Goal: Information Seeking & Learning: Learn about a topic

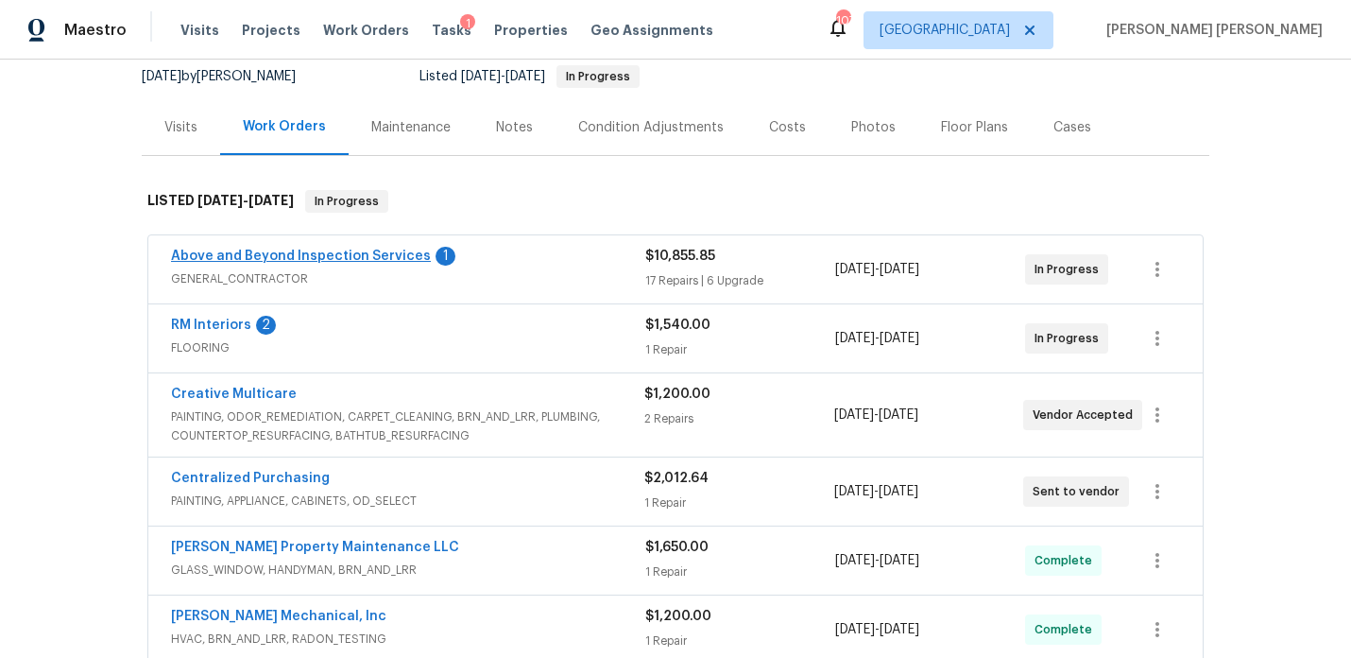
scroll to position [180, 0]
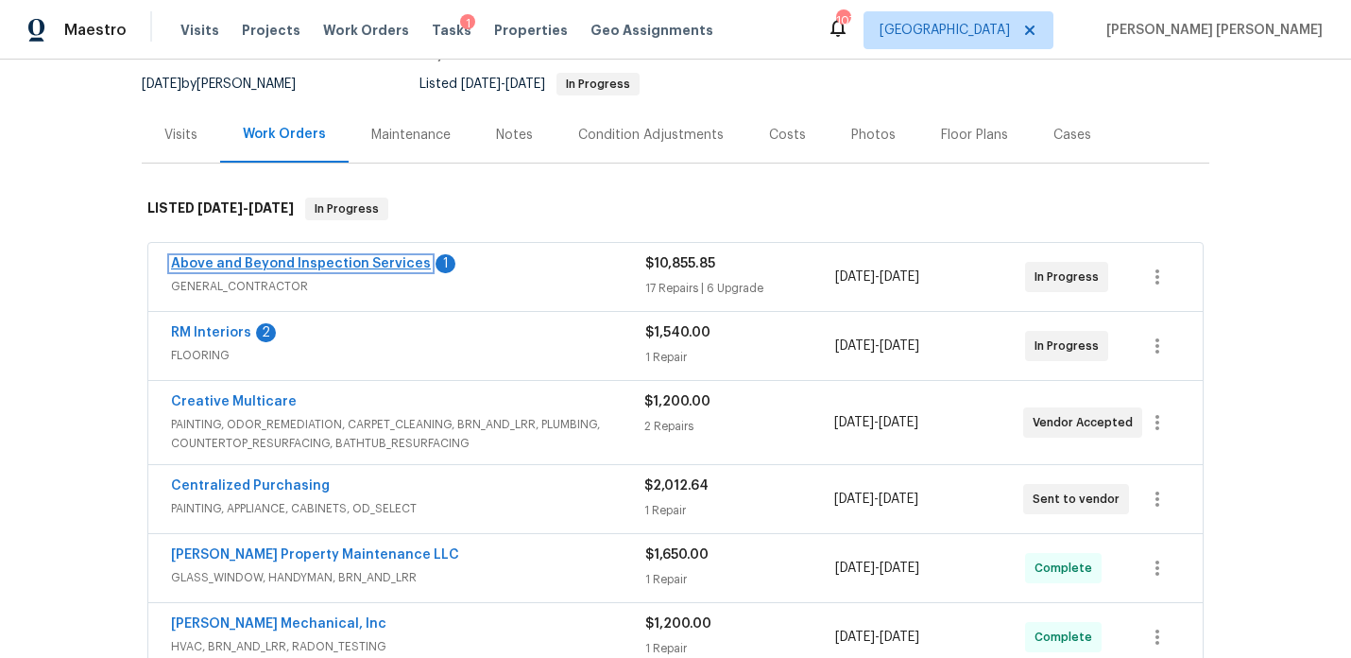
click at [366, 264] on link "Above and Beyond Inspection Services" at bounding box center [301, 263] width 260 height 13
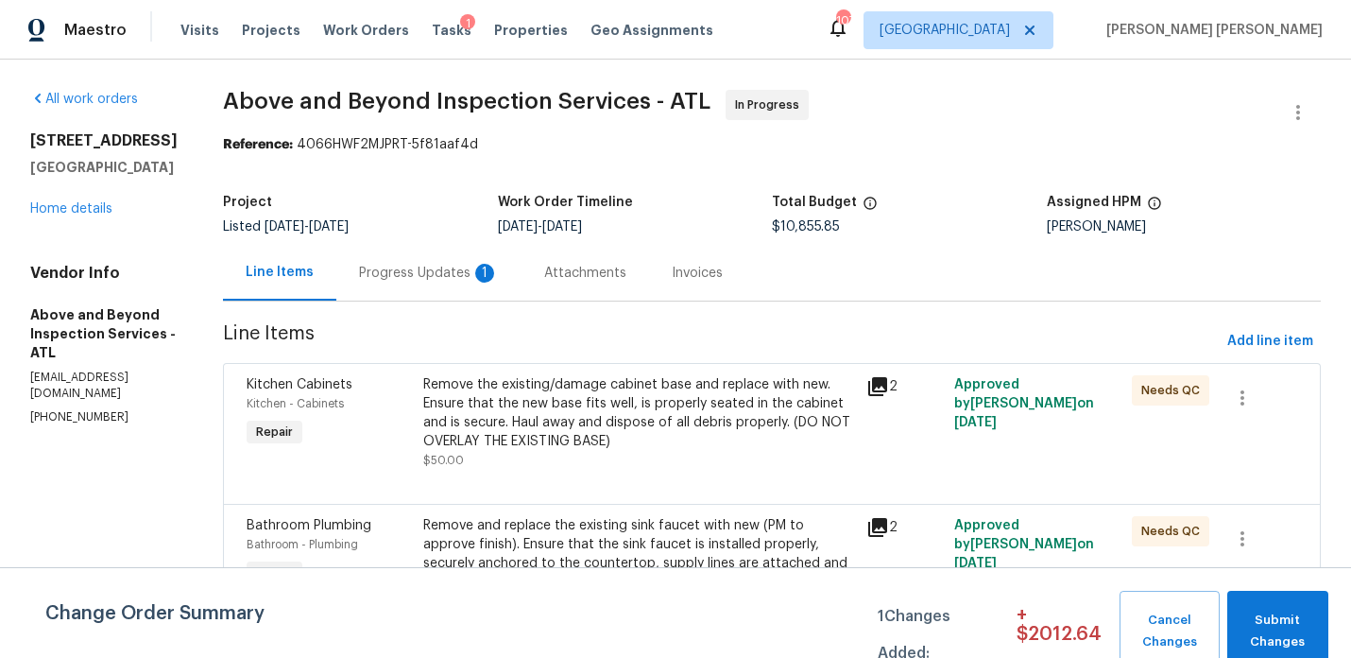
click at [499, 278] on div "Progress Updates 1" at bounding box center [429, 273] width 140 height 19
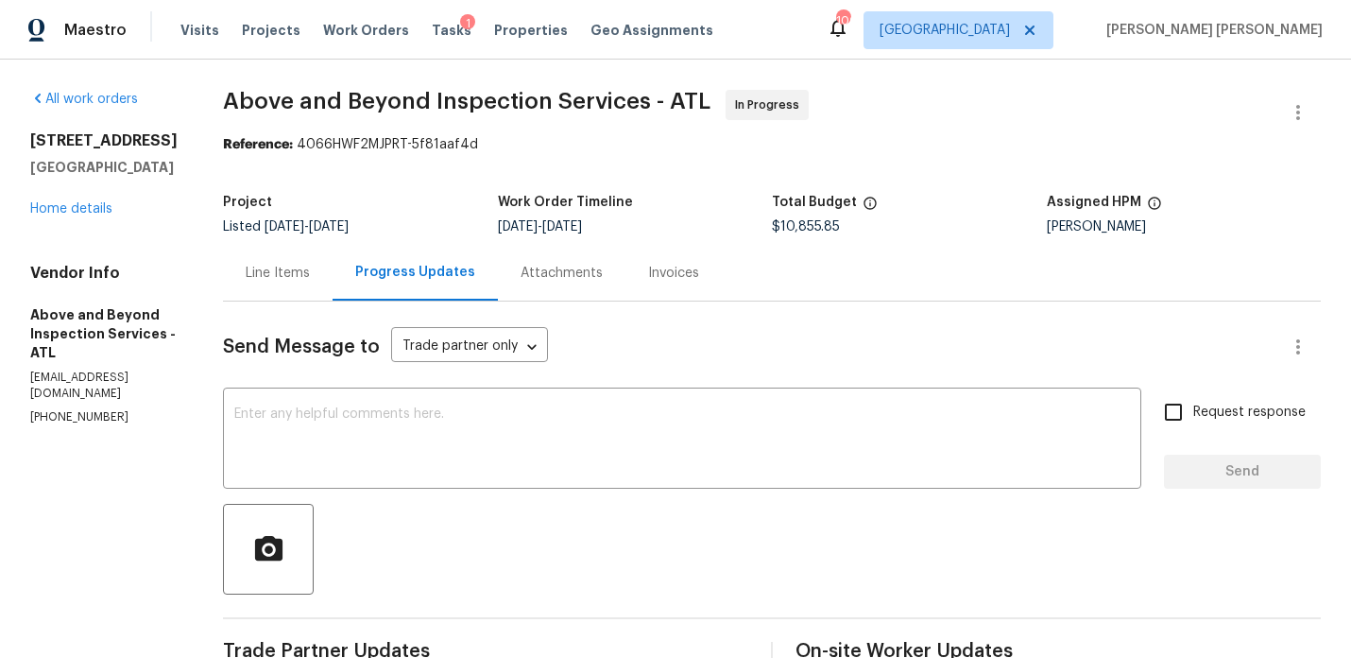
click at [333, 259] on div "Line Items" at bounding box center [278, 273] width 110 height 56
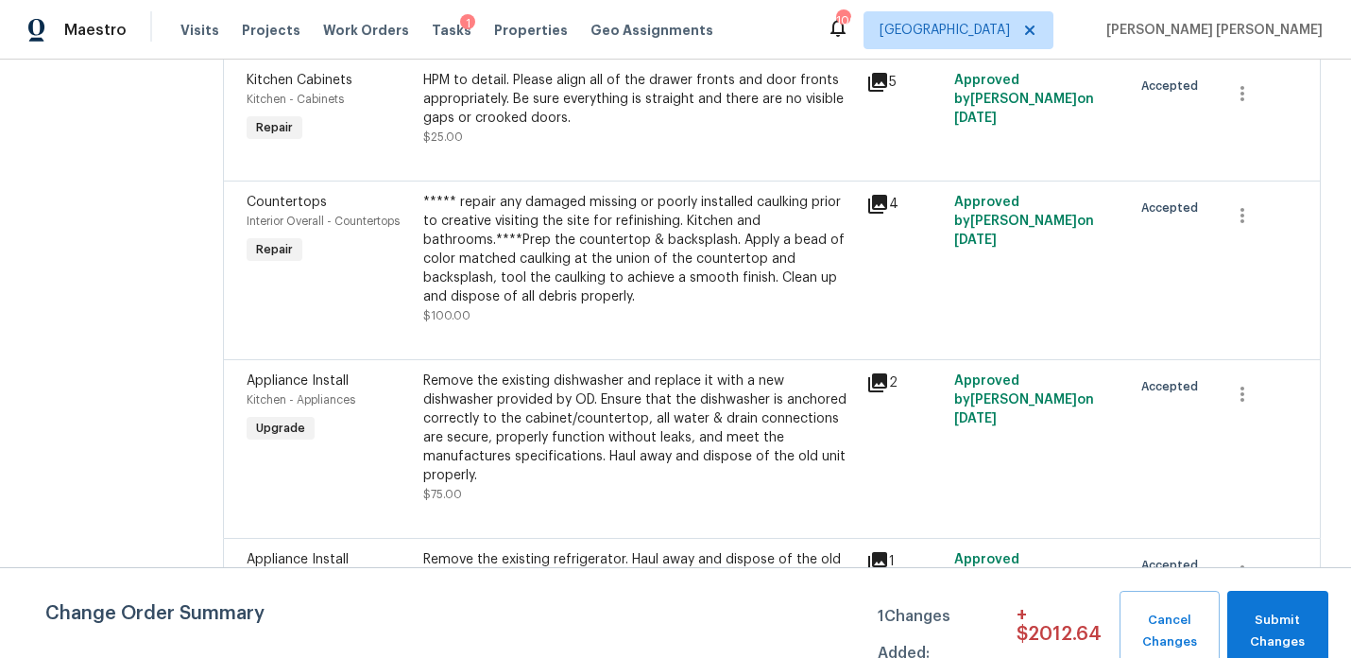
scroll to position [3912, 0]
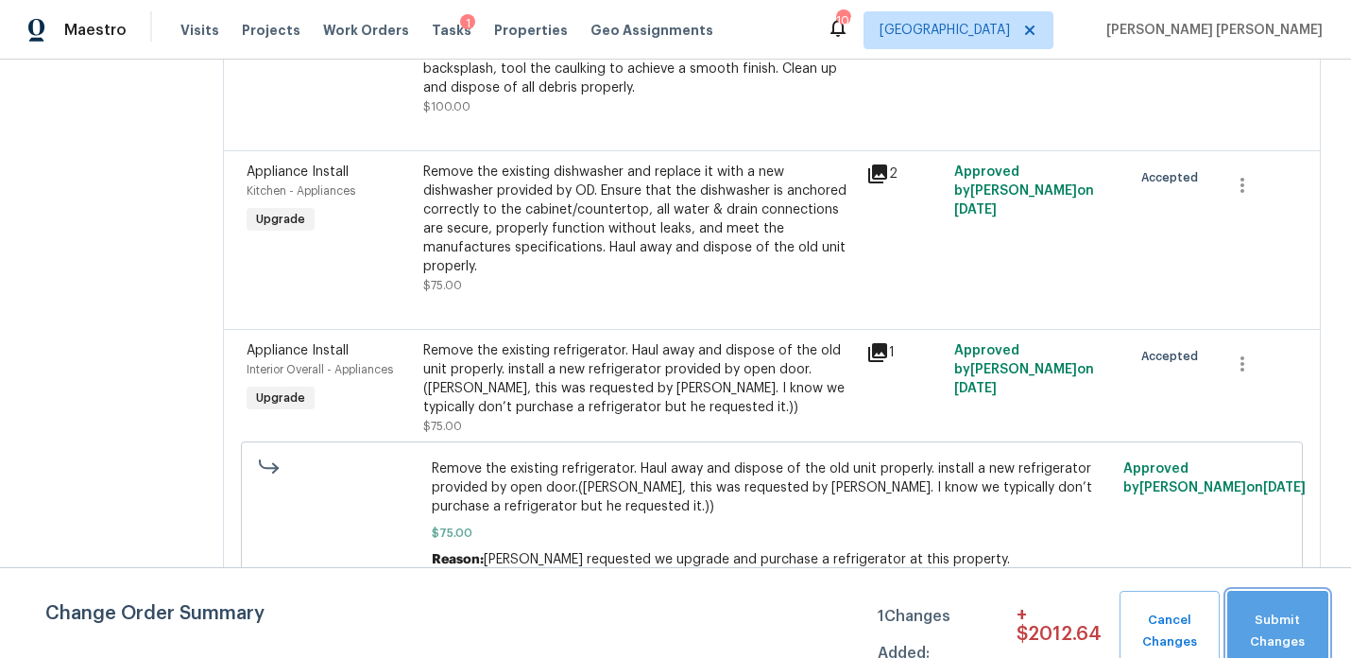
click at [1254, 624] on span "Submit Changes" at bounding box center [1278, 630] width 82 height 43
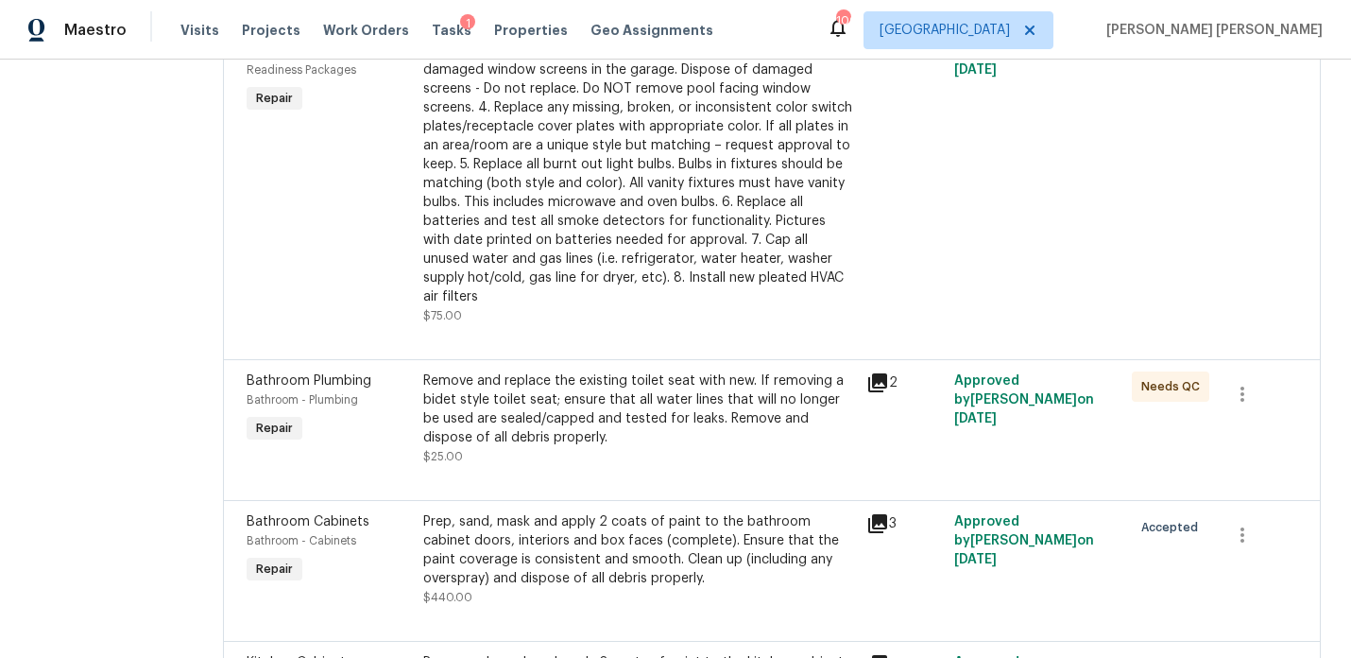
scroll to position [0, 0]
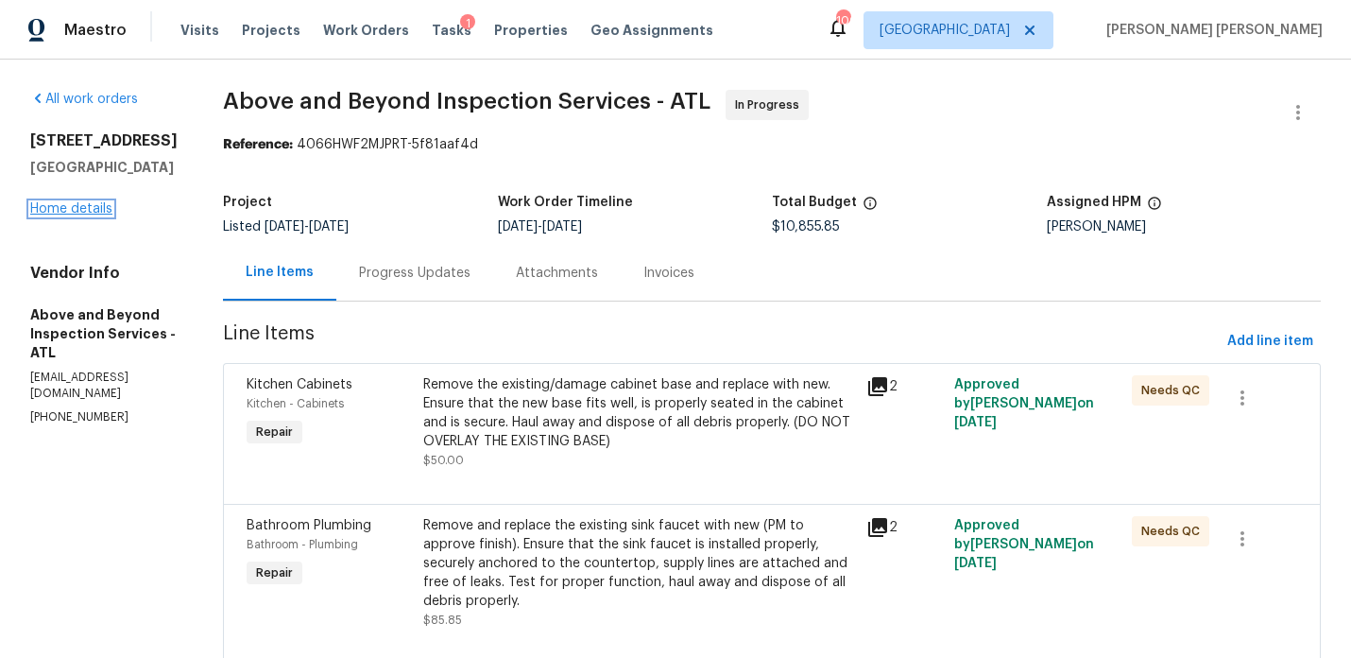
click at [56, 213] on link "Home details" at bounding box center [71, 208] width 82 height 13
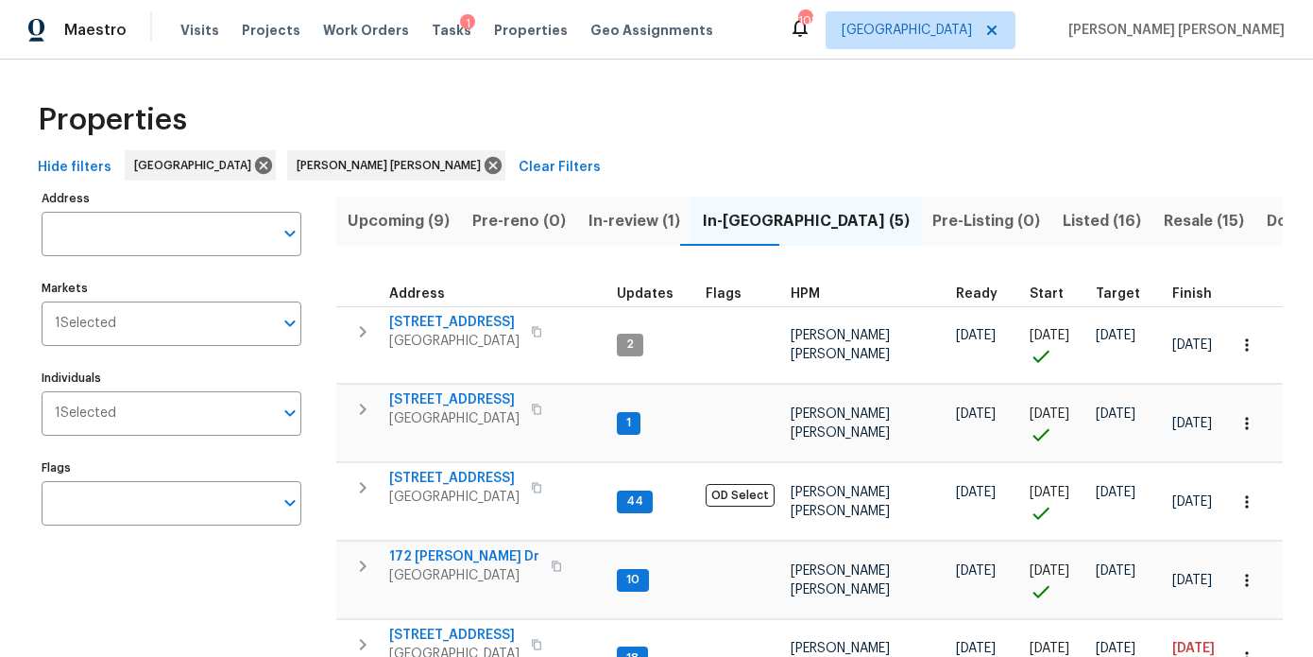
scroll to position [115, 0]
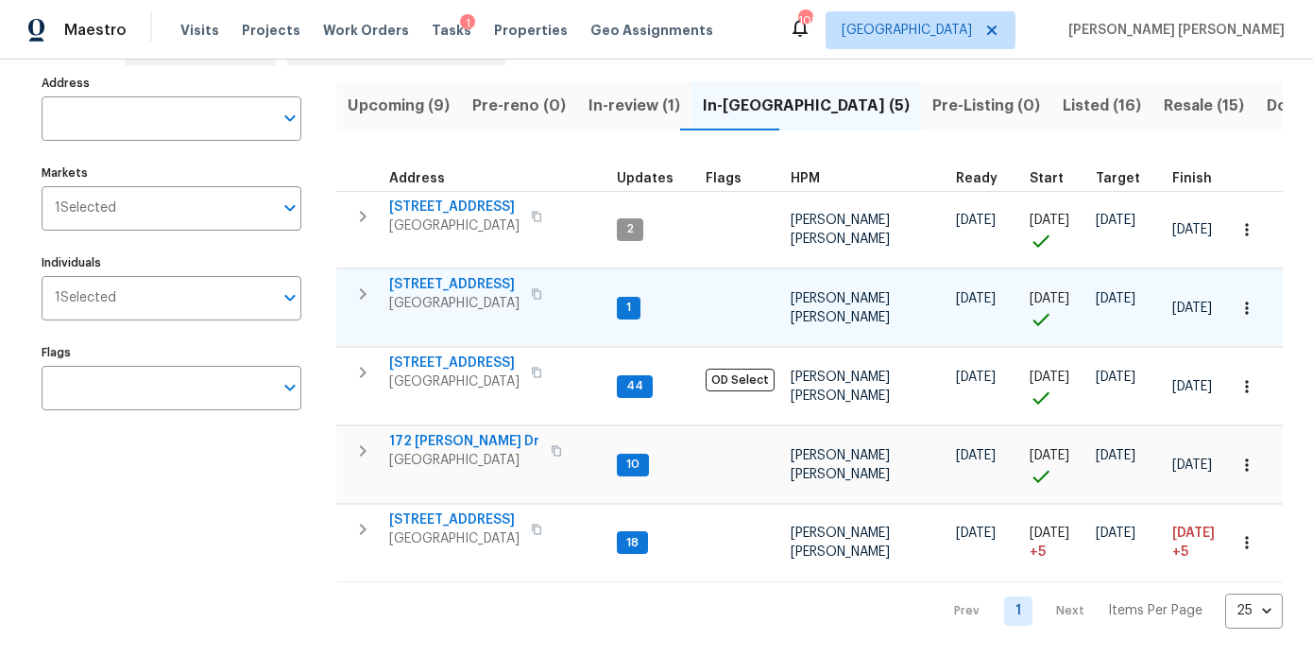
click at [446, 288] on span "[STREET_ADDRESS]" at bounding box center [454, 284] width 130 height 19
click at [362, 287] on icon "button" at bounding box center [362, 293] width 23 height 23
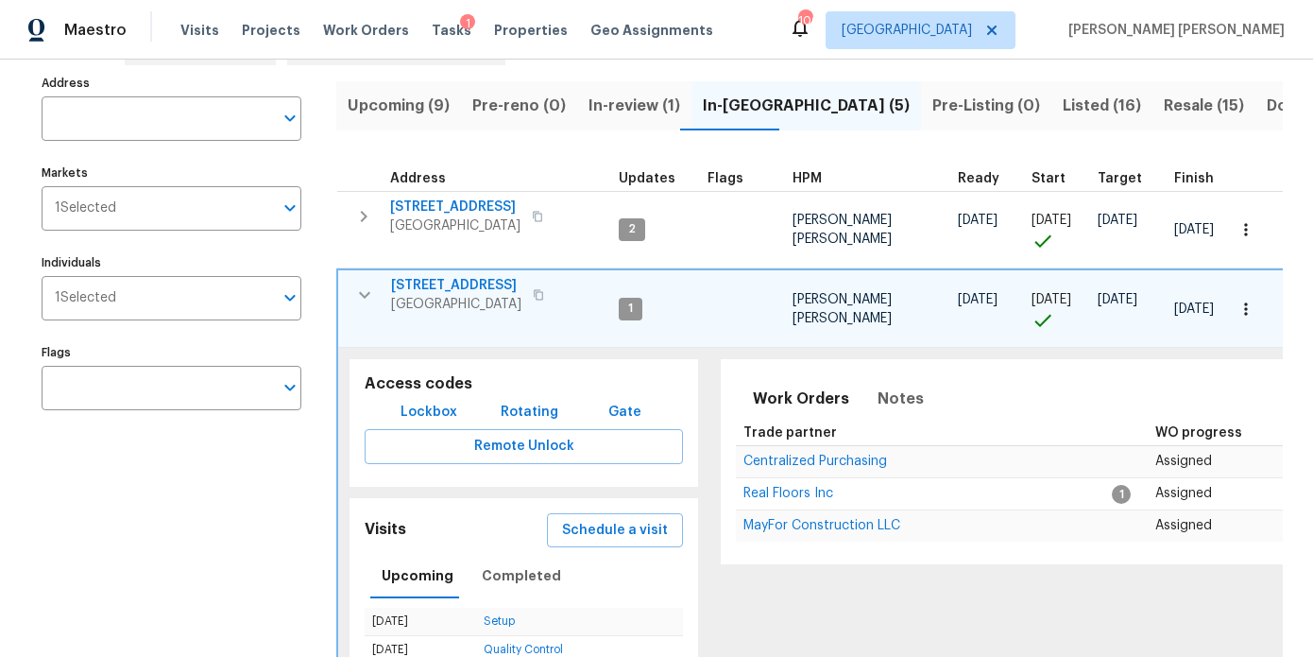
click at [544, 294] on icon "button" at bounding box center [538, 294] width 11 height 11
click at [464, 286] on span "[STREET_ADDRESS]" at bounding box center [456, 285] width 130 height 19
click at [424, 417] on span "Lockbox" at bounding box center [429, 413] width 57 height 24
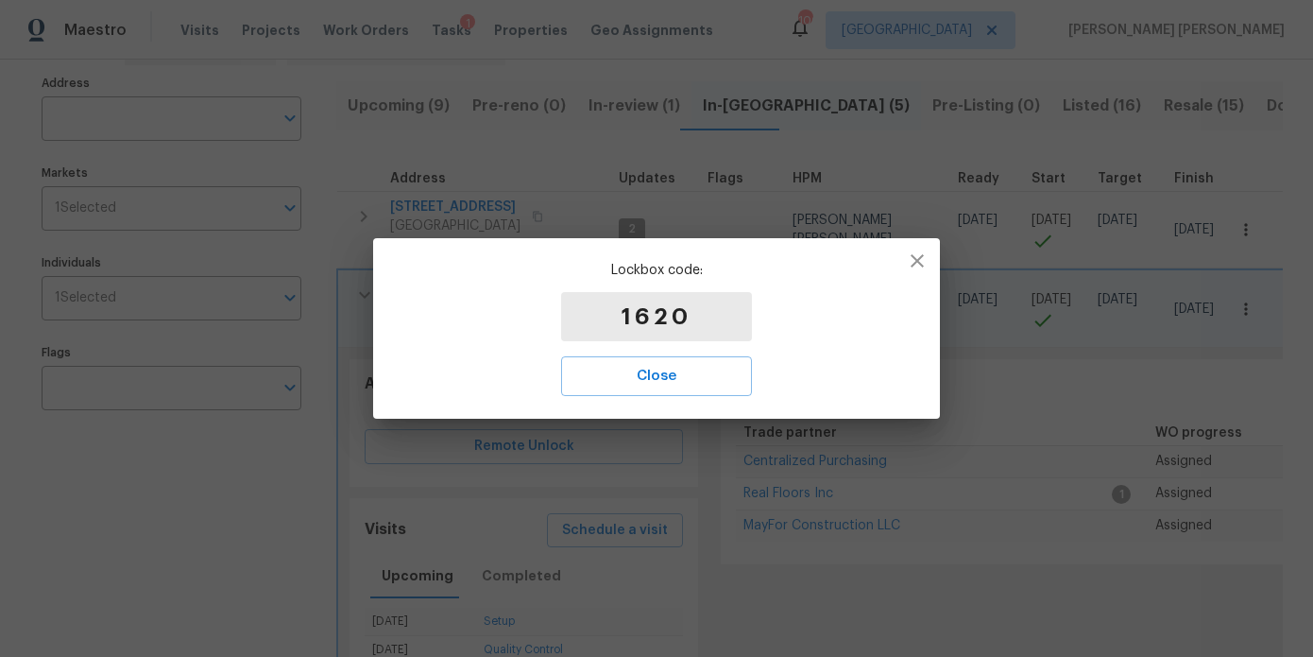
click at [658, 317] on p "1620" at bounding box center [656, 316] width 191 height 49
copy p "1620"
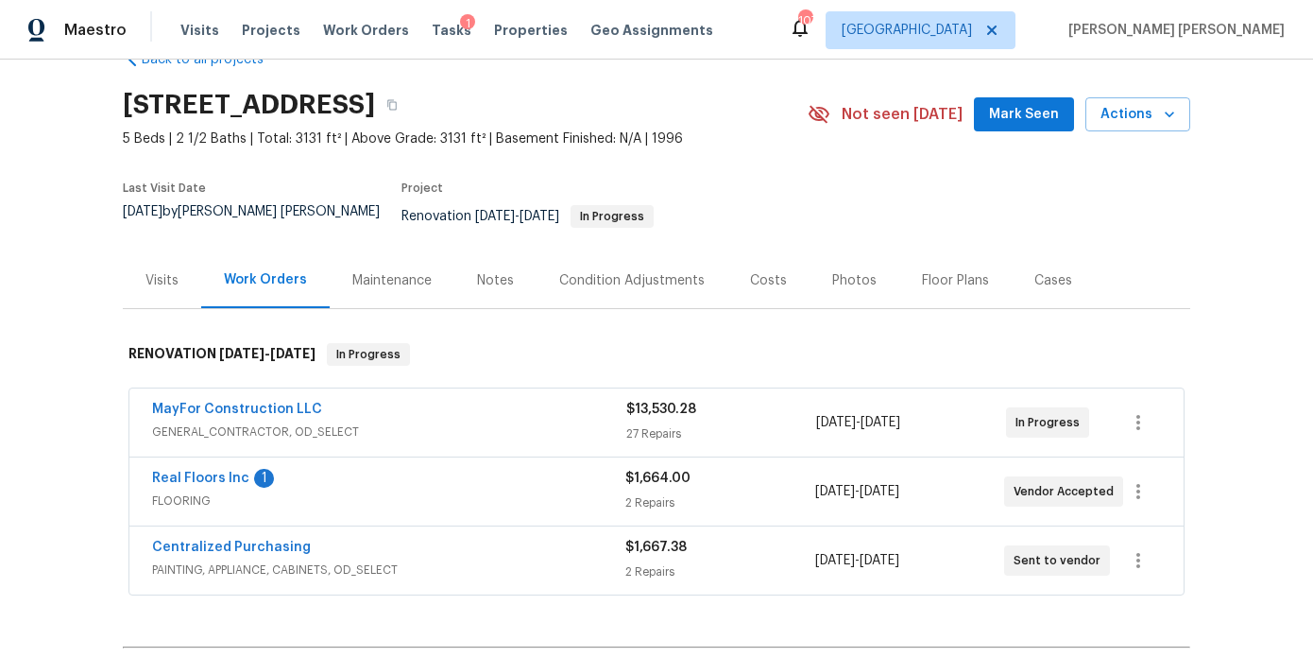
scroll to position [77, 0]
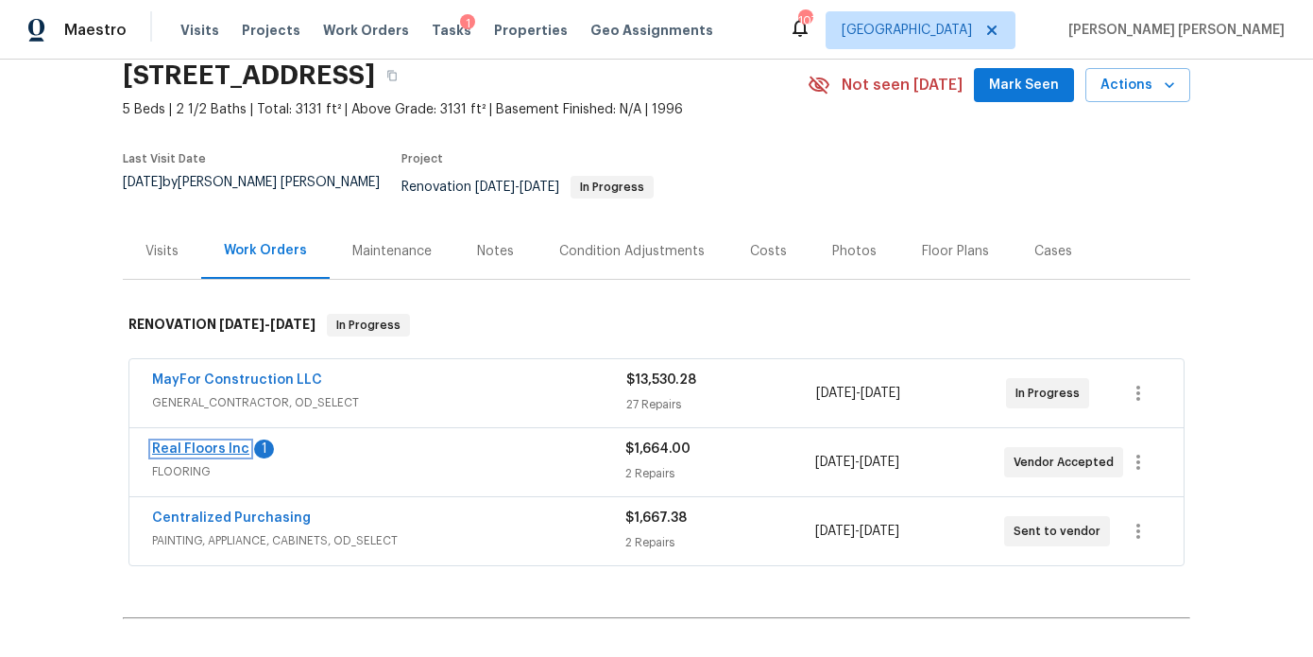
click at [193, 442] on link "Real Floors Inc" at bounding box center [200, 448] width 97 height 13
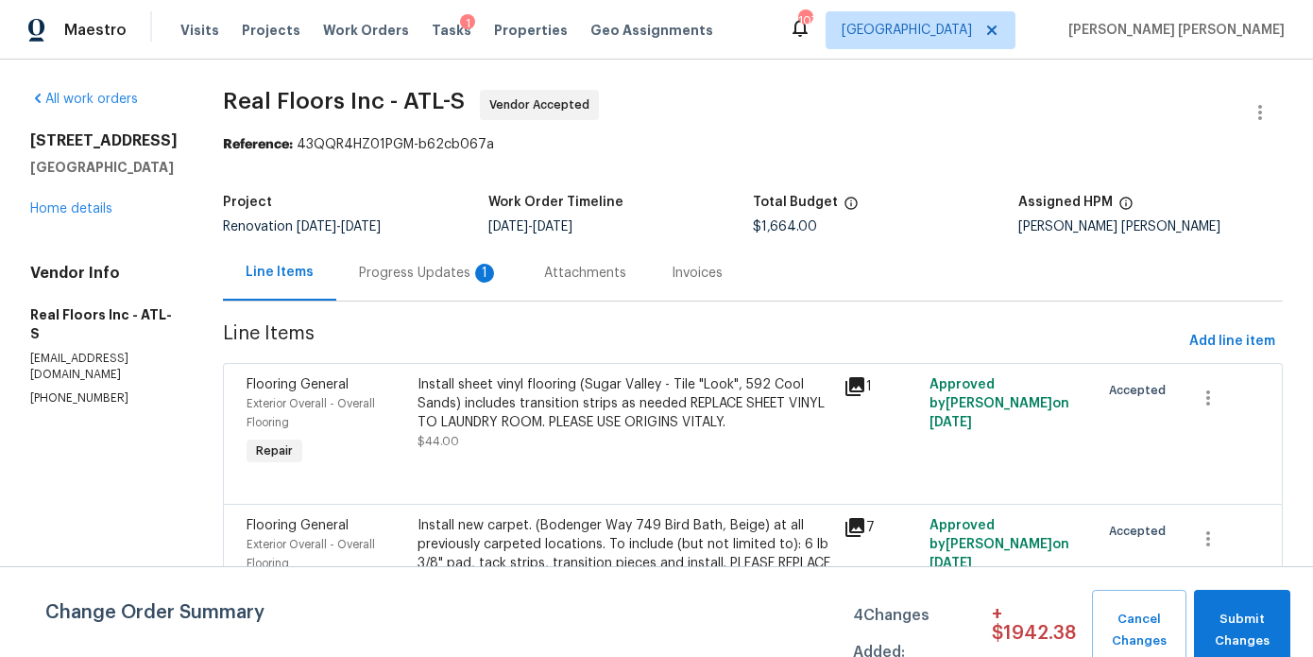
click at [440, 280] on div "Progress Updates 1" at bounding box center [429, 273] width 140 height 19
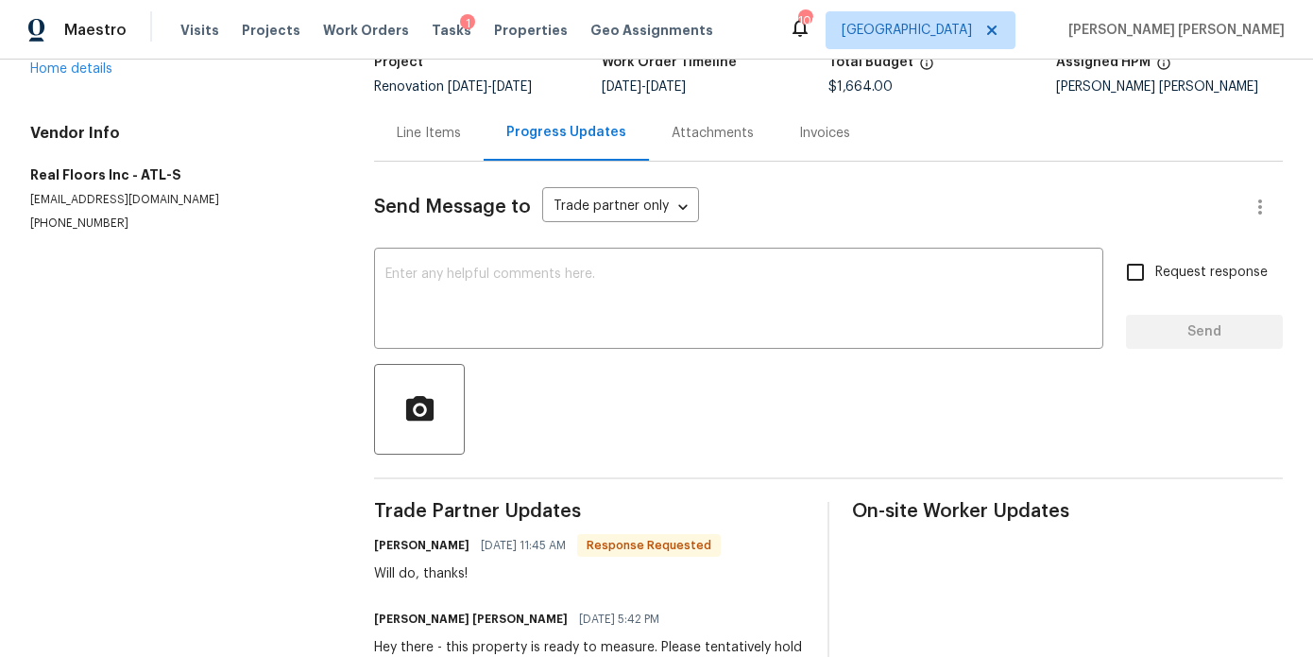
click at [423, 147] on div "Line Items" at bounding box center [429, 133] width 110 height 56
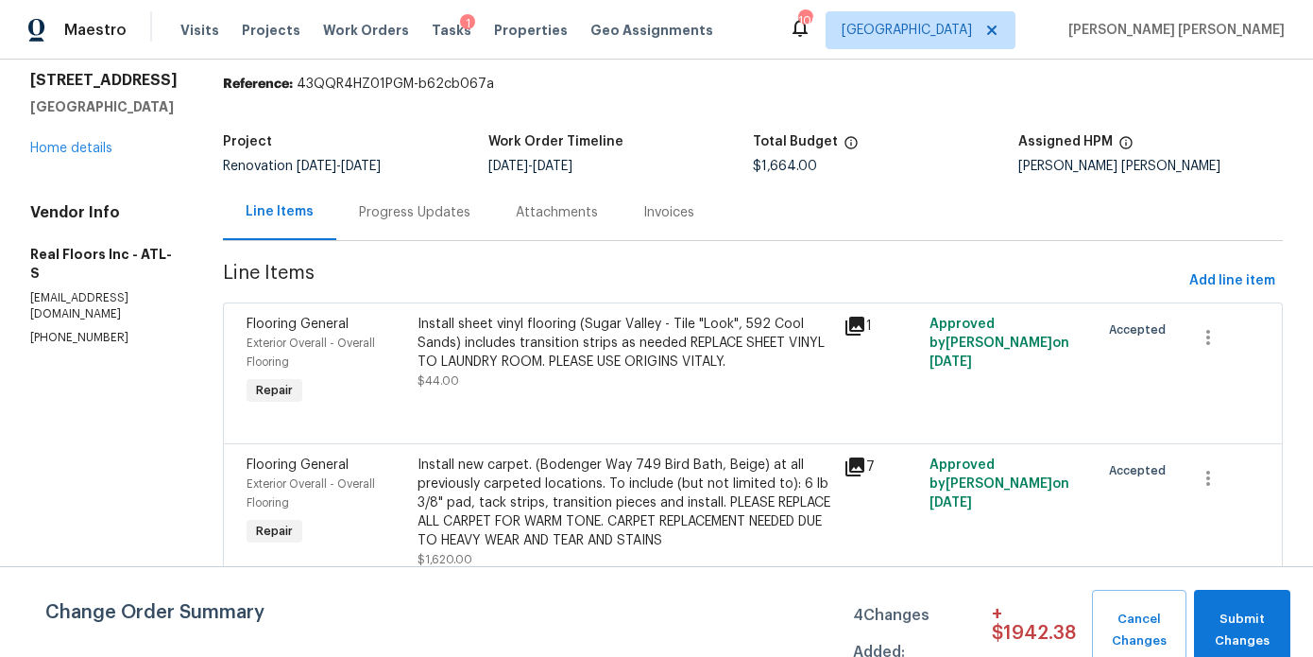
scroll to position [61, 0]
click at [1228, 624] on span "Submit Changes" at bounding box center [1242, 629] width 77 height 43
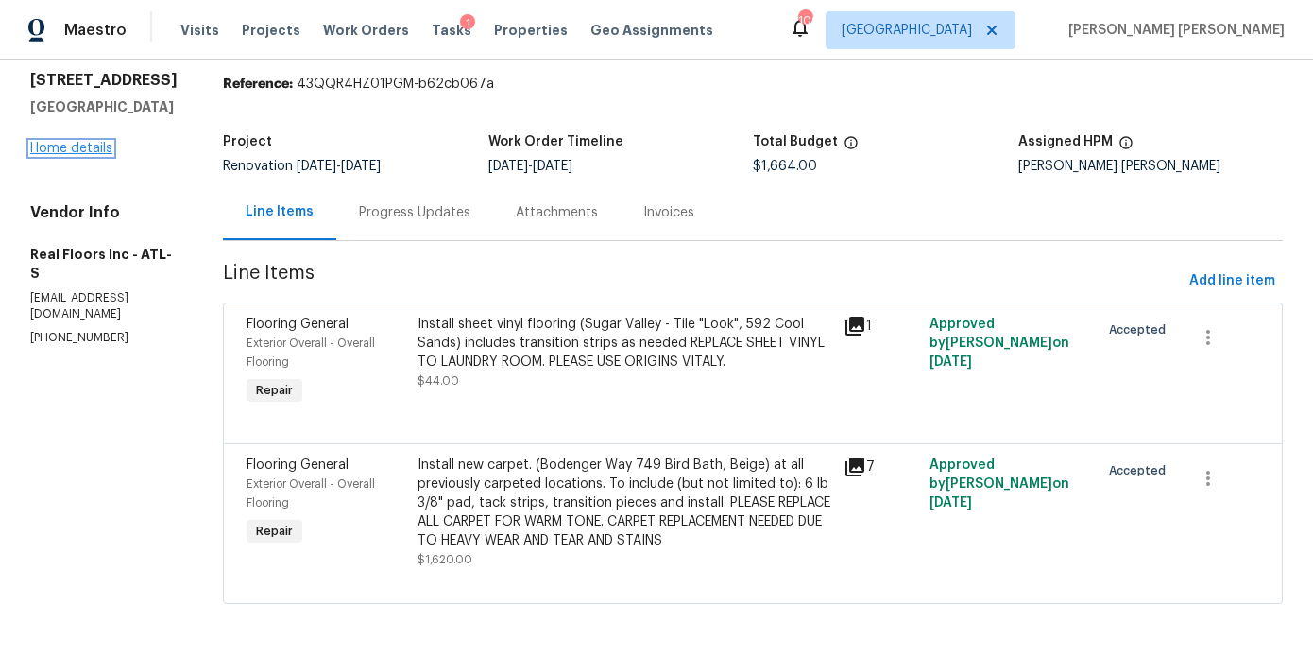
click at [66, 145] on link "Home details" at bounding box center [71, 148] width 82 height 13
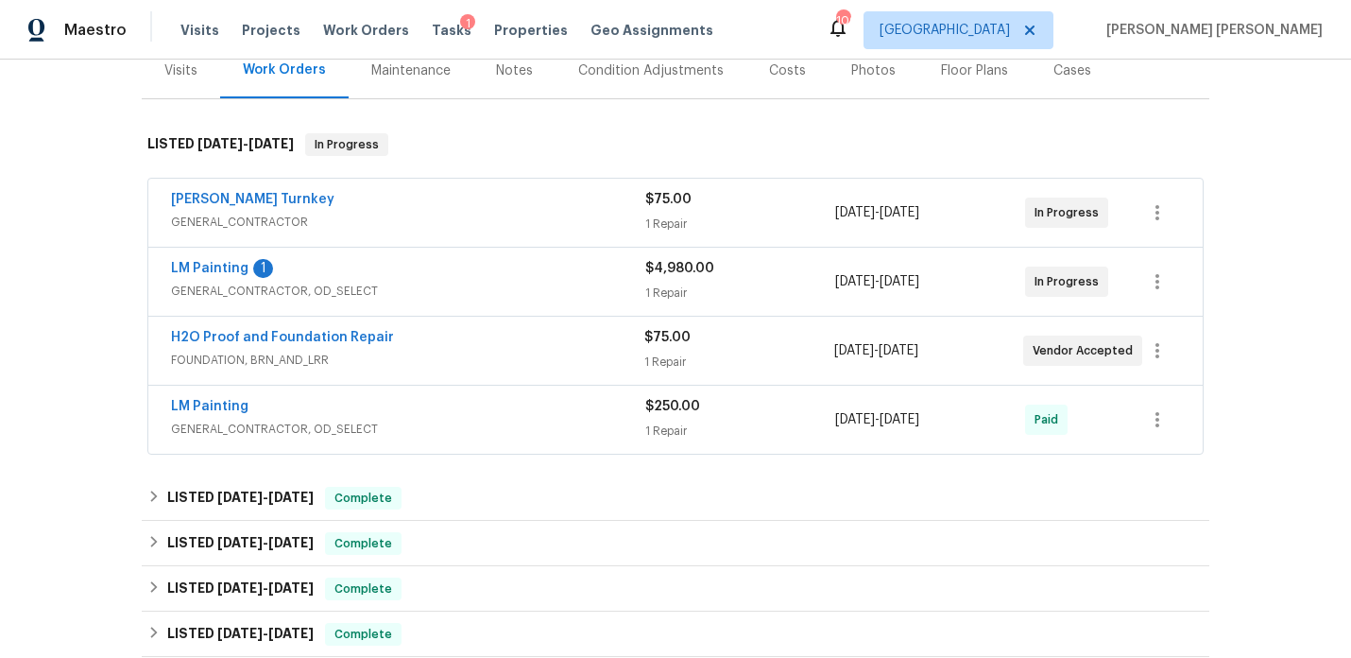
scroll to position [253, 0]
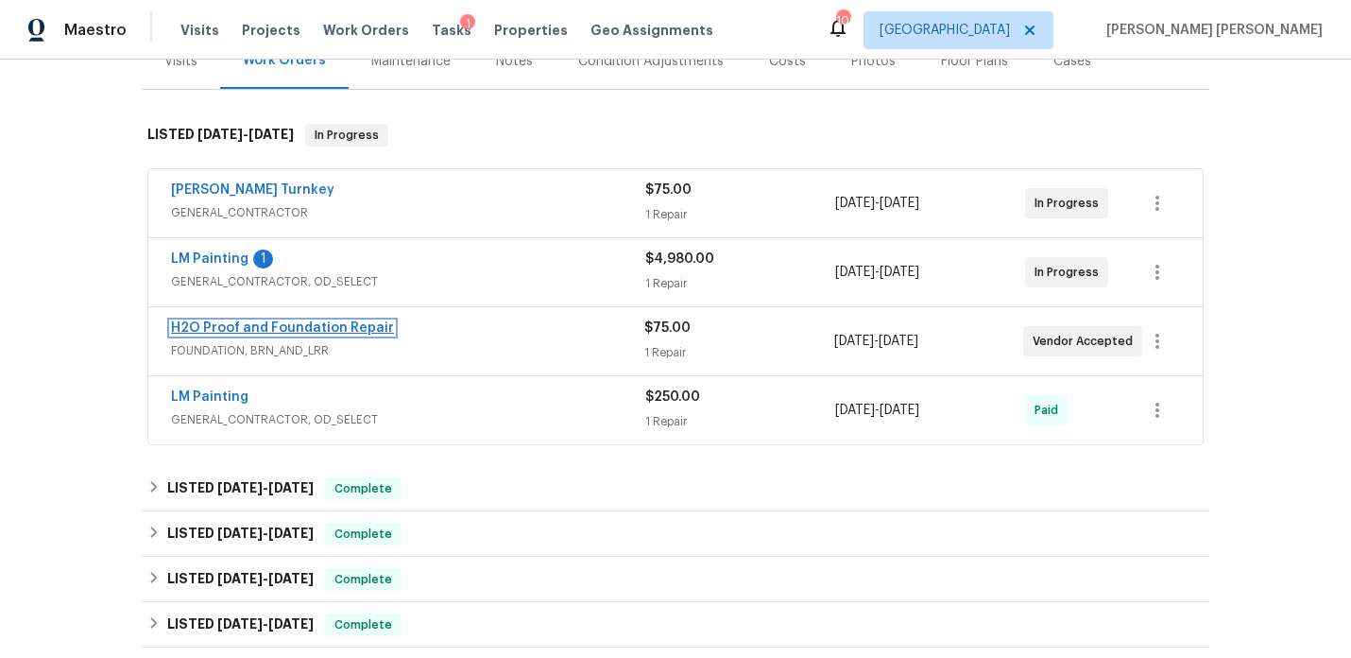
click at [265, 325] on link "H2O Proof and Foundation Repair" at bounding box center [282, 327] width 223 height 13
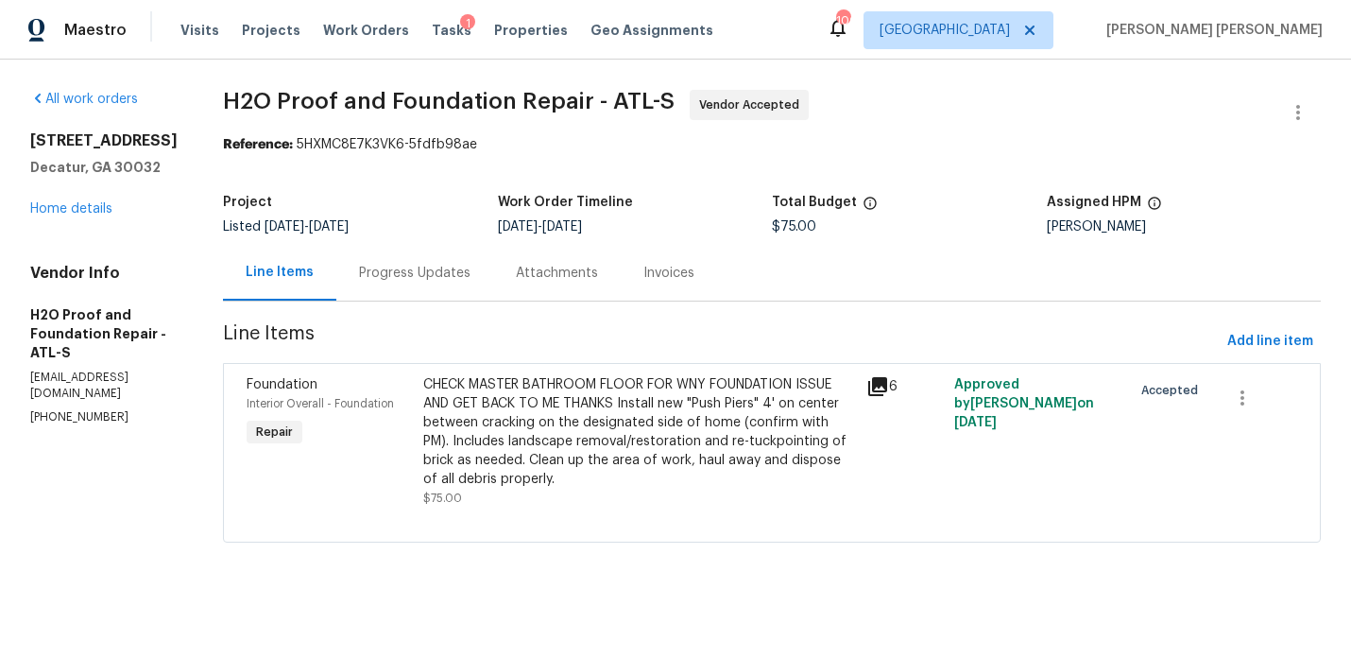
click at [407, 273] on div "Progress Updates" at bounding box center [414, 273] width 111 height 19
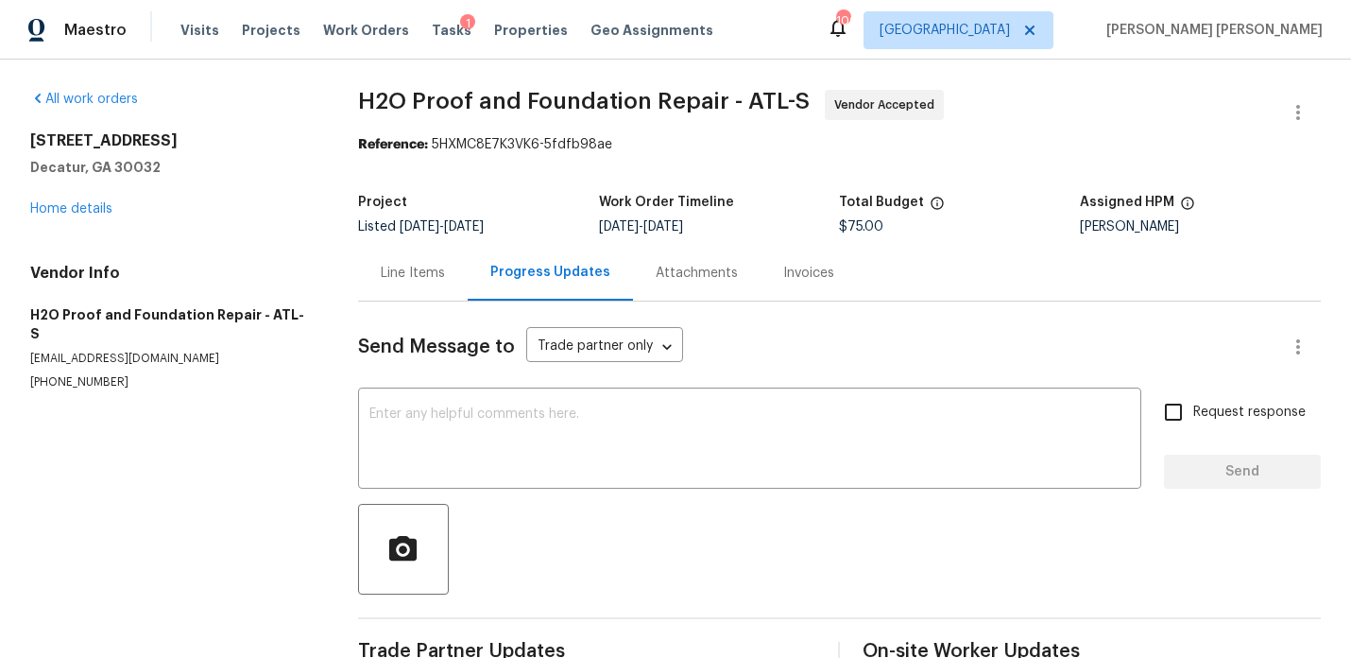
click at [407, 273] on div "Line Items" at bounding box center [413, 273] width 64 height 19
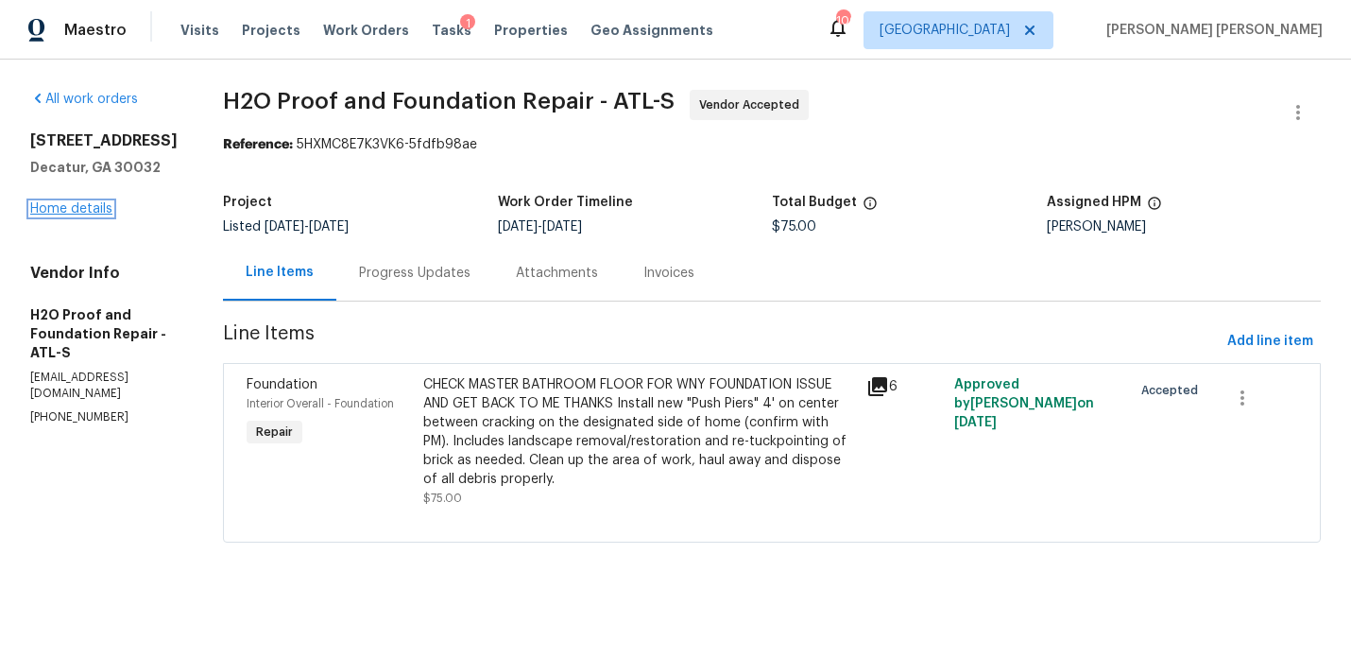
click at [62, 215] on link "Home details" at bounding box center [71, 208] width 82 height 13
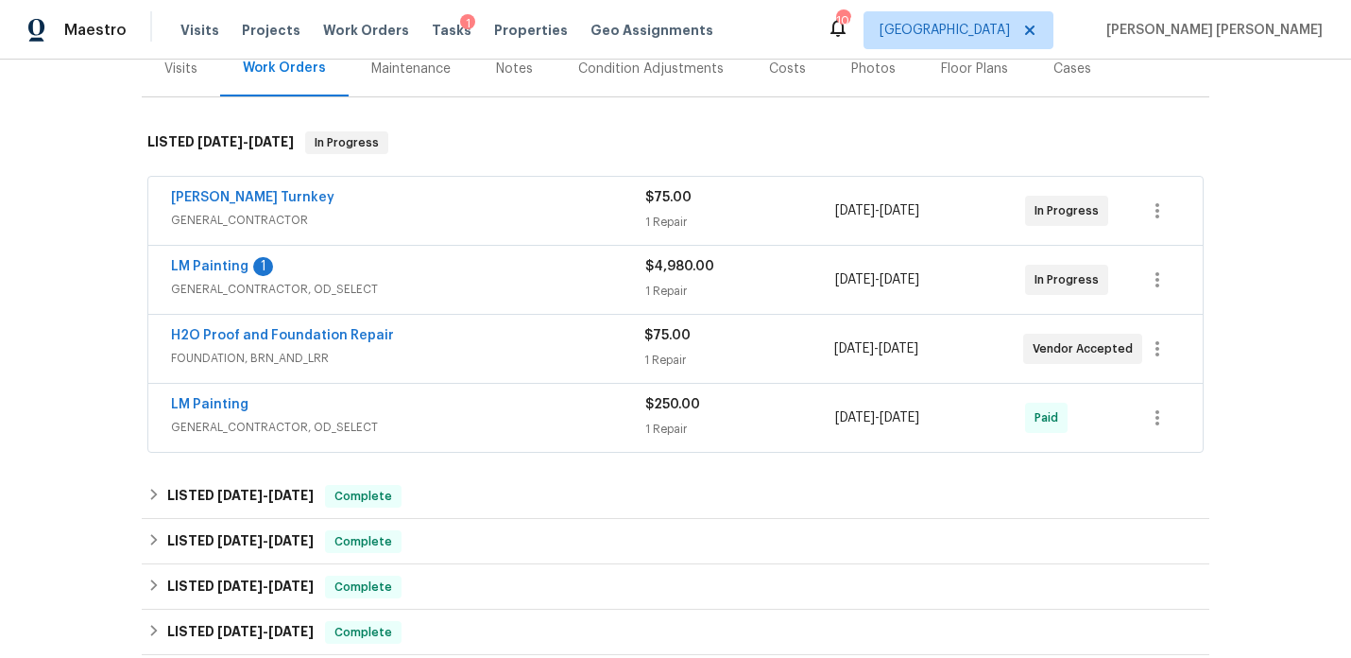
scroll to position [223, 0]
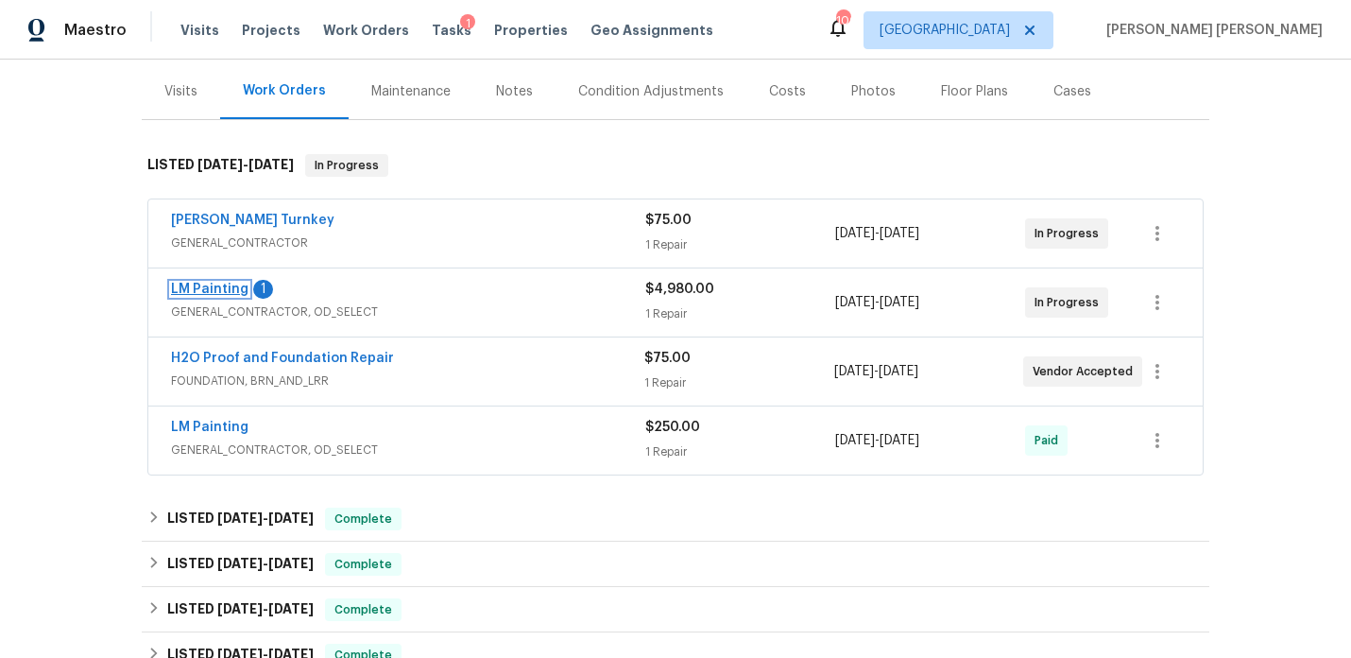
click at [197, 284] on link "LM Painting" at bounding box center [209, 288] width 77 height 13
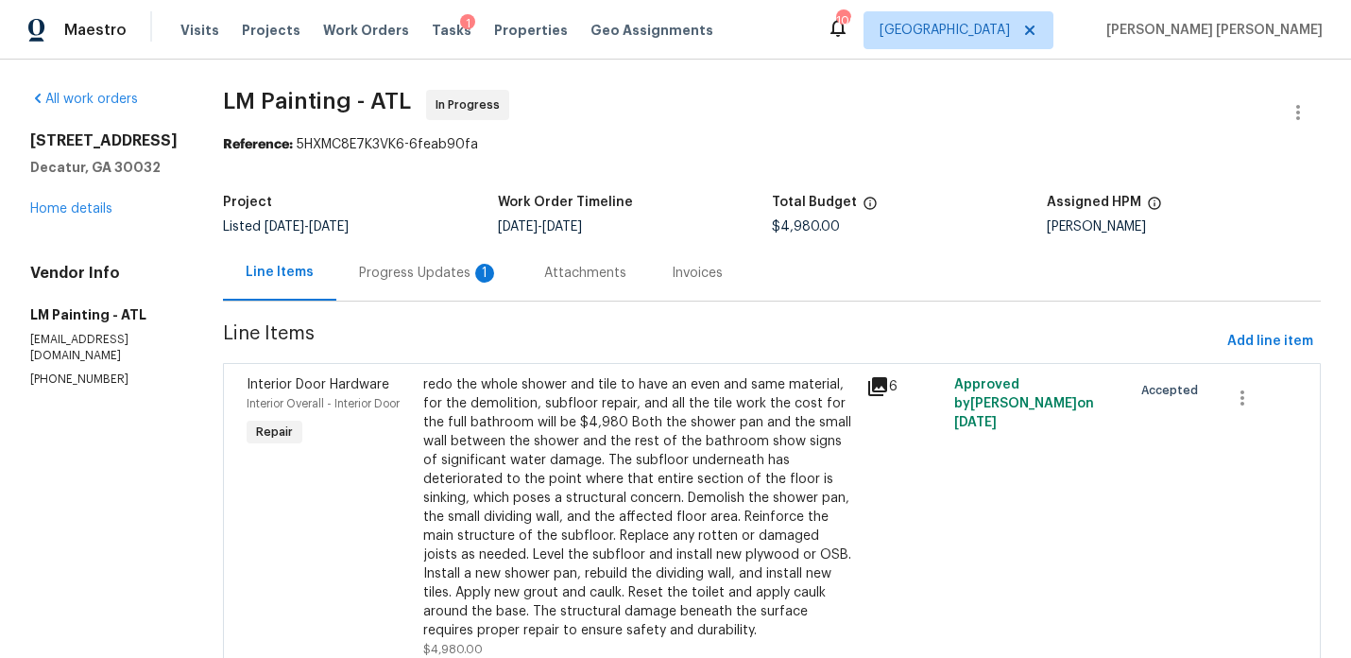
click at [491, 276] on div "Progress Updates 1" at bounding box center [429, 273] width 140 height 19
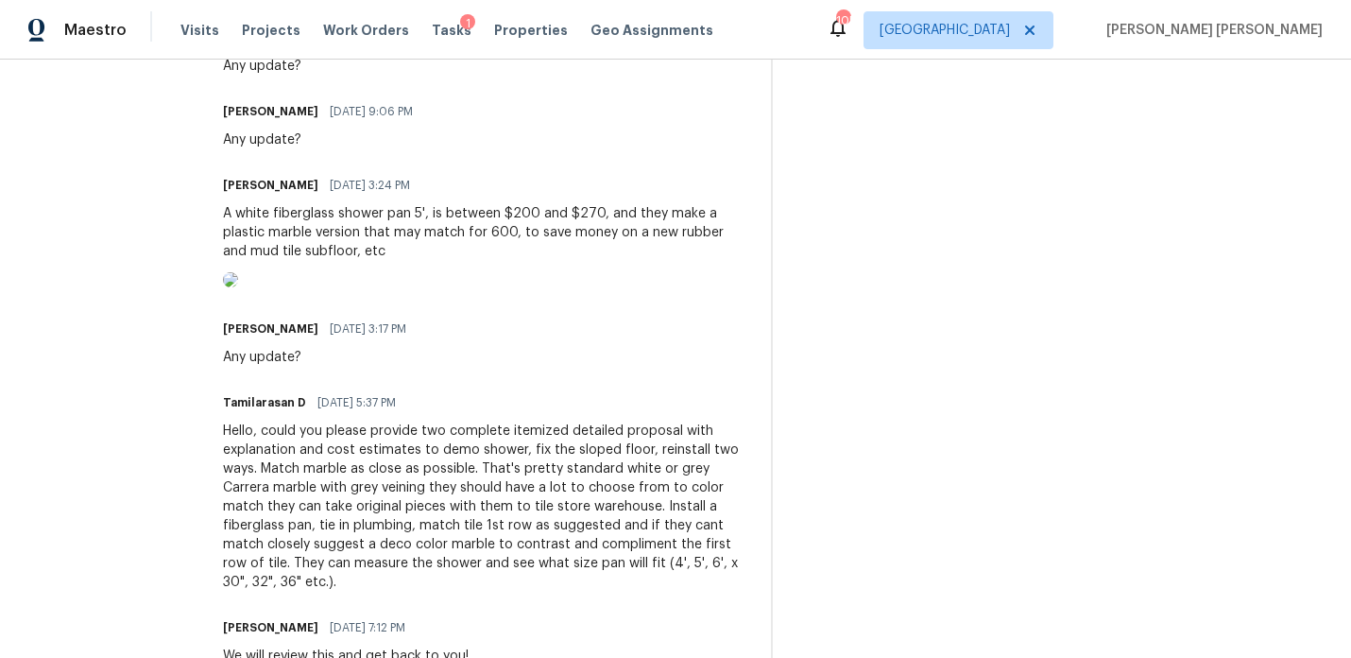
scroll to position [724, 0]
click at [238, 284] on img at bounding box center [230, 276] width 15 height 15
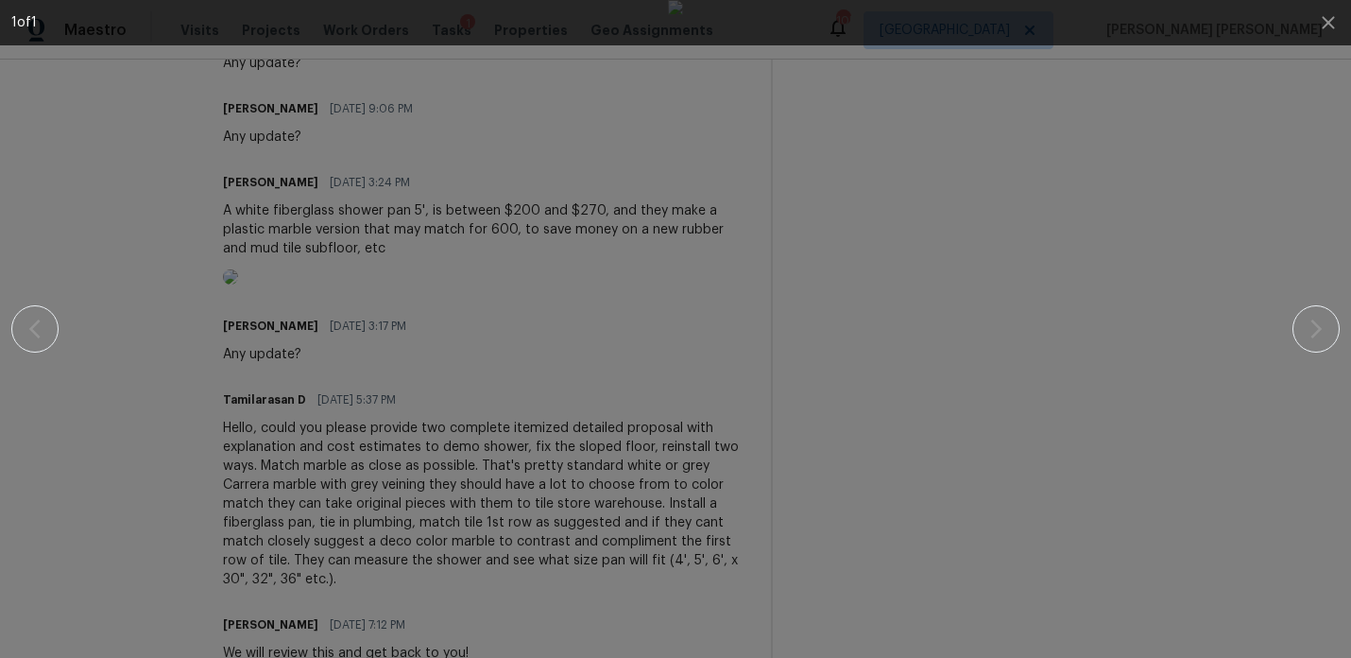
click at [1168, 295] on div at bounding box center [675, 329] width 1189 height 658
click at [1331, 22] on icon "button" at bounding box center [1328, 22] width 23 height 23
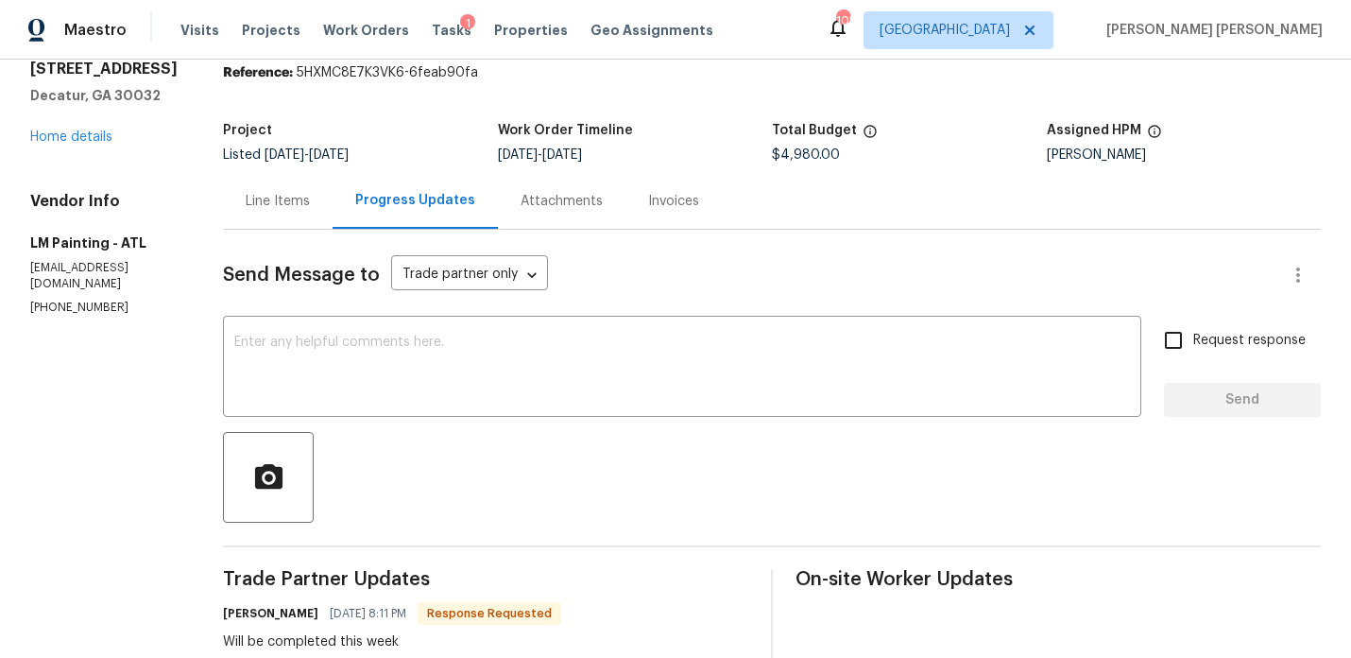
scroll to position [0, 0]
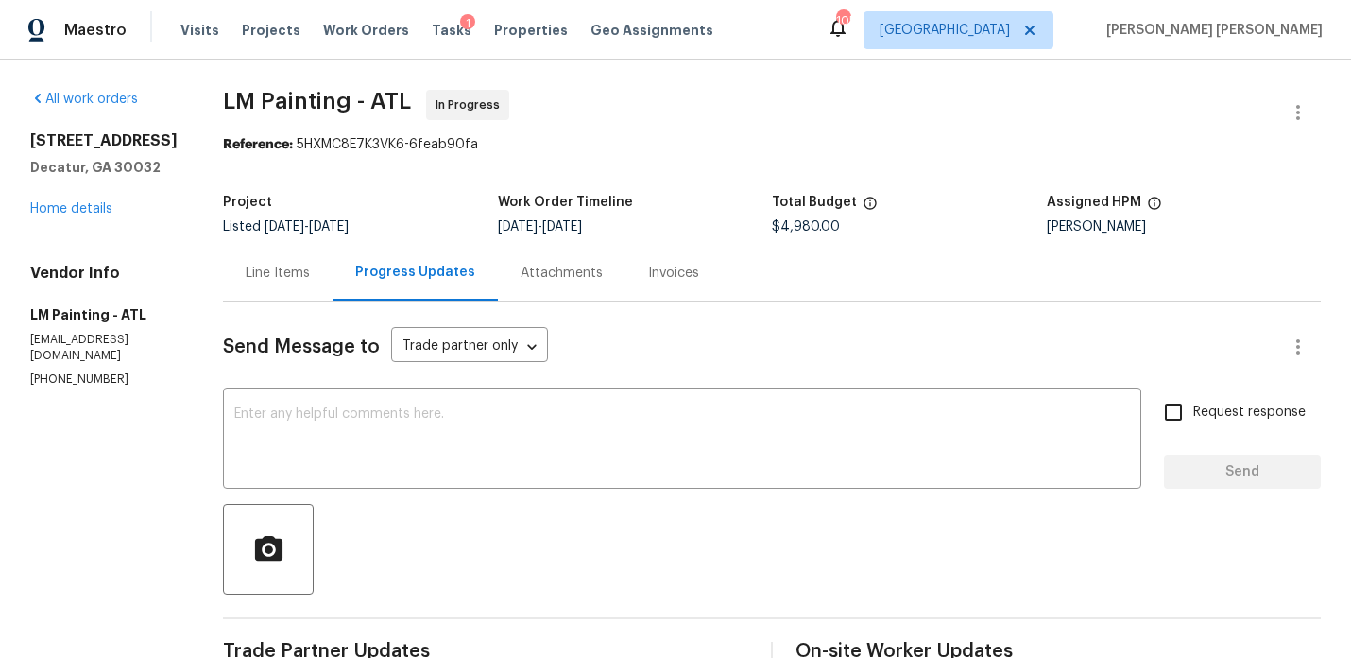
click at [111, 207] on div "1909 Meadow Ln Decatur, GA 30032 Home details" at bounding box center [103, 174] width 147 height 87
click at [97, 211] on link "Home details" at bounding box center [71, 208] width 82 height 13
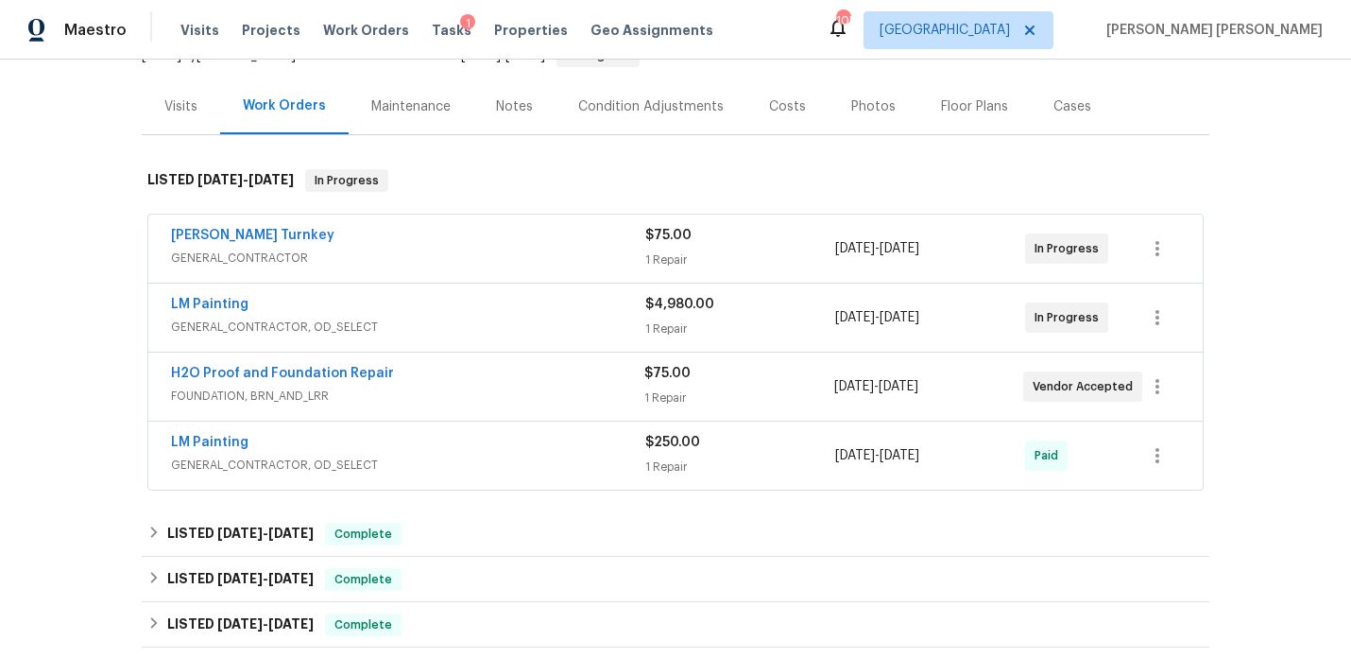
scroll to position [214, 0]
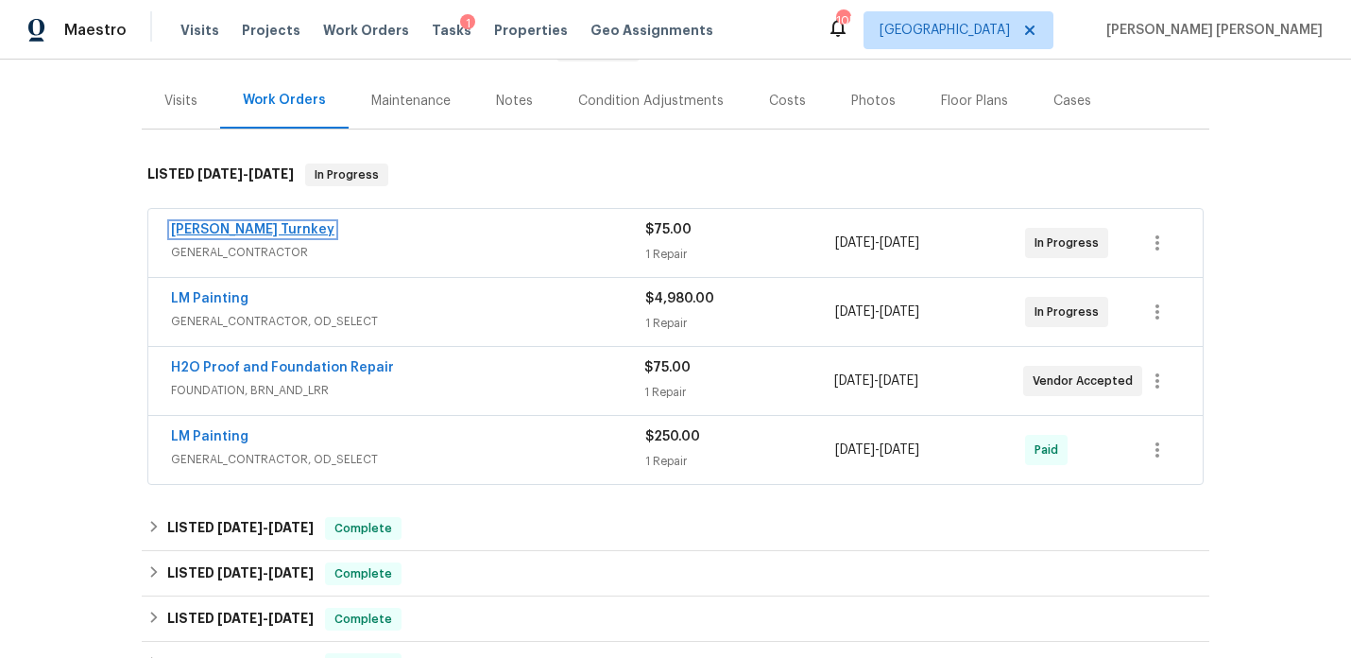
click at [217, 225] on link "Davis Turnkey" at bounding box center [252, 229] width 163 height 13
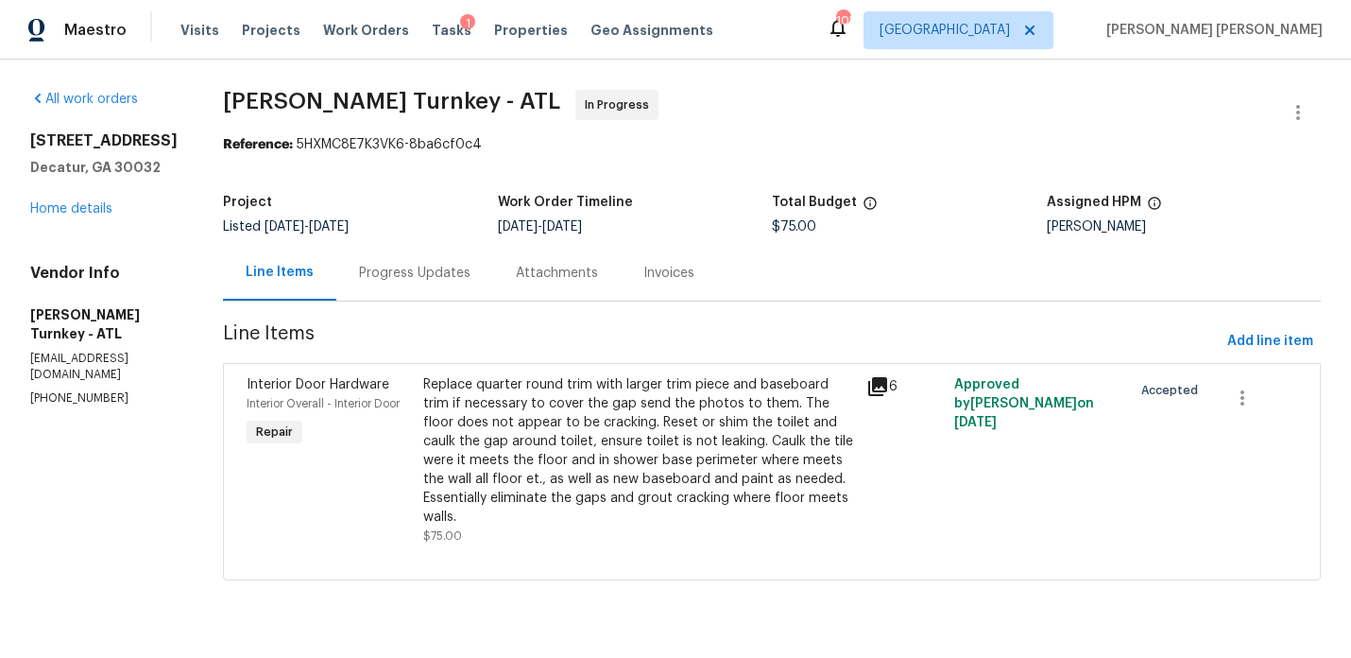
click at [377, 272] on div "Progress Updates" at bounding box center [414, 273] width 111 height 19
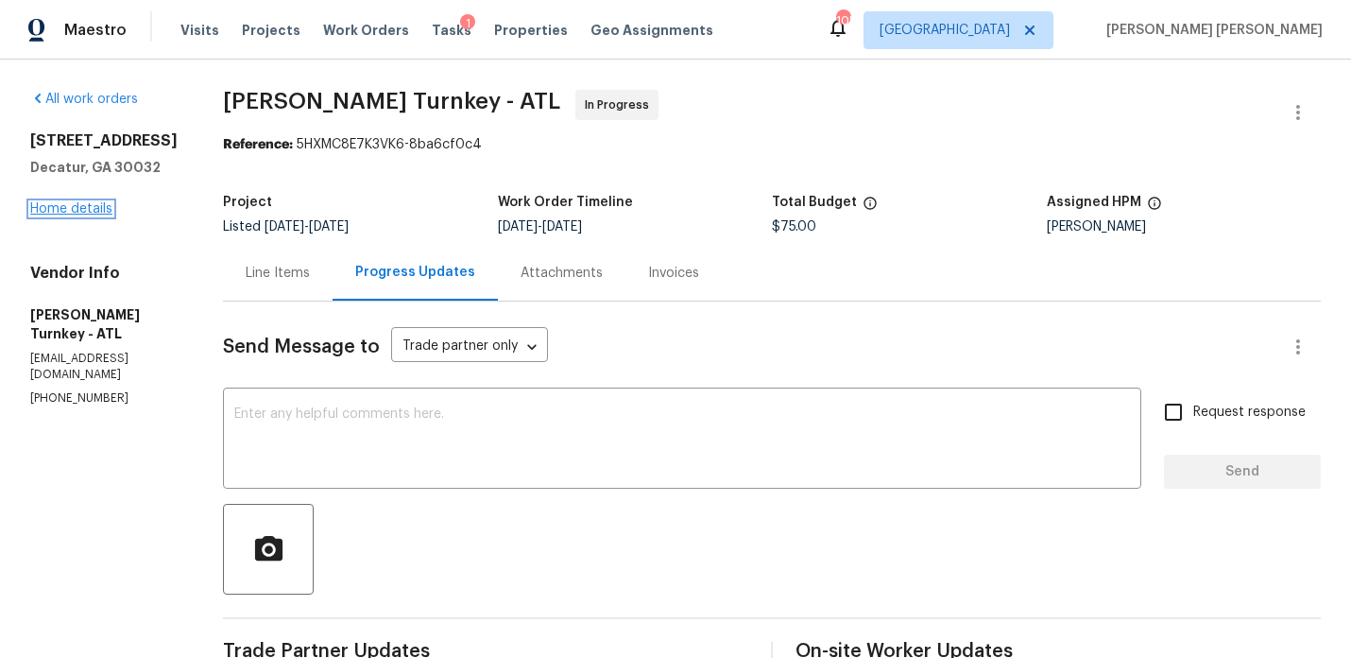
click at [56, 212] on link "Home details" at bounding box center [71, 208] width 82 height 13
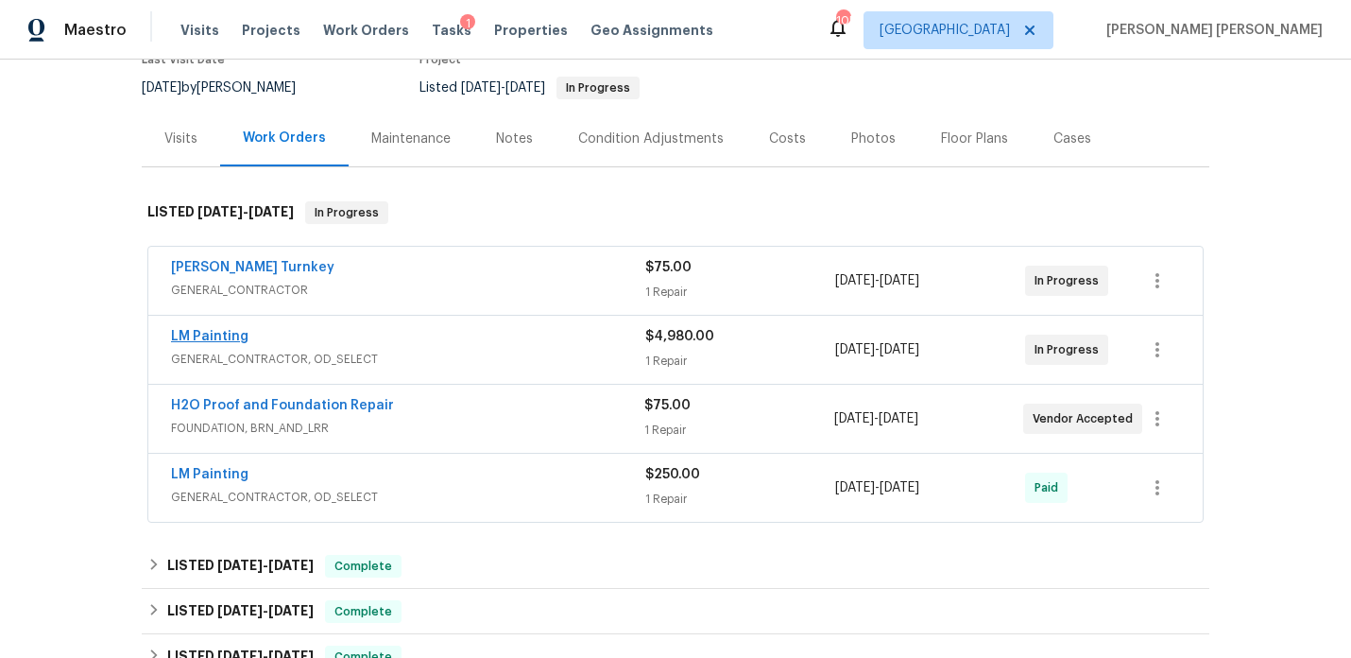
scroll to position [179, 0]
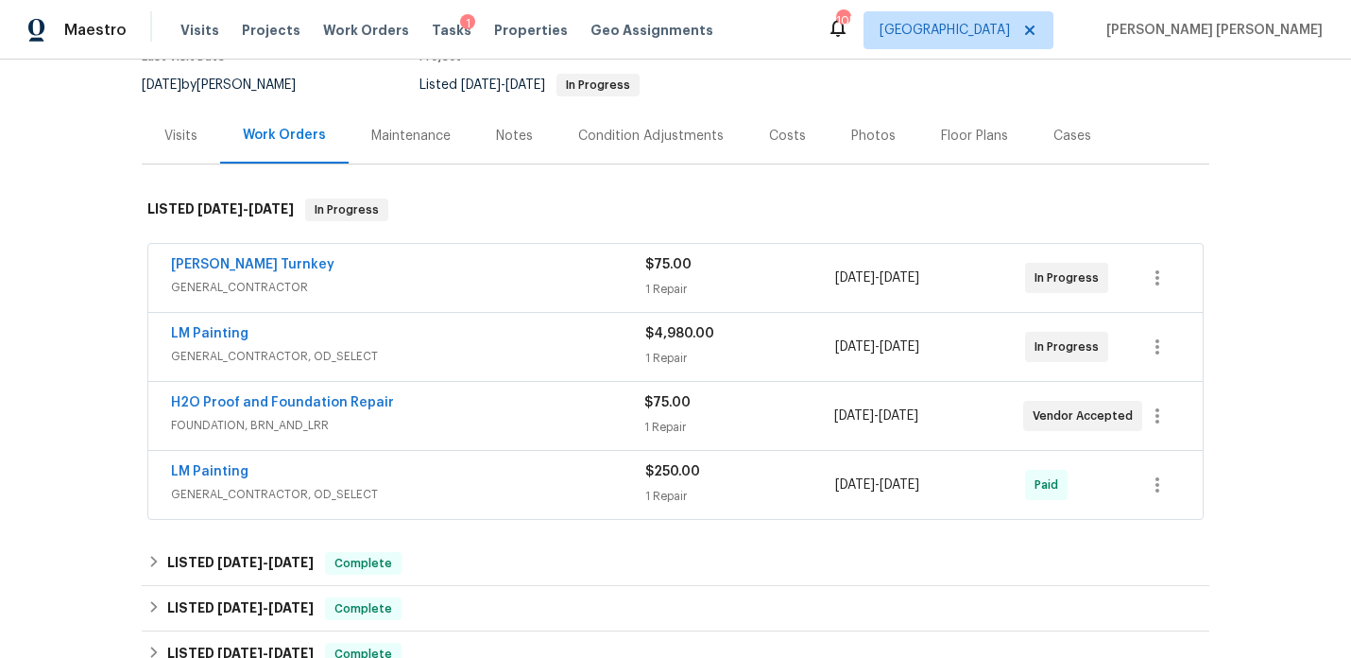
click at [515, 120] on div "Notes" at bounding box center [514, 136] width 82 height 56
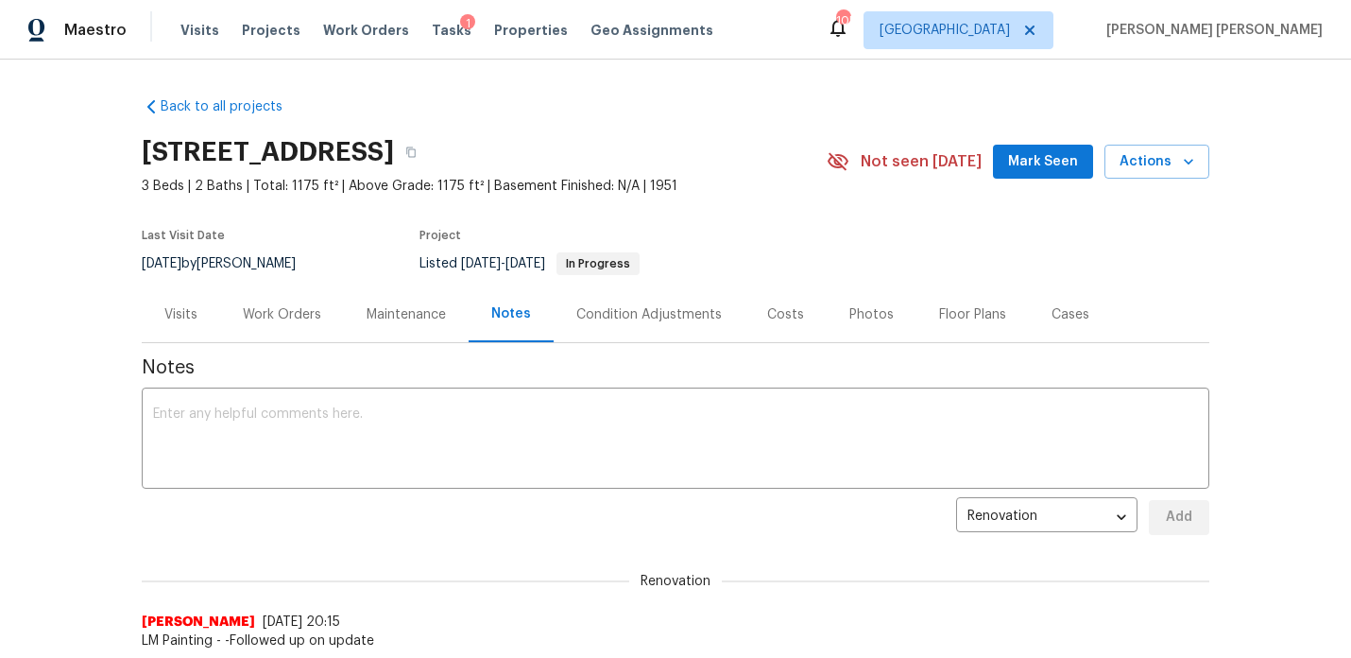
click at [274, 316] on div "Work Orders" at bounding box center [282, 314] width 78 height 19
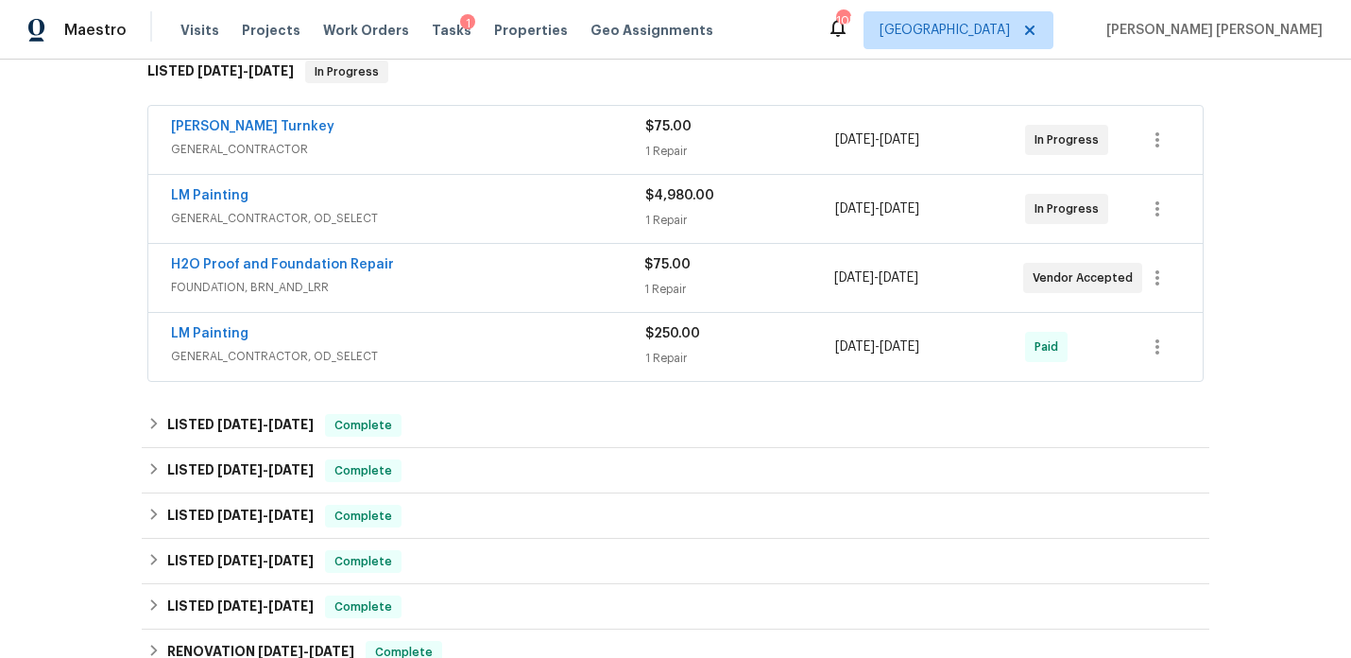
scroll to position [291, 0]
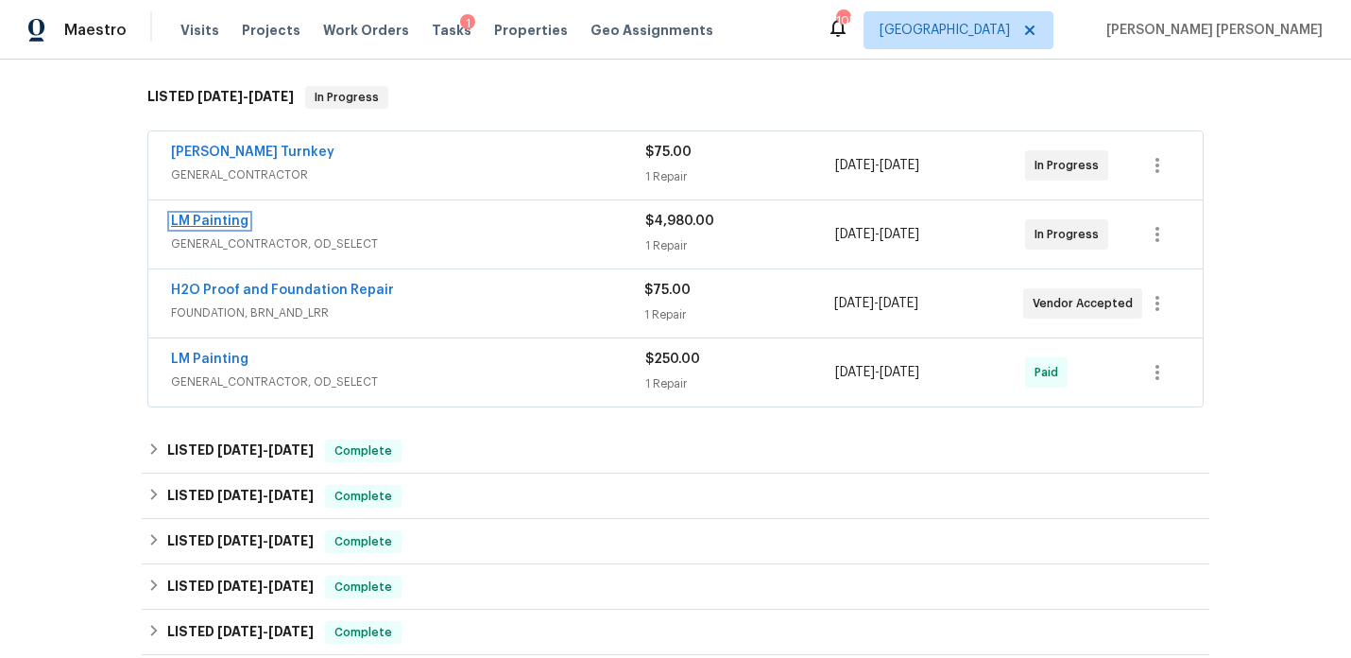
click at [220, 222] on link "LM Painting" at bounding box center [209, 220] width 77 height 13
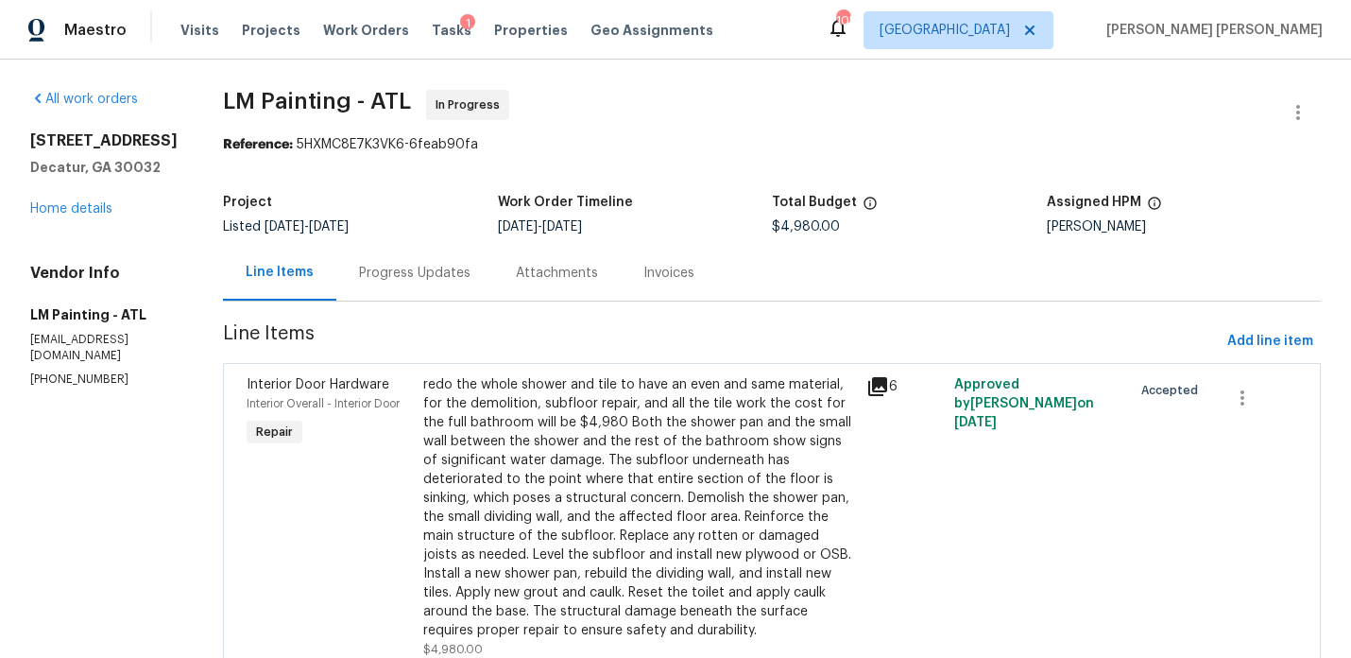
click at [470, 281] on div "Progress Updates" at bounding box center [414, 273] width 111 height 19
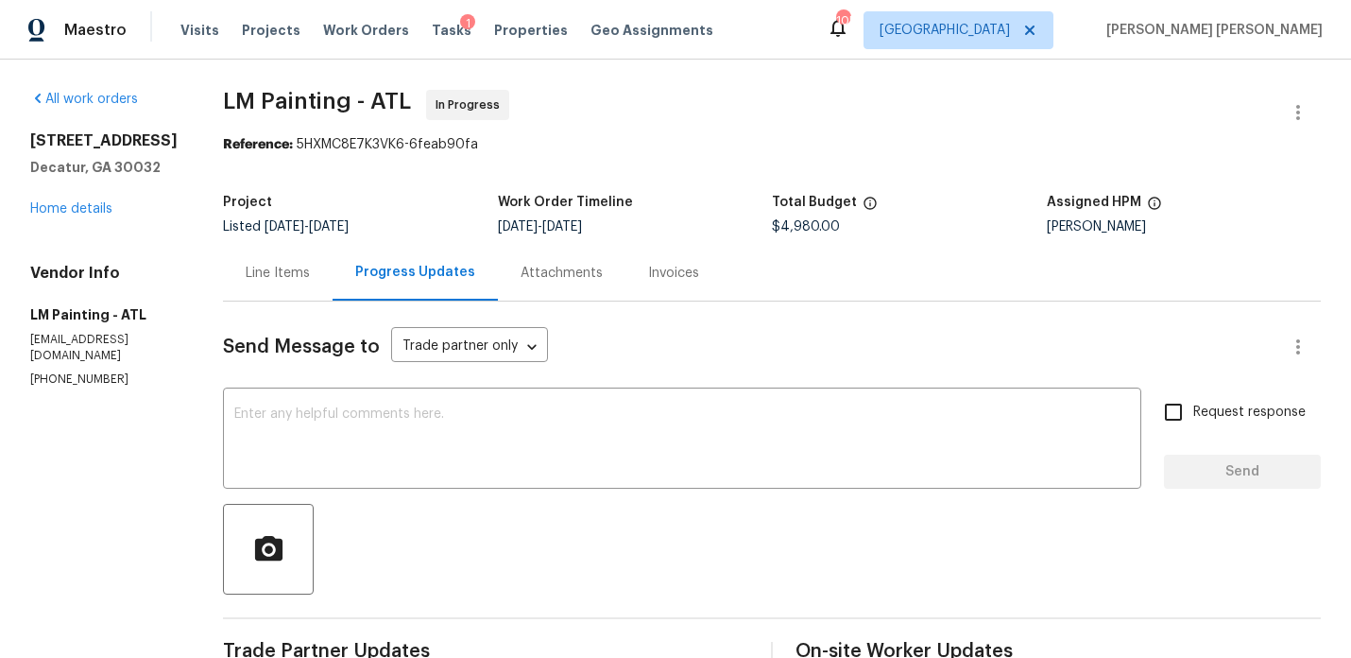
click at [310, 266] on div "Line Items" at bounding box center [278, 273] width 64 height 19
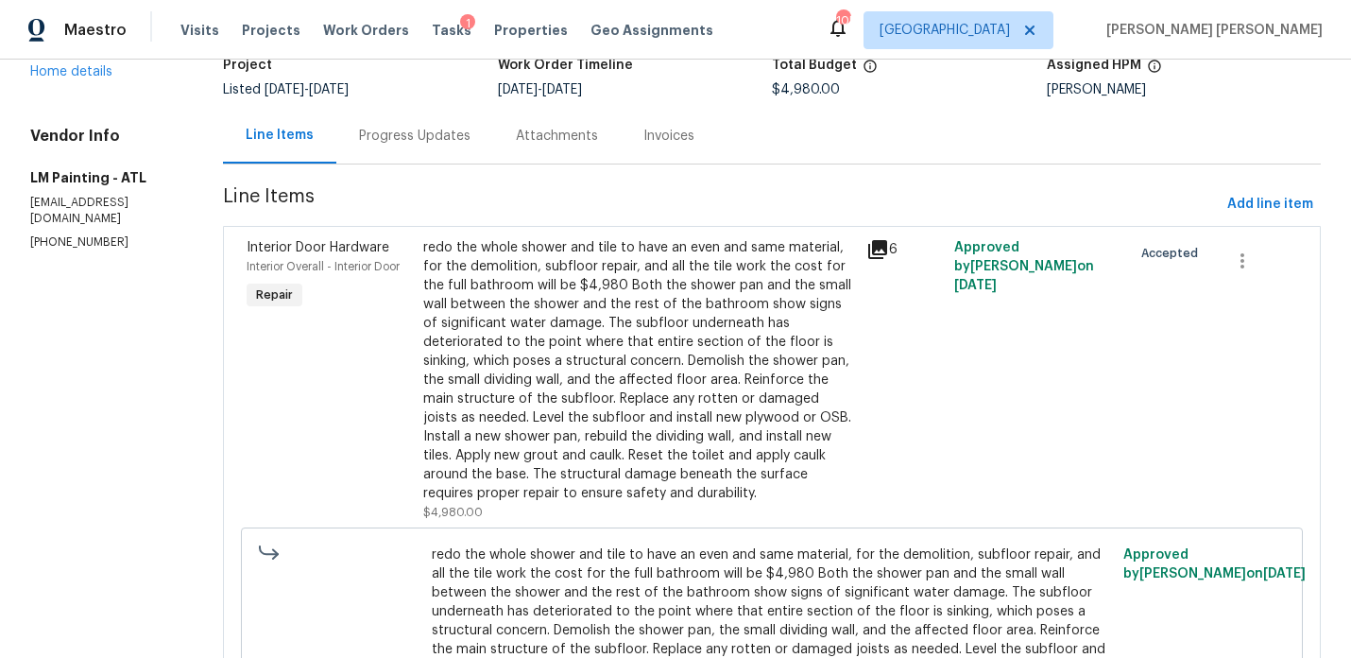
scroll to position [122, 0]
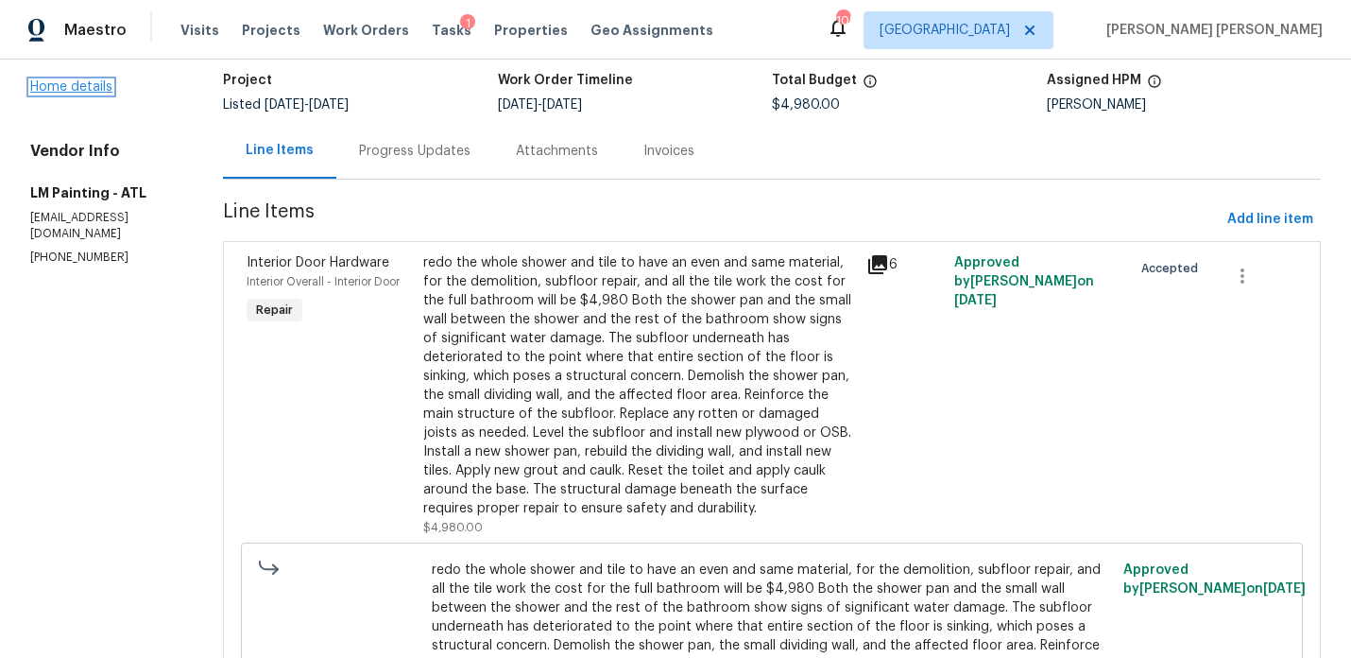
click at [75, 89] on link "Home details" at bounding box center [71, 86] width 82 height 13
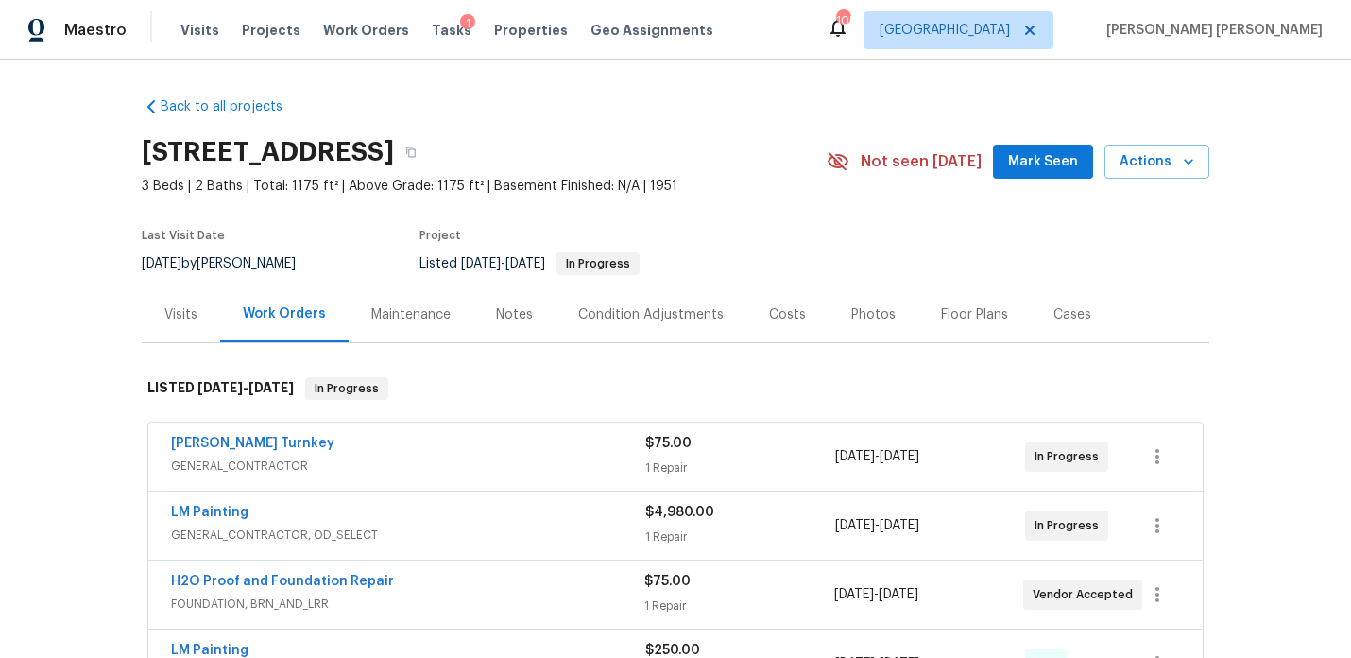
click at [197, 316] on div "Visits" at bounding box center [181, 314] width 78 height 56
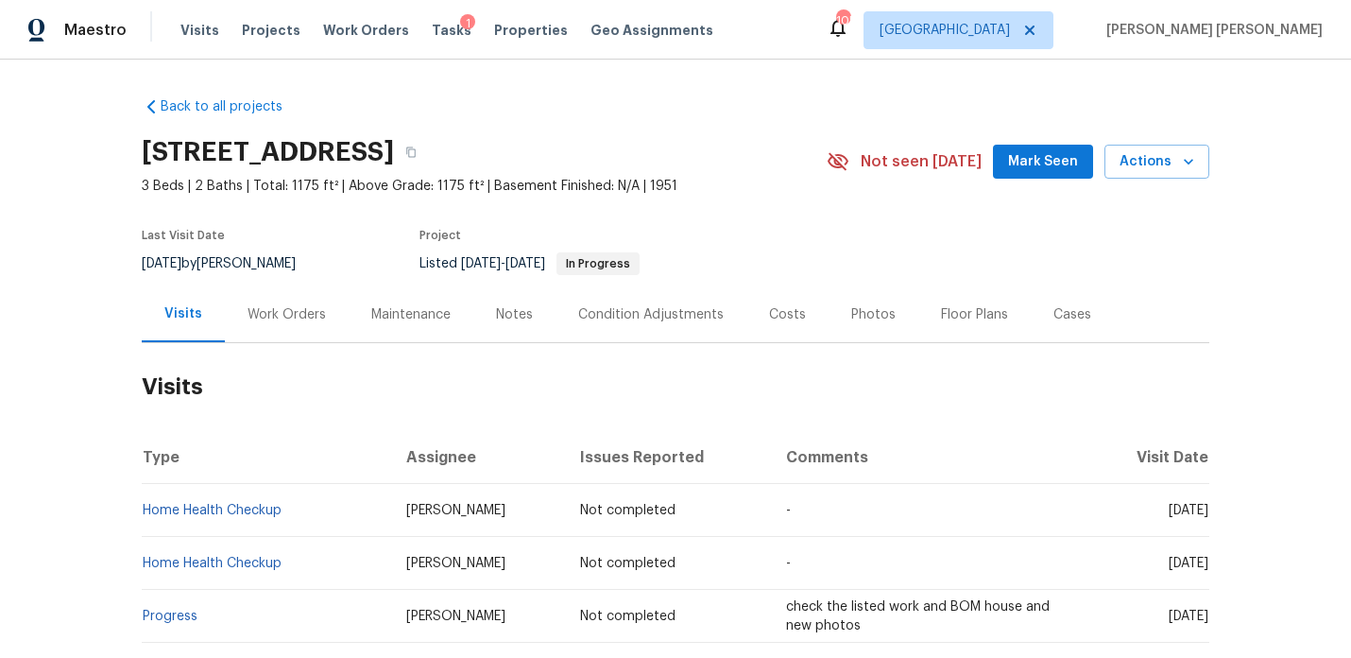
click at [277, 300] on div "Work Orders" at bounding box center [287, 314] width 124 height 56
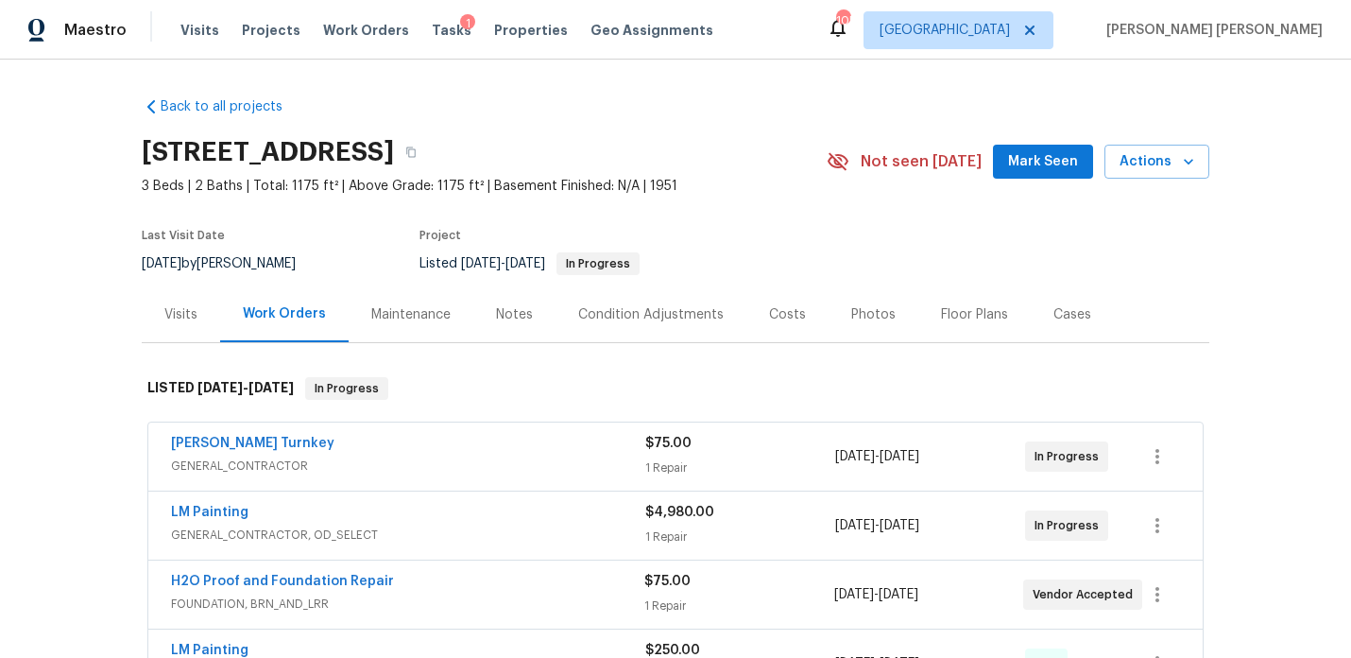
scroll to position [330, 0]
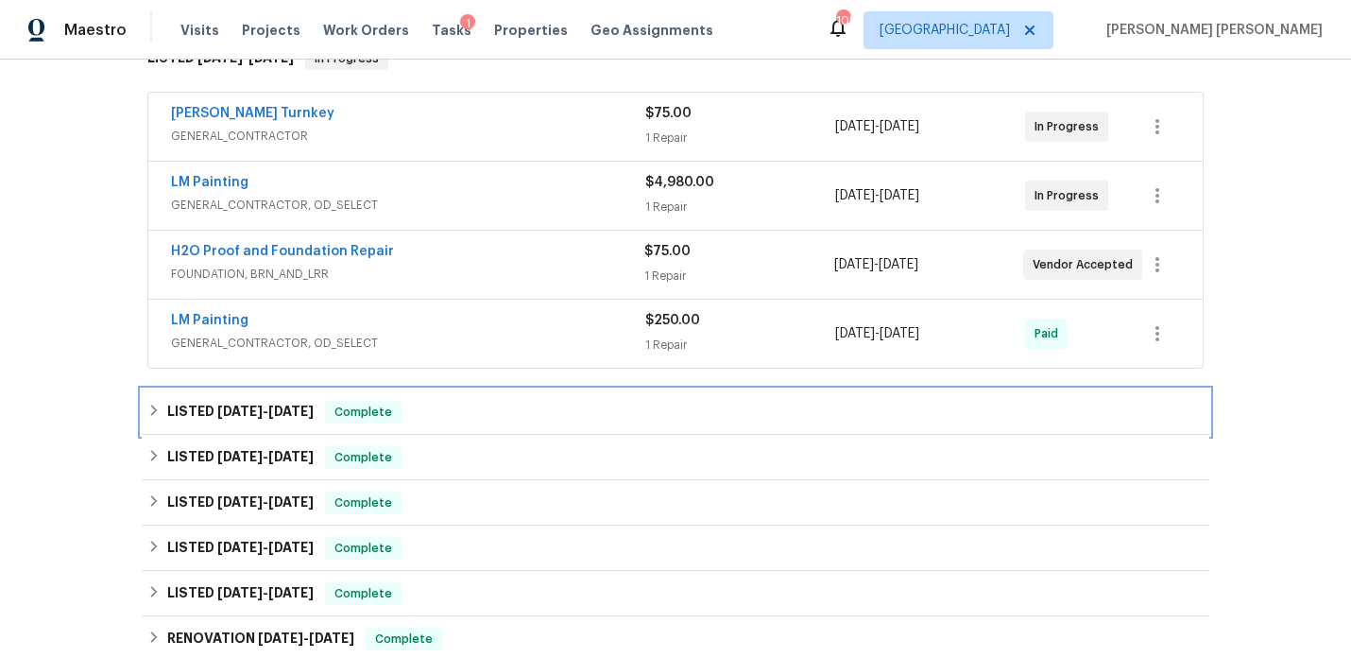
click at [298, 417] on span "6/27/25" at bounding box center [290, 410] width 45 height 13
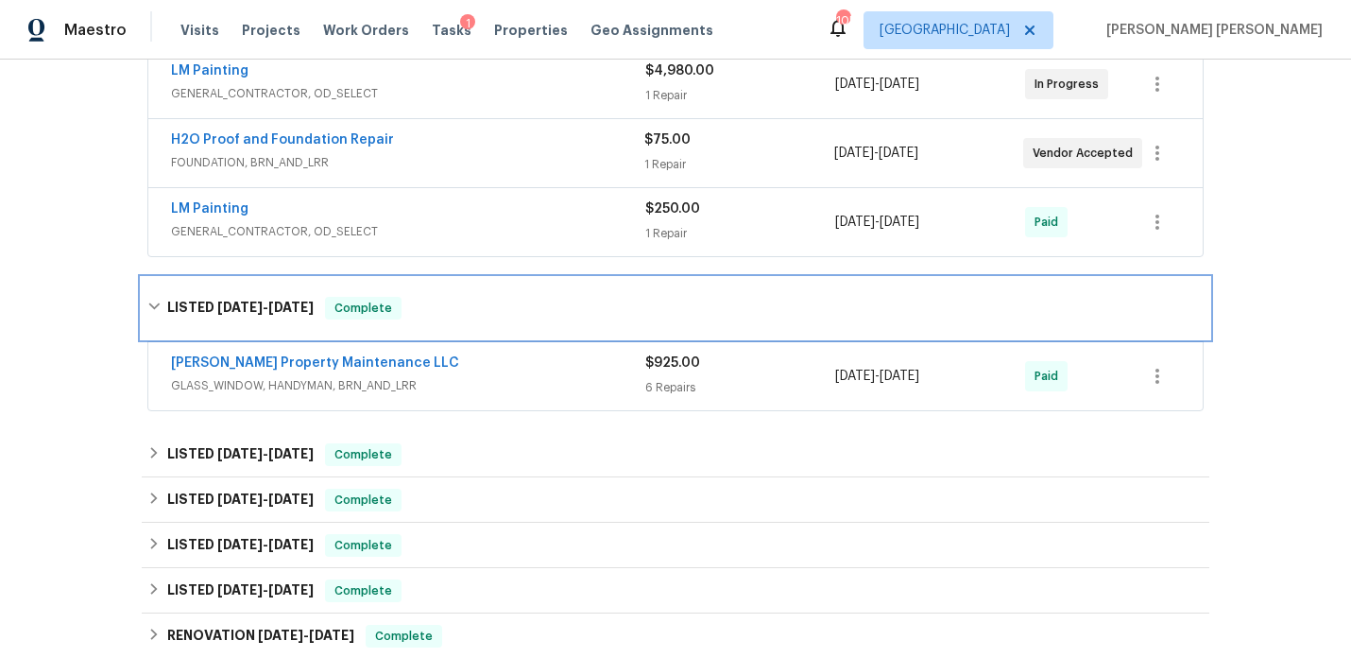
scroll to position [442, 0]
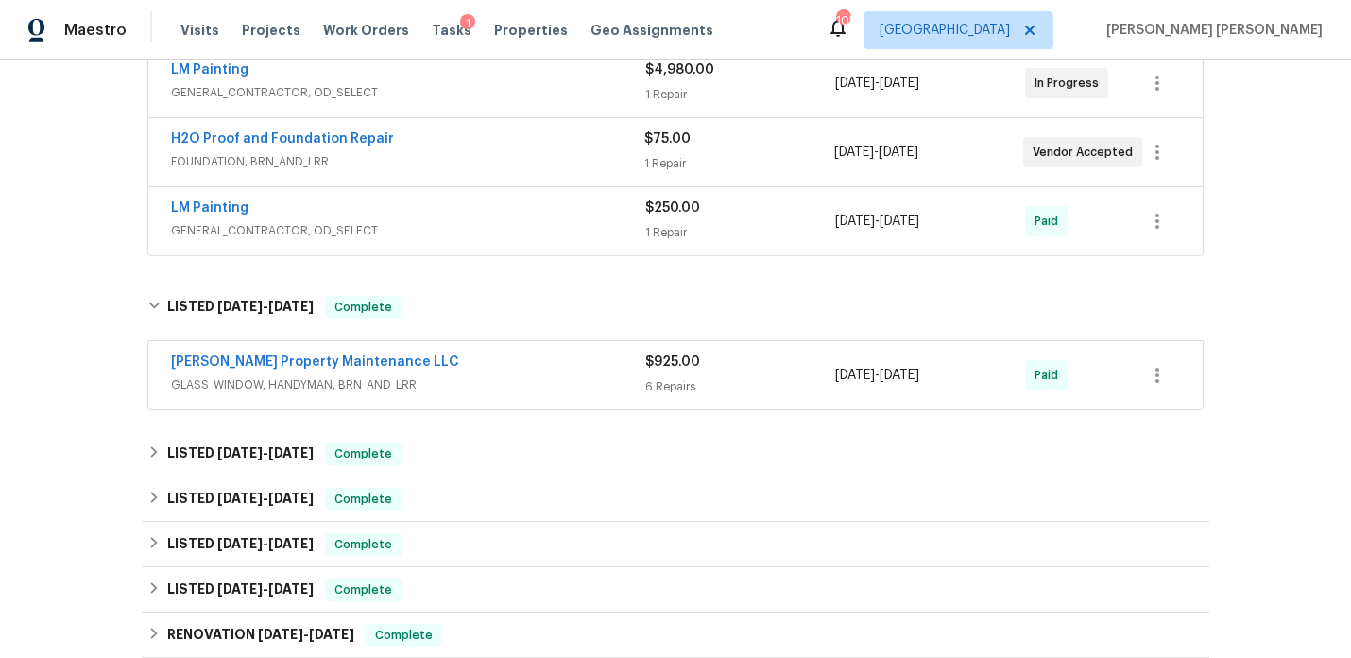
click at [421, 383] on span "GLASS_WINDOW, HANDYMAN, BRN_AND_LRR" at bounding box center [408, 384] width 474 height 19
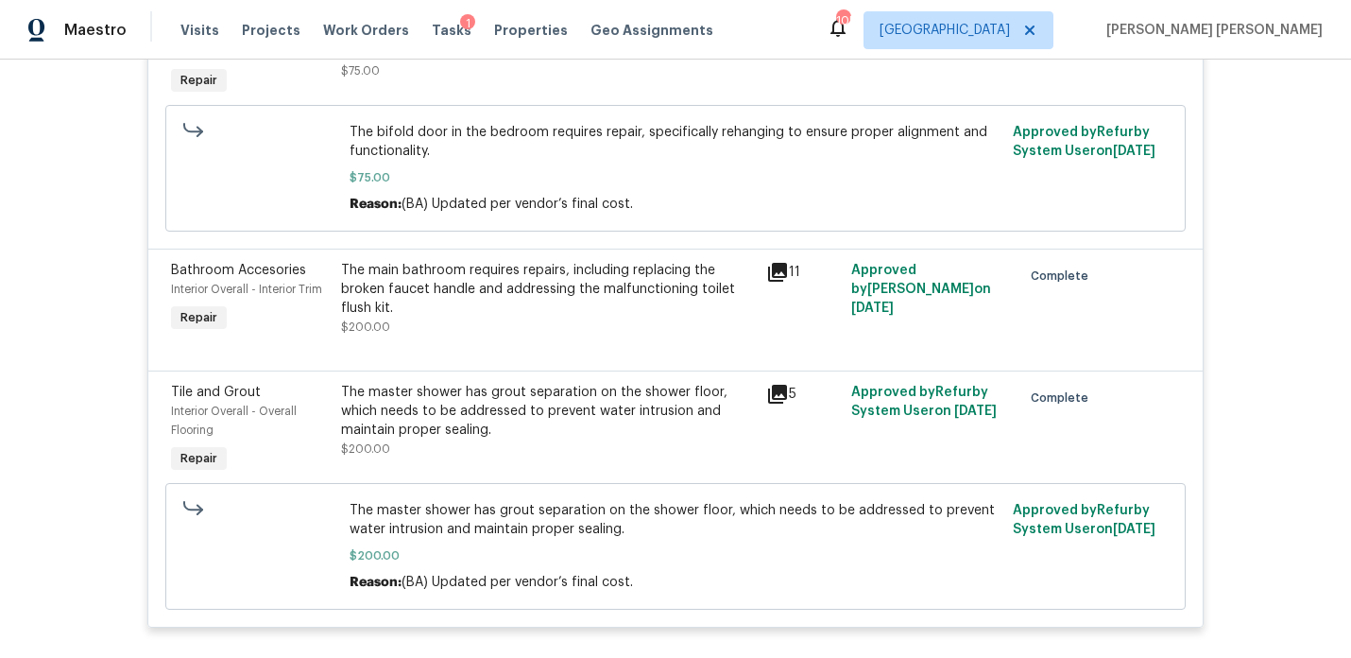
scroll to position [1412, 0]
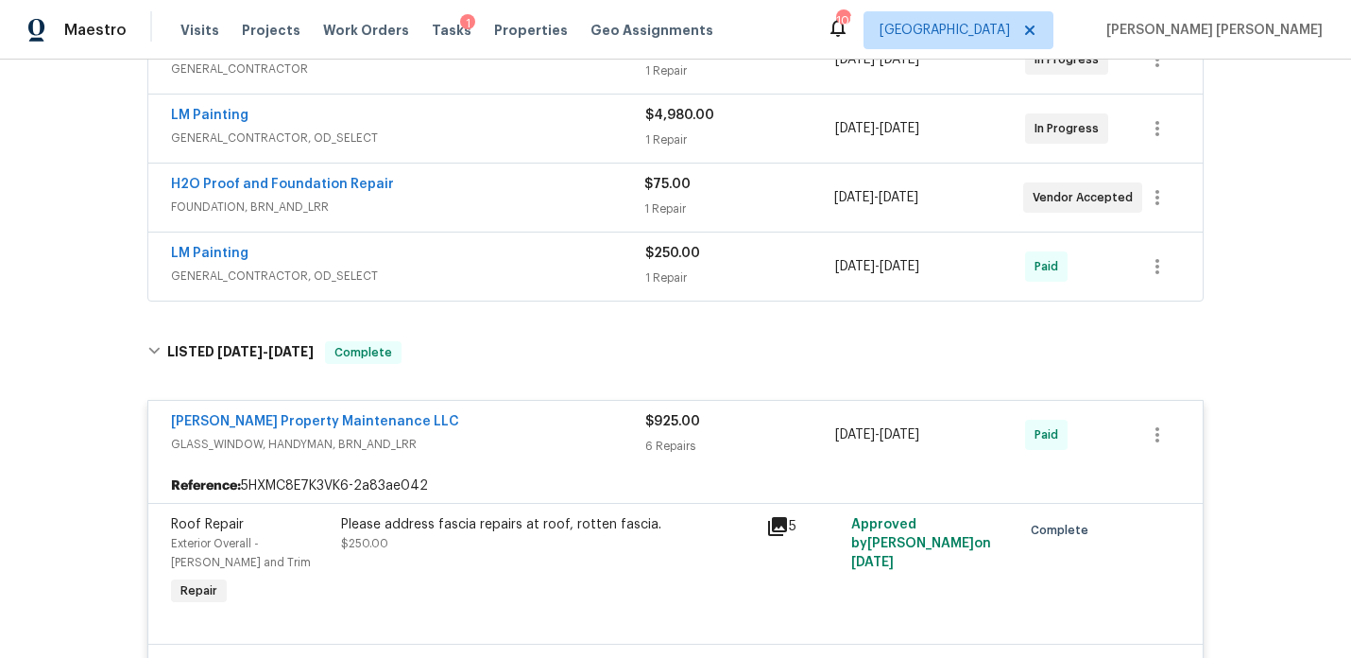
click at [424, 426] on div "[PERSON_NAME] Property Maintenance LLC" at bounding box center [408, 423] width 474 height 23
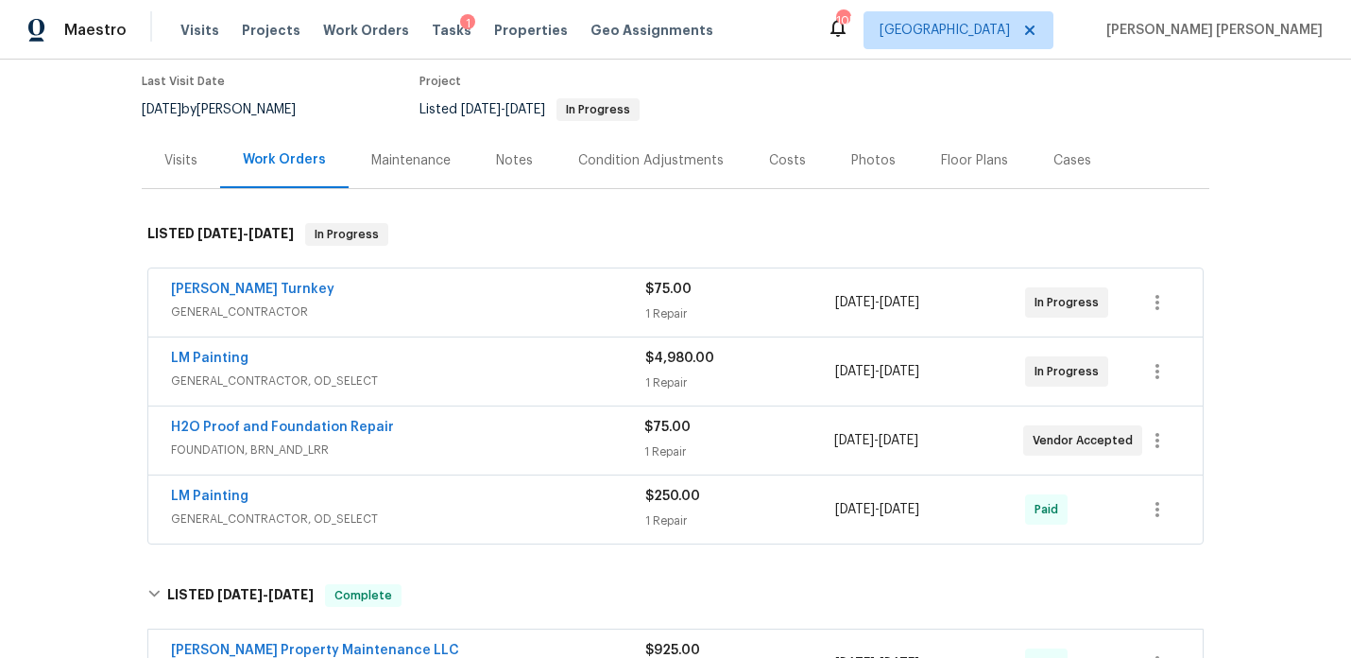
scroll to position [0, 0]
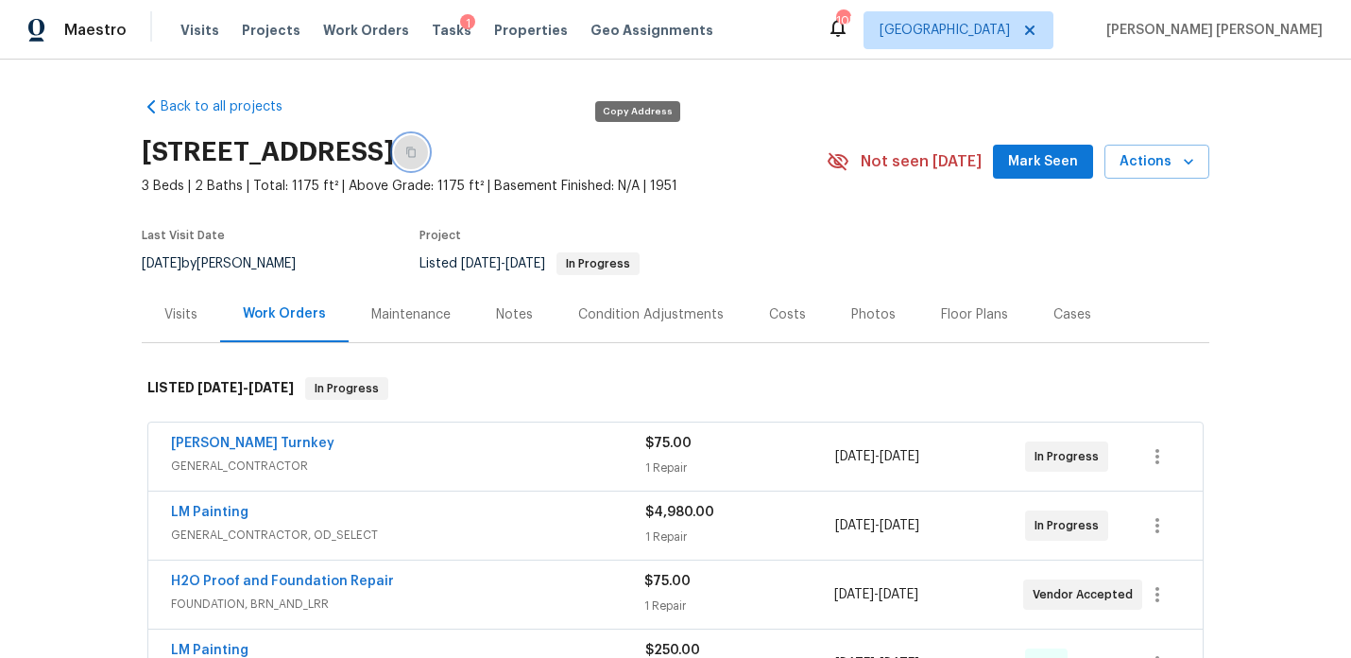
click at [428, 155] on button "button" at bounding box center [411, 152] width 34 height 34
click at [510, 316] on div "Notes" at bounding box center [514, 314] width 37 height 19
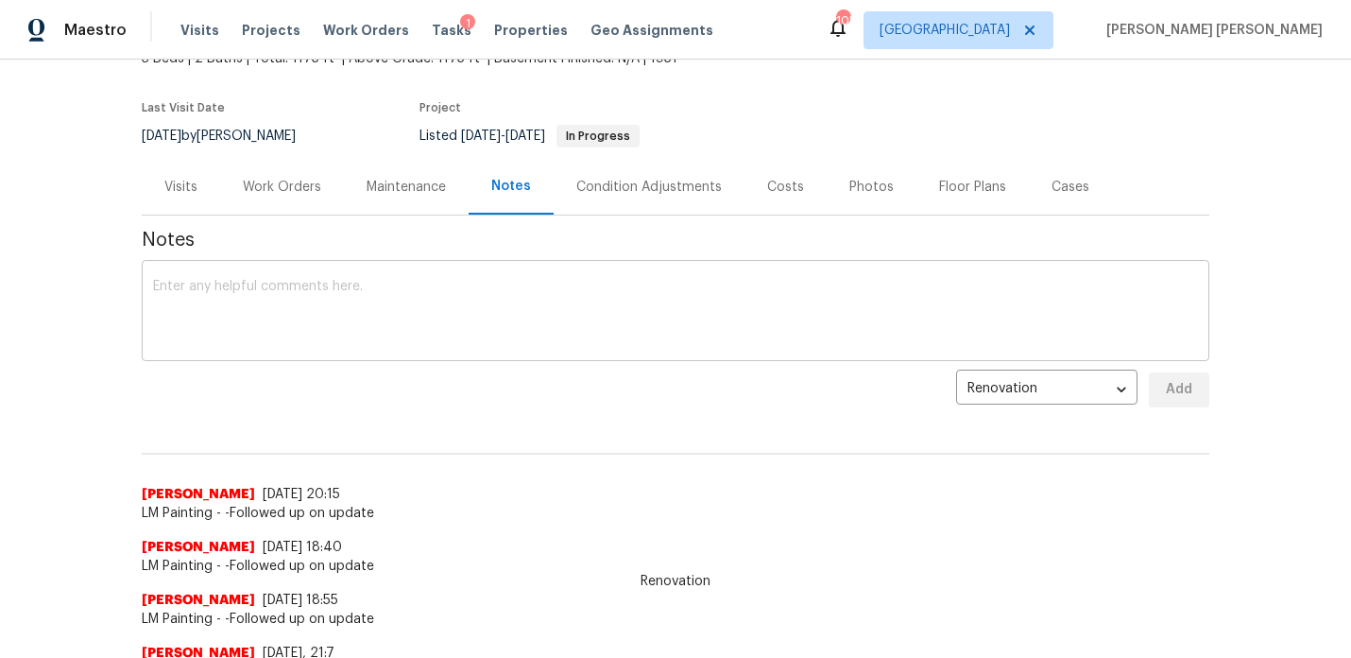
scroll to position [104, 0]
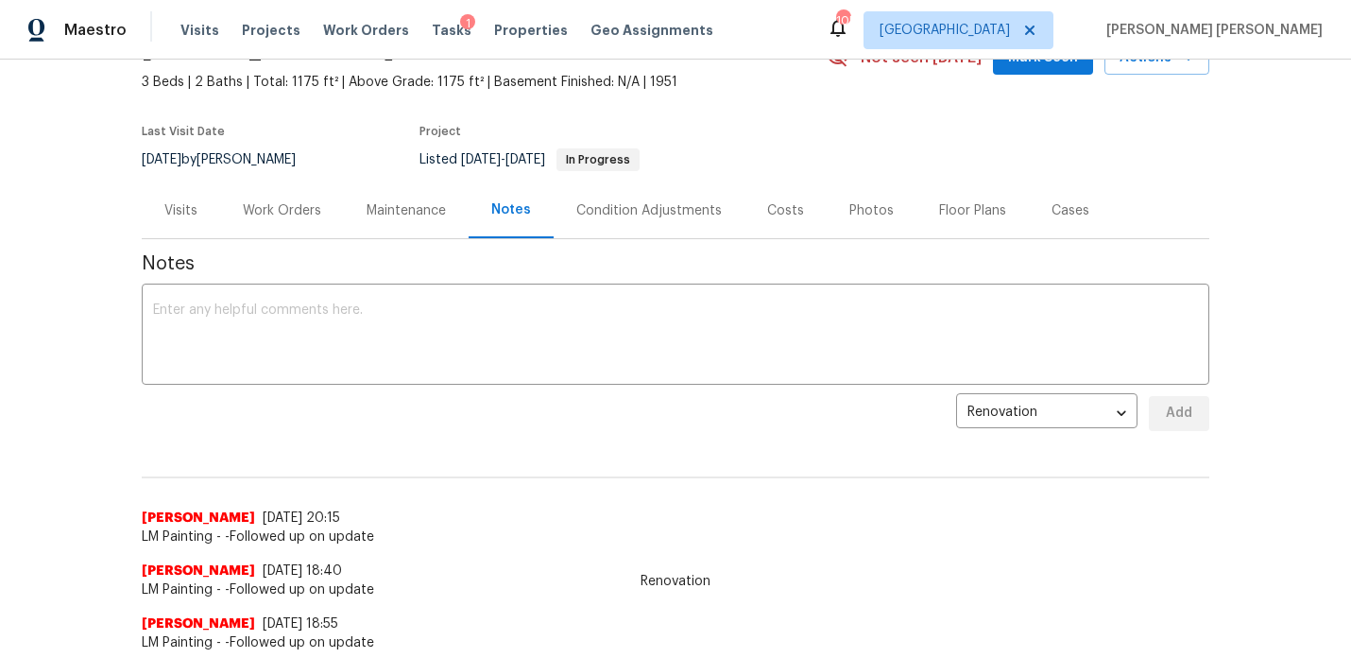
click at [282, 210] on div "Work Orders" at bounding box center [282, 210] width 78 height 19
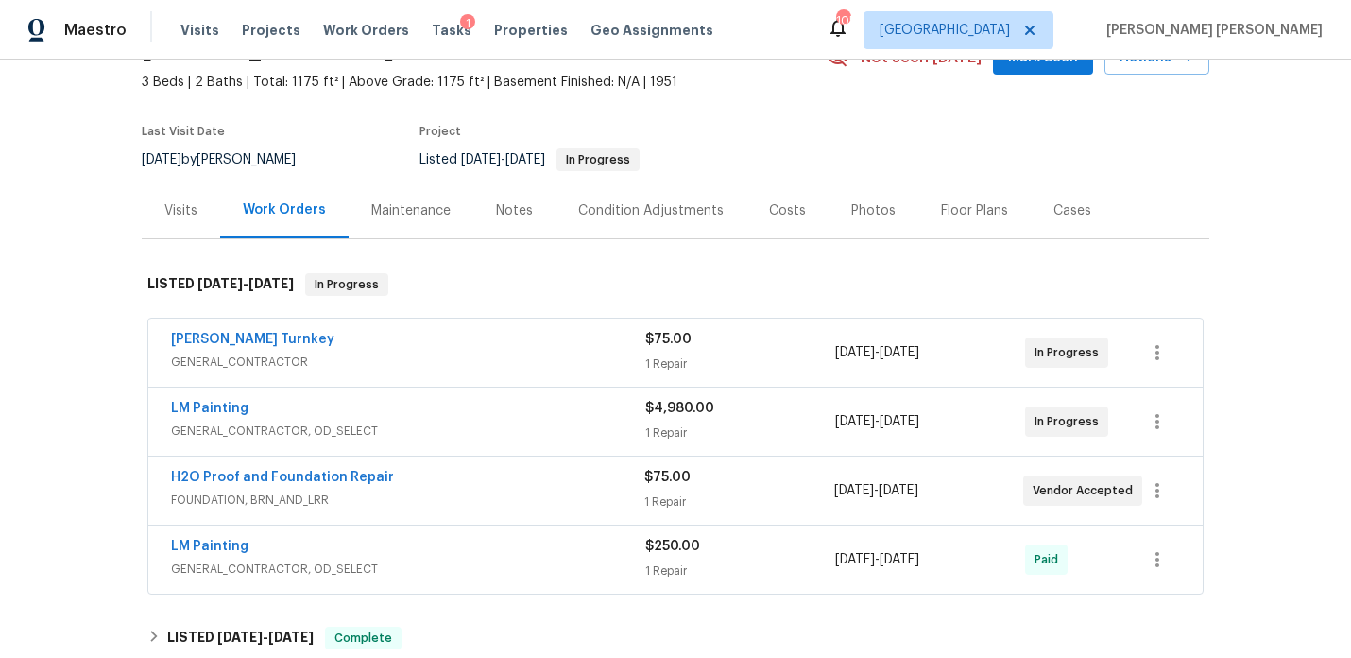
click at [442, 489] on div "H2O Proof and Foundation Repair" at bounding box center [407, 479] width 473 height 23
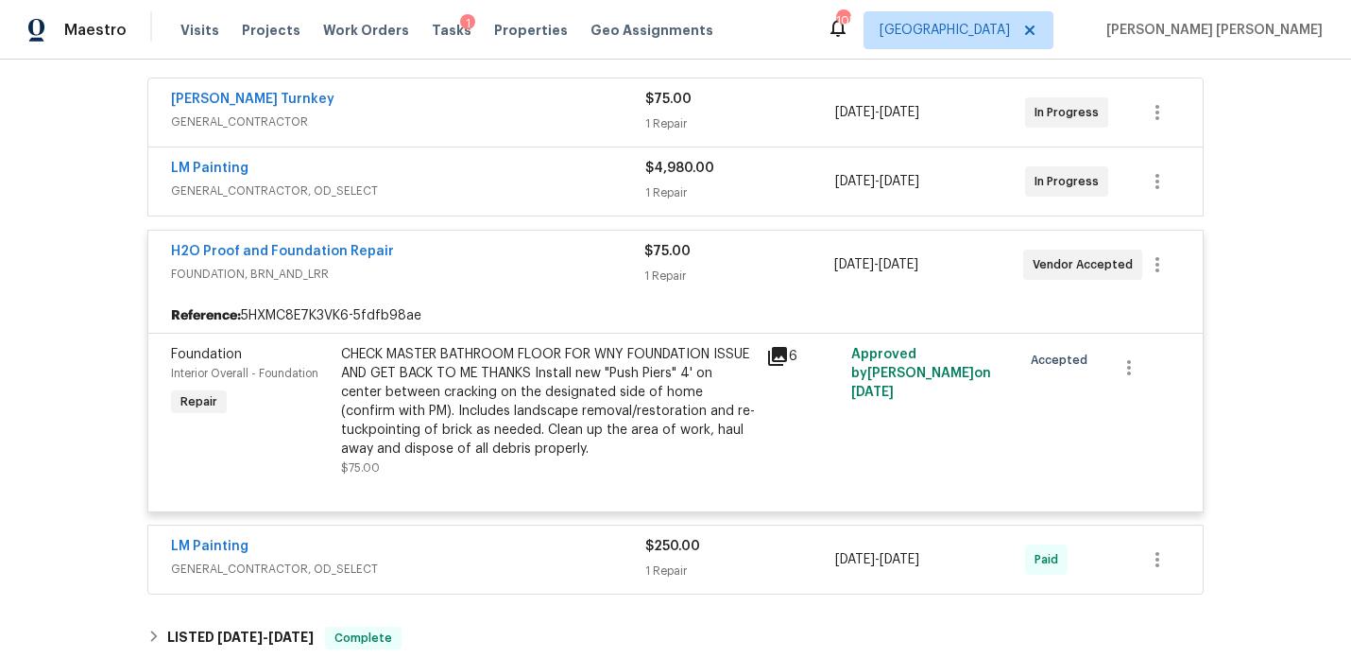
scroll to position [350, 0]
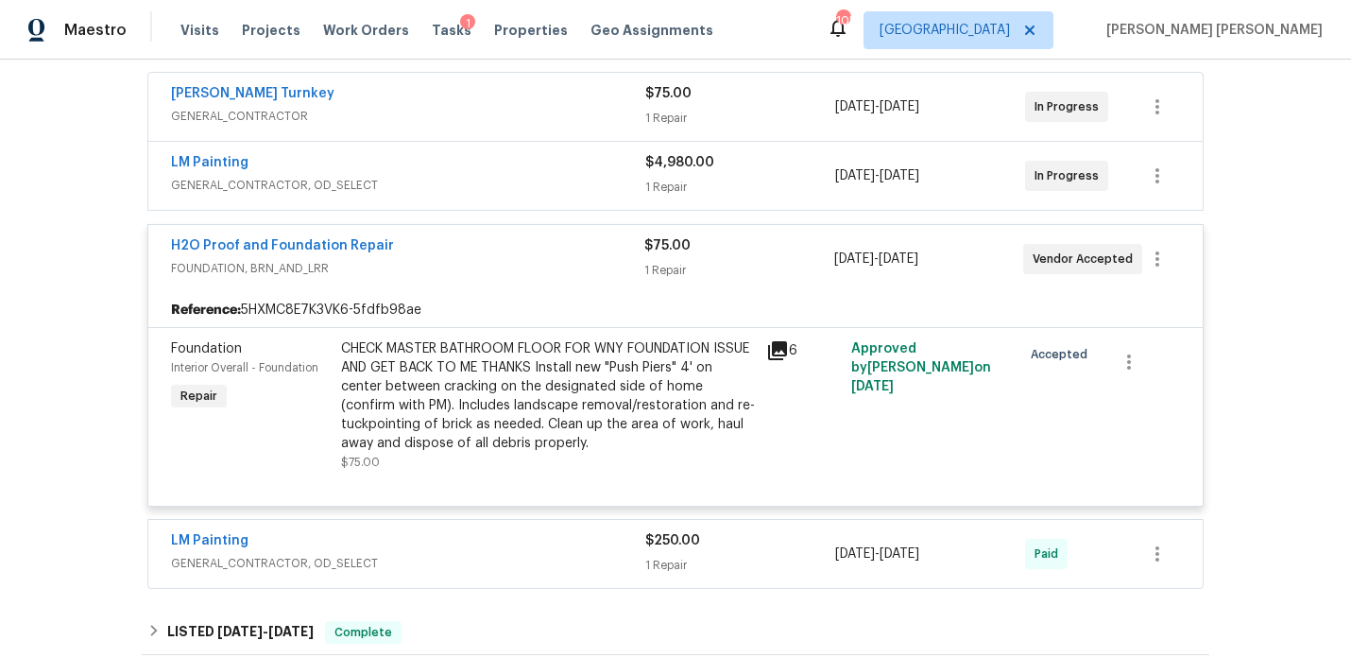
click at [775, 348] on icon at bounding box center [777, 350] width 19 height 19
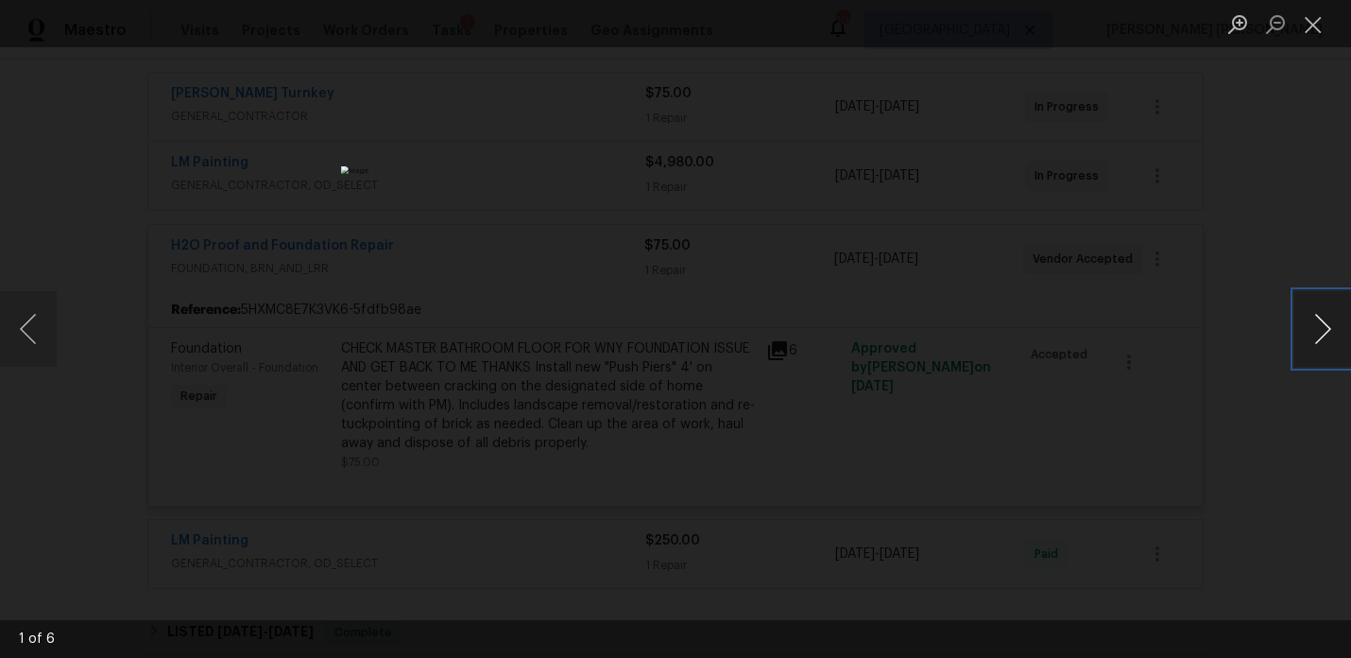
click at [1306, 321] on button "Next image" at bounding box center [1322, 329] width 57 height 76
click at [1306, 320] on button "Next image" at bounding box center [1322, 329] width 57 height 76
click at [1306, 319] on button "Next image" at bounding box center [1322, 329] width 57 height 76
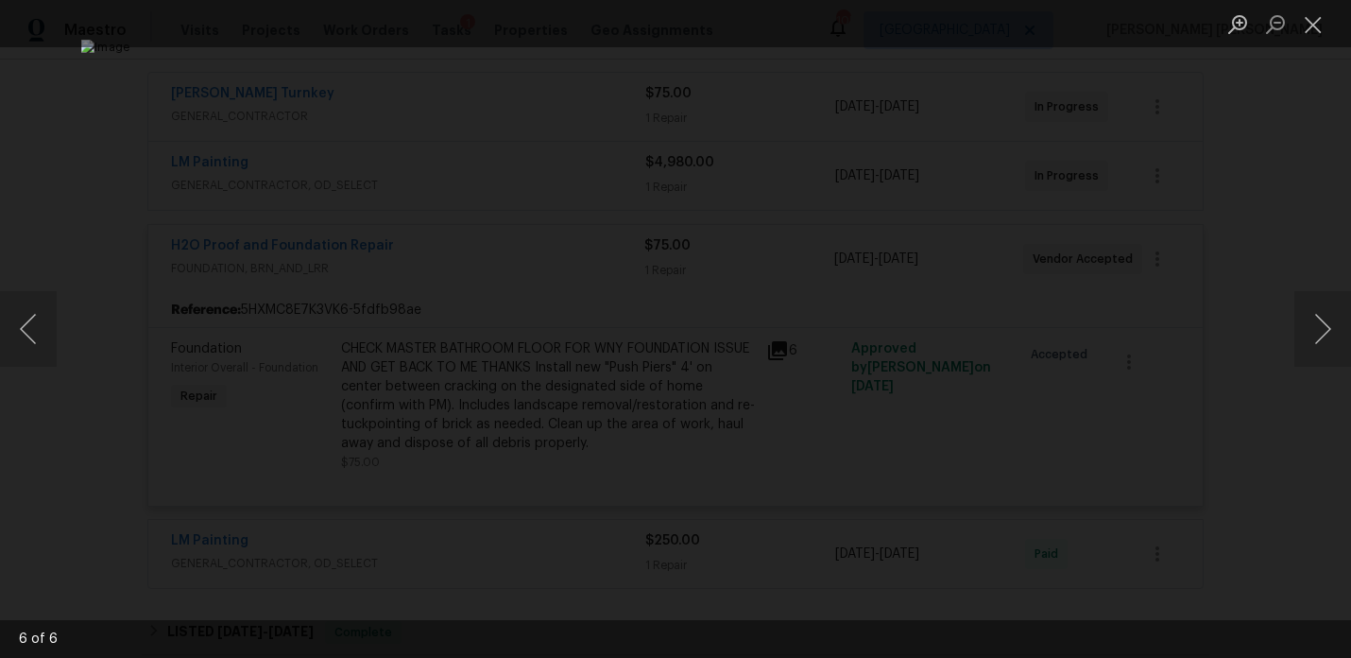
click at [1230, 242] on div "Lightbox" at bounding box center [675, 329] width 1351 height 658
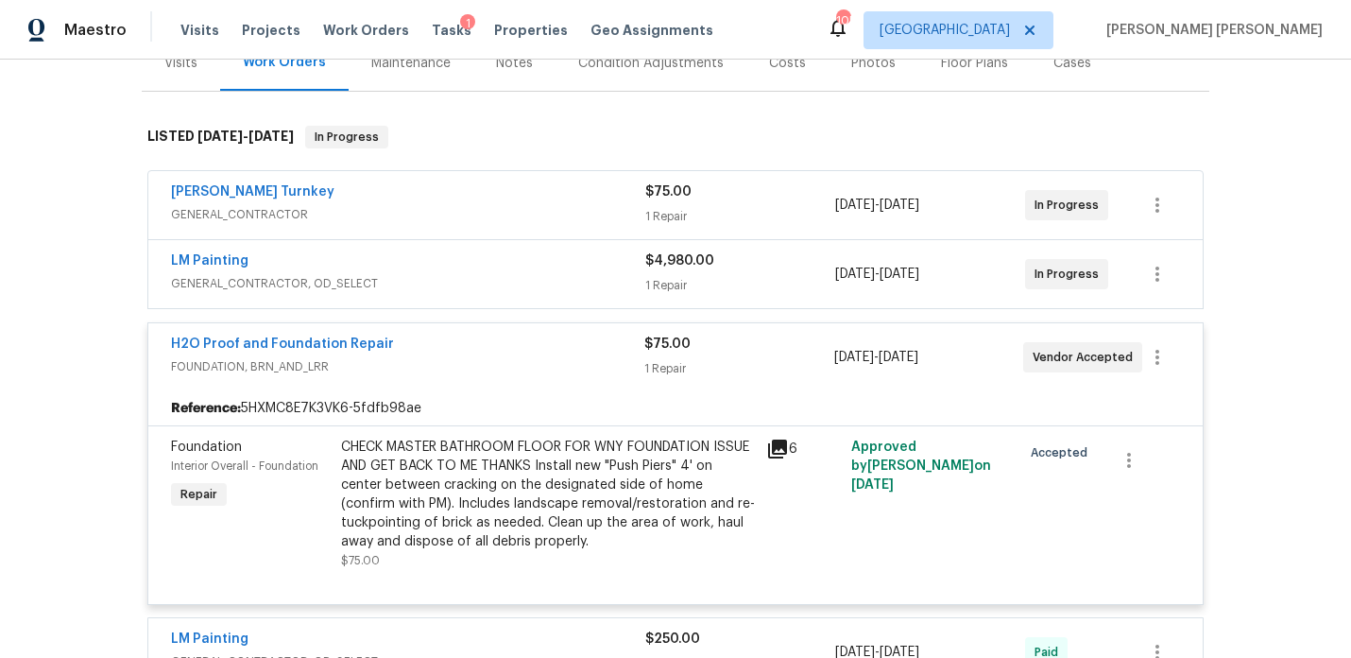
scroll to position [214, 0]
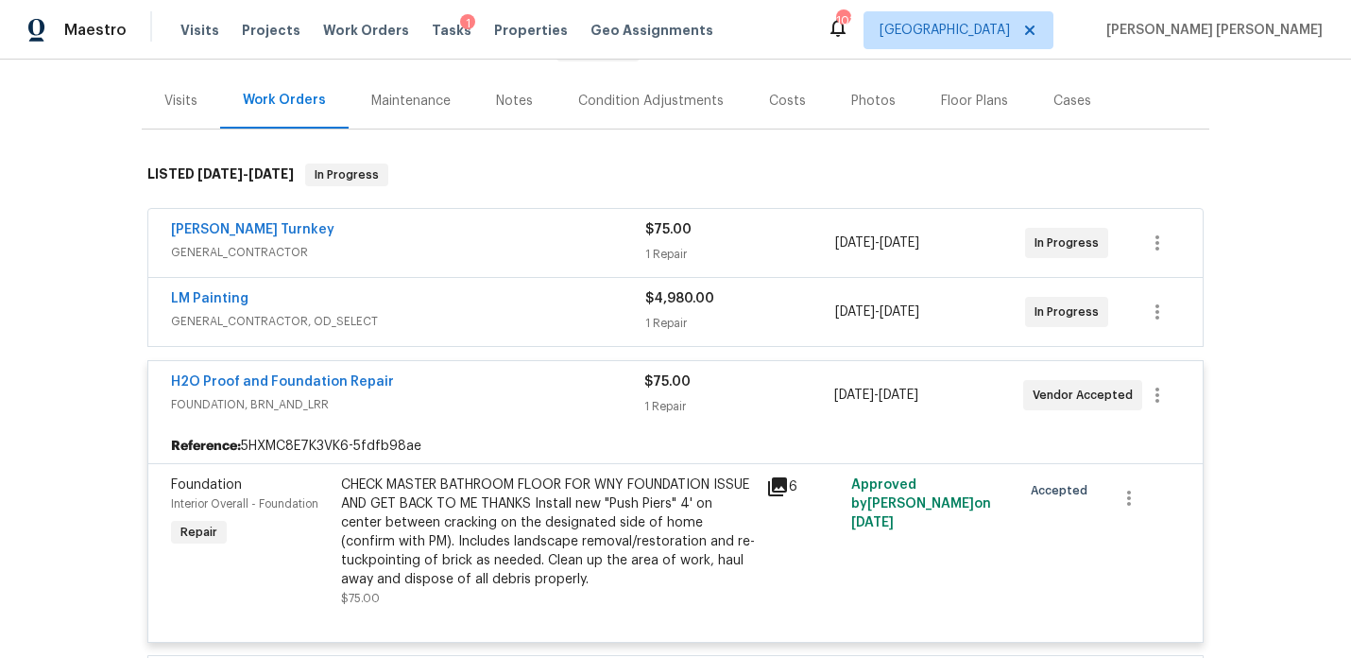
click at [551, 392] on div "H2O Proof and Foundation Repair" at bounding box center [407, 383] width 473 height 23
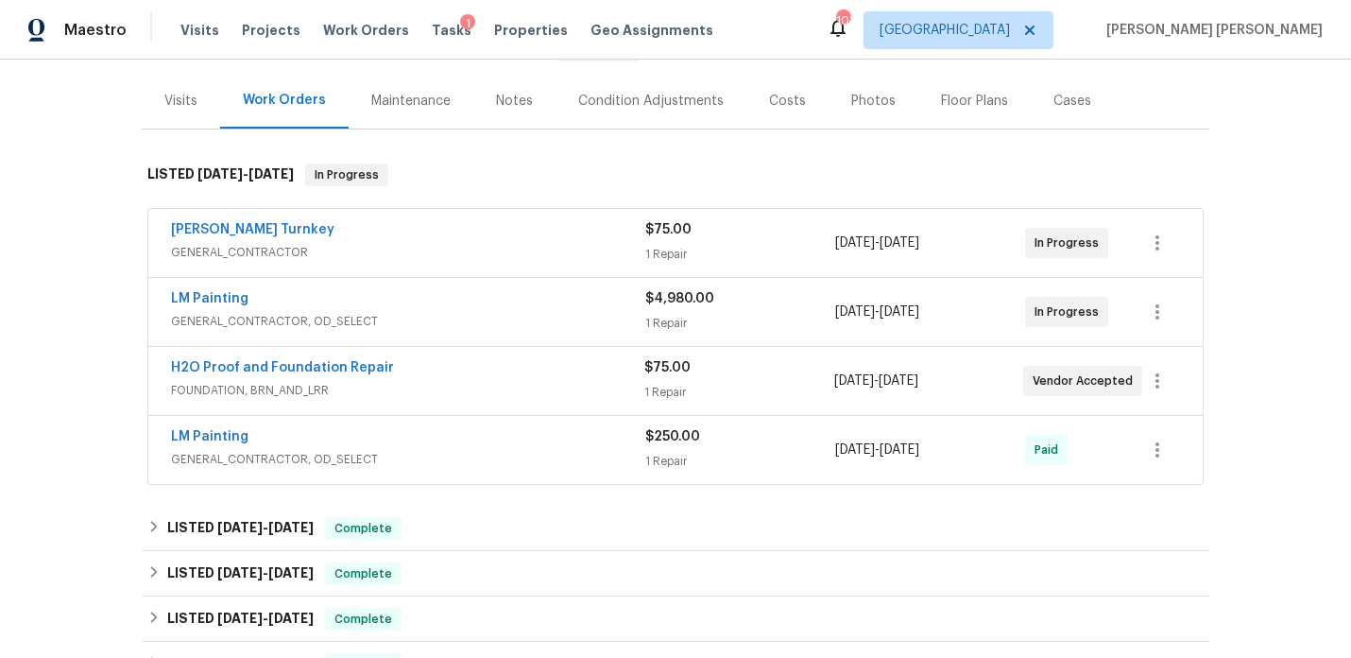
click at [532, 441] on div "LM Painting" at bounding box center [408, 438] width 474 height 23
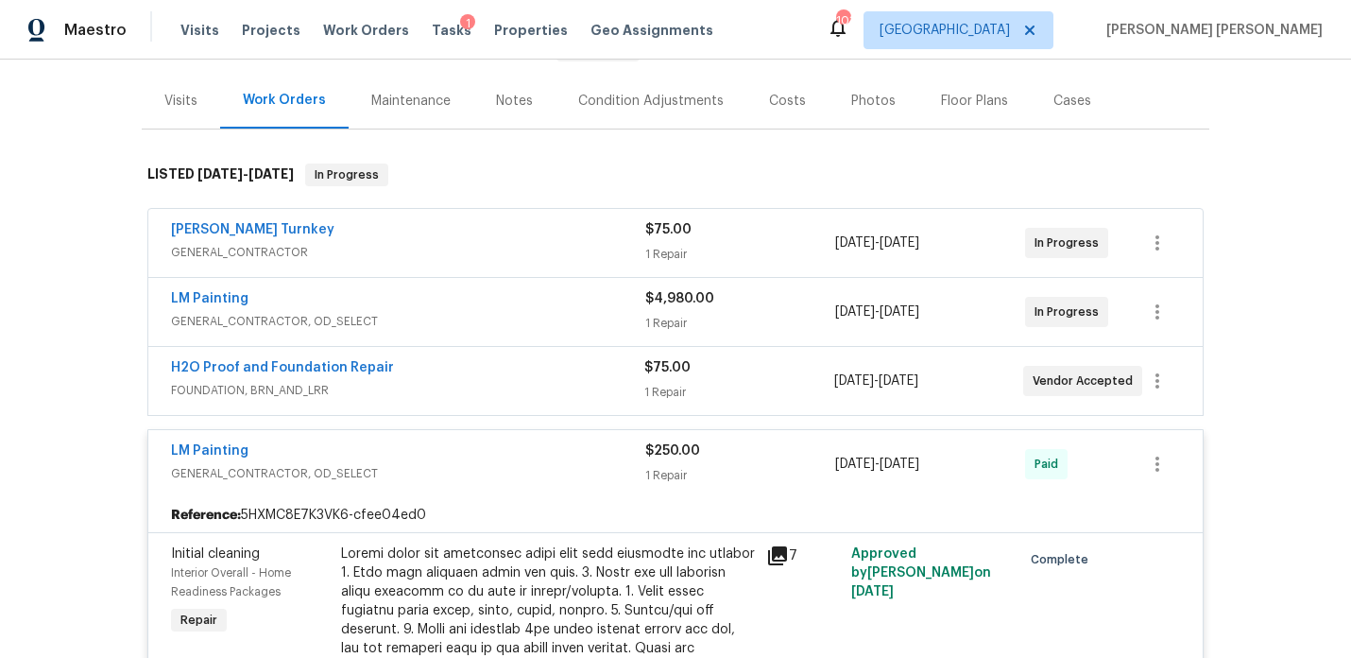
click at [532, 456] on div "LM Painting" at bounding box center [408, 452] width 474 height 23
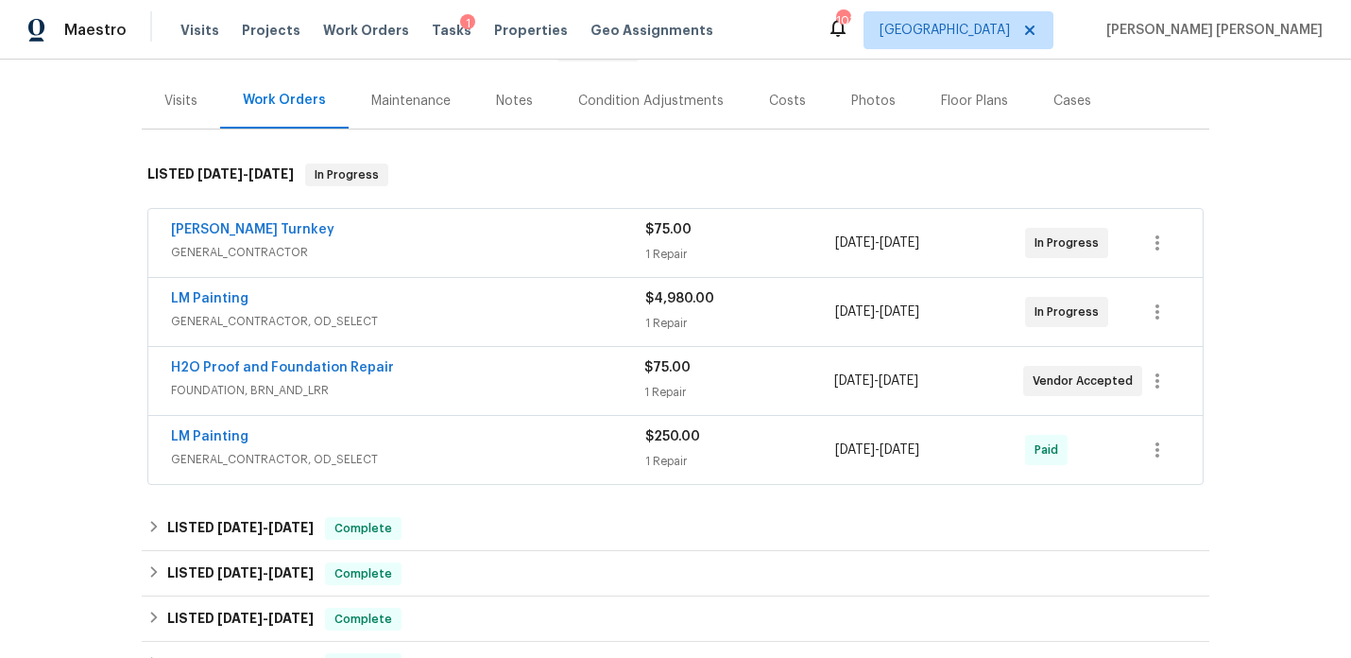
click at [495, 241] on div "Davis Turnkey" at bounding box center [408, 231] width 474 height 23
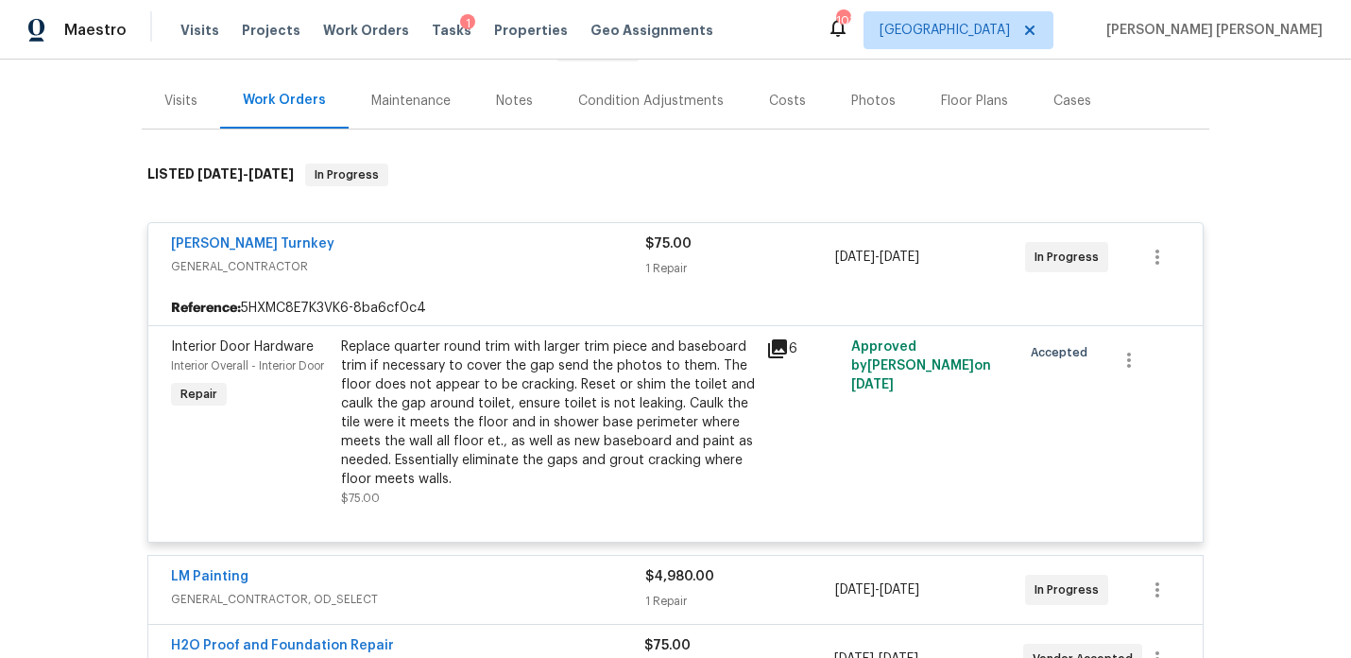
click at [495, 241] on div "Davis Turnkey" at bounding box center [408, 245] width 474 height 23
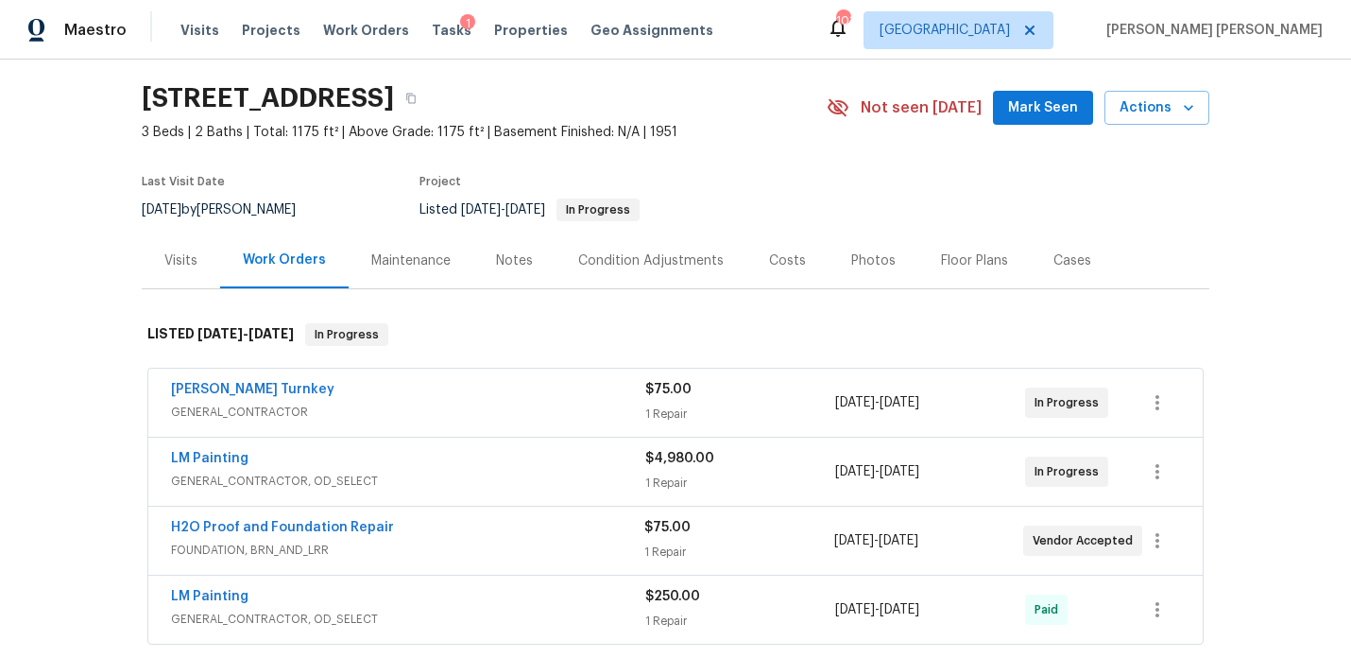
scroll to position [0, 0]
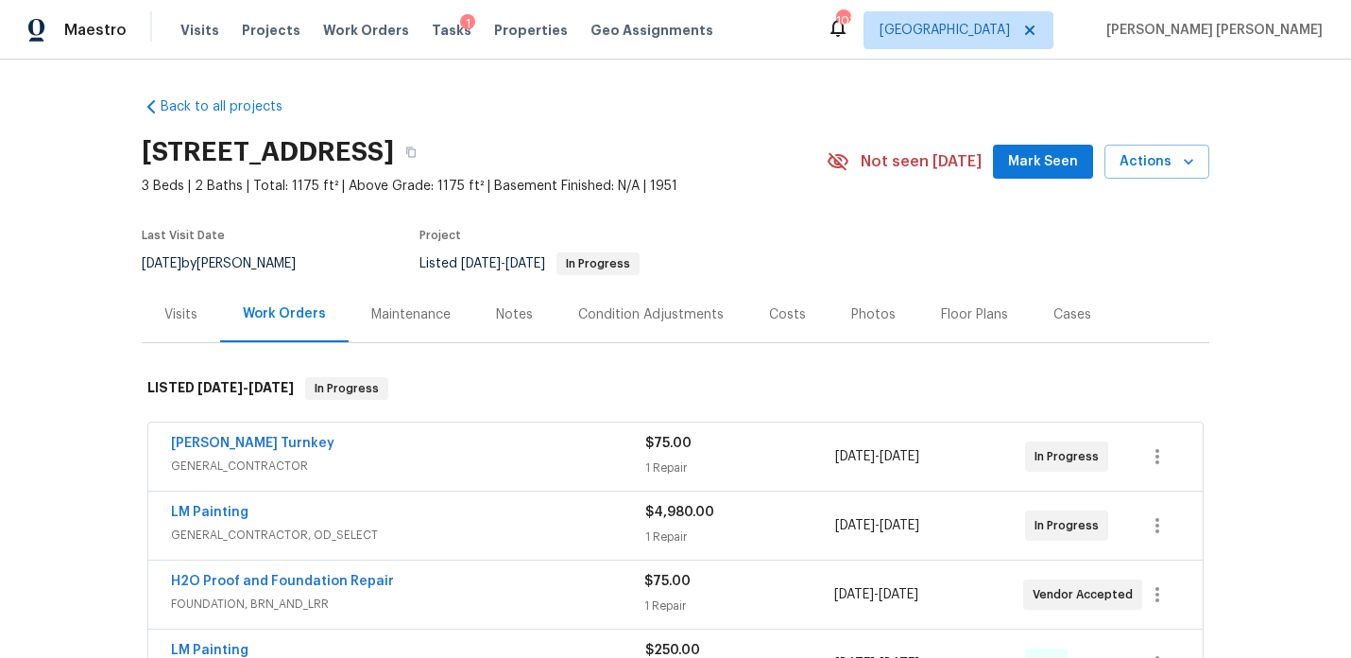
click at [212, 329] on div "Visits" at bounding box center [181, 314] width 78 height 56
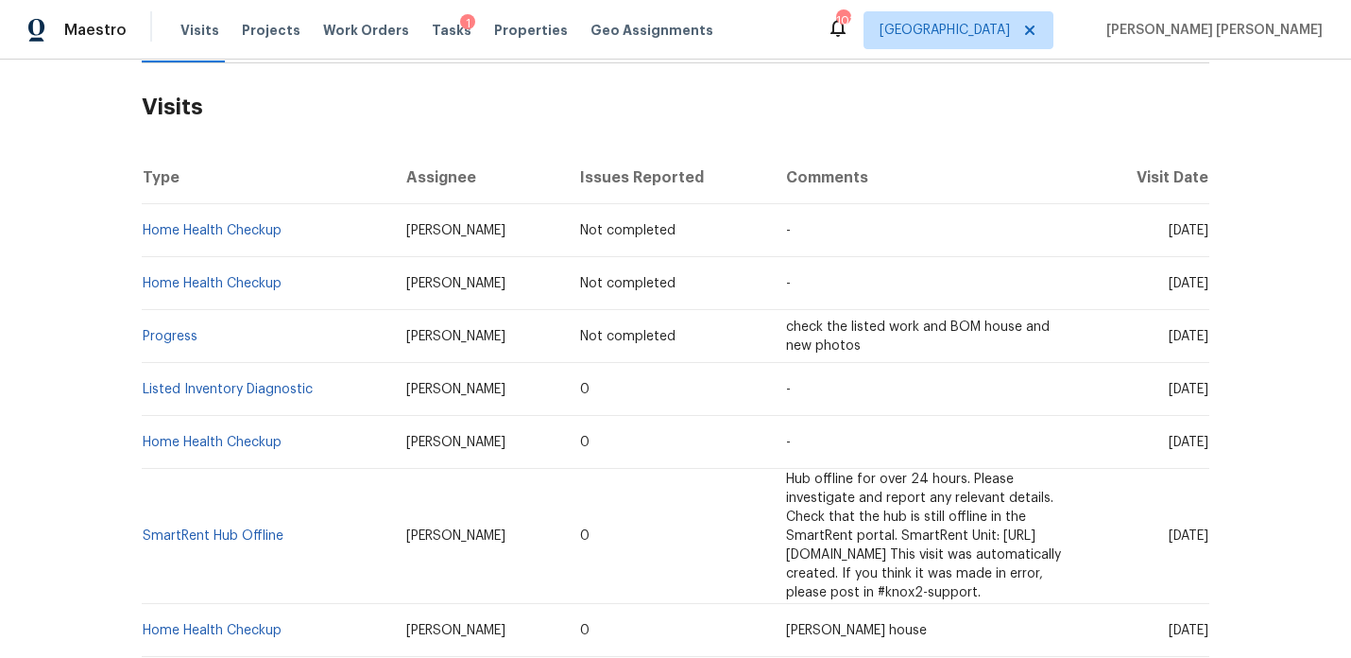
scroll to position [264, 0]
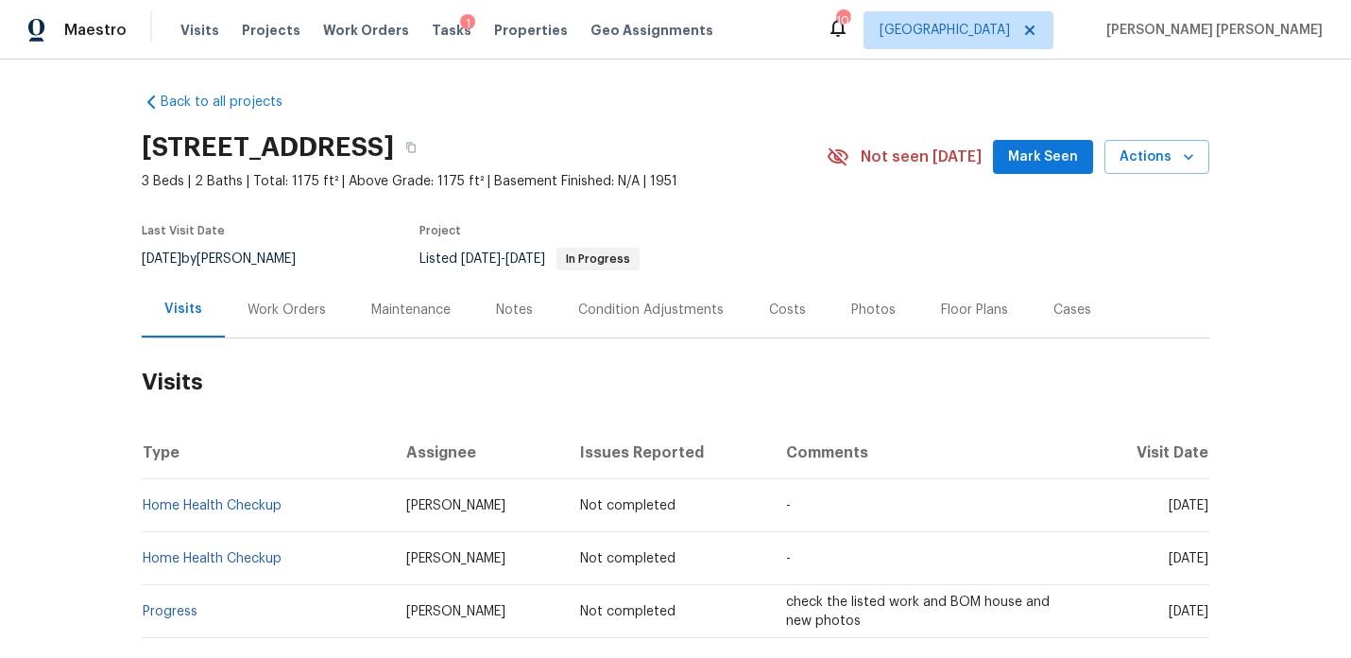
click at [524, 313] on div "Notes" at bounding box center [514, 309] width 37 height 19
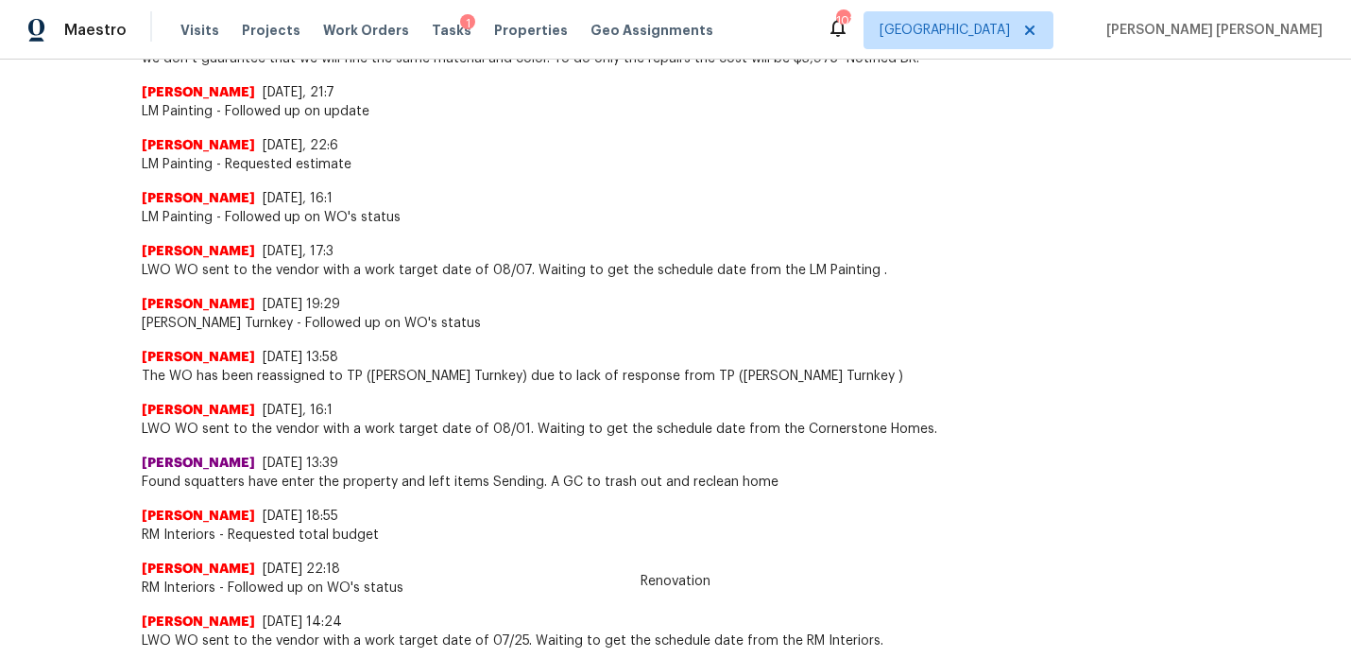
scroll to position [1065, 0]
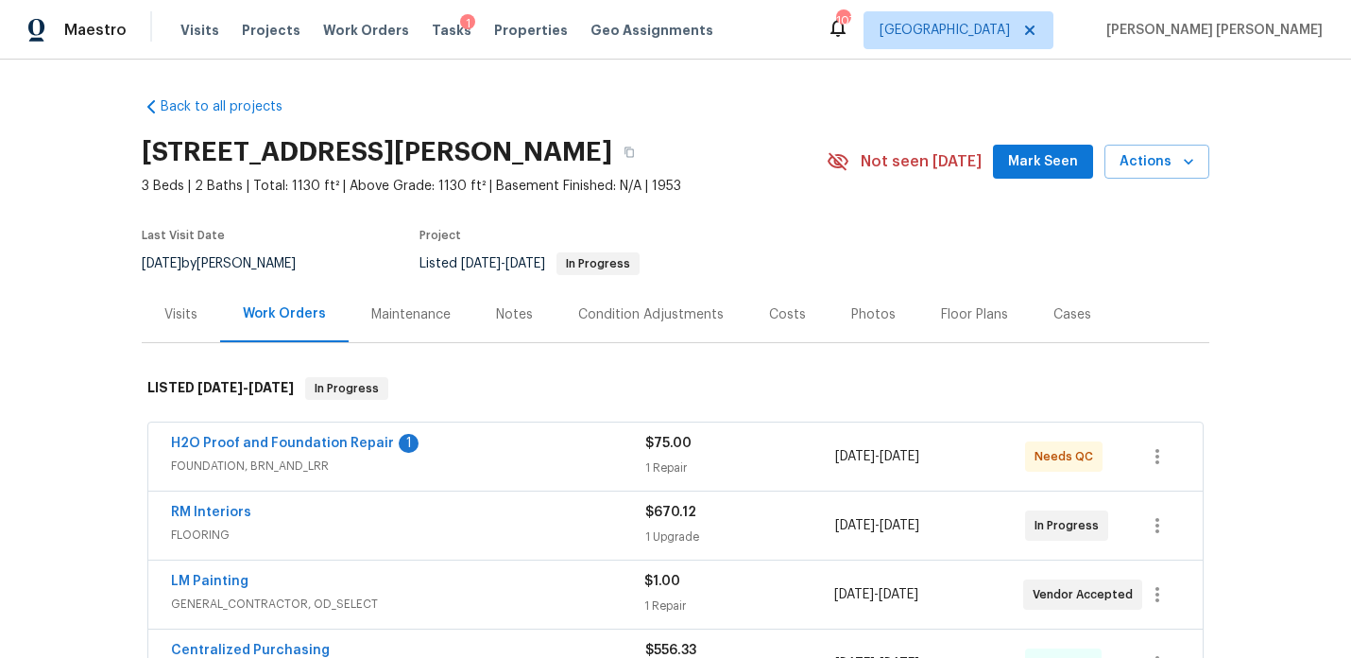
scroll to position [170, 0]
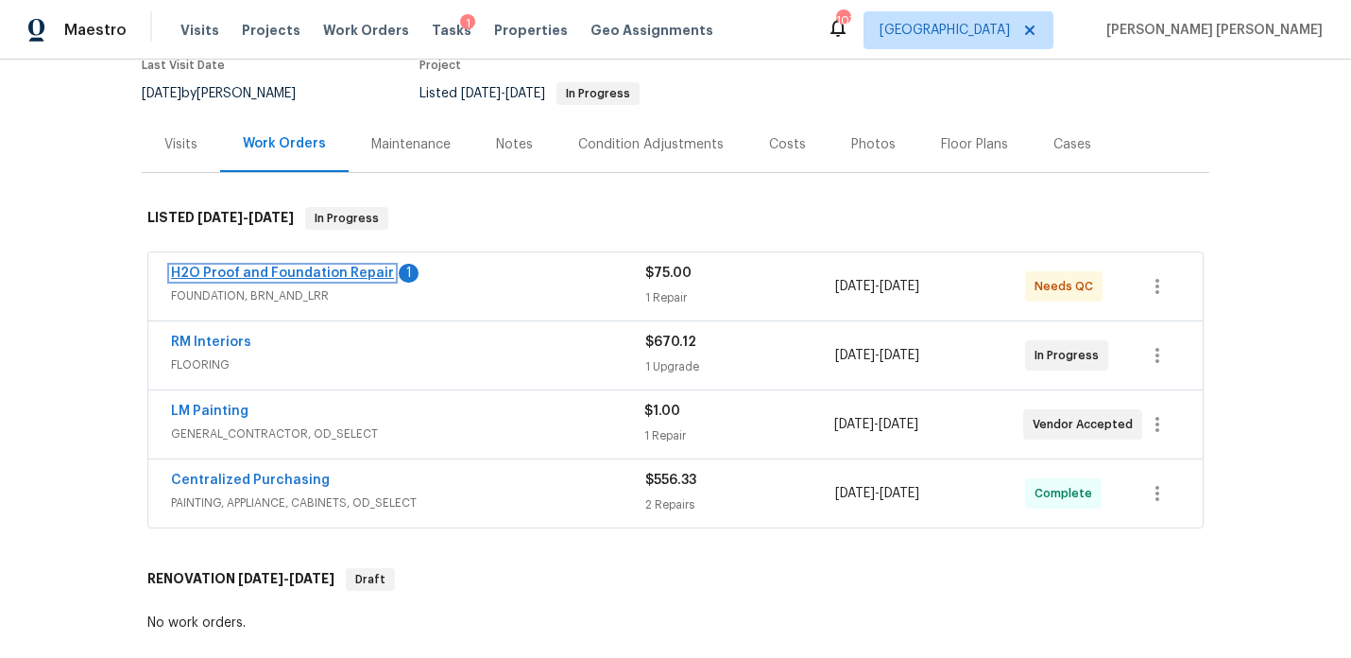
click at [354, 275] on link "H2O Proof and Foundation Repair" at bounding box center [282, 272] width 223 height 13
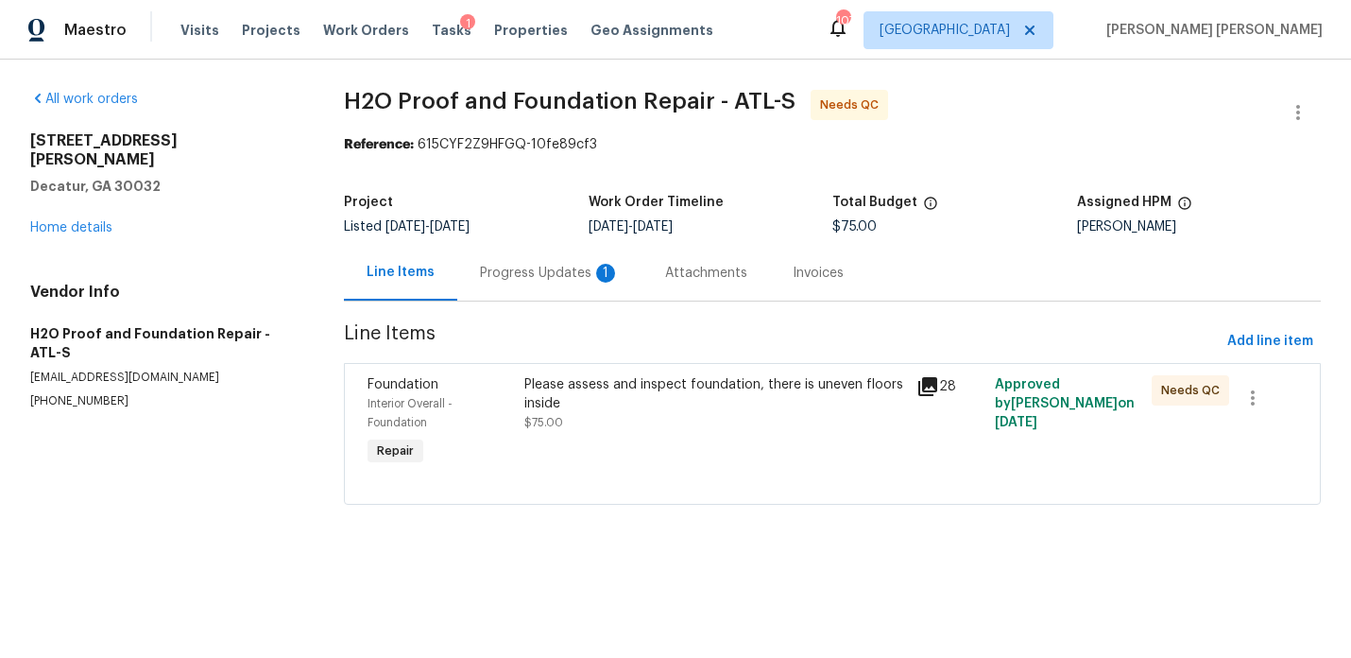
click at [485, 272] on div "Progress Updates 1" at bounding box center [550, 273] width 140 height 19
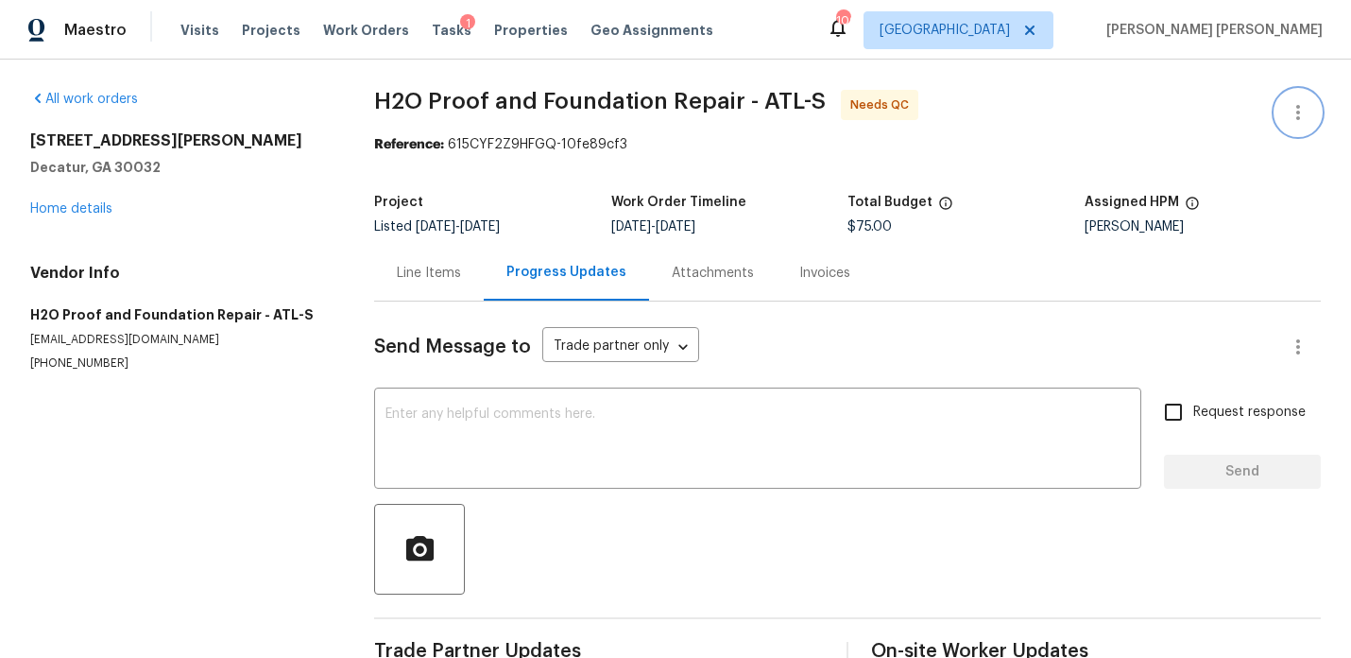
click at [1298, 109] on icon "button" at bounding box center [1298, 112] width 23 height 23
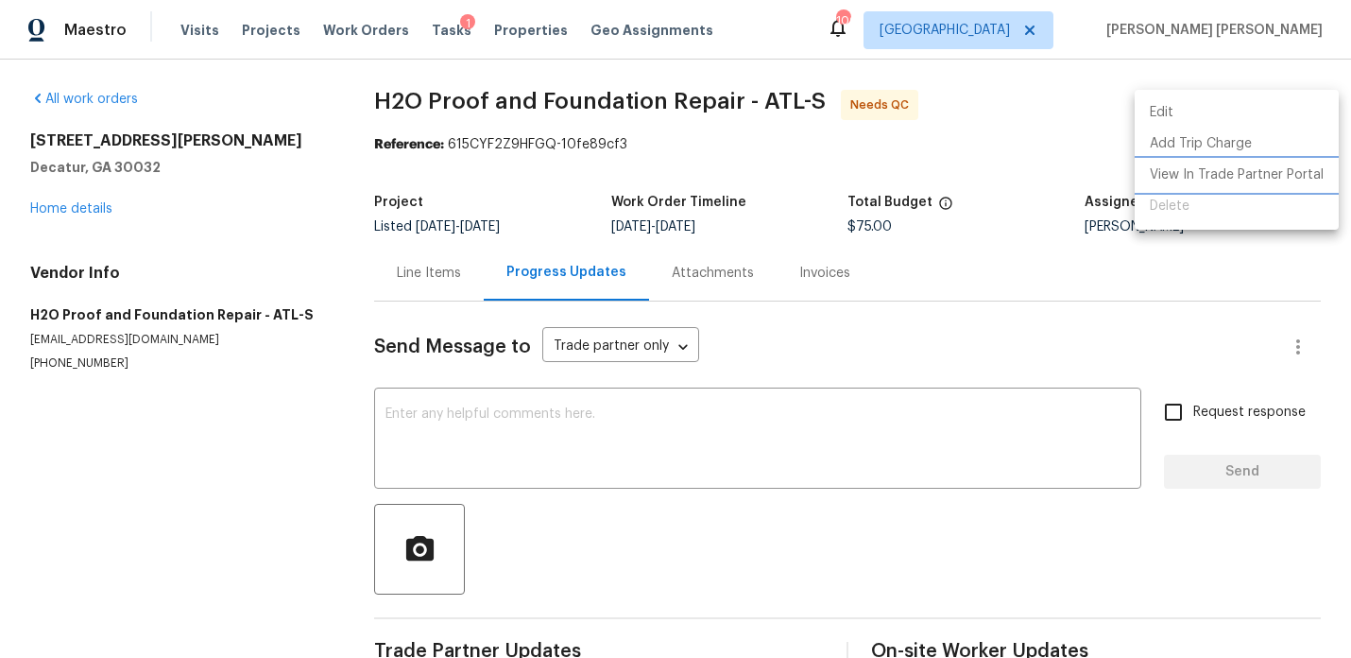
click at [1228, 171] on li "View In Trade Partner Portal" at bounding box center [1237, 175] width 204 height 31
click at [58, 203] on div at bounding box center [675, 329] width 1351 height 658
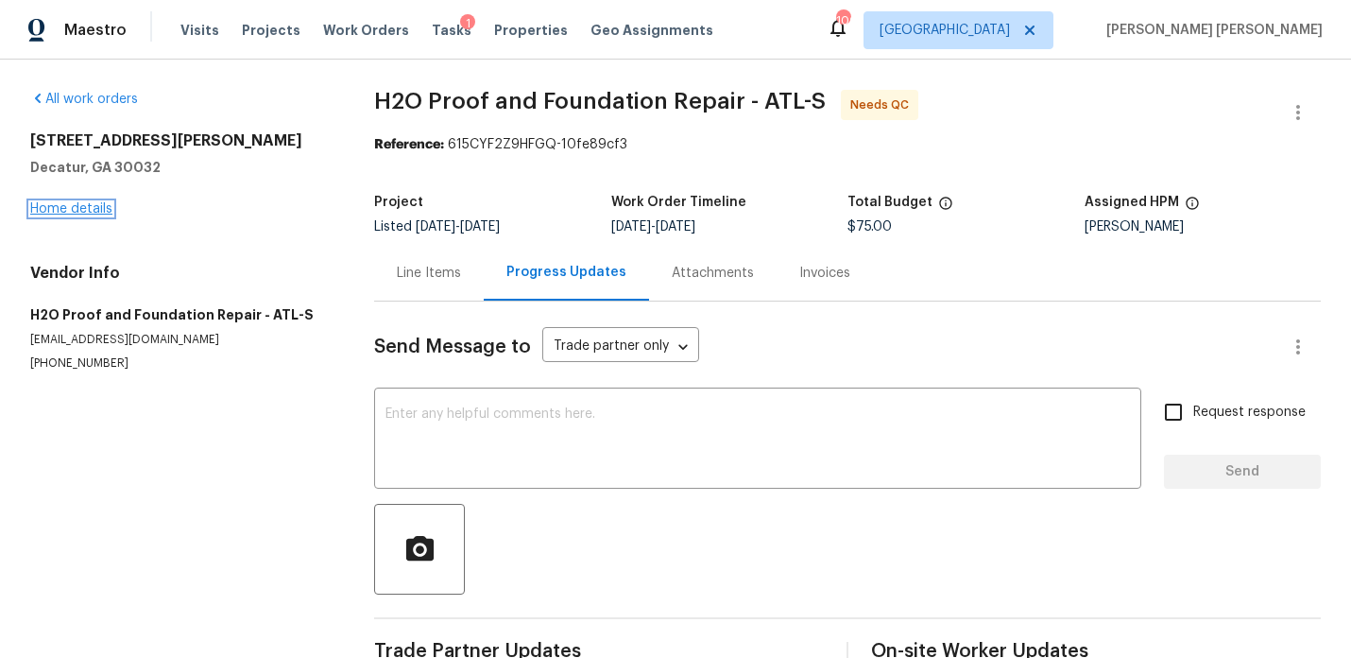
click at [74, 209] on link "Home details" at bounding box center [71, 208] width 82 height 13
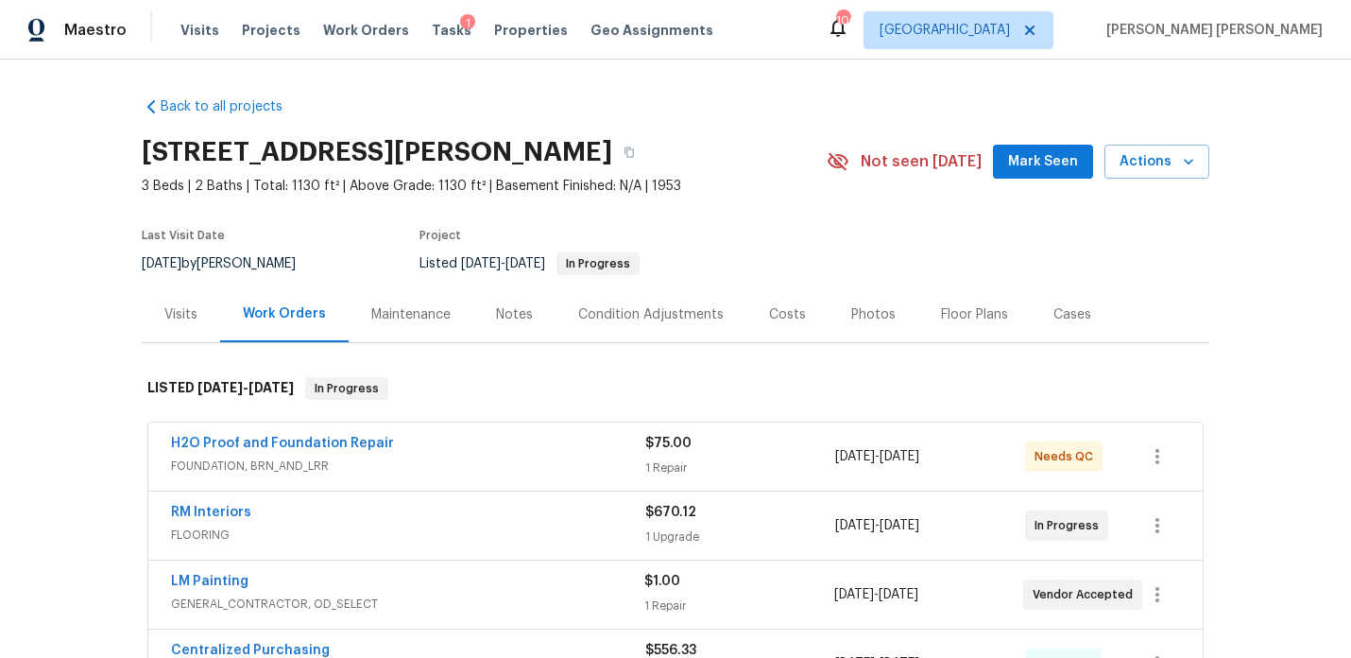
scroll to position [240, 0]
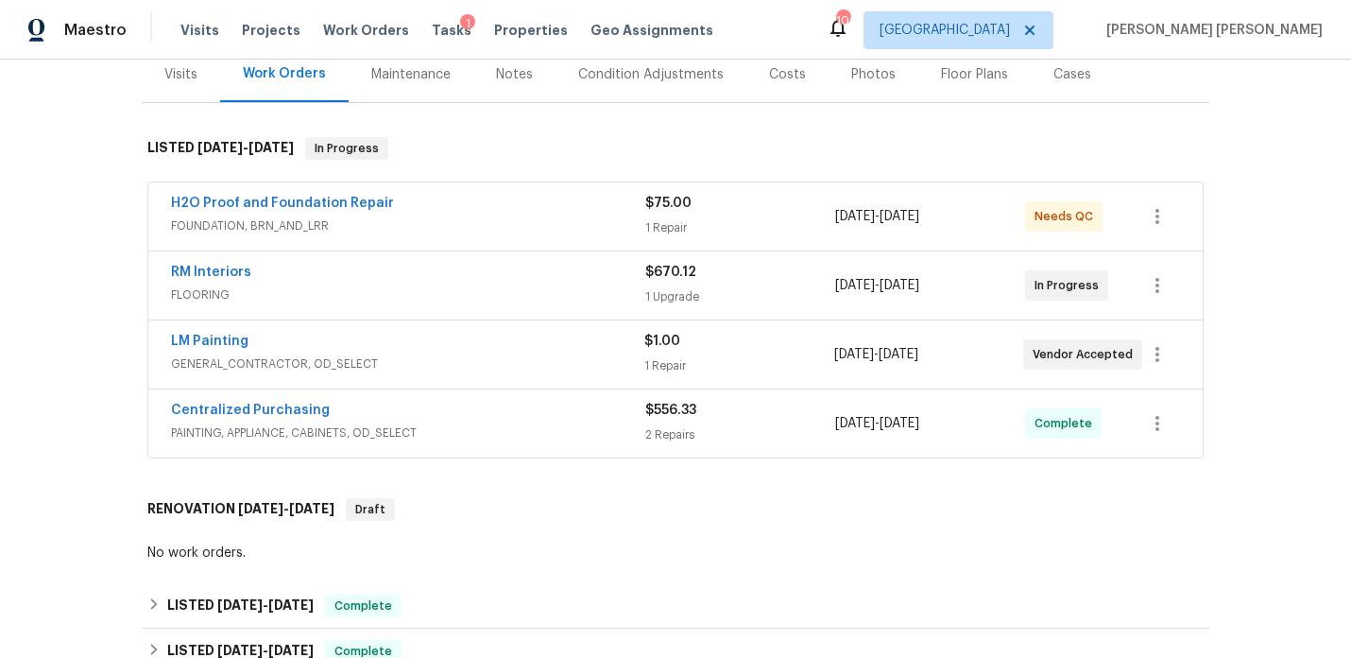
click at [400, 260] on div "RM Interiors FLOORING $670.12 1 Upgrade 8/11/2025 - 8/22/2025 In Progress" at bounding box center [675, 285] width 1054 height 68
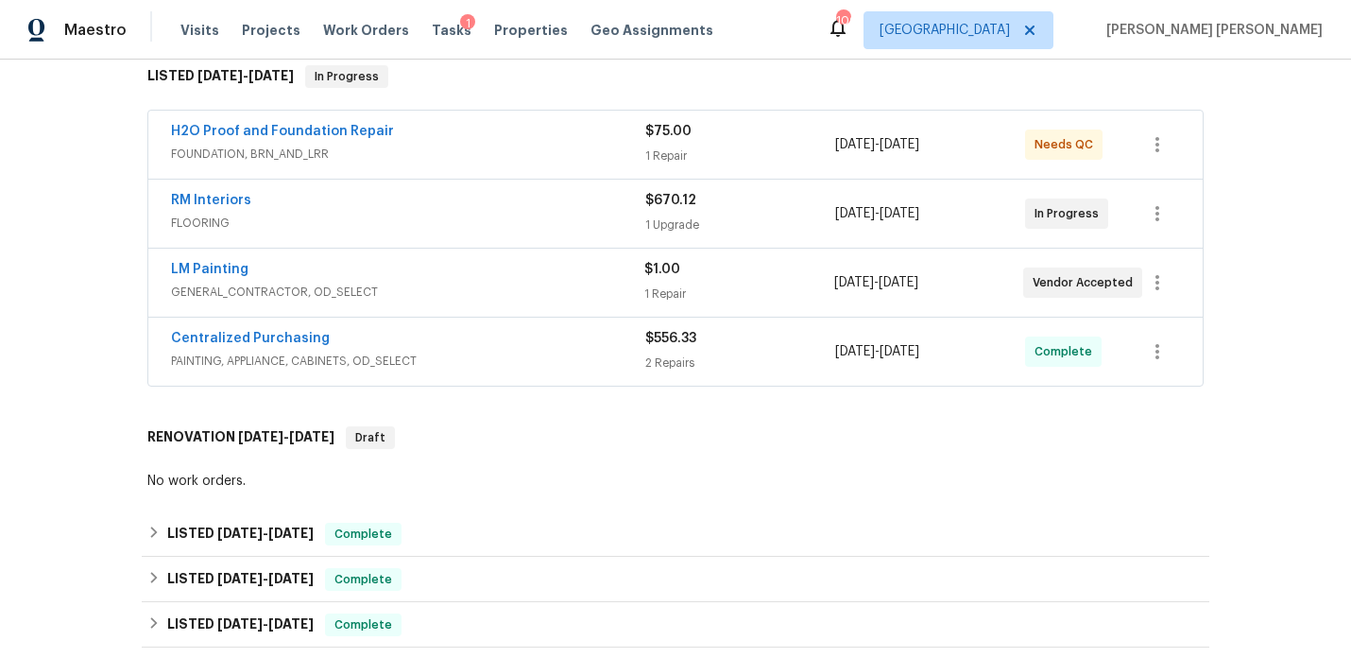
scroll to position [313, 0]
click at [452, 211] on div "RM Interiors" at bounding box center [408, 201] width 474 height 23
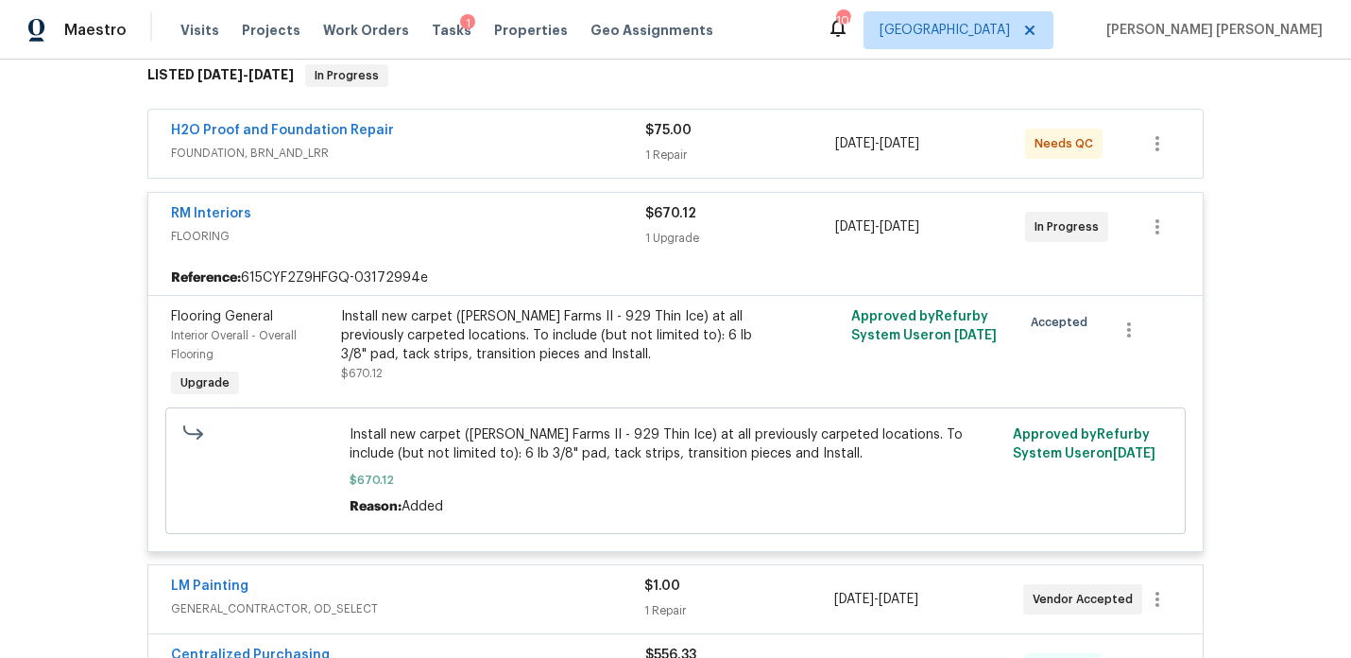
click at [452, 211] on div "RM Interiors" at bounding box center [408, 215] width 474 height 23
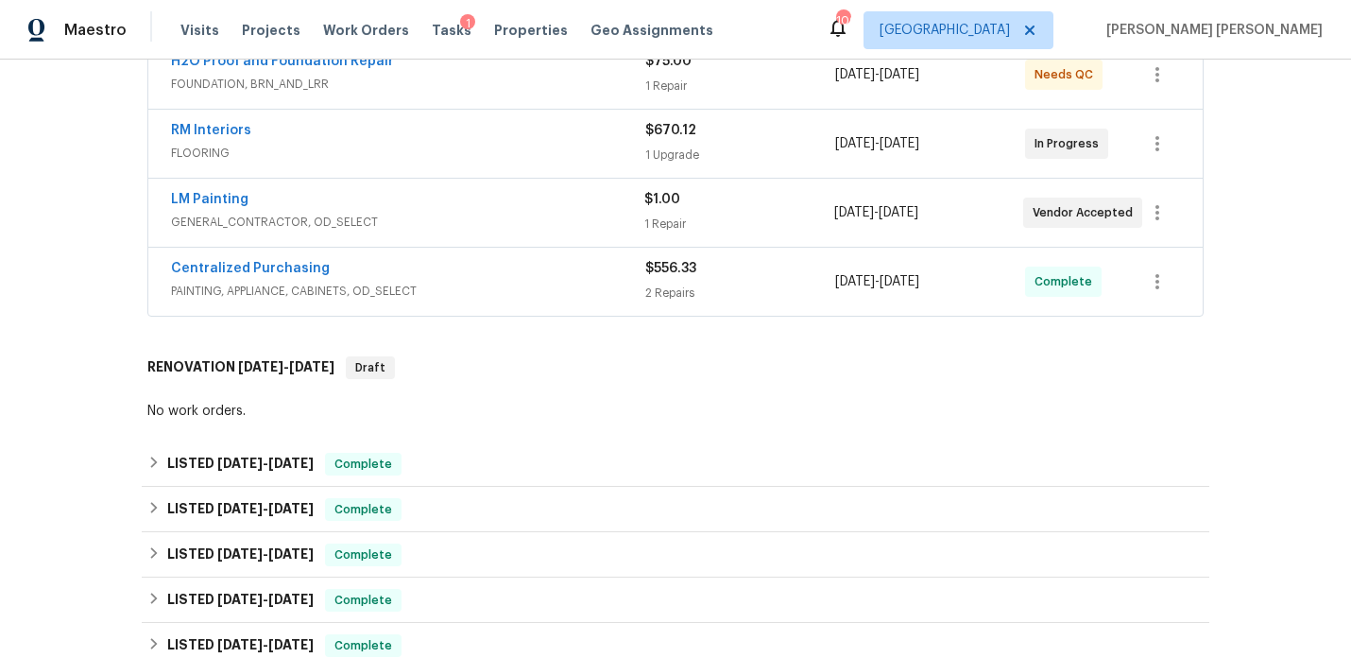
scroll to position [412, 0]
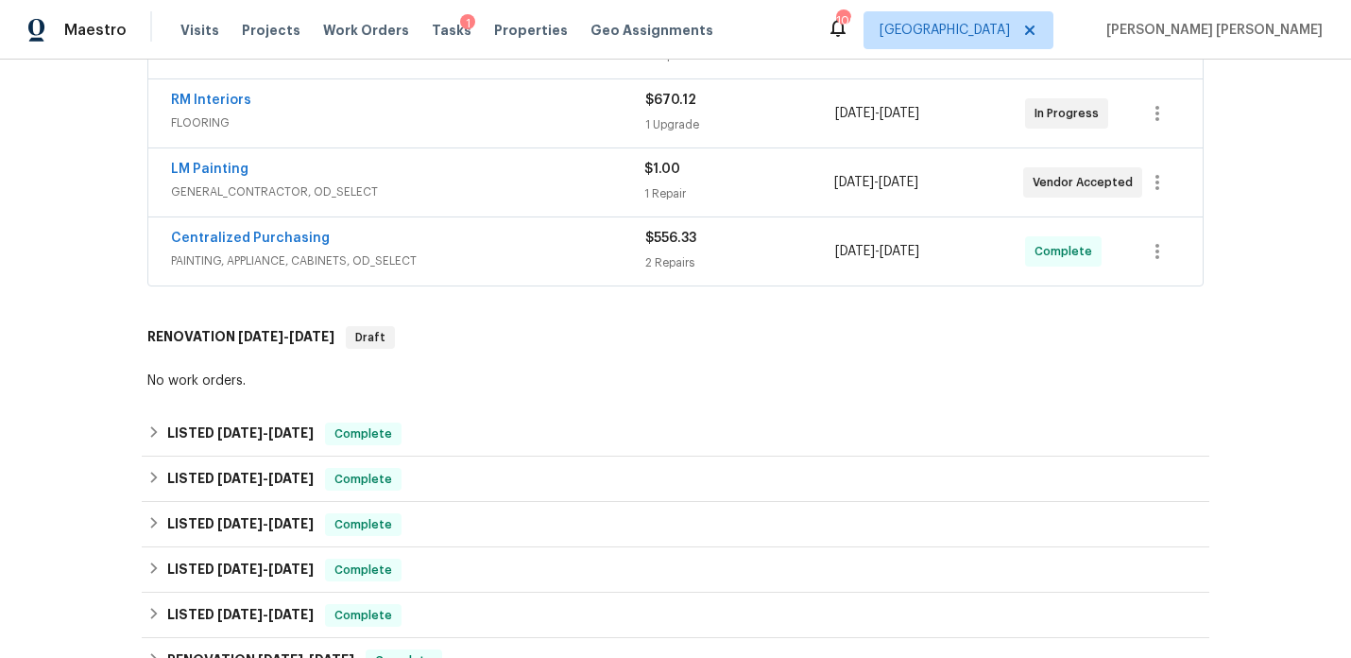
click at [383, 179] on div "LM Painting" at bounding box center [407, 171] width 473 height 23
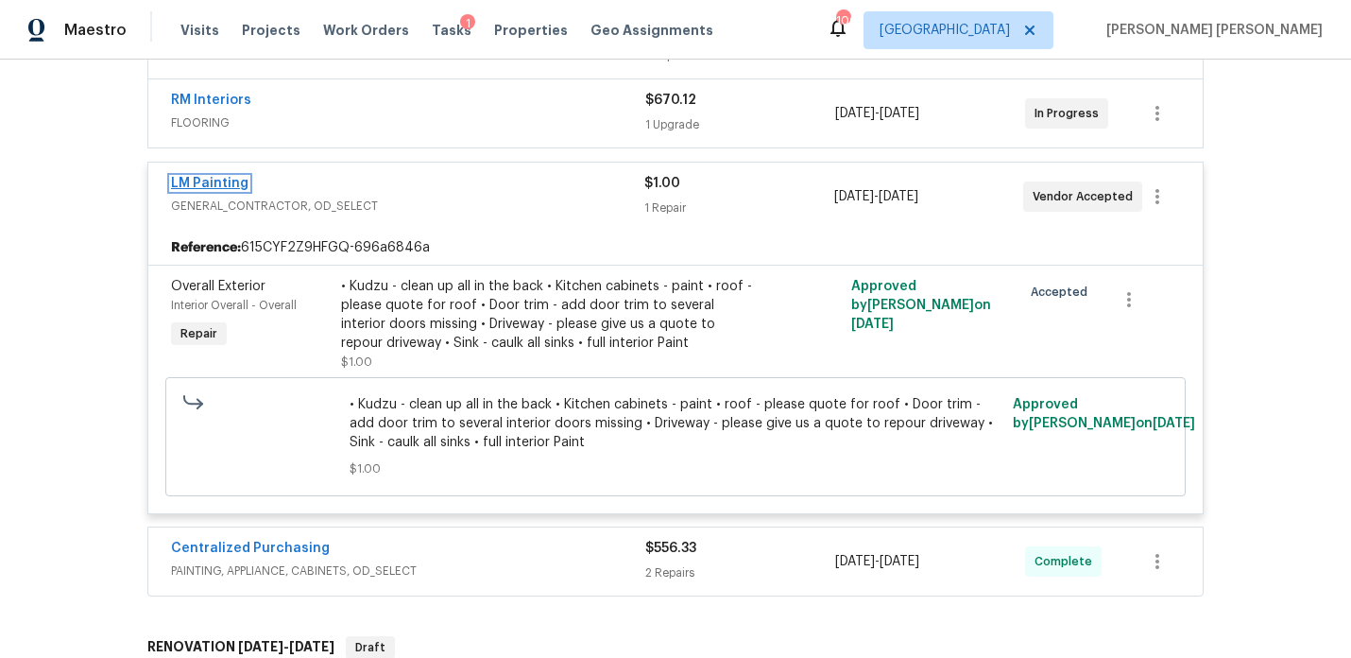
click at [213, 177] on link "LM Painting" at bounding box center [209, 183] width 77 height 13
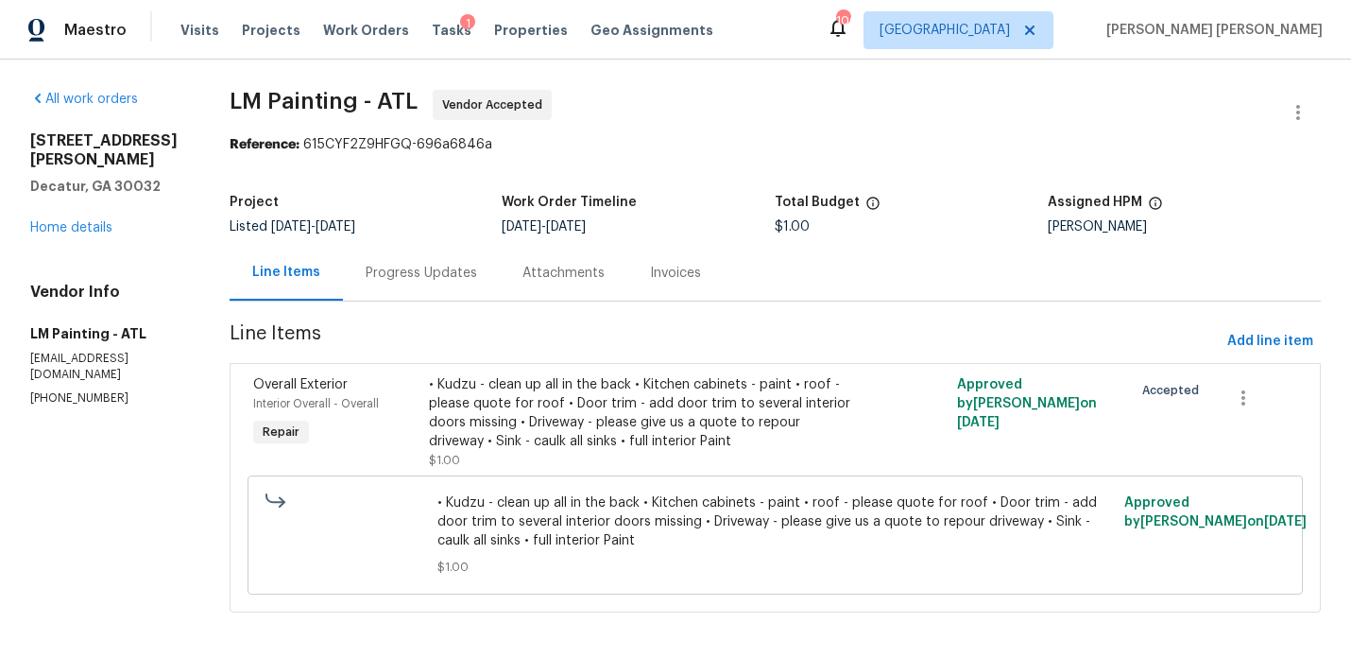
scroll to position [8, 0]
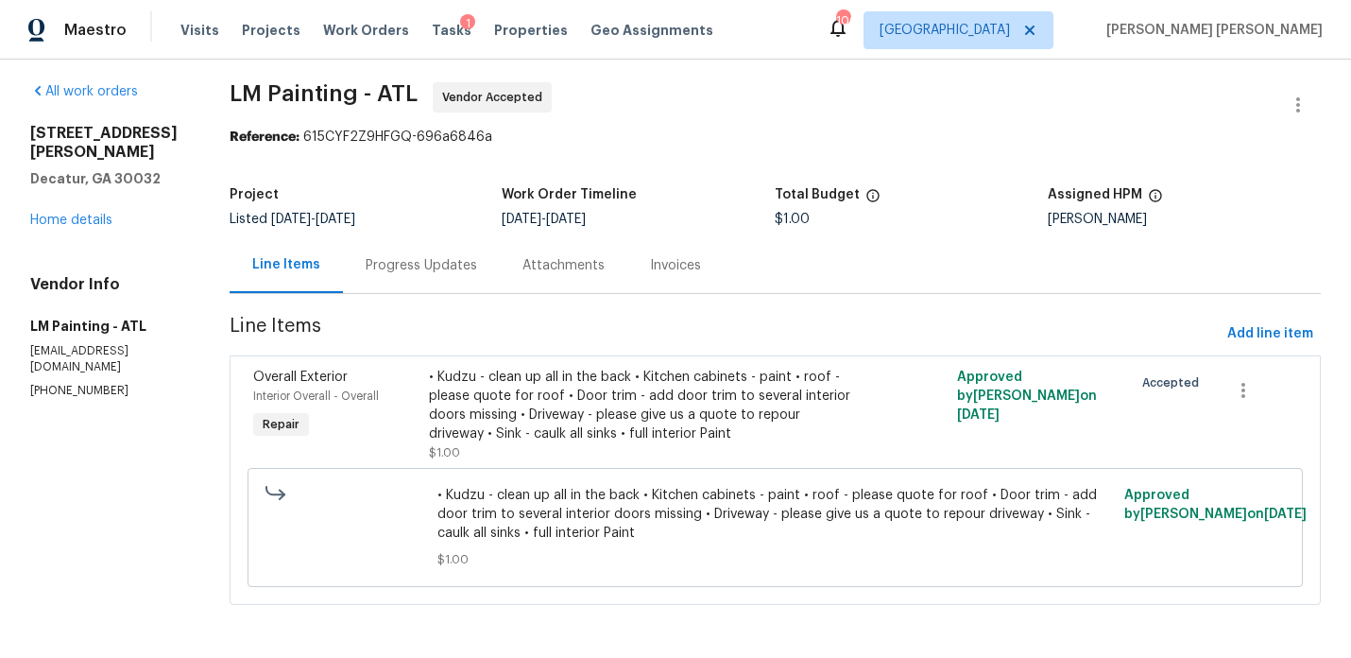
click at [487, 282] on div "Progress Updates" at bounding box center [421, 265] width 157 height 56
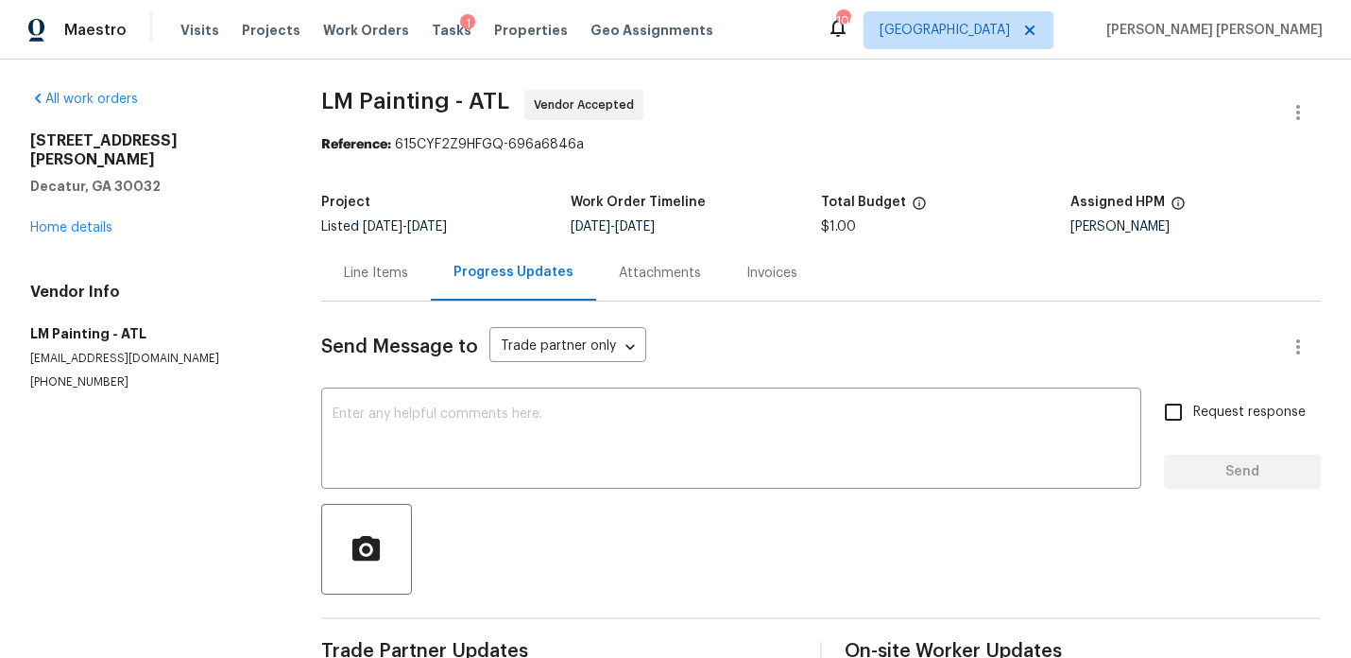
click at [379, 277] on div "Line Items" at bounding box center [376, 273] width 64 height 19
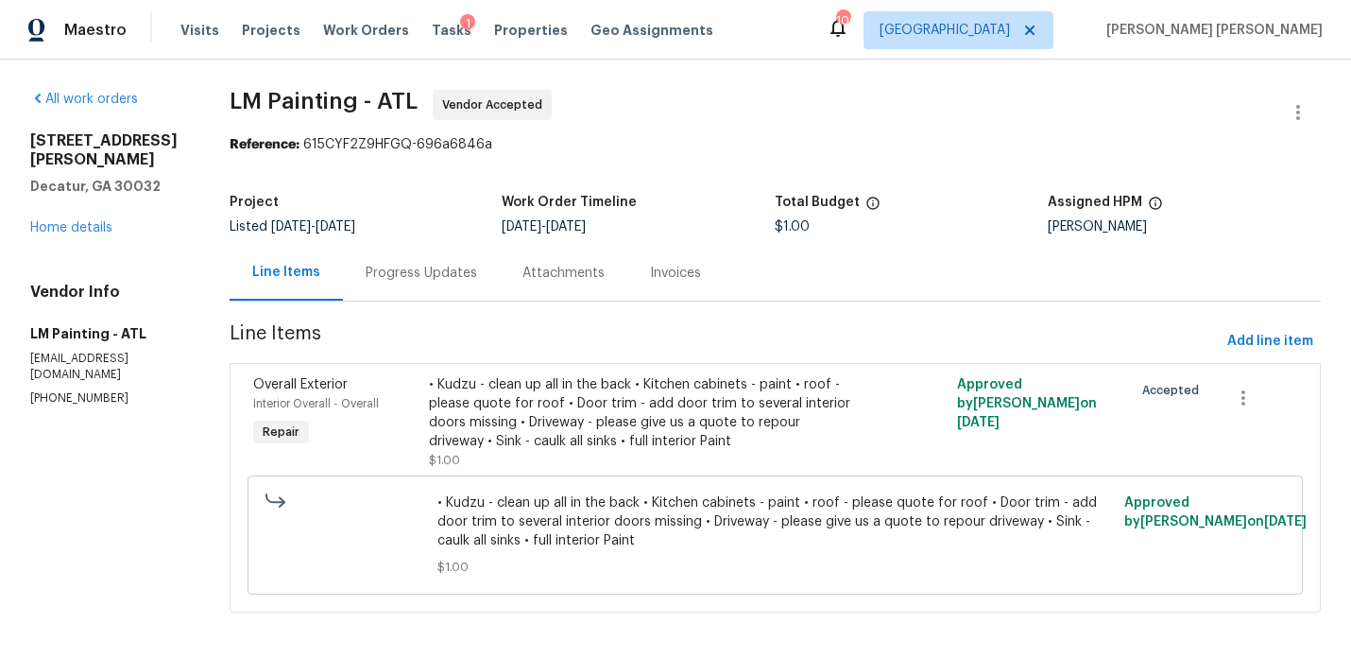
scroll to position [8, 0]
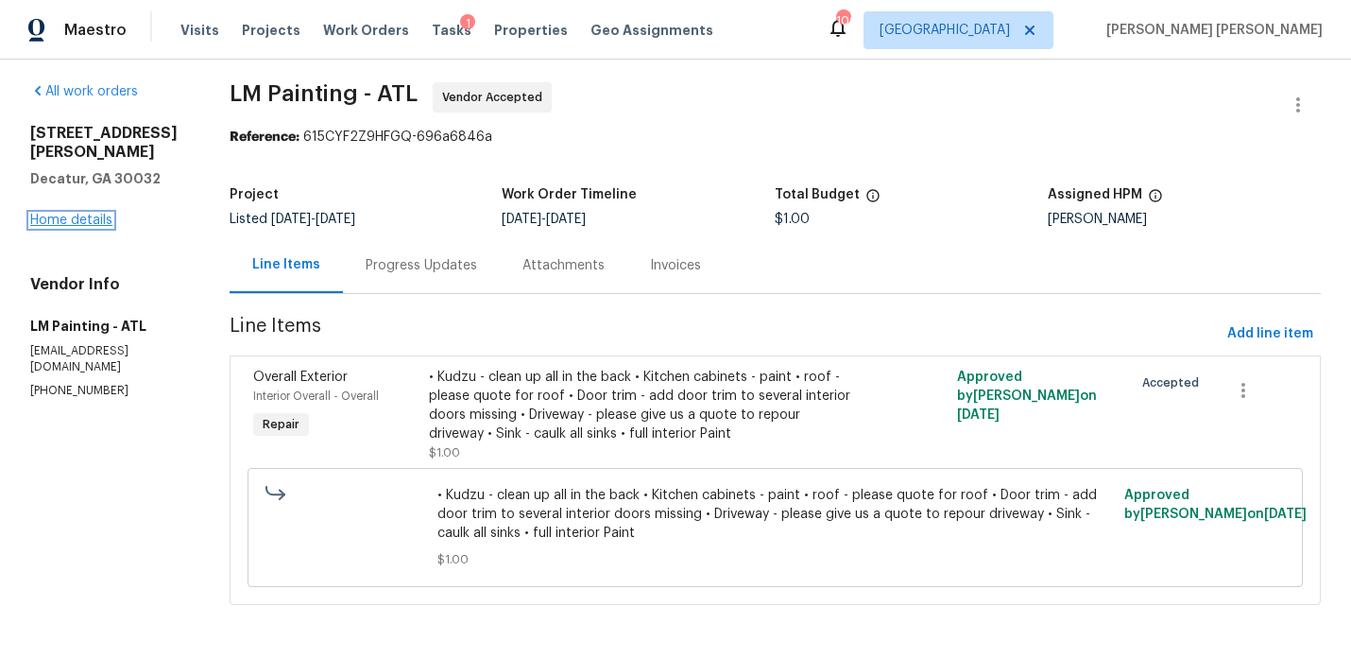
click at [67, 214] on link "Home details" at bounding box center [71, 220] width 82 height 13
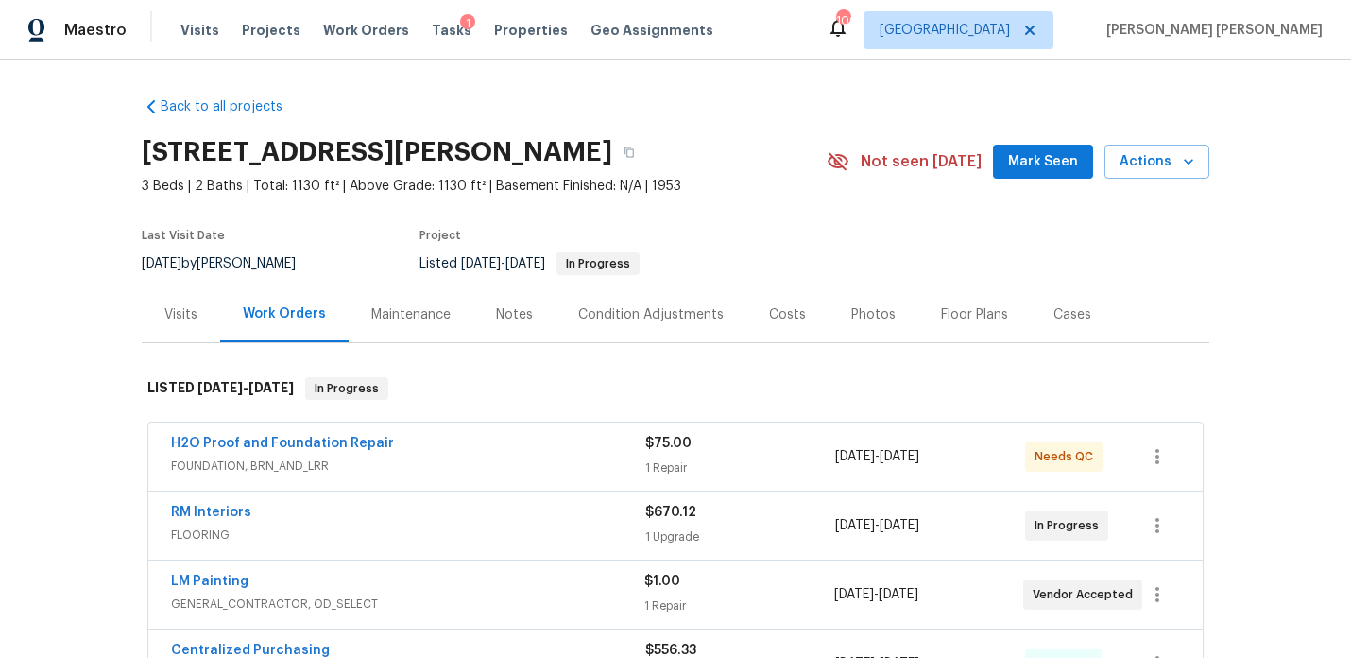
click at [520, 330] on div "Notes" at bounding box center [514, 314] width 82 height 56
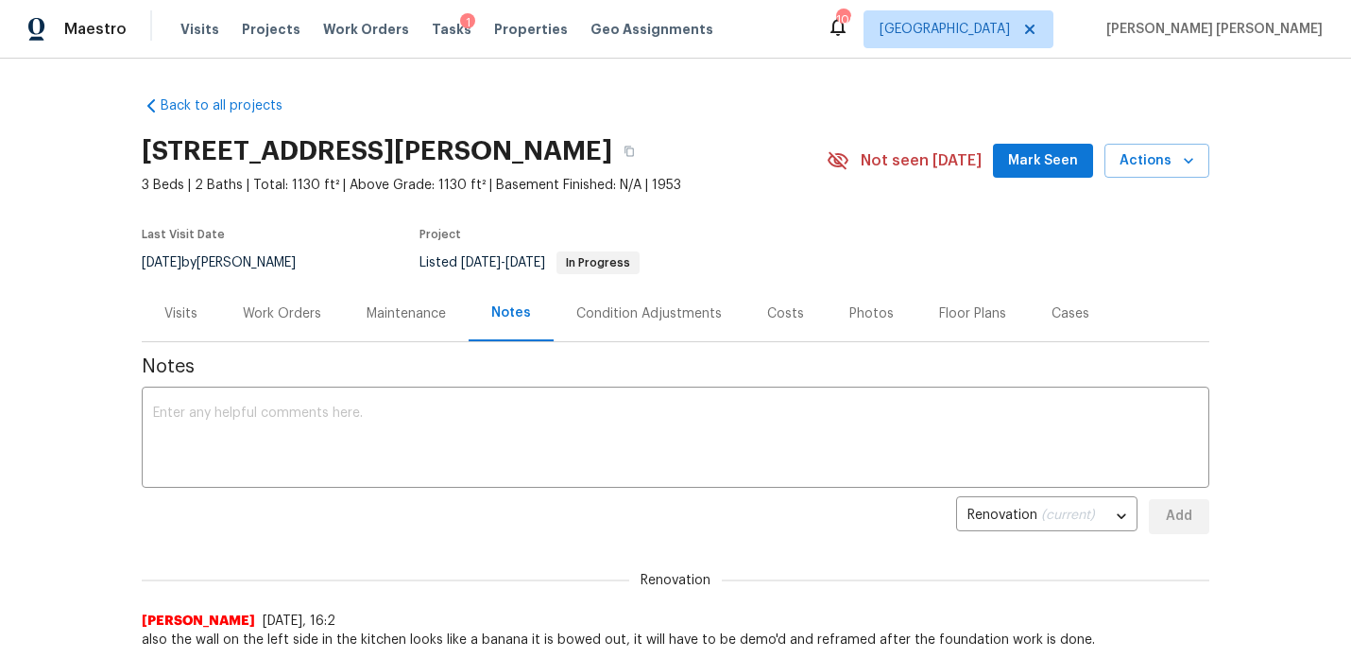
click at [298, 309] on div "Work Orders" at bounding box center [282, 313] width 78 height 19
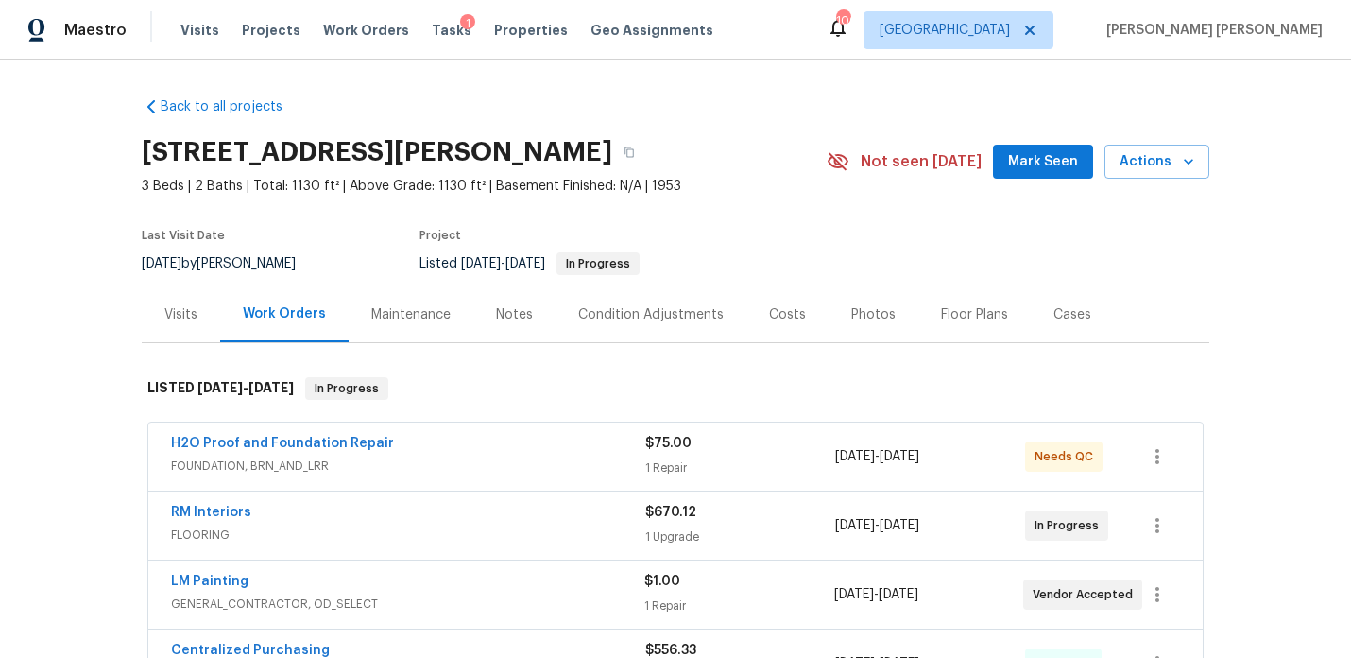
scroll to position [295, 0]
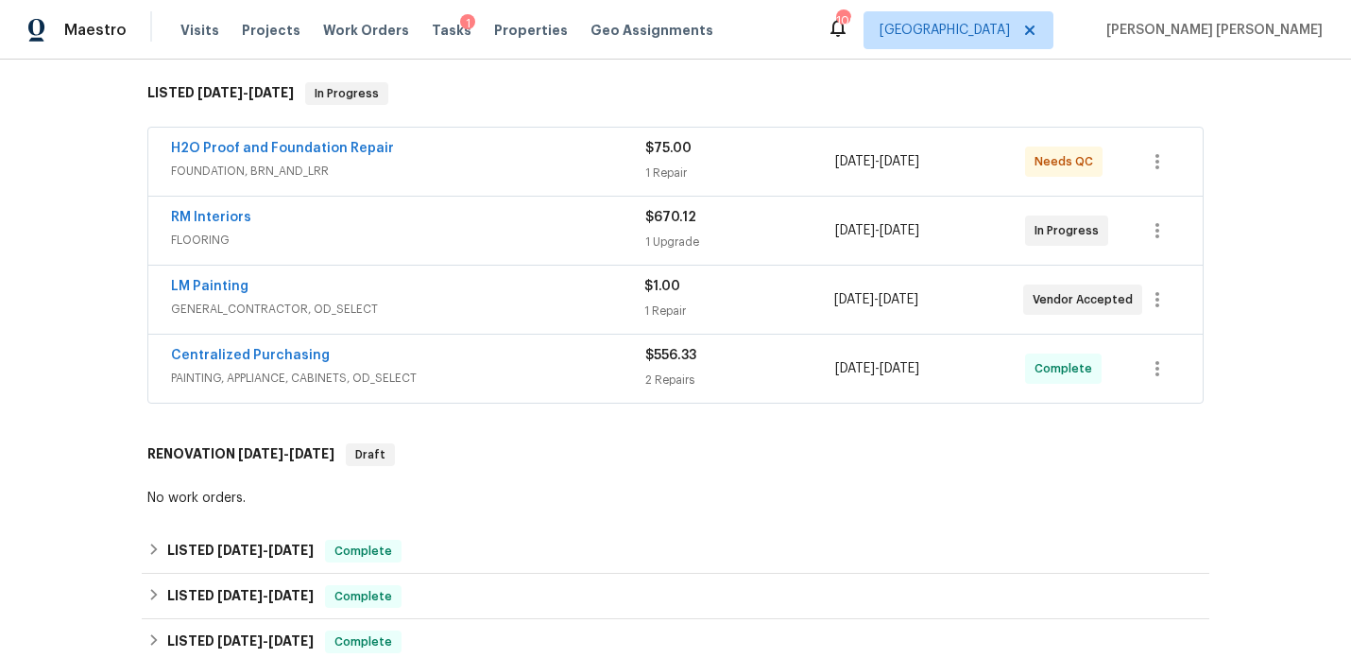
click at [321, 155] on span "H2O Proof and Foundation Repair" at bounding box center [282, 148] width 223 height 19
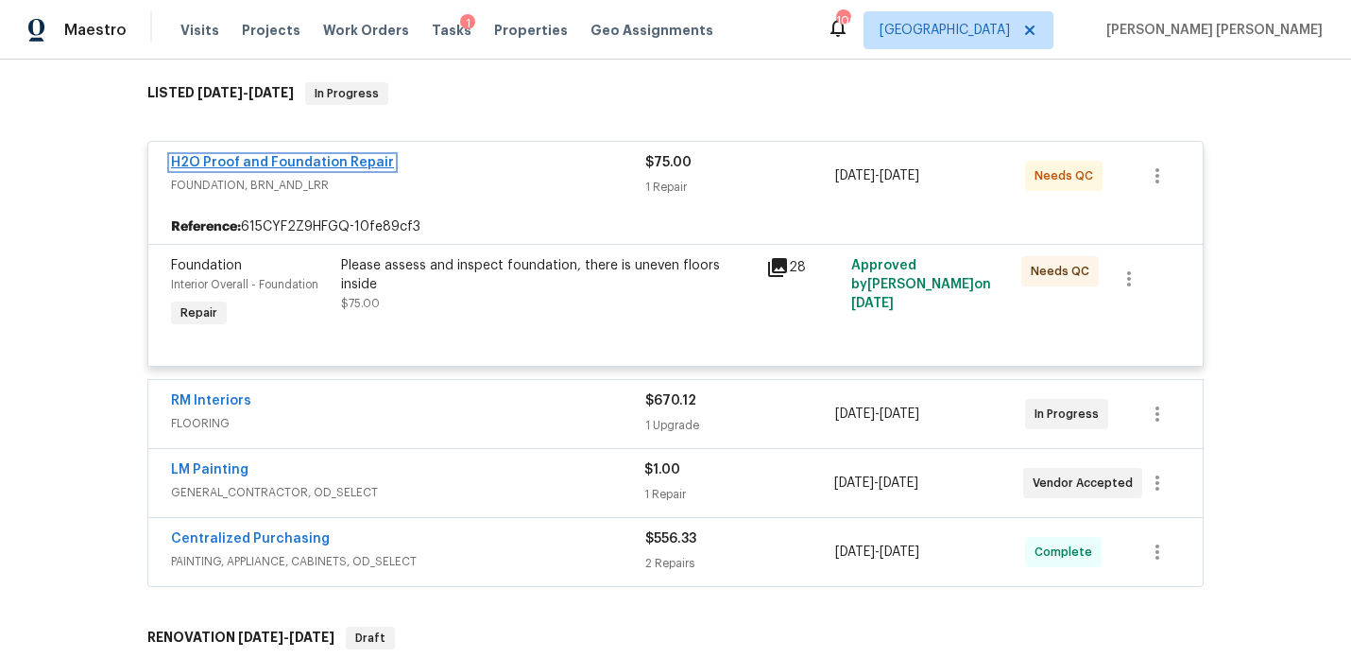
click at [317, 167] on link "H2O Proof and Foundation Repair" at bounding box center [282, 162] width 223 height 13
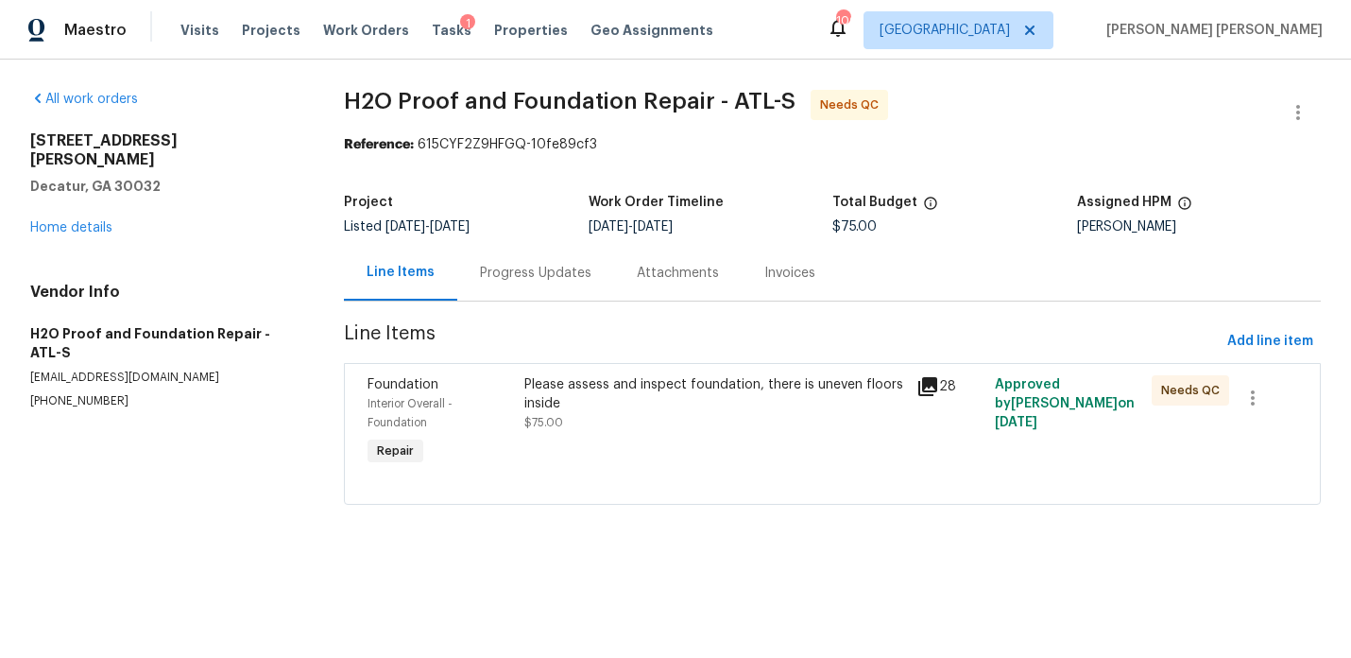
click at [520, 282] on div "Progress Updates" at bounding box center [535, 273] width 157 height 56
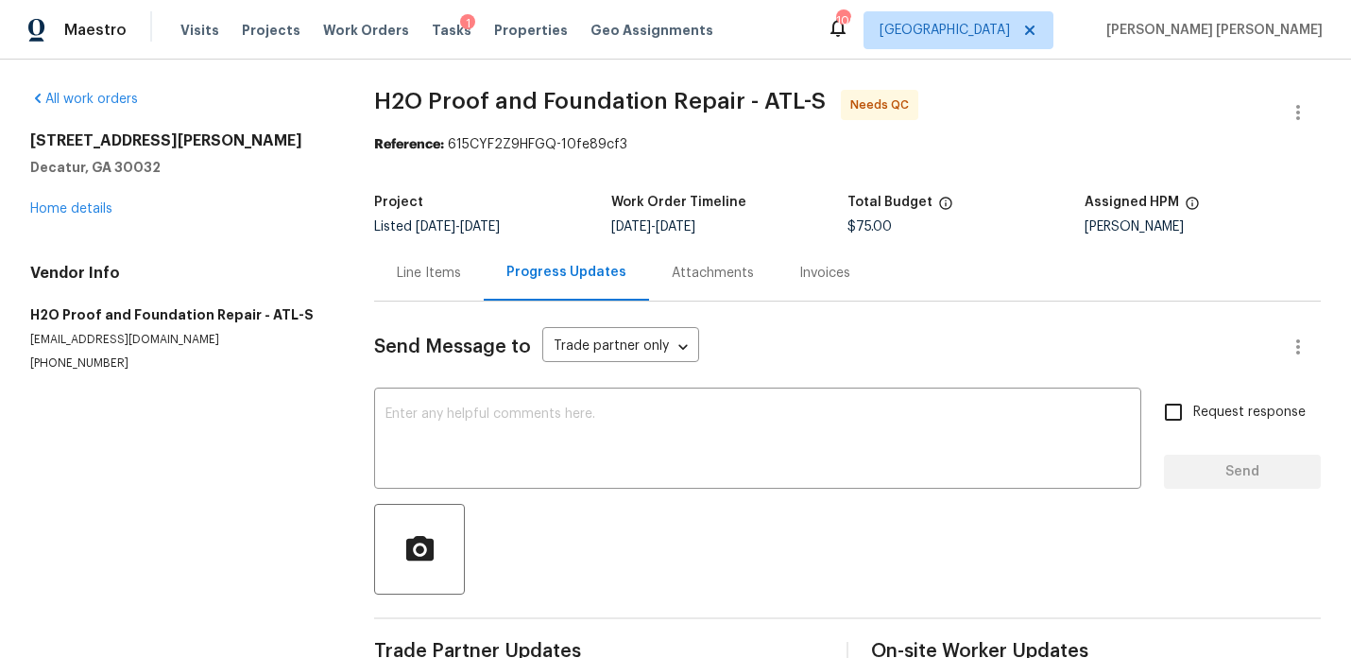
scroll to position [46, 0]
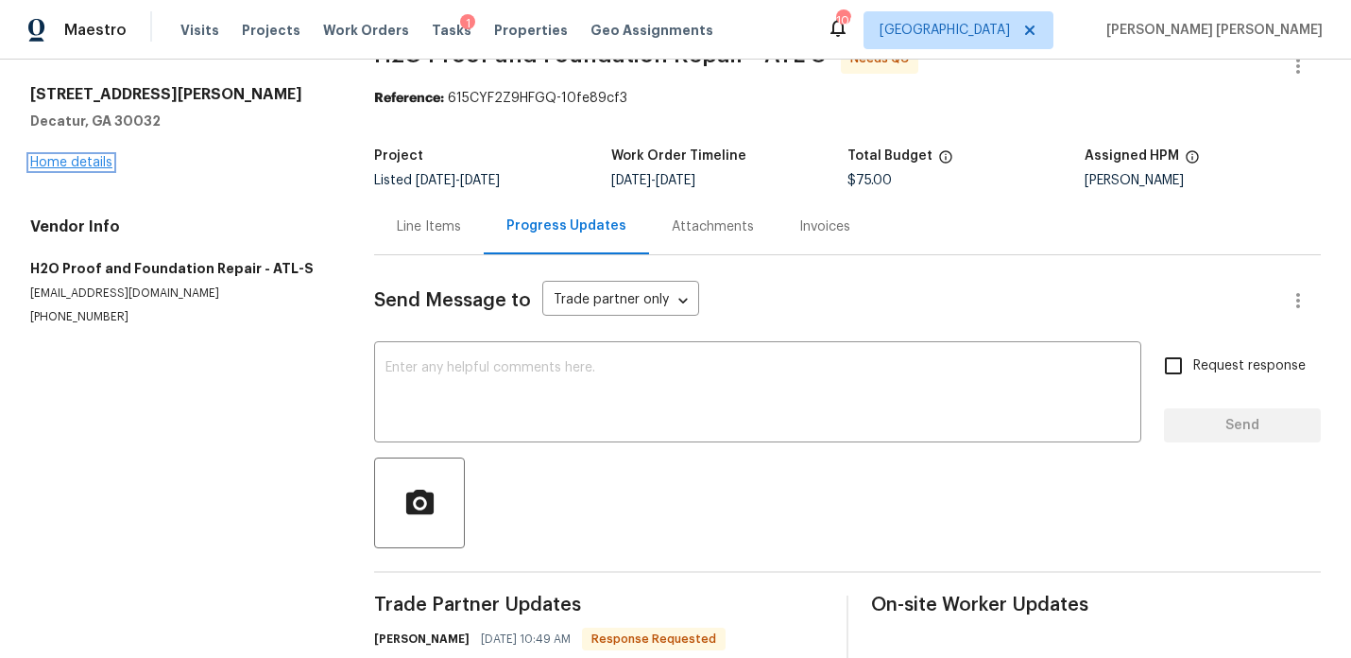
click at [96, 165] on link "Home details" at bounding box center [71, 162] width 82 height 13
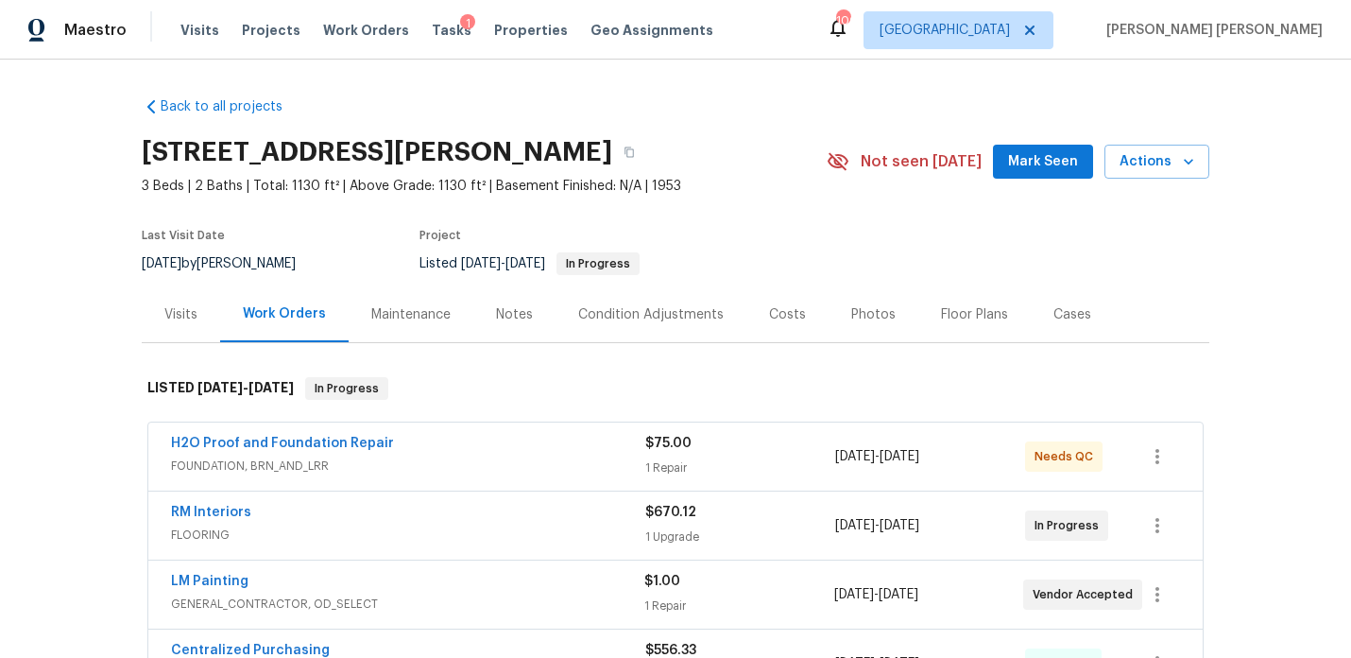
scroll to position [31, 0]
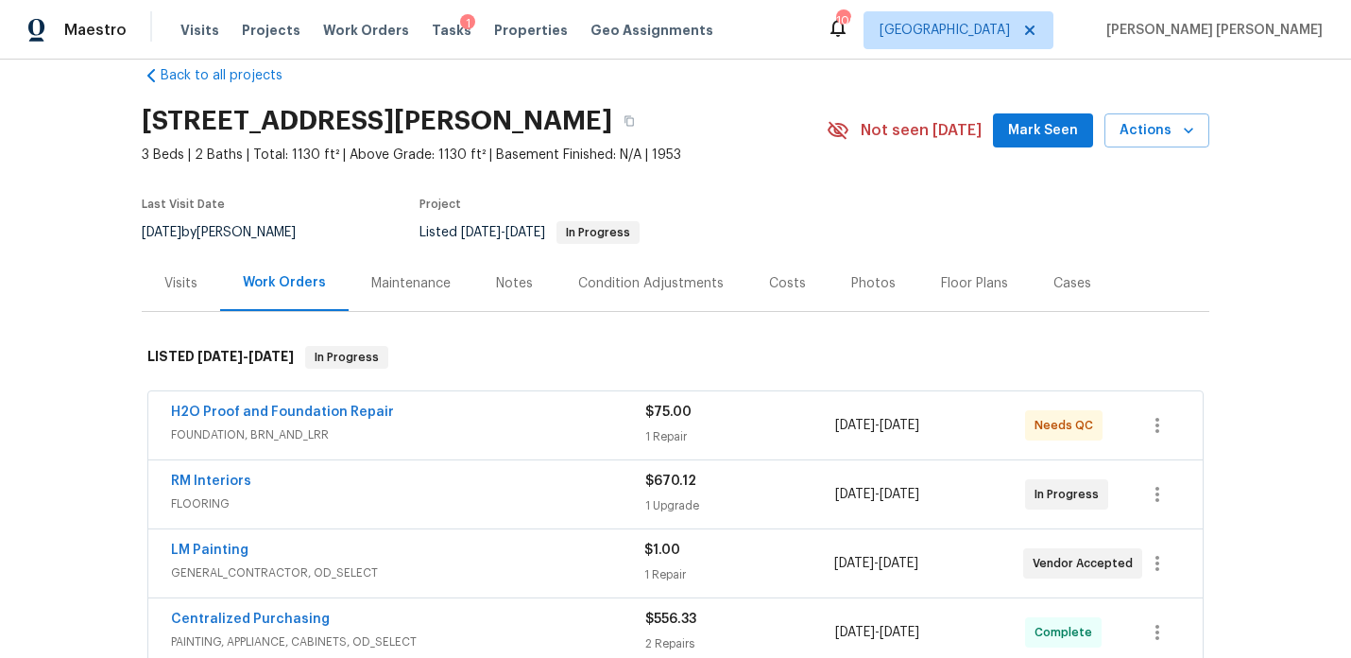
click at [488, 253] on div "Last Visit Date 8/11/2025 by Anthony Gouldthorp Project Listed 8/11/2025 - 8/22…" at bounding box center [462, 221] width 641 height 68
click at [510, 275] on div "Notes" at bounding box center [514, 283] width 37 height 19
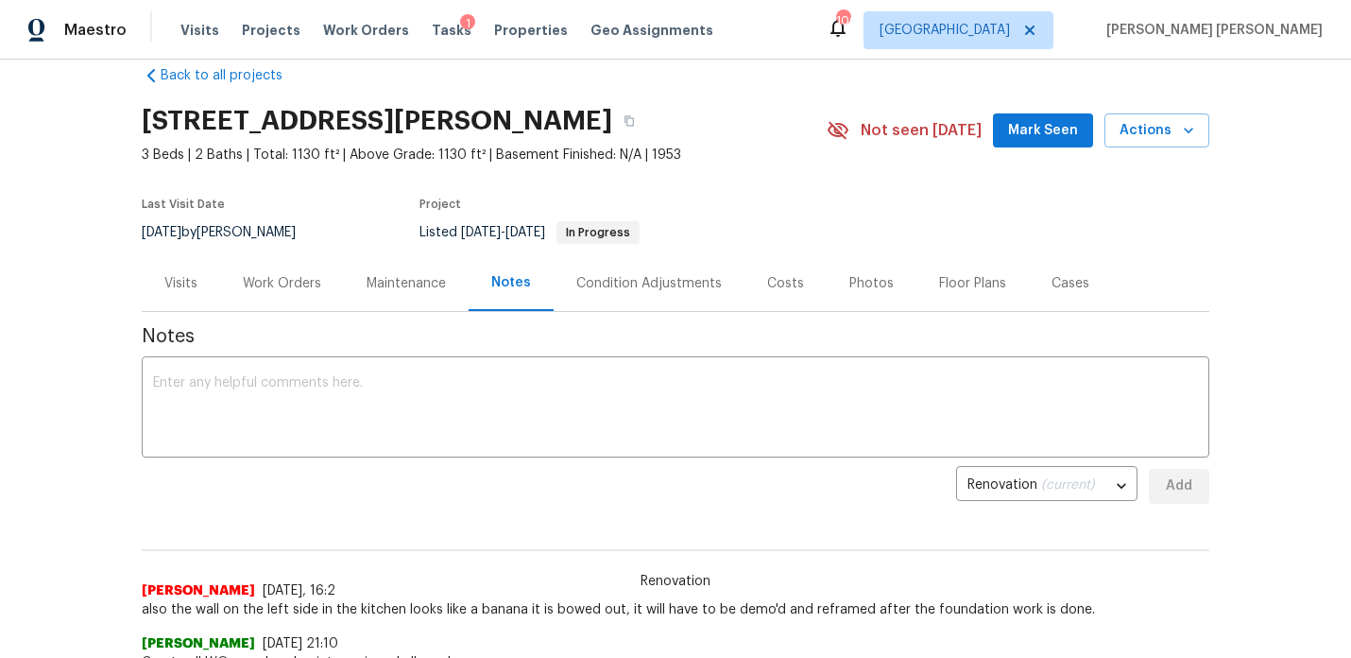
click at [327, 289] on div "Work Orders" at bounding box center [282, 283] width 124 height 56
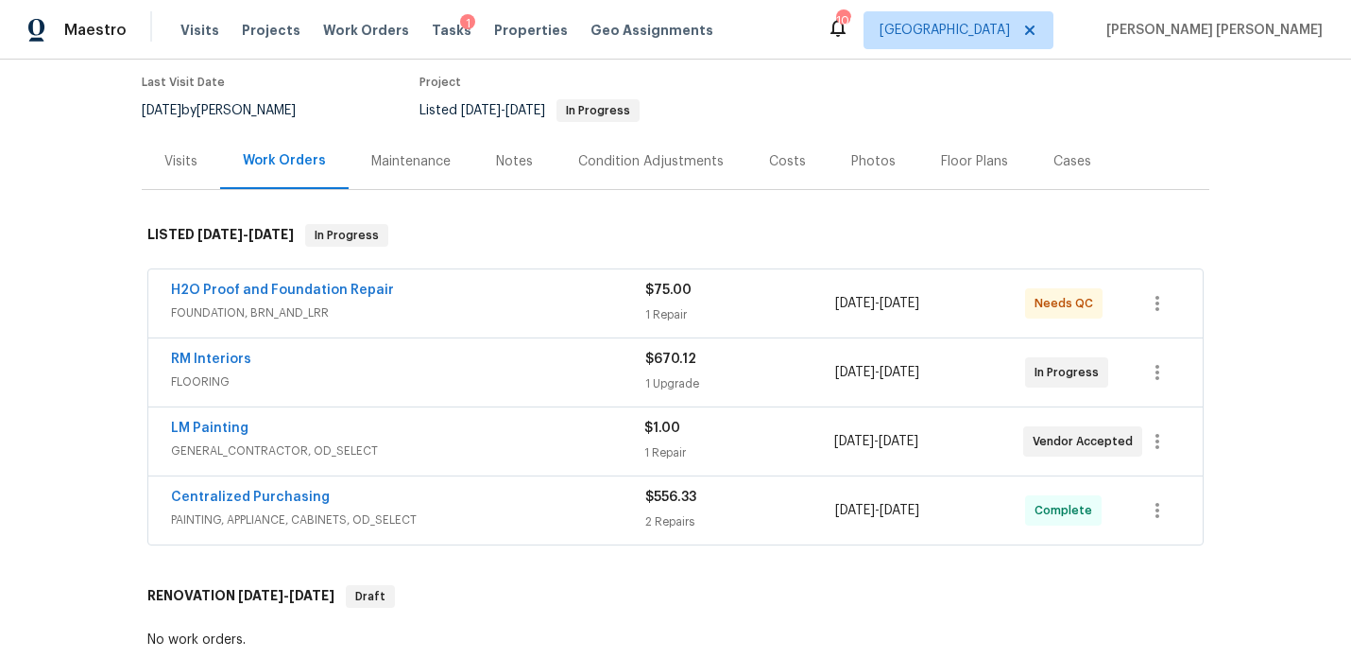
scroll to position [162, 0]
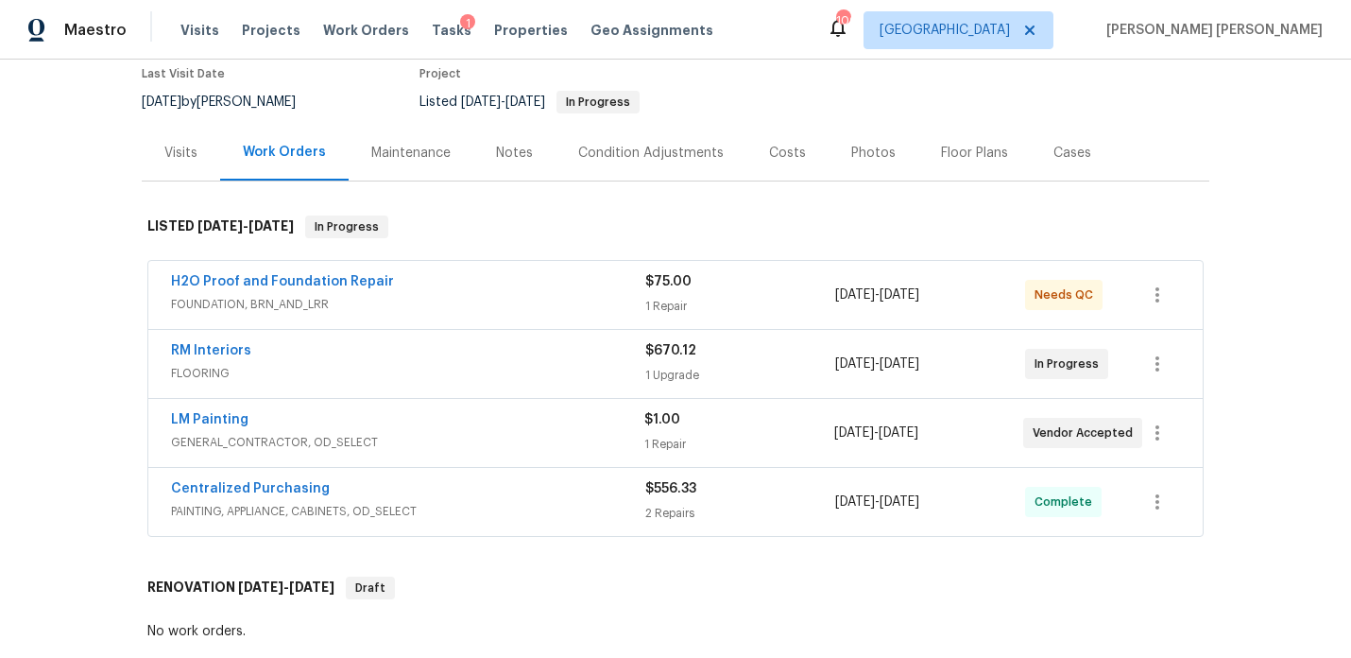
click at [191, 426] on span "LM Painting" at bounding box center [209, 419] width 77 height 19
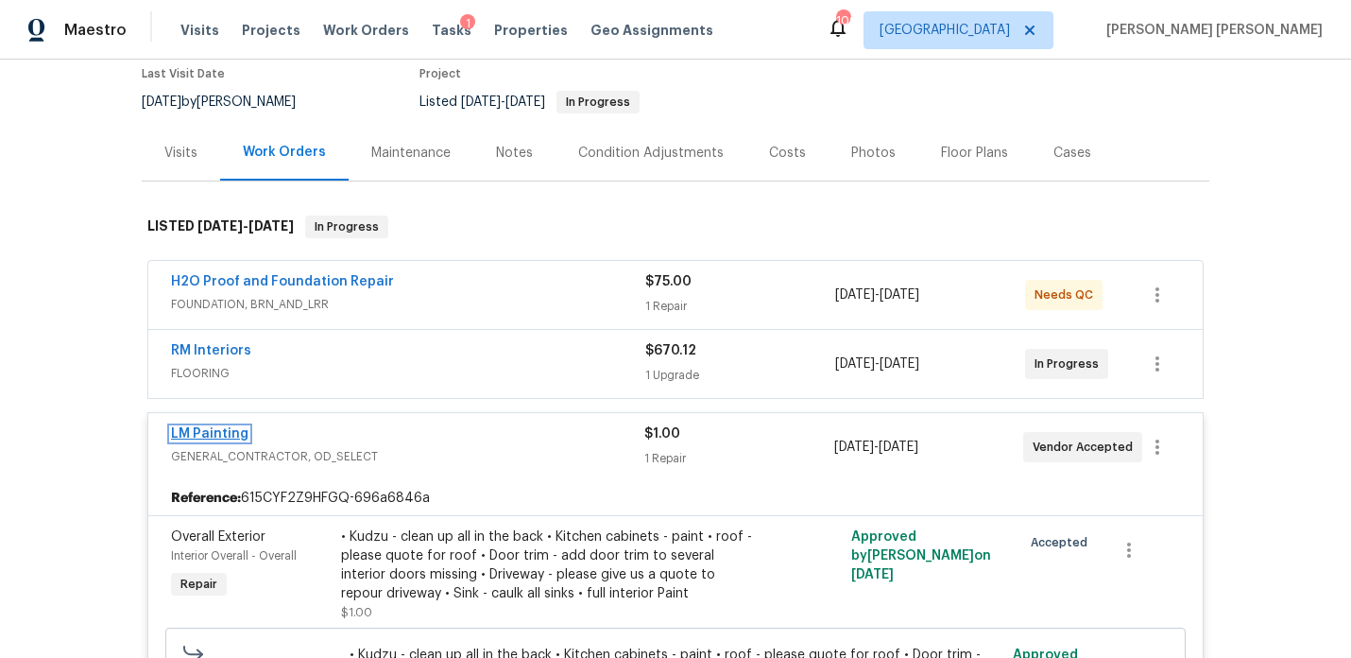
click at [217, 435] on link "LM Painting" at bounding box center [209, 433] width 77 height 13
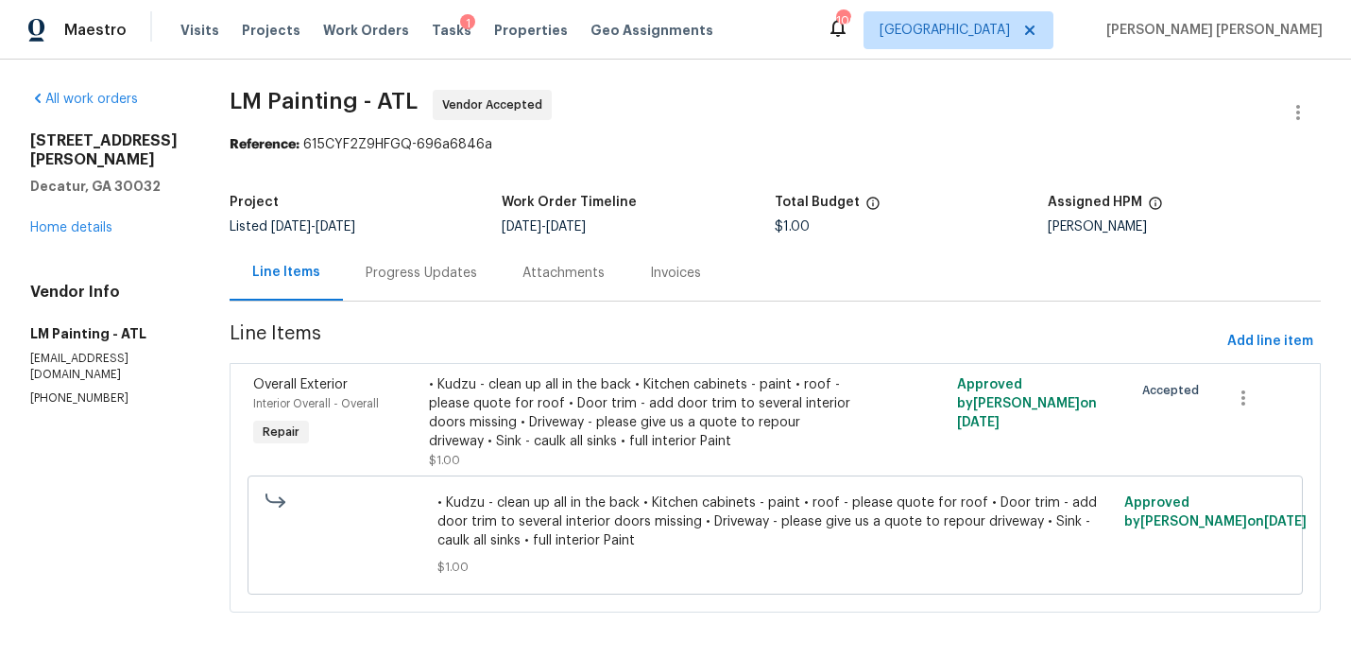
click at [472, 289] on div "Progress Updates" at bounding box center [421, 273] width 157 height 56
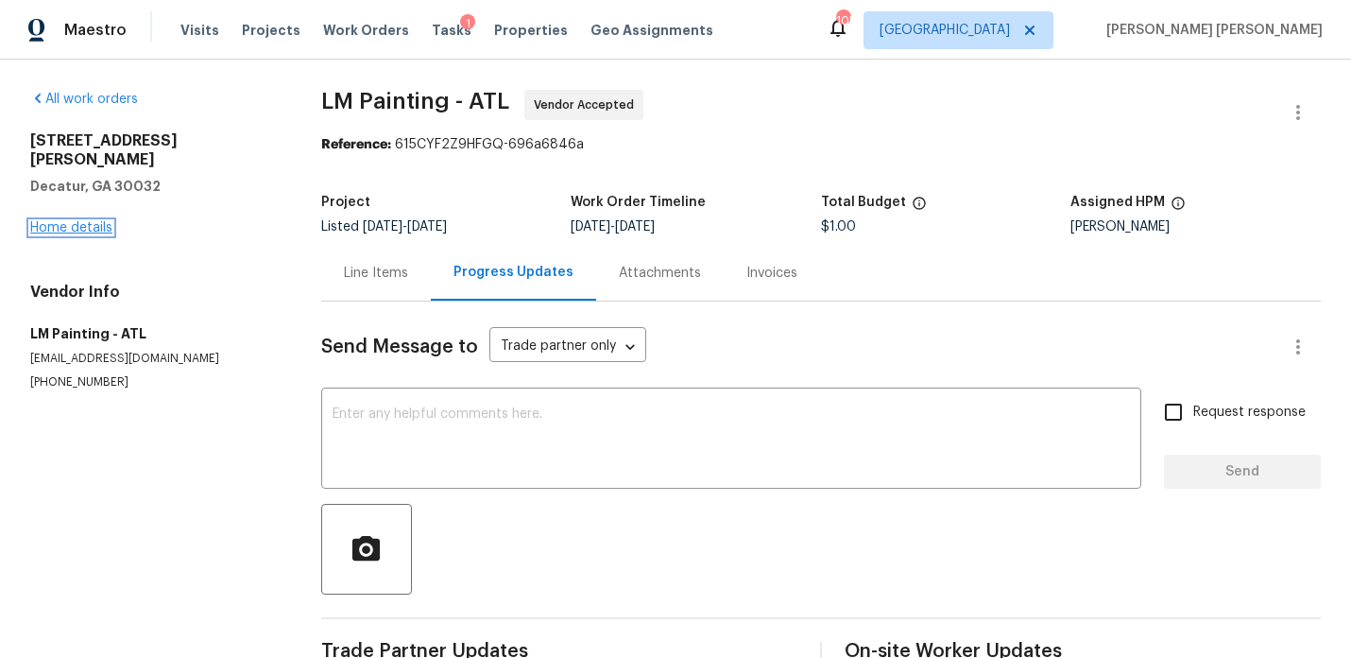
click at [96, 221] on link "Home details" at bounding box center [71, 227] width 82 height 13
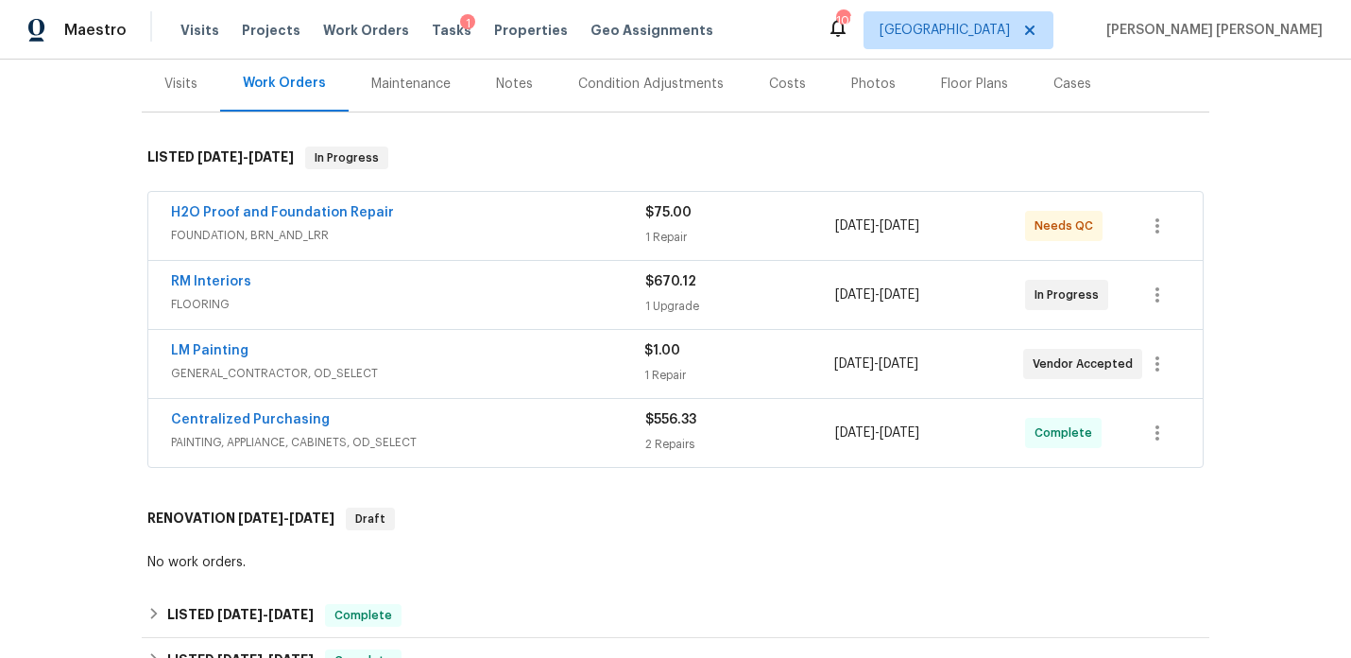
scroll to position [231, 0]
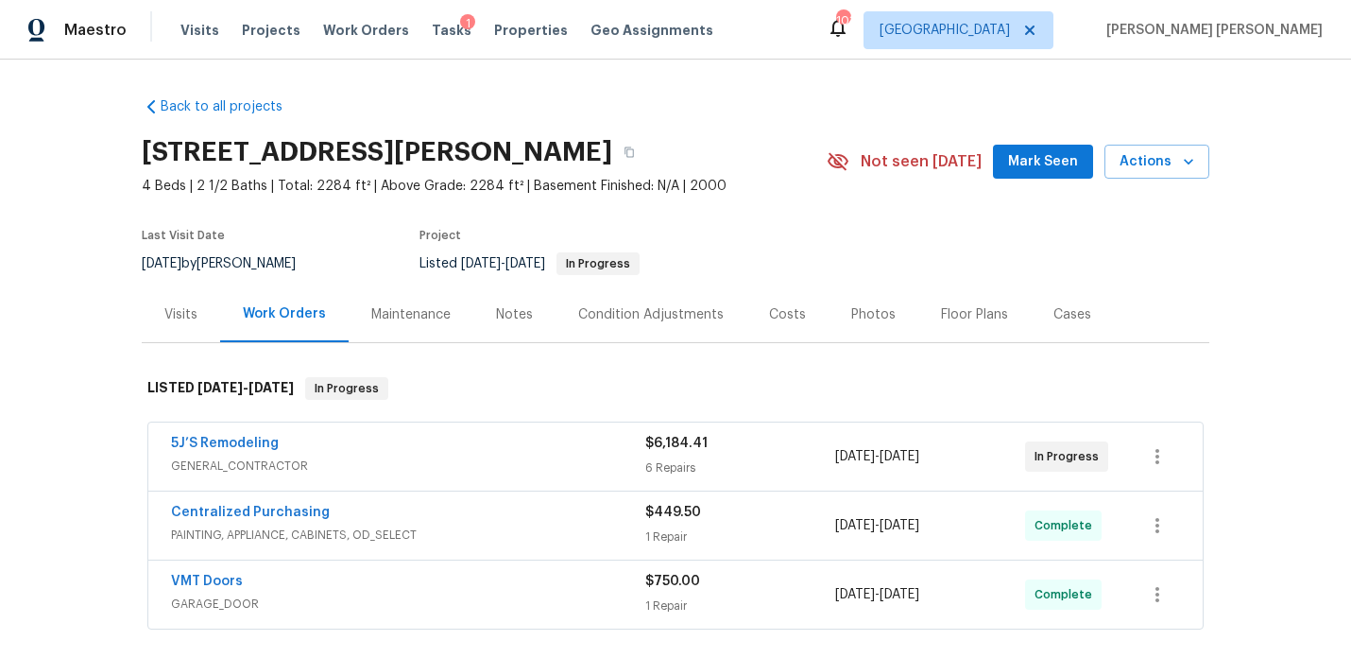
scroll to position [124, 0]
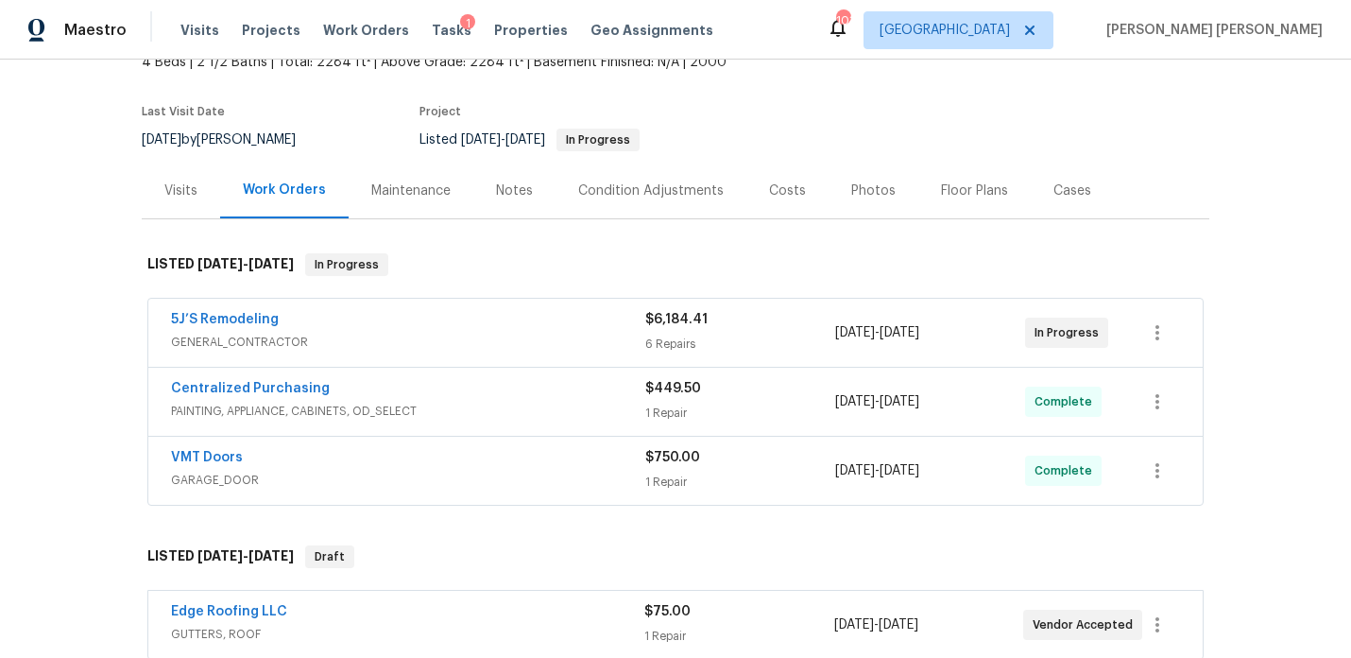
click at [516, 188] on div "Notes" at bounding box center [514, 190] width 37 height 19
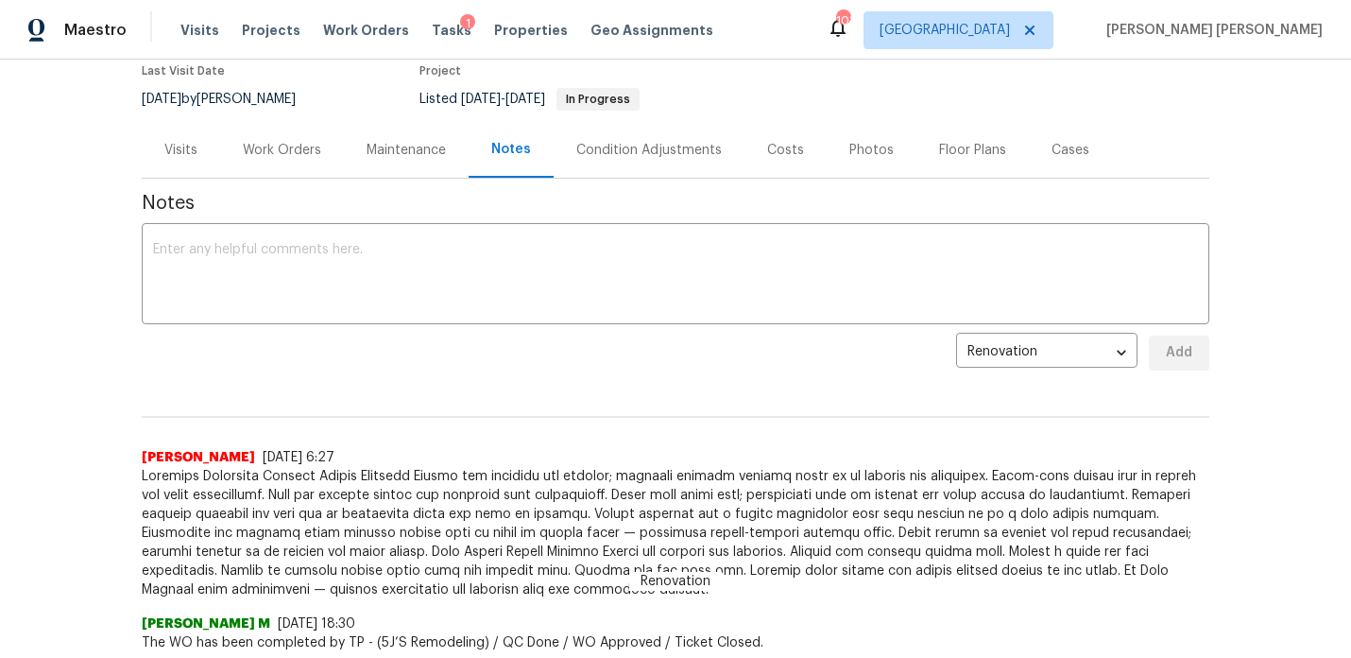
scroll to position [166, 0]
click at [284, 156] on div "Work Orders" at bounding box center [282, 148] width 78 height 19
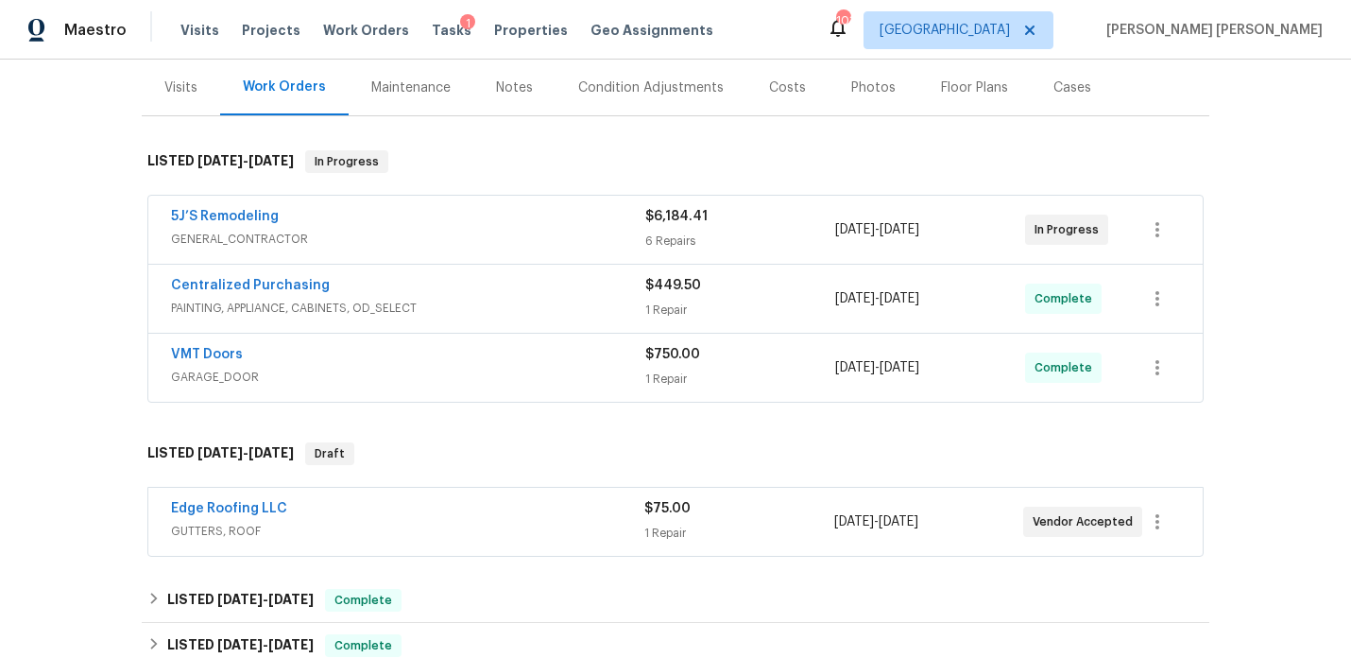
scroll to position [267, 0]
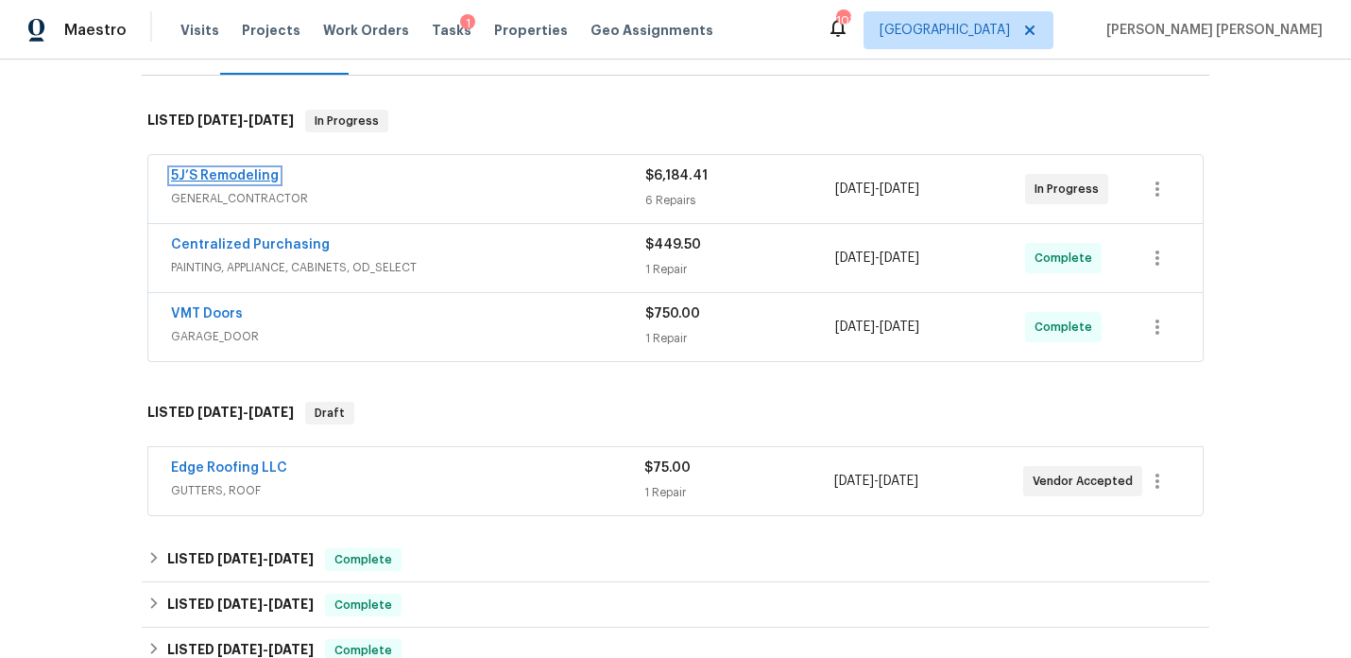
click at [258, 179] on link "5J’S Remodeling" at bounding box center [225, 175] width 108 height 13
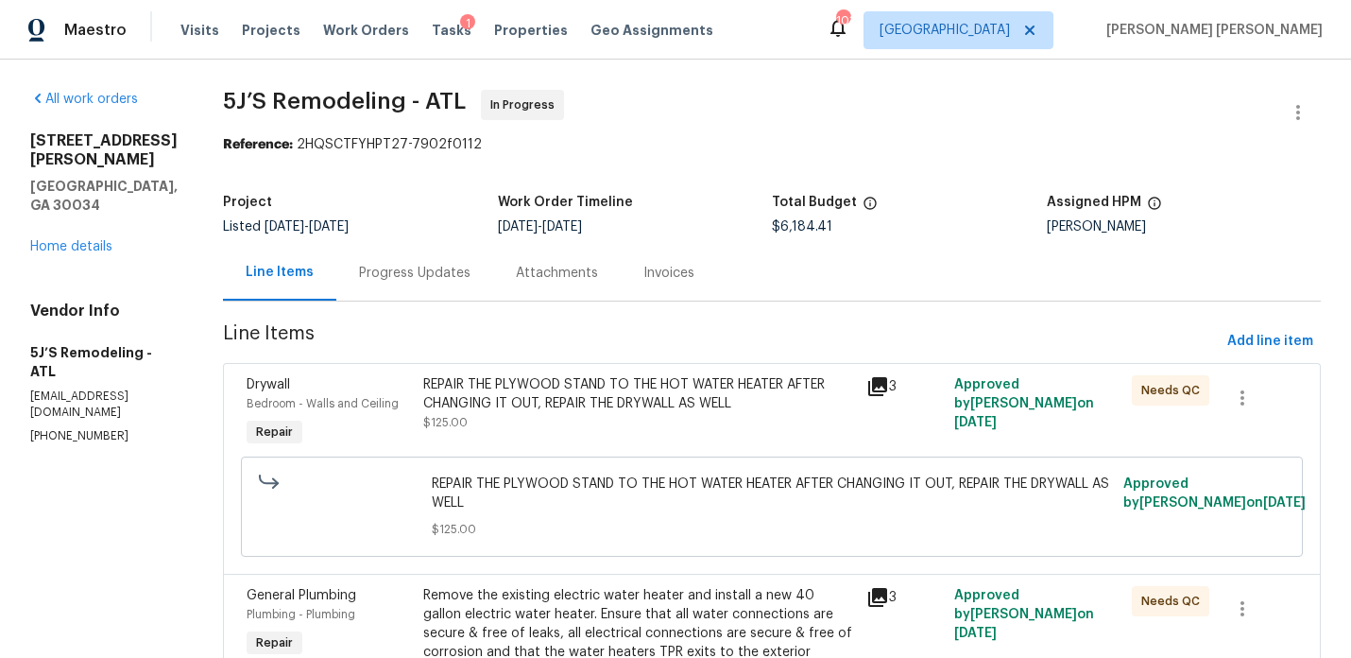
click at [421, 297] on div "Progress Updates" at bounding box center [414, 273] width 157 height 56
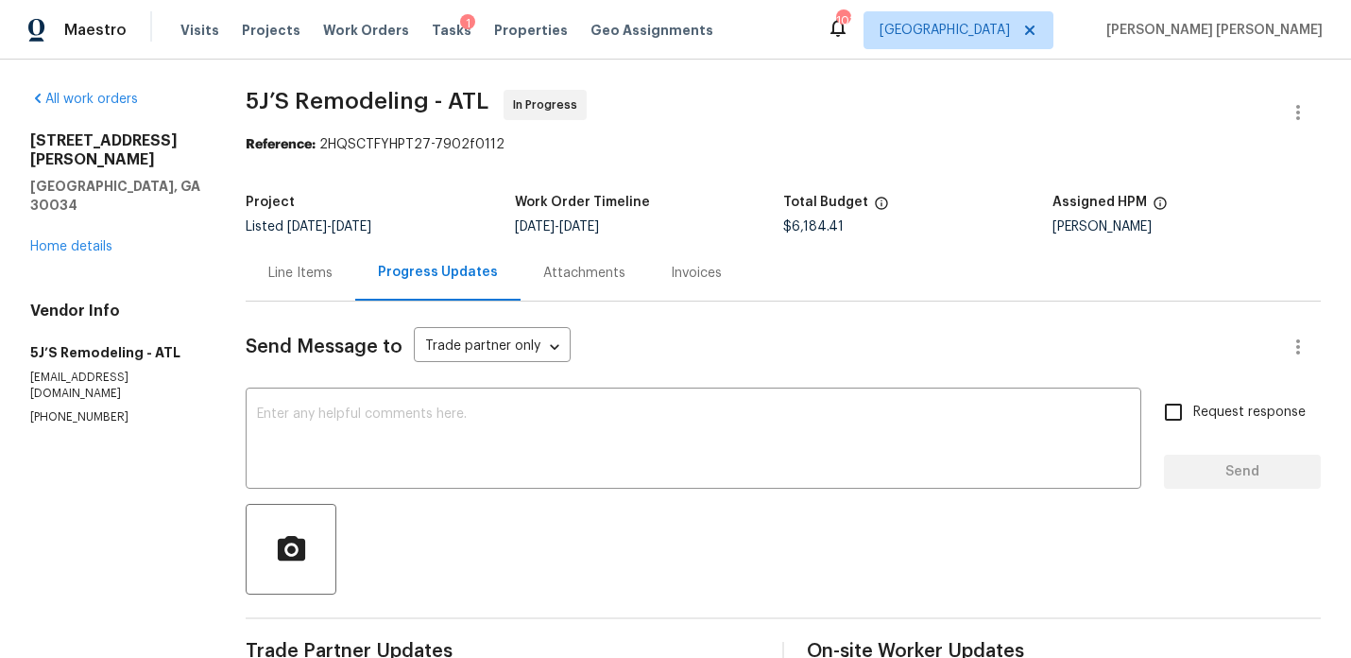
click at [324, 265] on div "Line Items" at bounding box center [300, 273] width 64 height 19
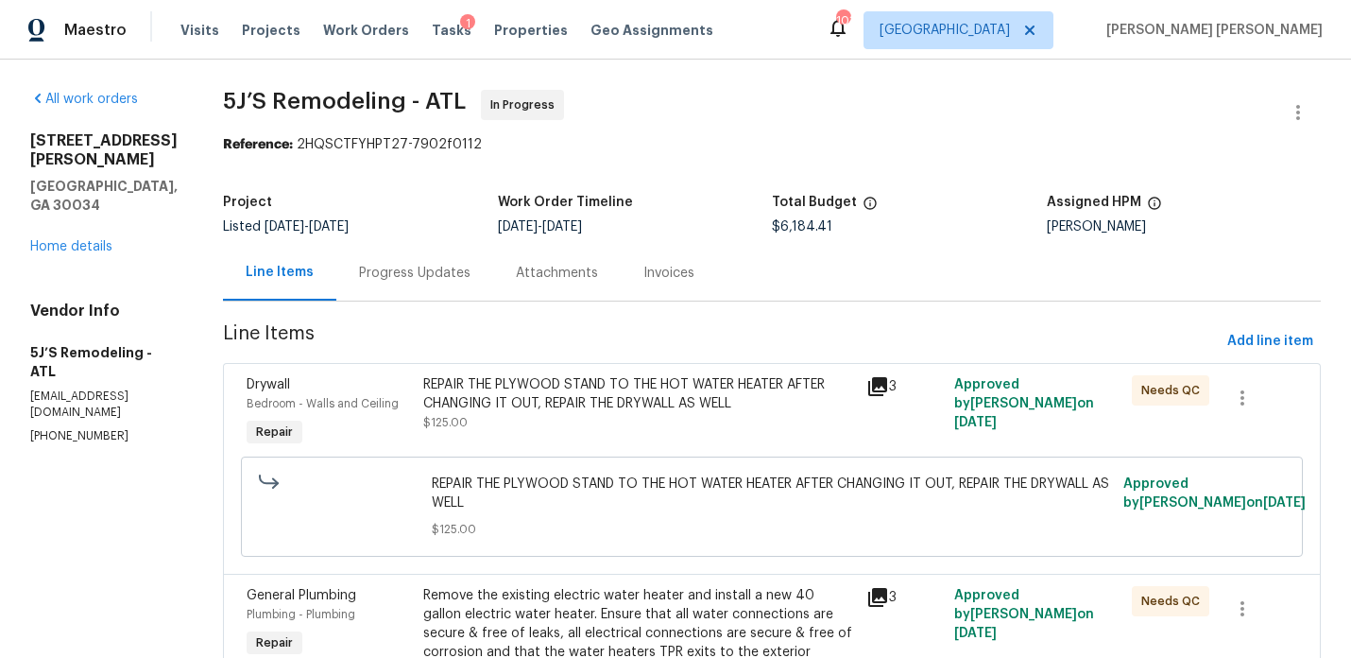
click at [435, 286] on div "Progress Updates" at bounding box center [414, 273] width 157 height 56
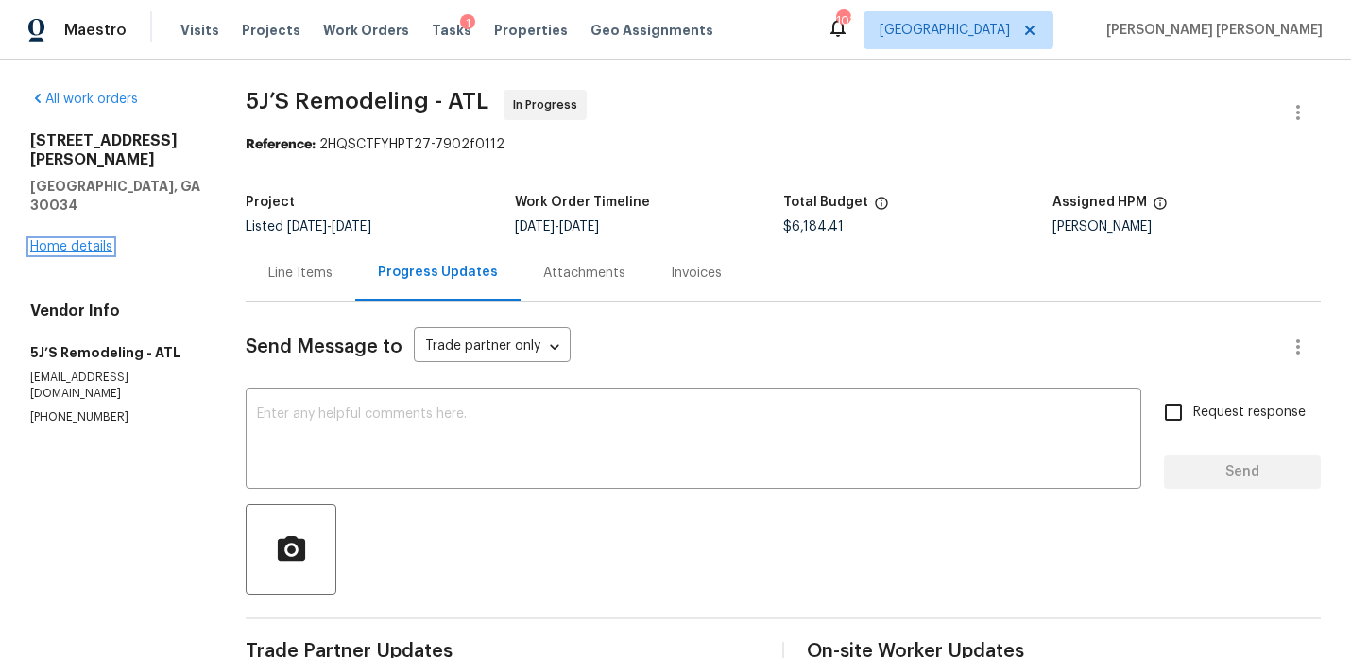
click at [86, 240] on link "Home details" at bounding box center [71, 246] width 82 height 13
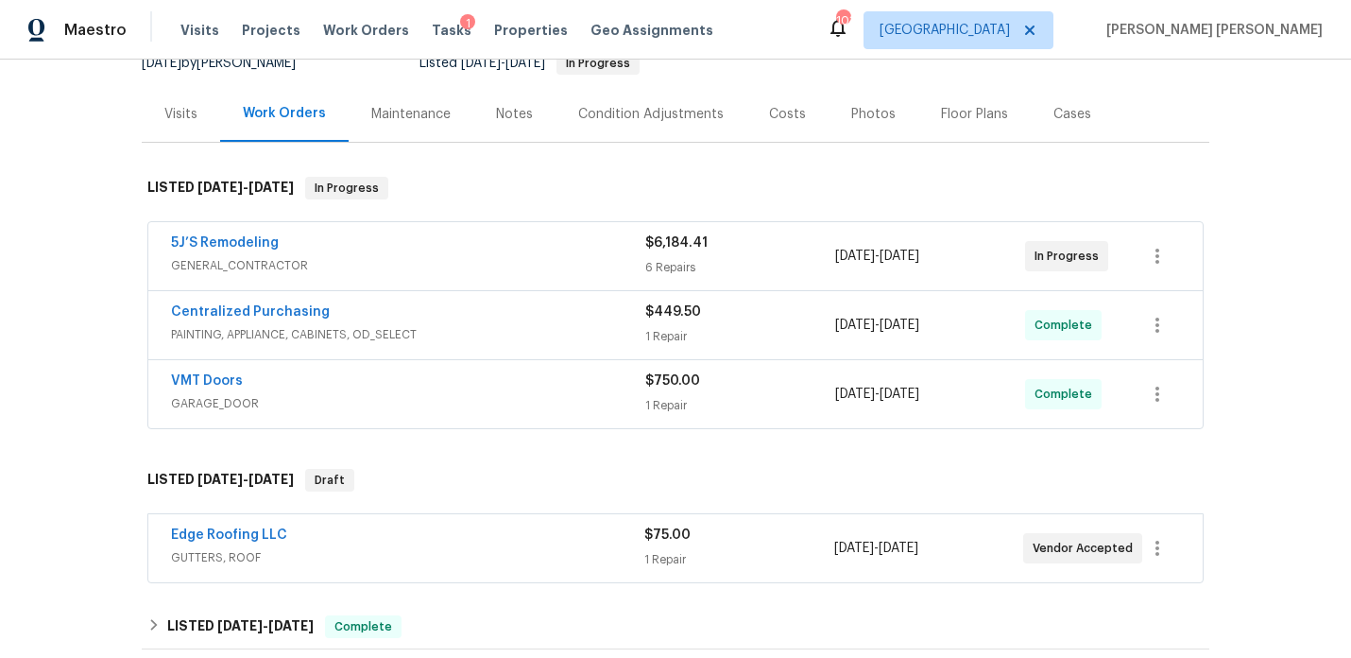
scroll to position [206, 0]
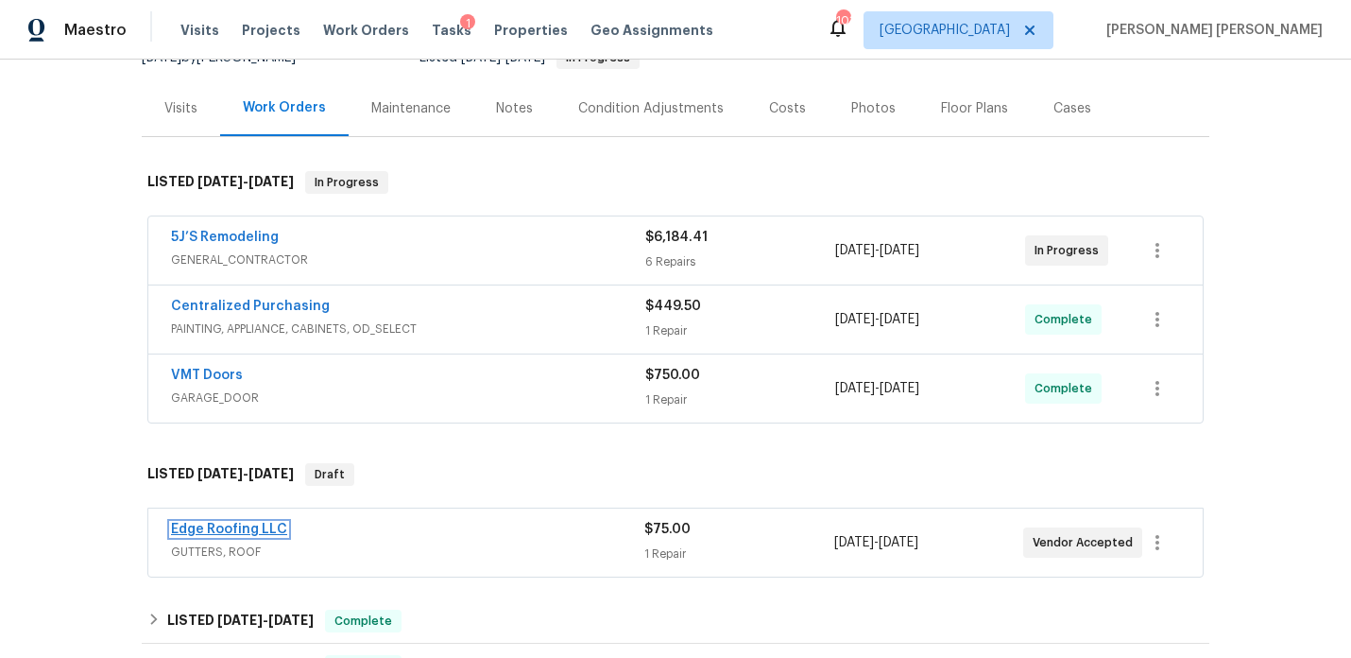
click at [253, 528] on link "Edge Roofing LLC" at bounding box center [229, 528] width 116 height 13
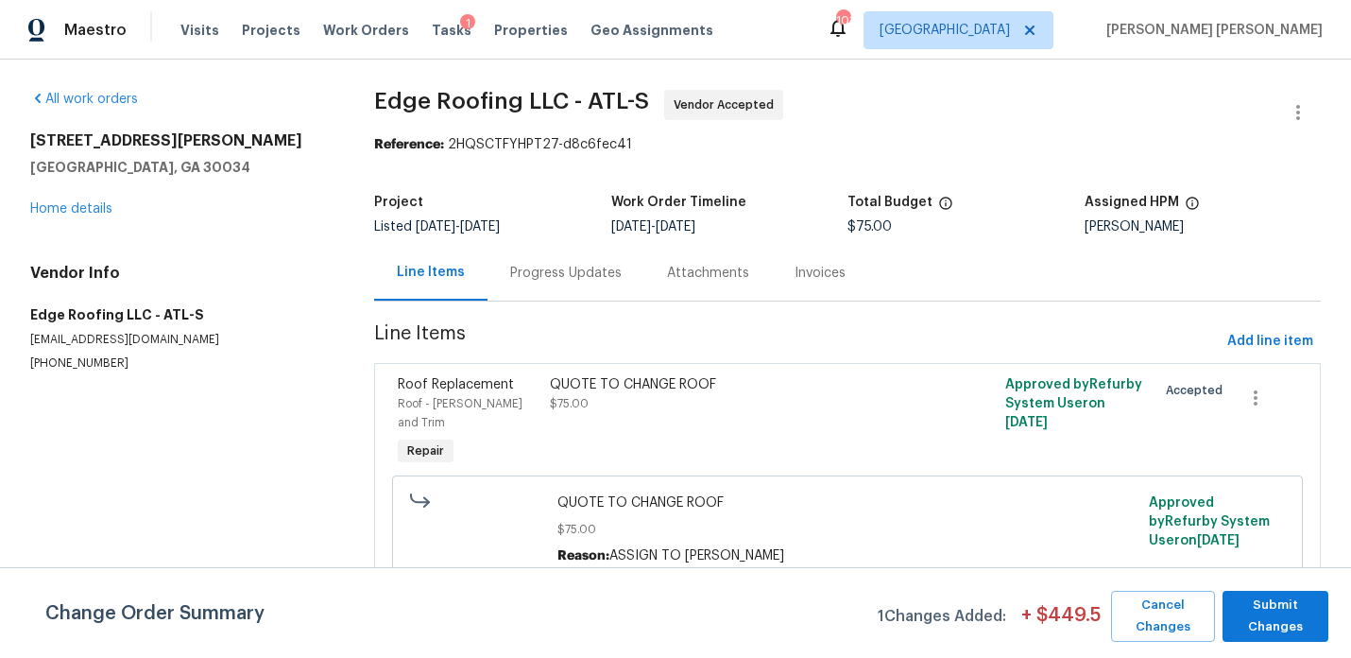
click at [528, 267] on div "Progress Updates" at bounding box center [565, 273] width 111 height 19
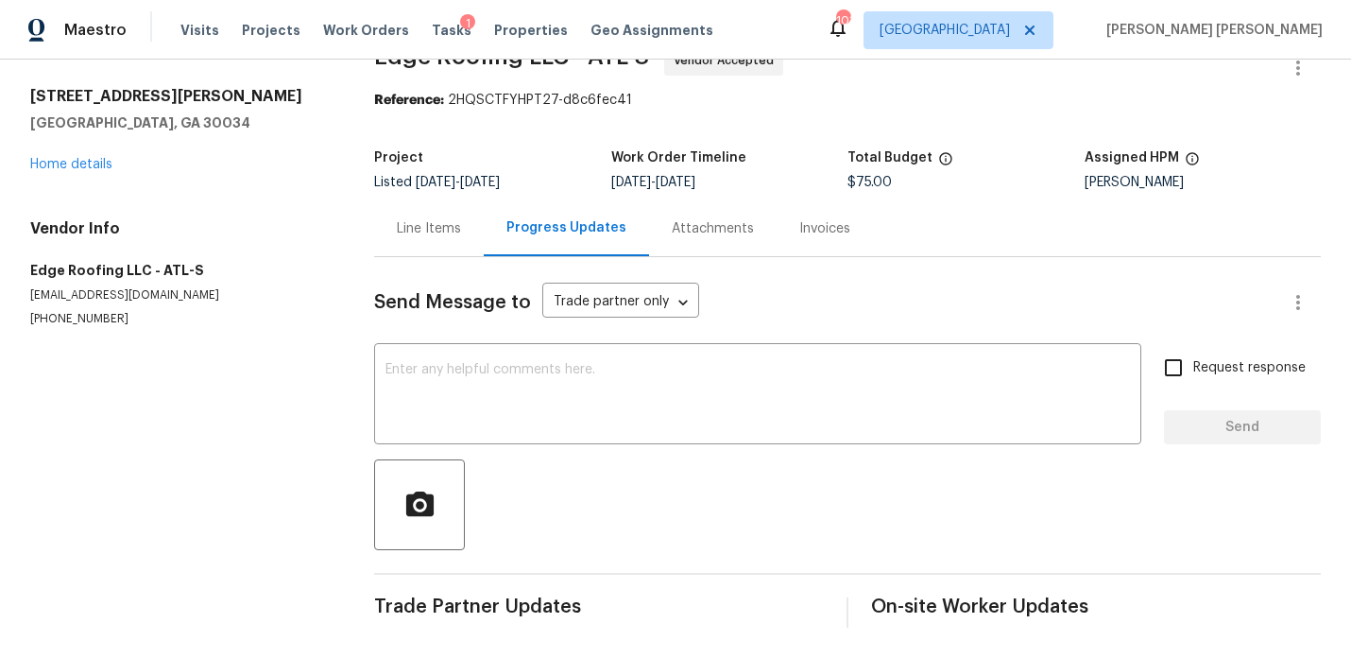
scroll to position [43, 0]
click at [456, 231] on div "Line Items" at bounding box center [429, 230] width 64 height 19
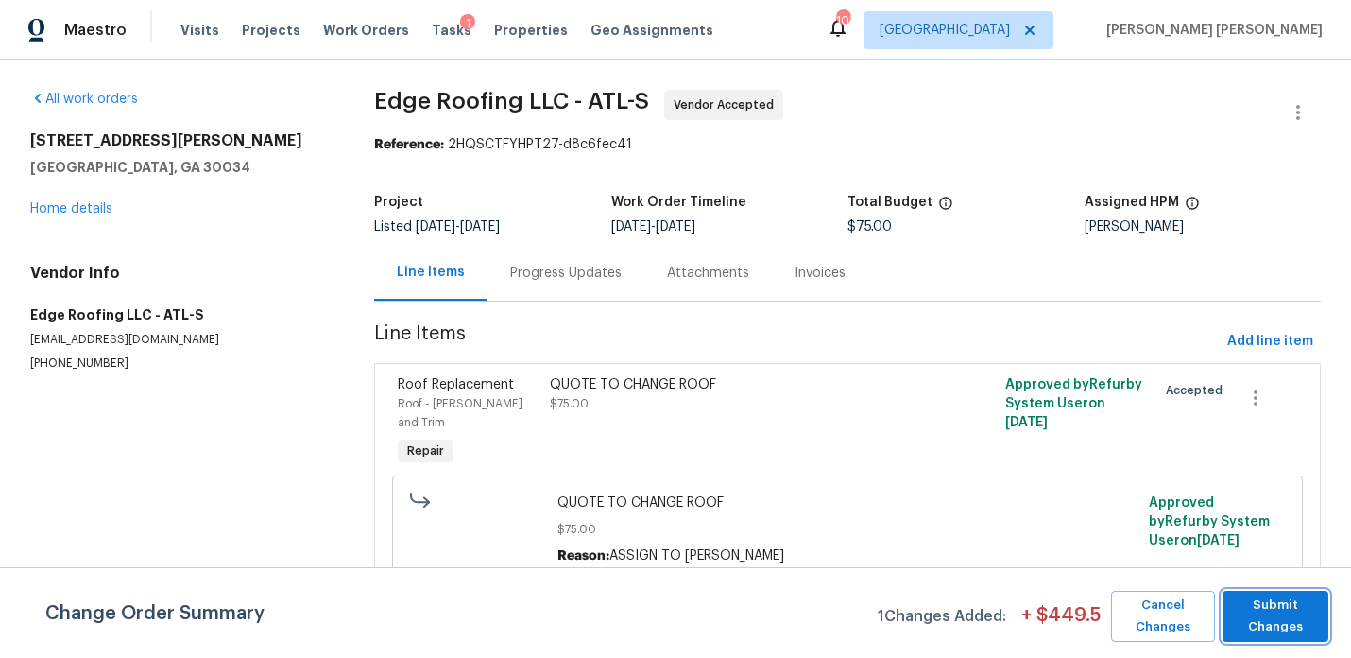
click at [1287, 609] on span "Submit Changes" at bounding box center [1275, 615] width 87 height 43
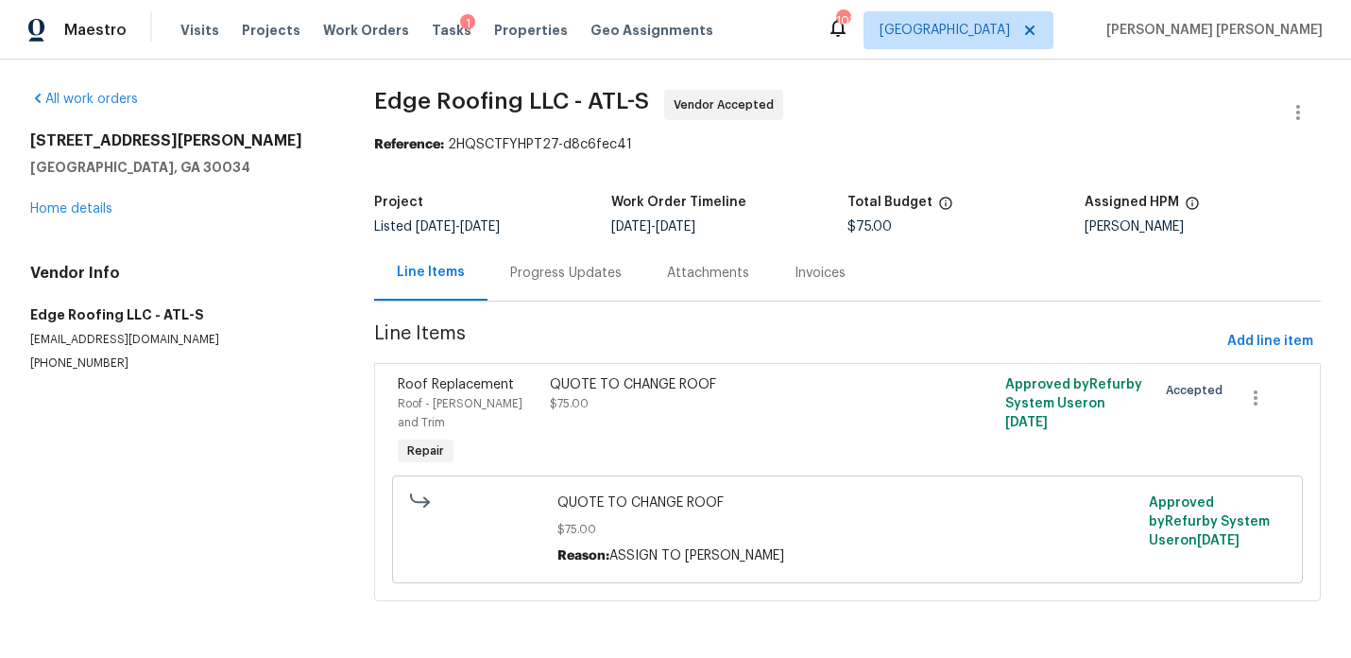
click at [588, 388] on div "QUOTE TO CHANGE ROOF" at bounding box center [734, 384] width 368 height 19
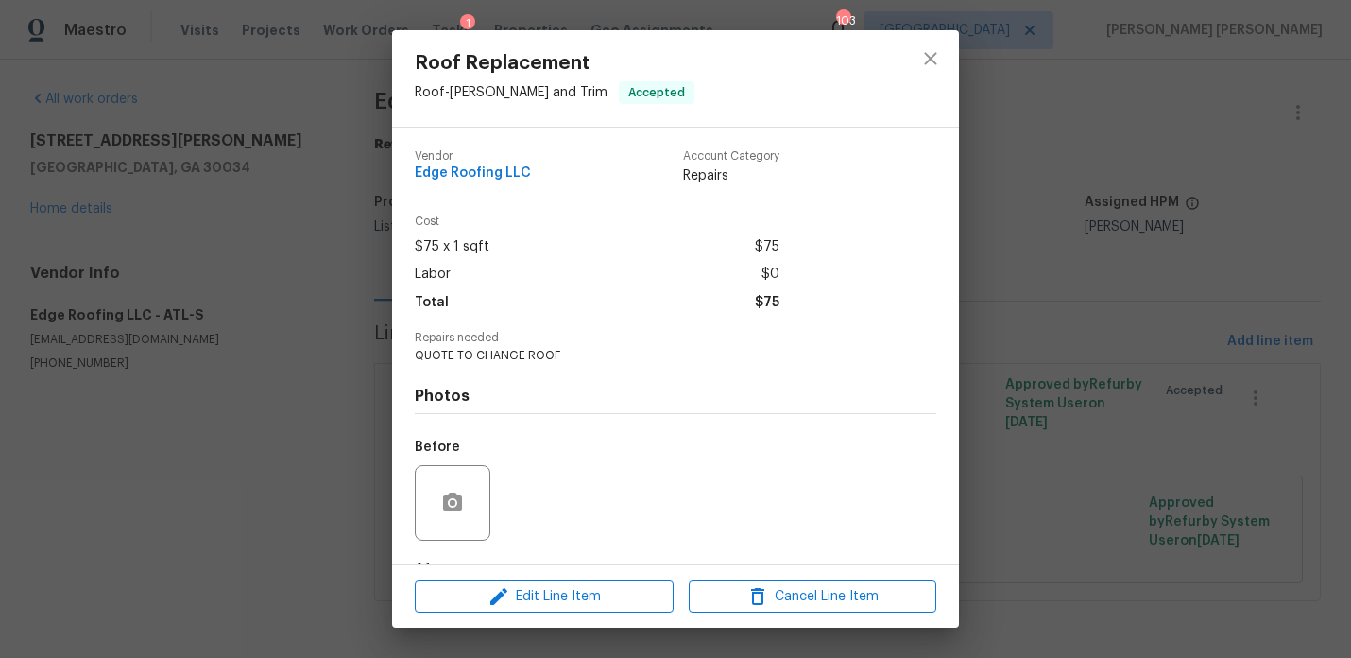
click at [271, 266] on div "Roof Replacement Roof - Eaves and Trim Accepted Vendor Edge Roofing LLC Account…" at bounding box center [675, 329] width 1351 height 658
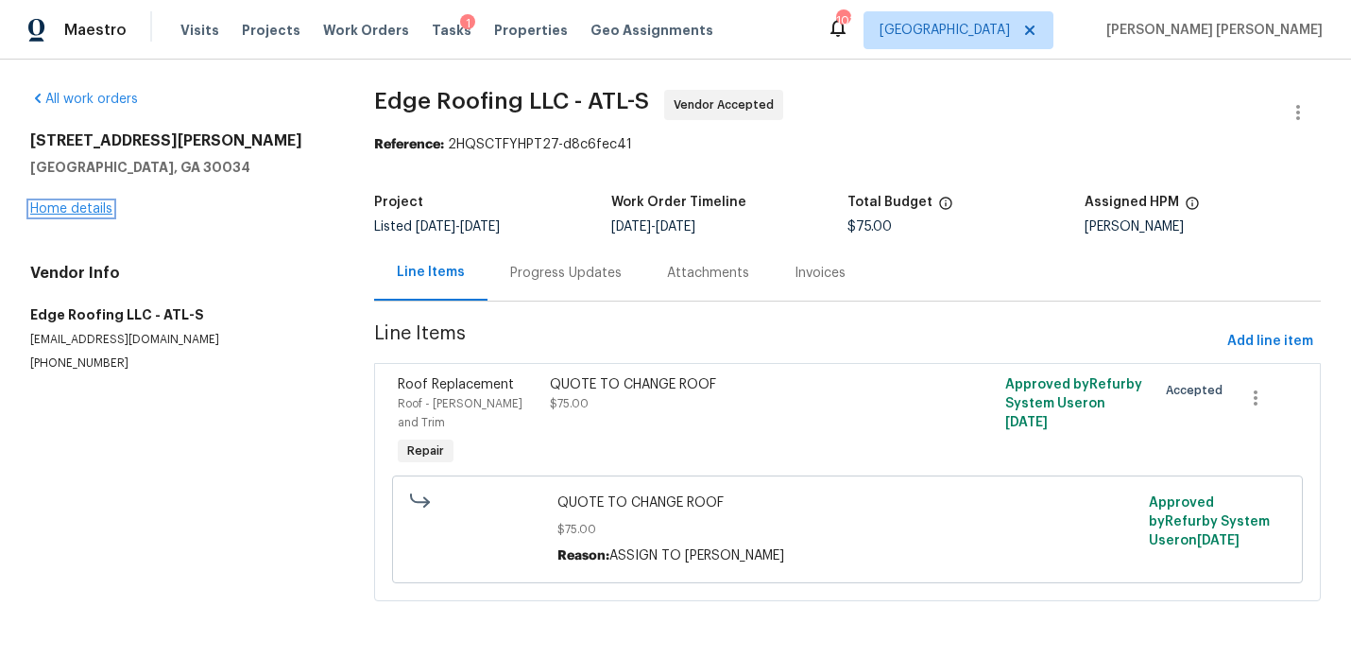
click at [68, 211] on link "Home details" at bounding box center [71, 208] width 82 height 13
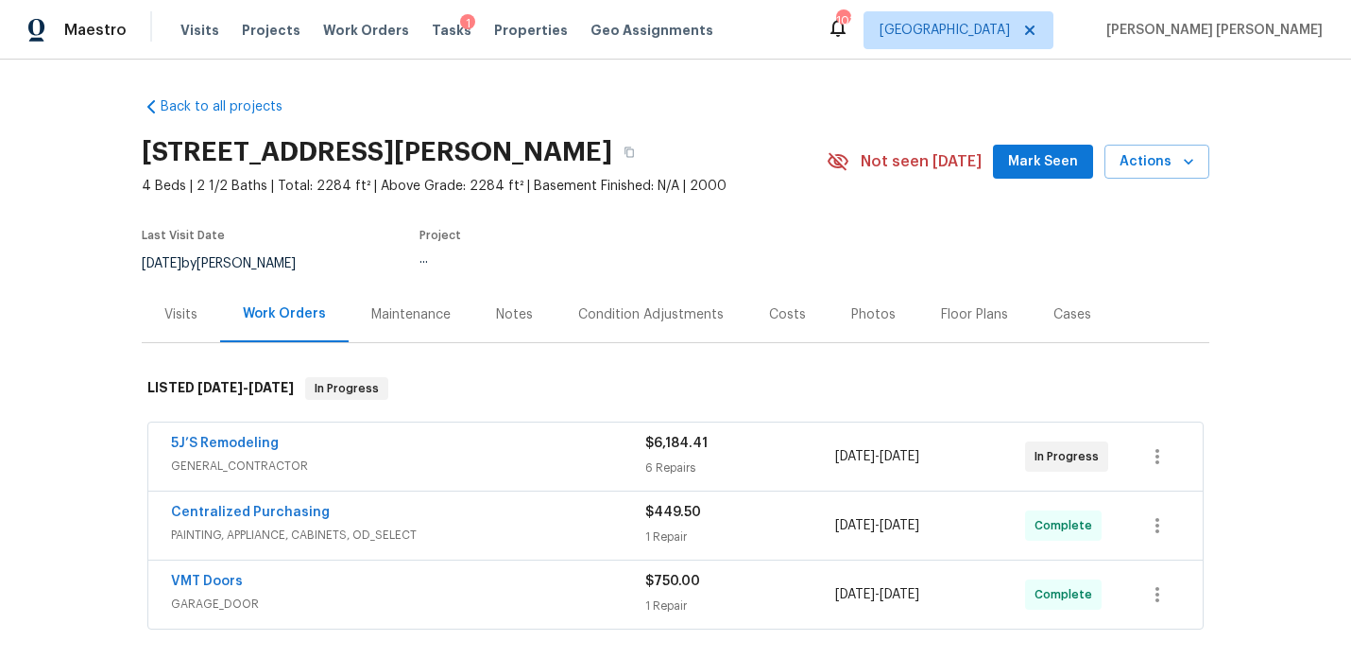
click at [532, 320] on div "Notes" at bounding box center [514, 314] width 82 height 56
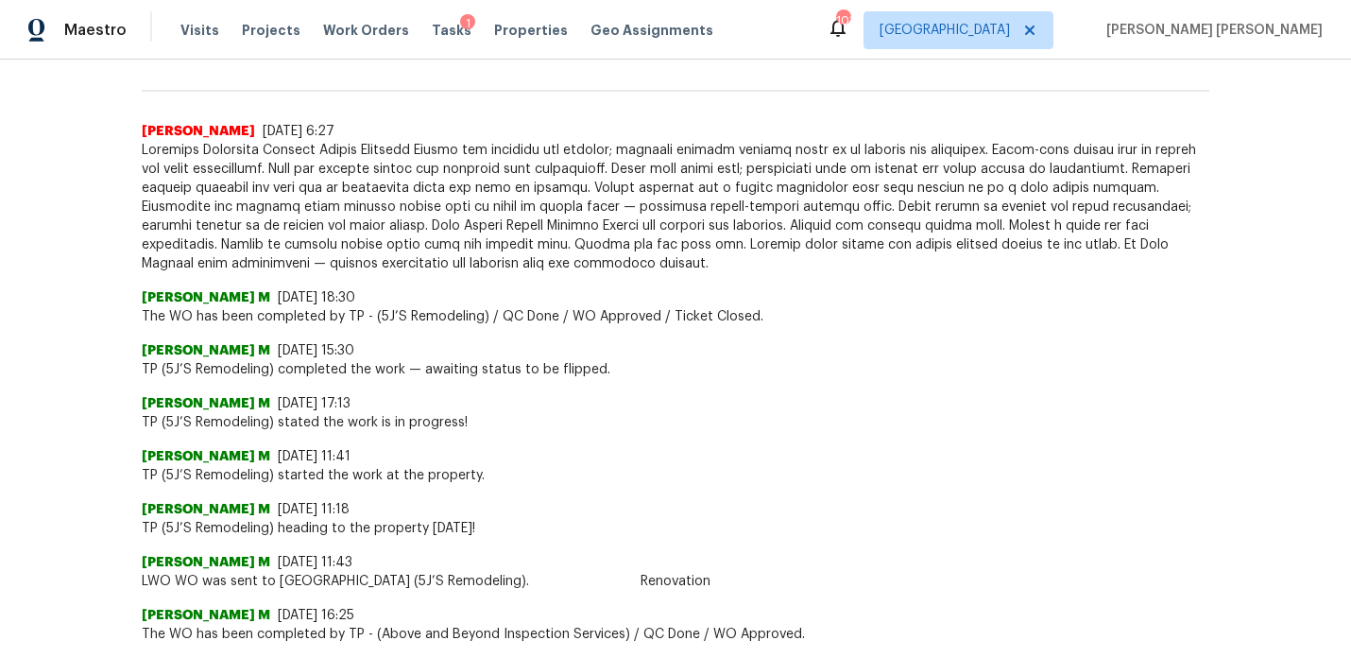
scroll to position [542, 0]
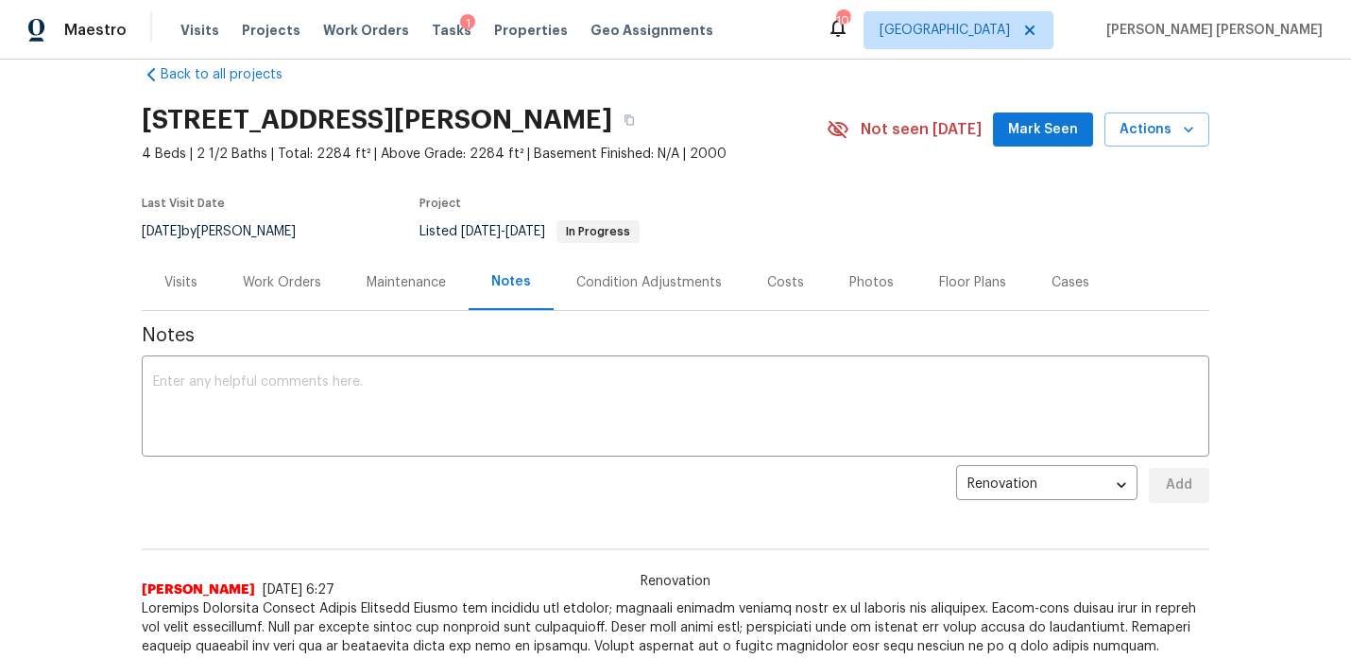
click at [169, 286] on div "Visits" at bounding box center [180, 282] width 33 height 19
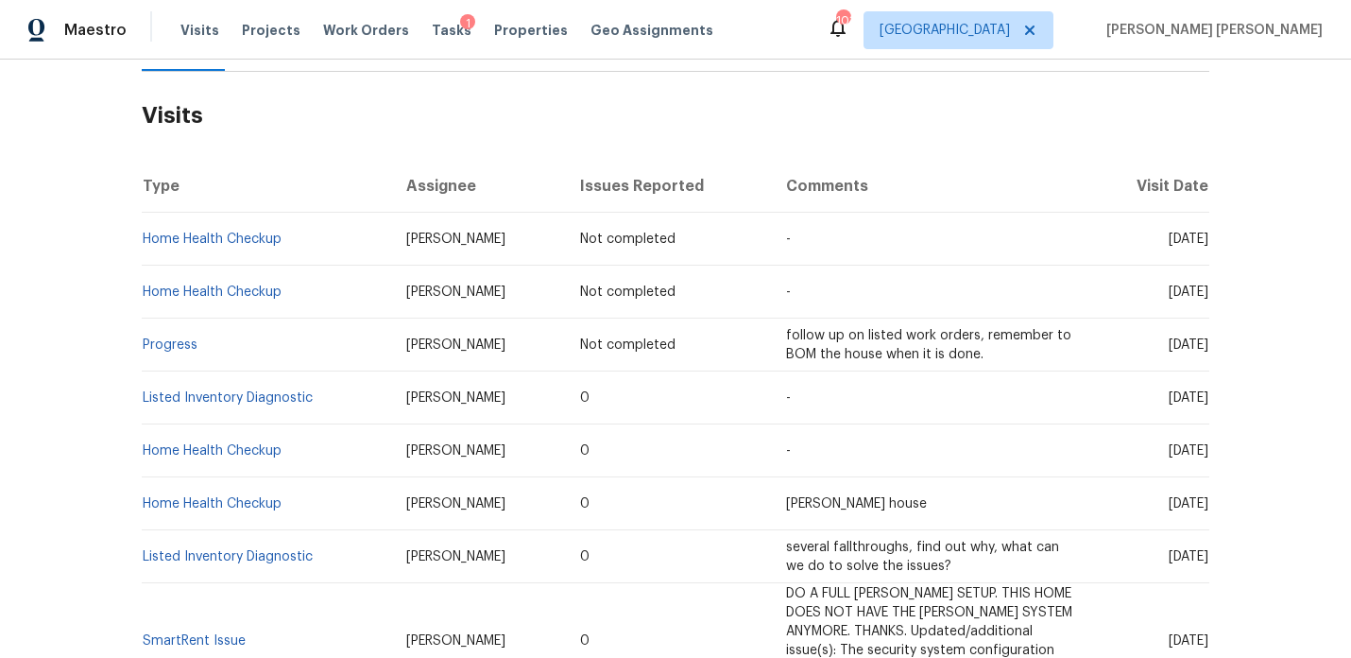
scroll to position [281, 0]
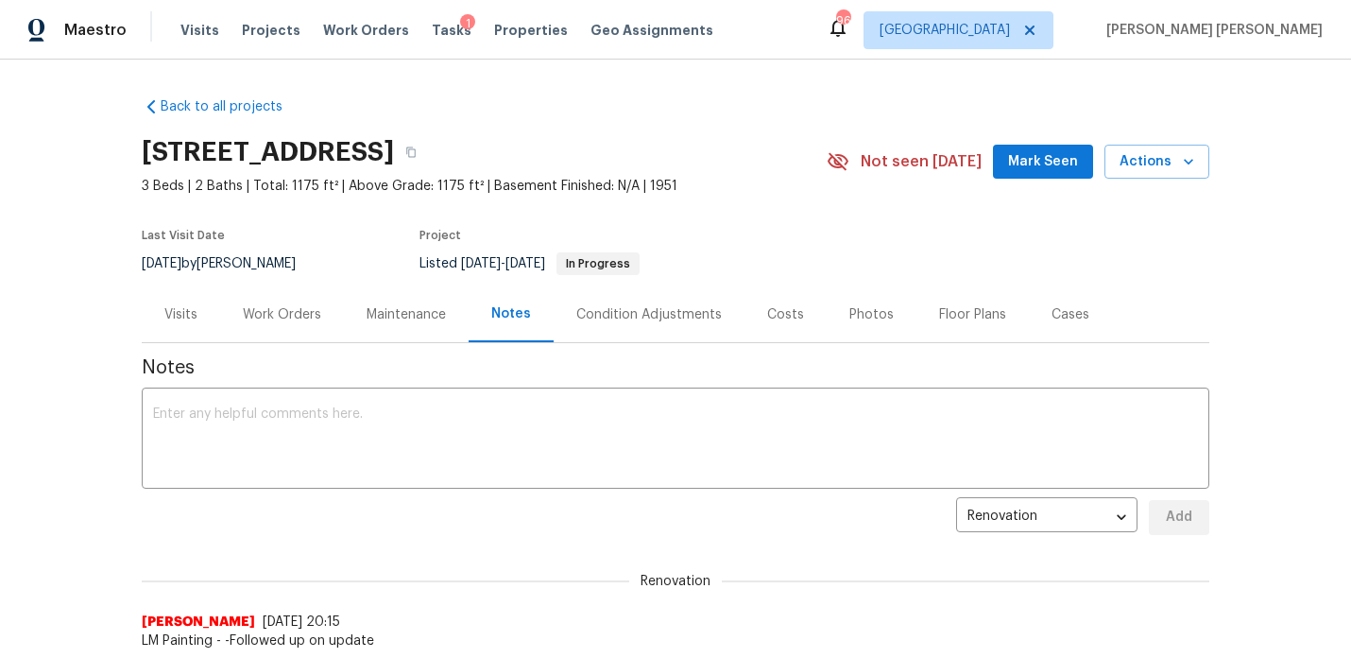
scroll to position [1065, 0]
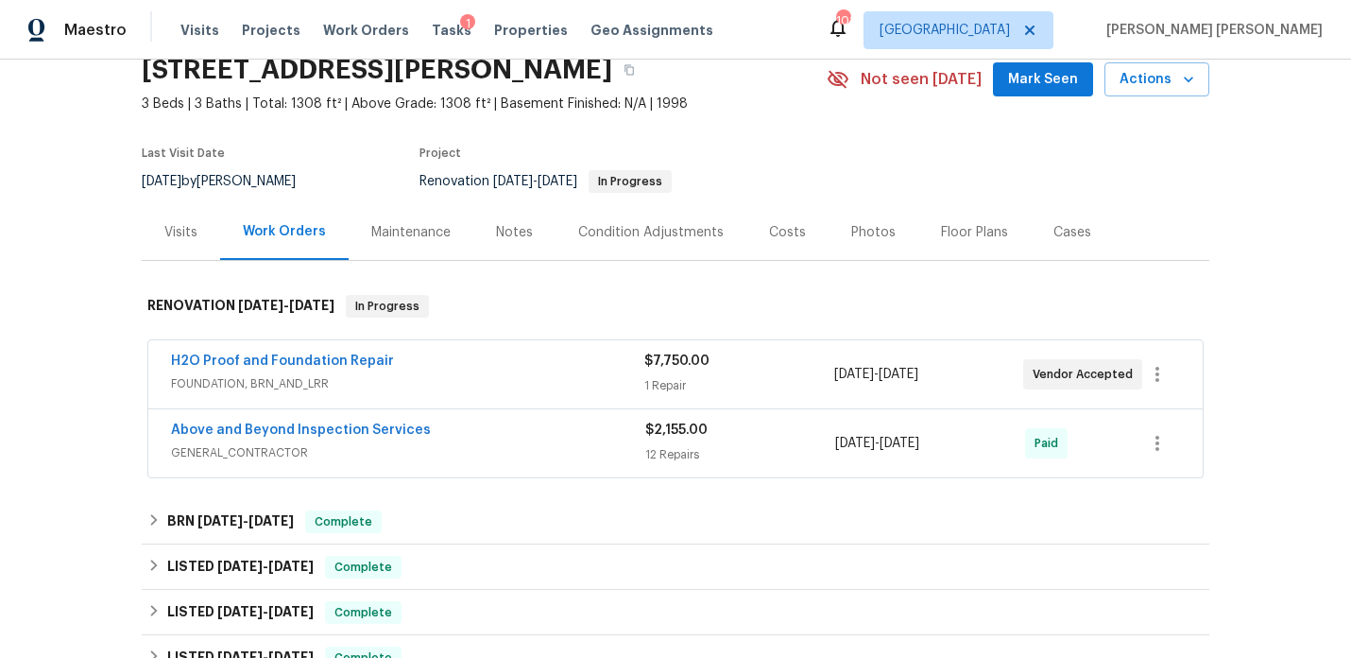
scroll to position [99, 0]
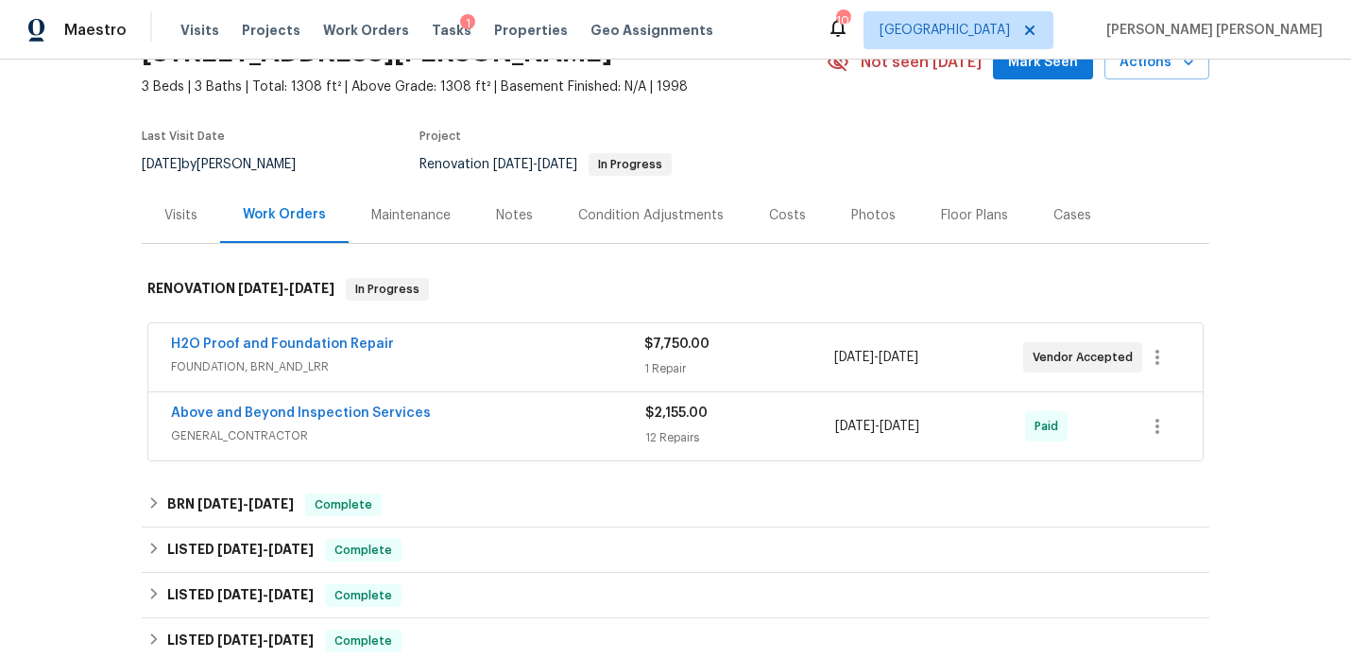
click at [268, 332] on div "H2O Proof and Foundation Repair FOUNDATION, BRN_AND_LRR $7,750.00 1 Repair [DAT…" at bounding box center [675, 357] width 1054 height 68
click at [268, 346] on link "H2O Proof and Foundation Repair" at bounding box center [282, 343] width 223 height 13
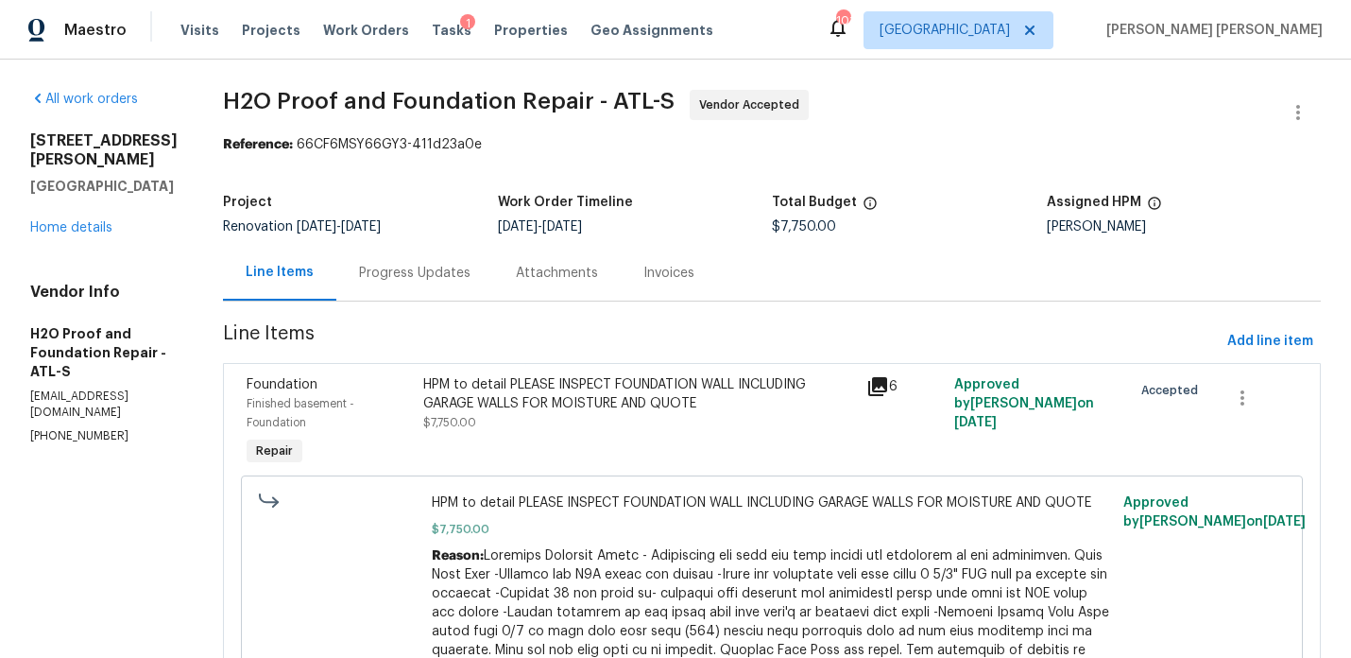
click at [395, 273] on div "Progress Updates" at bounding box center [414, 273] width 157 height 56
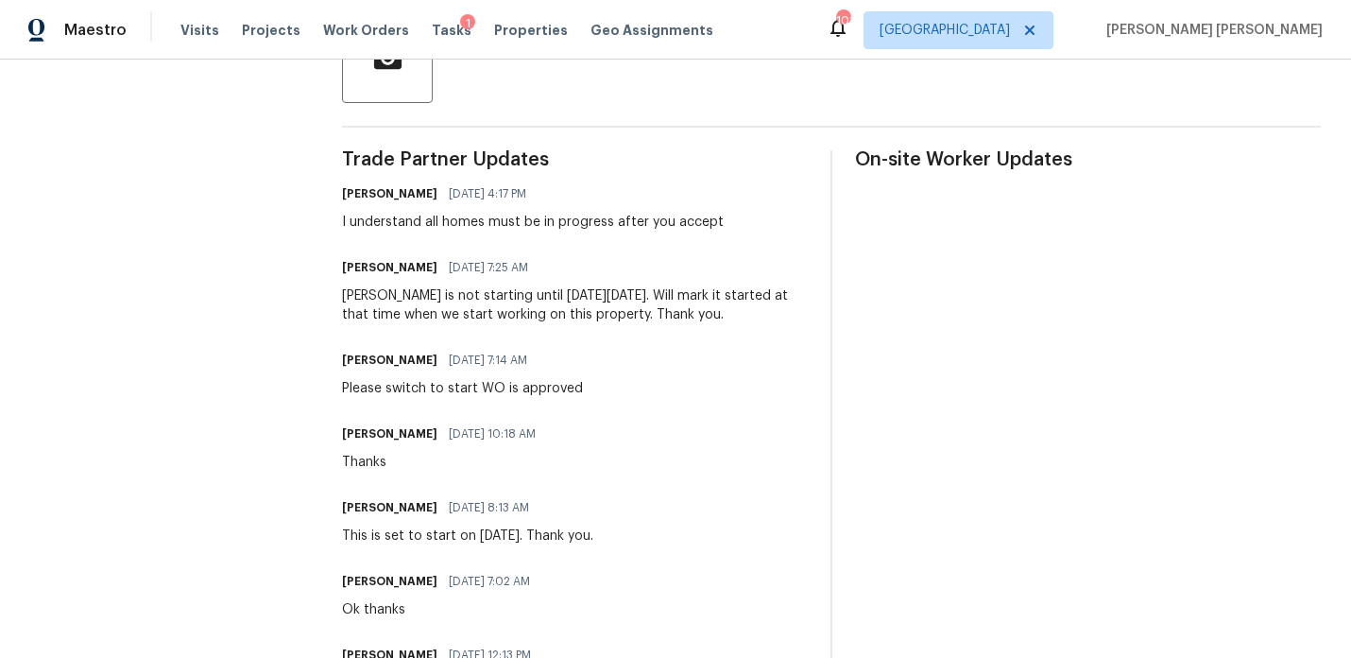
scroll to position [493, 0]
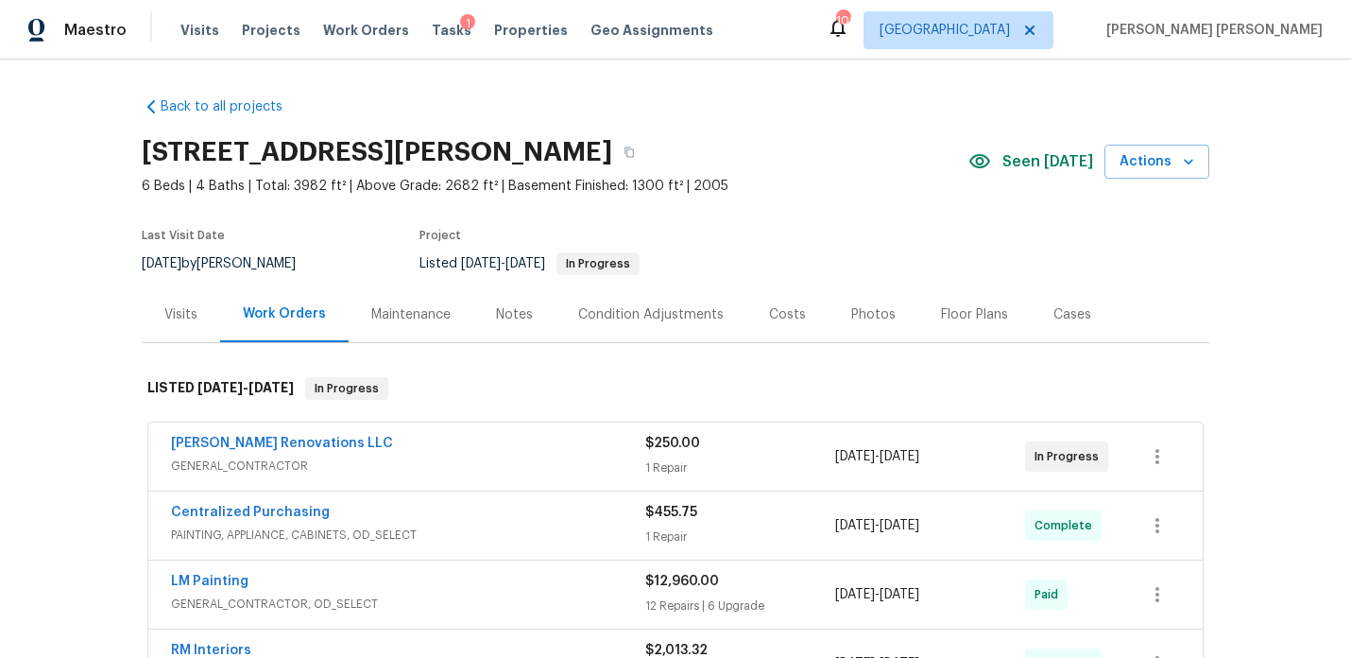
scroll to position [308, 0]
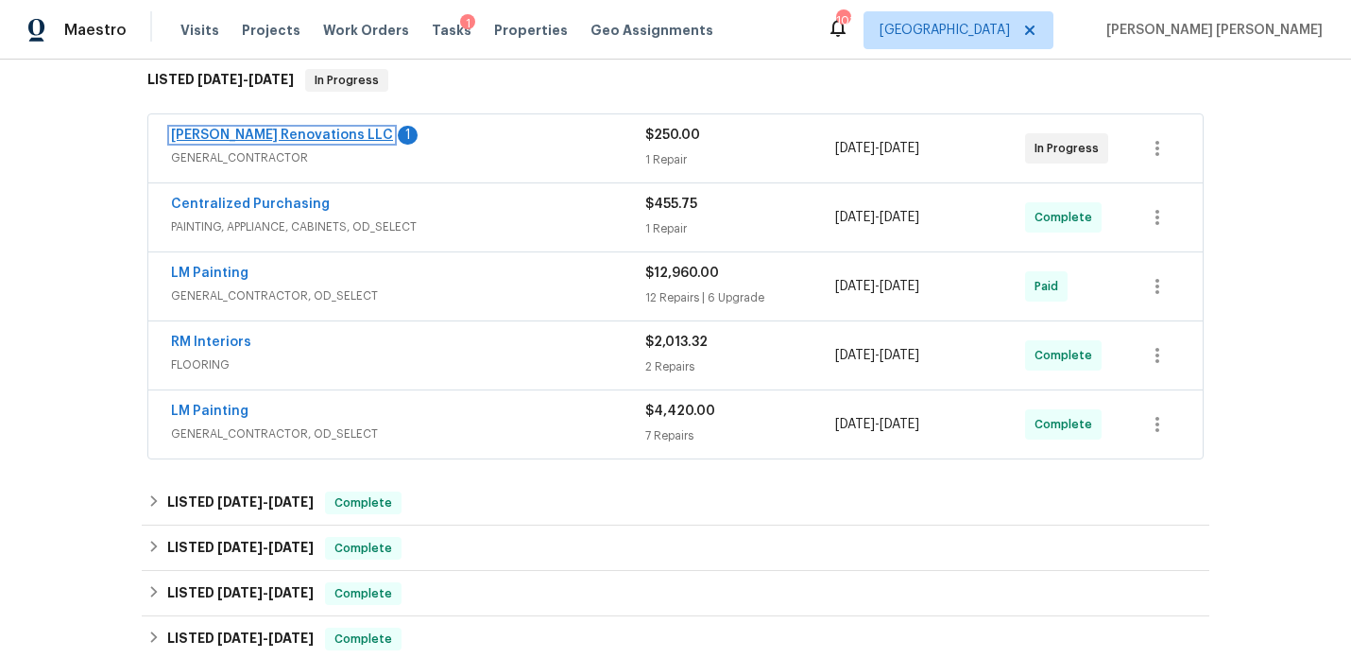
click at [216, 135] on link "[PERSON_NAME] Renovations LLC" at bounding box center [282, 134] width 222 height 13
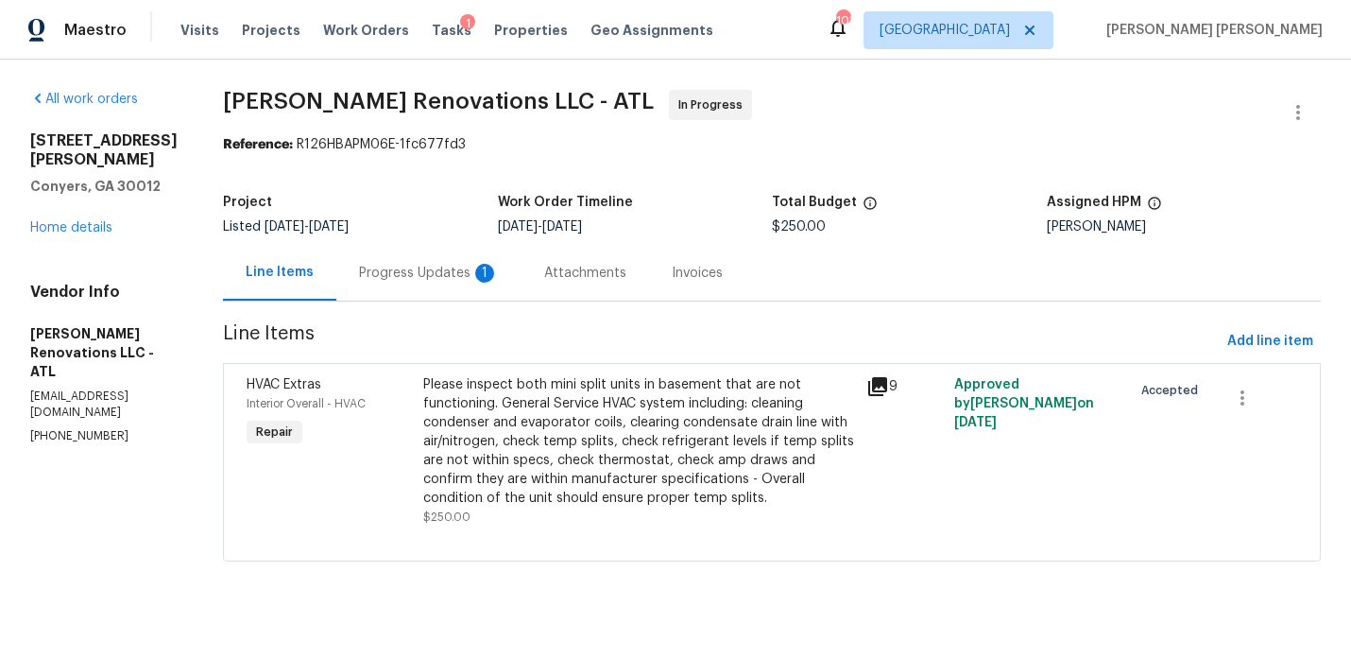
click at [476, 277] on div "Progress Updates 1" at bounding box center [429, 273] width 140 height 19
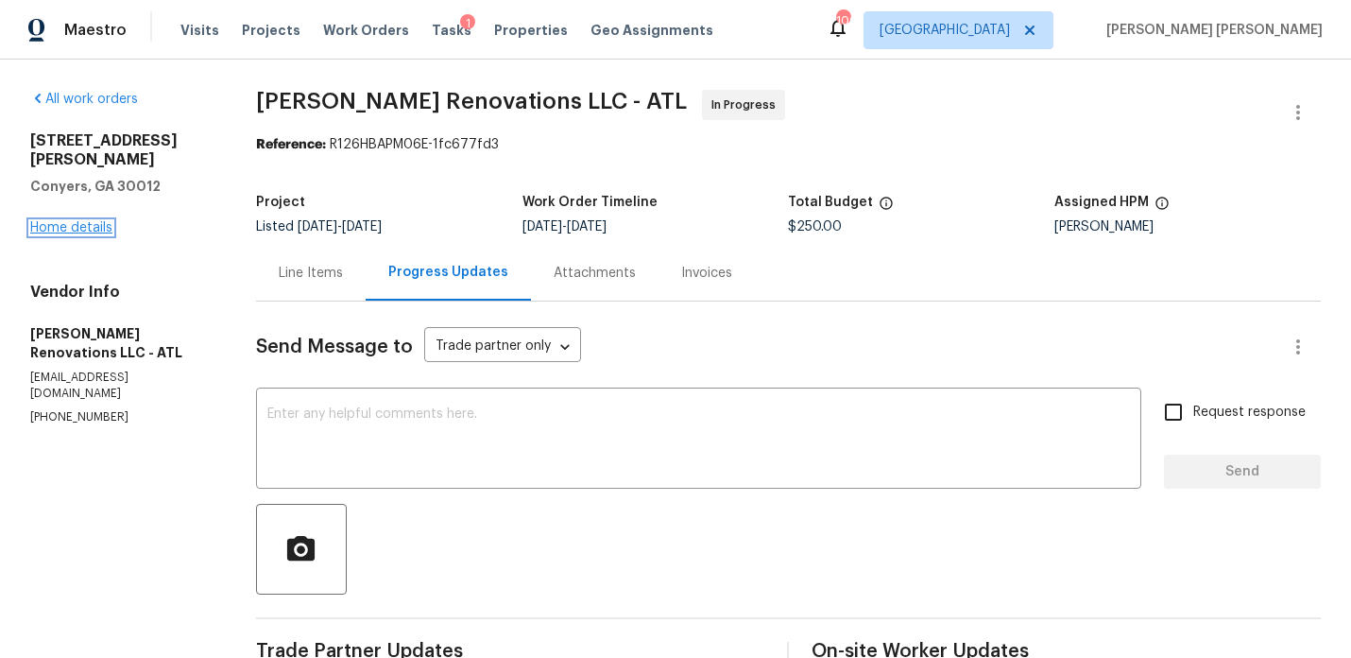
click at [67, 221] on link "Home details" at bounding box center [71, 227] width 82 height 13
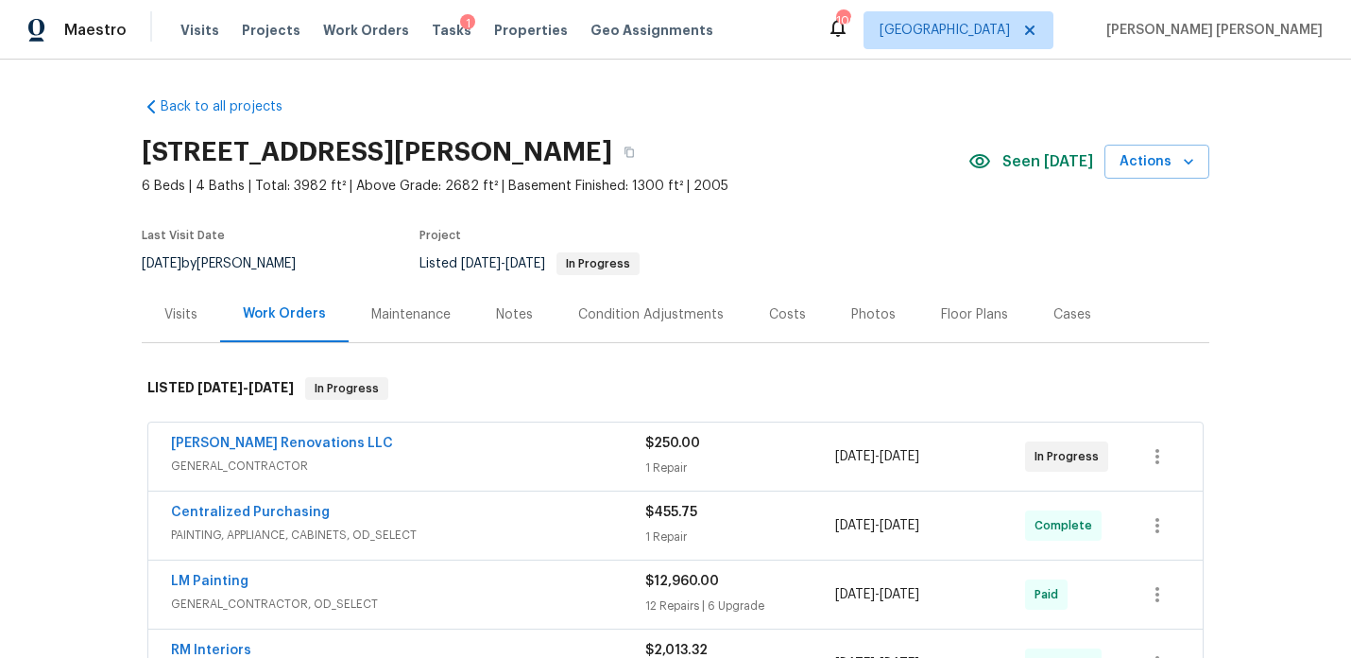
scroll to position [293, 0]
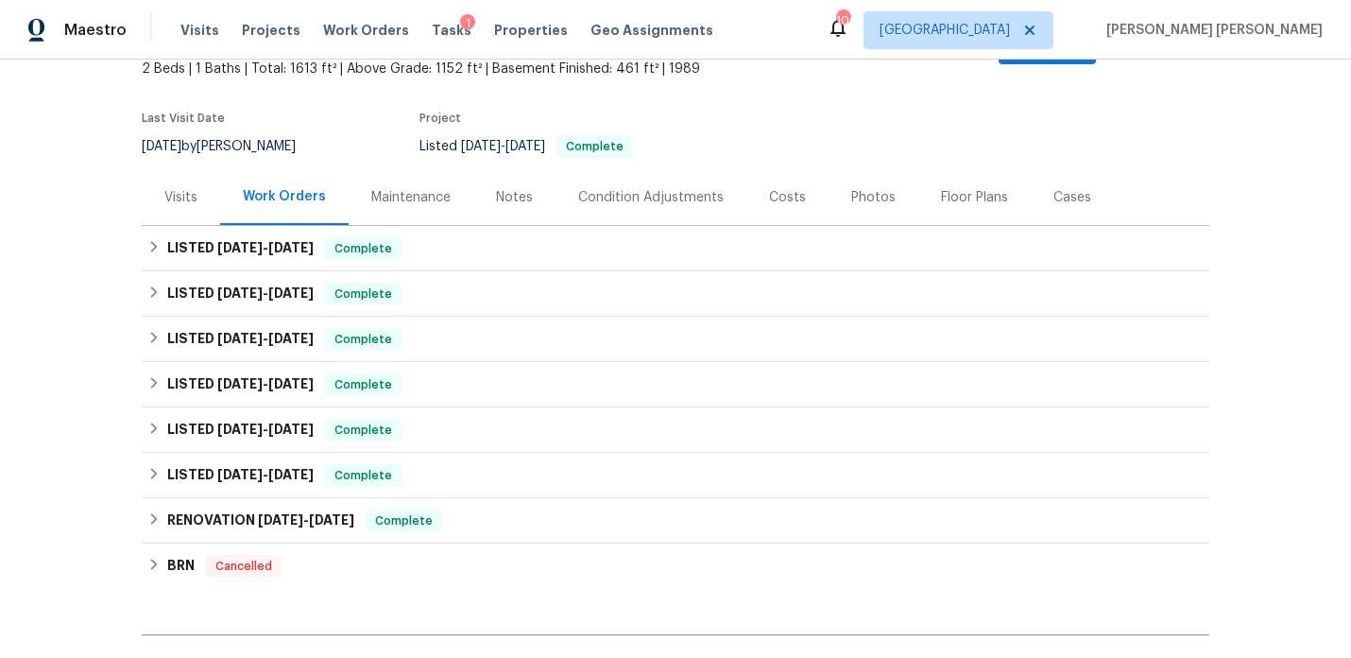
scroll to position [128, 0]
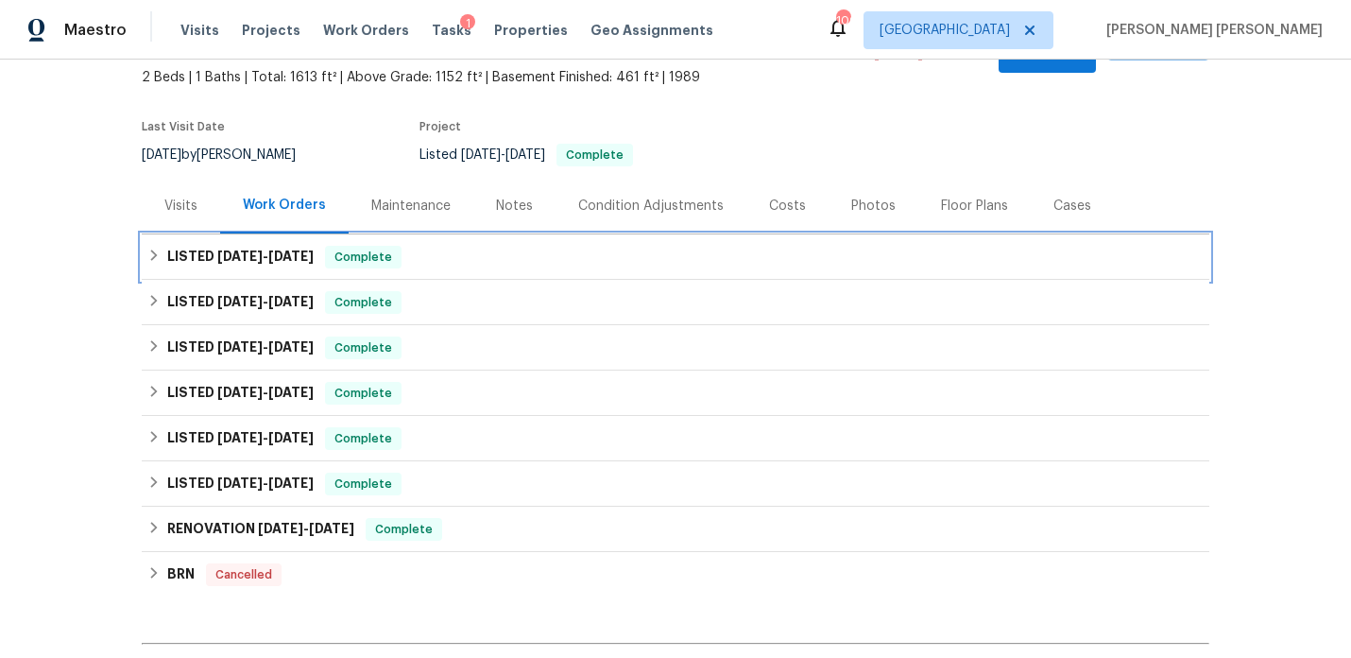
click at [265, 257] on div "LISTED [DATE] - [DATE] Complete" at bounding box center [676, 256] width 1068 height 45
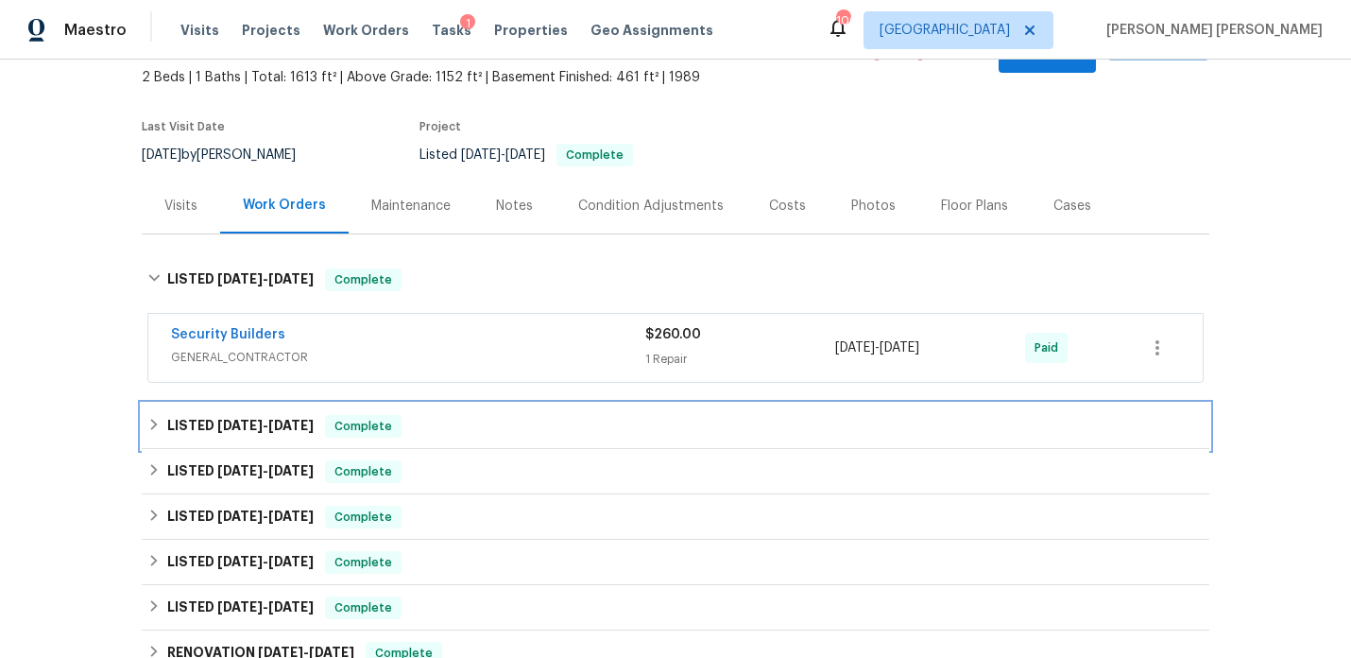
click at [244, 419] on span "[DATE]" at bounding box center [239, 425] width 45 height 13
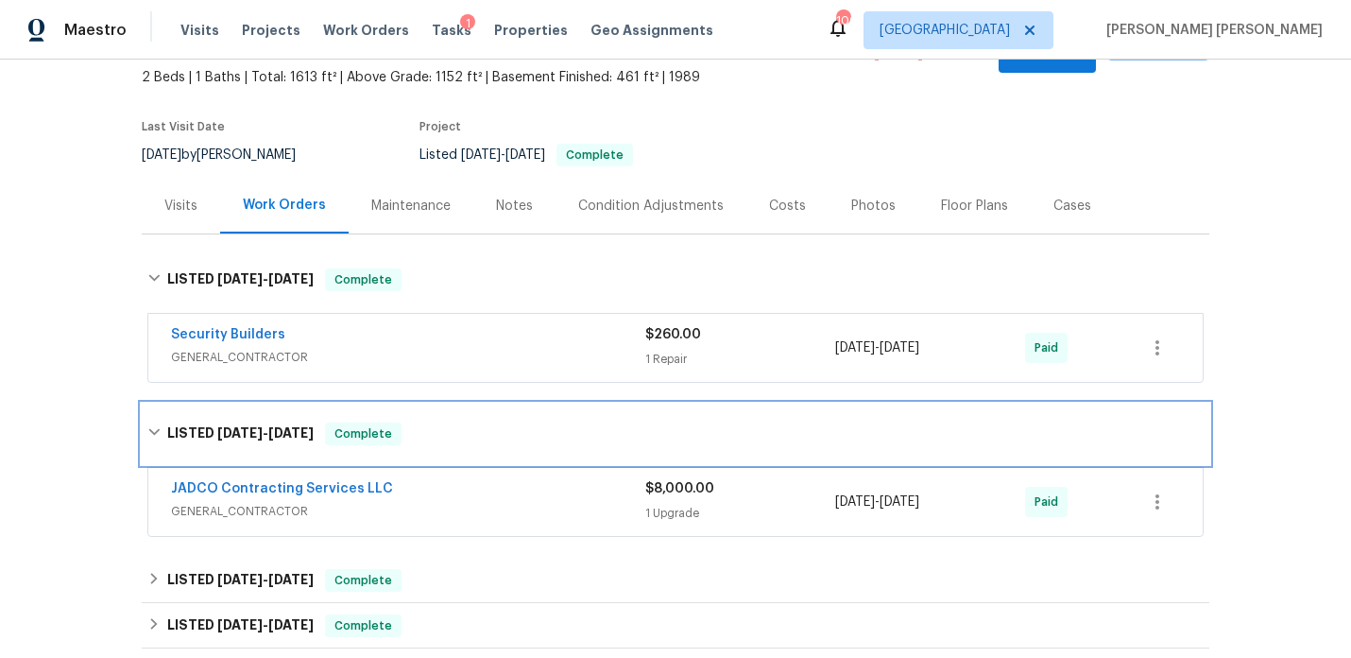
scroll to position [220, 0]
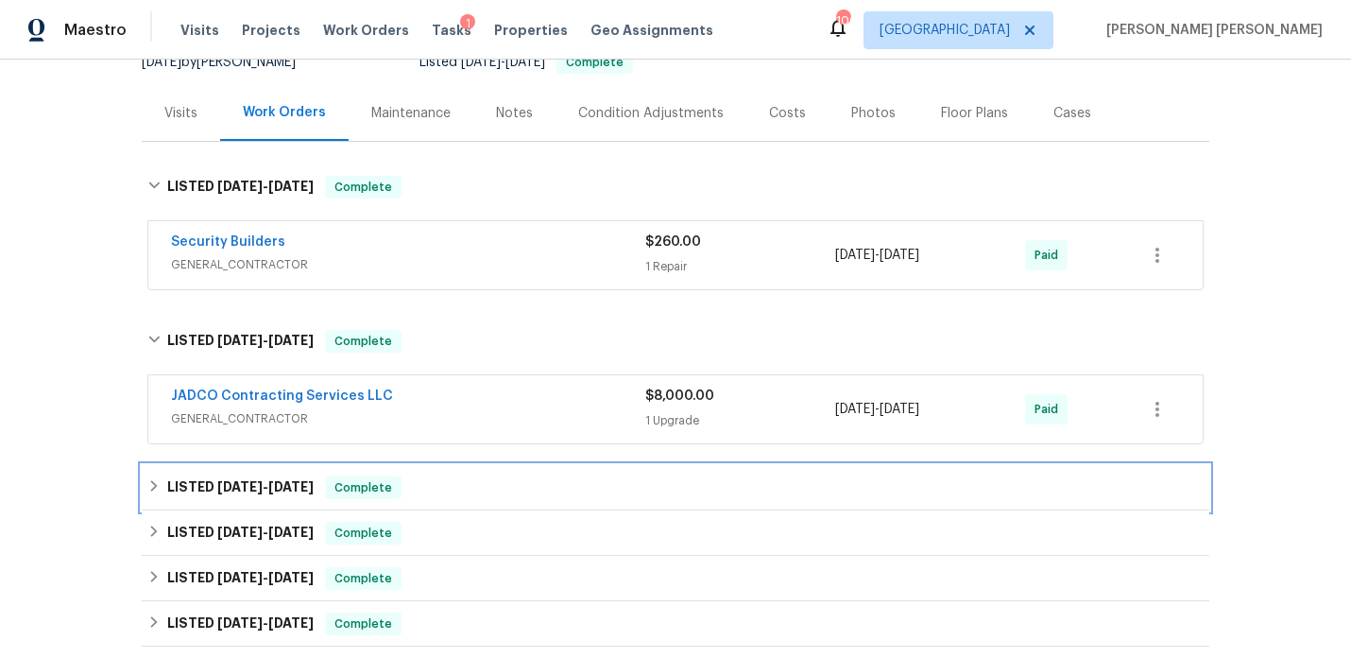
click at [226, 476] on h6 "LISTED [DATE] - [DATE]" at bounding box center [240, 487] width 146 height 23
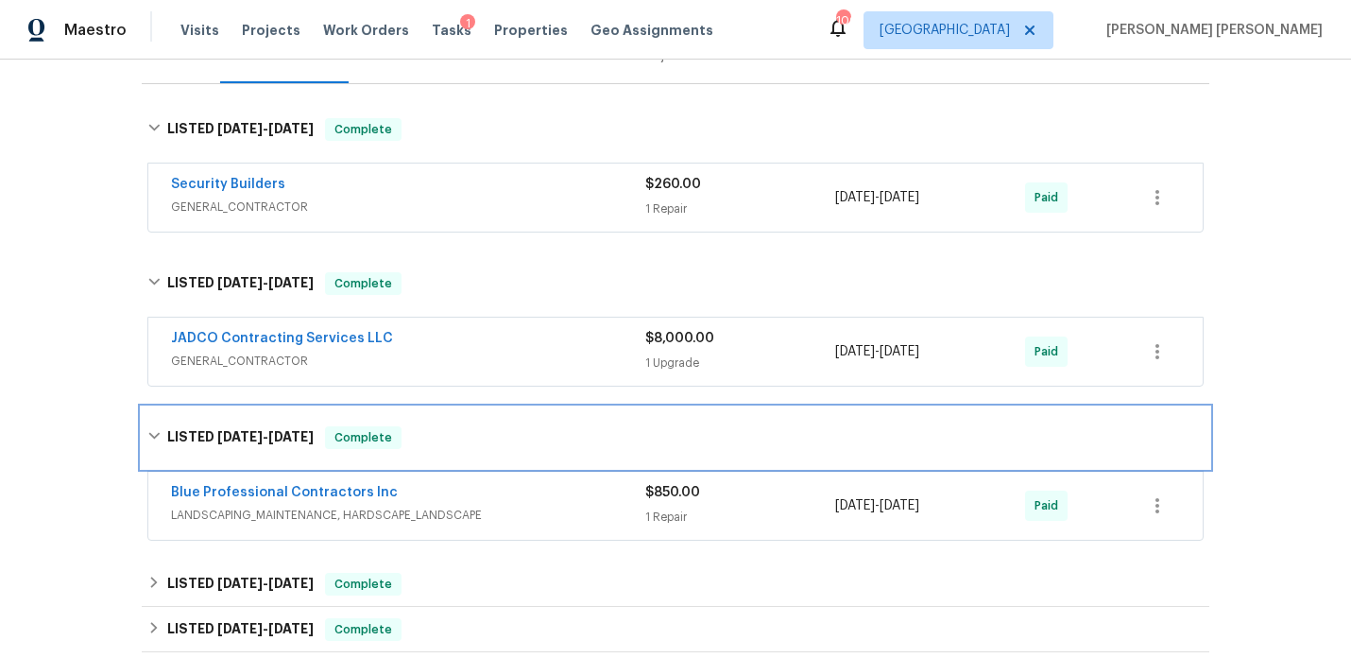
scroll to position [298, 0]
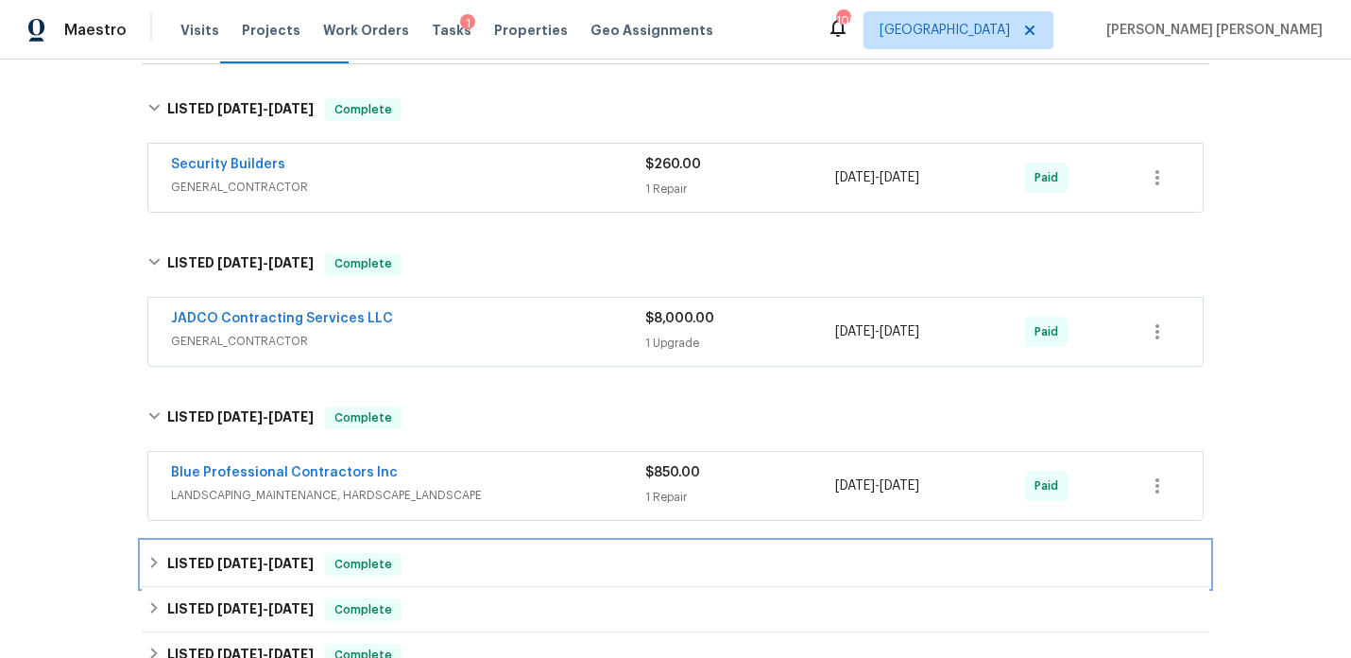
click at [249, 556] on span "[DATE]" at bounding box center [239, 562] width 45 height 13
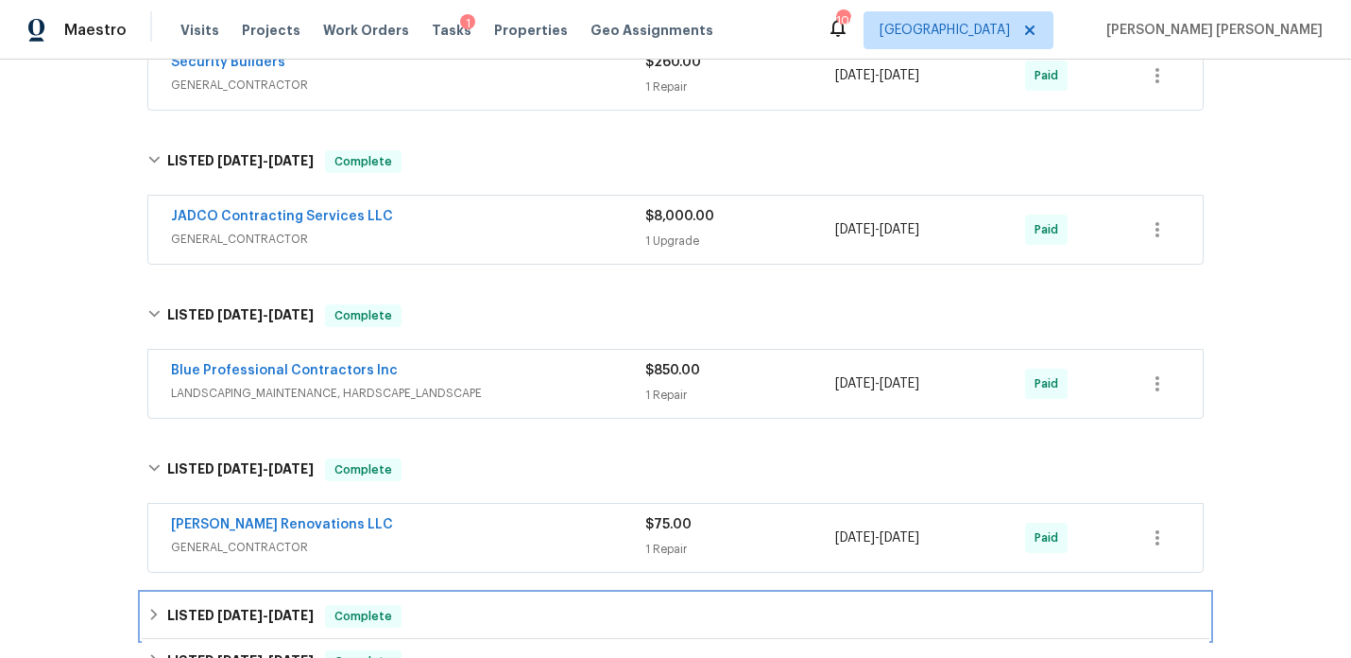
click at [256, 608] on span "[DATE]" at bounding box center [239, 614] width 45 height 13
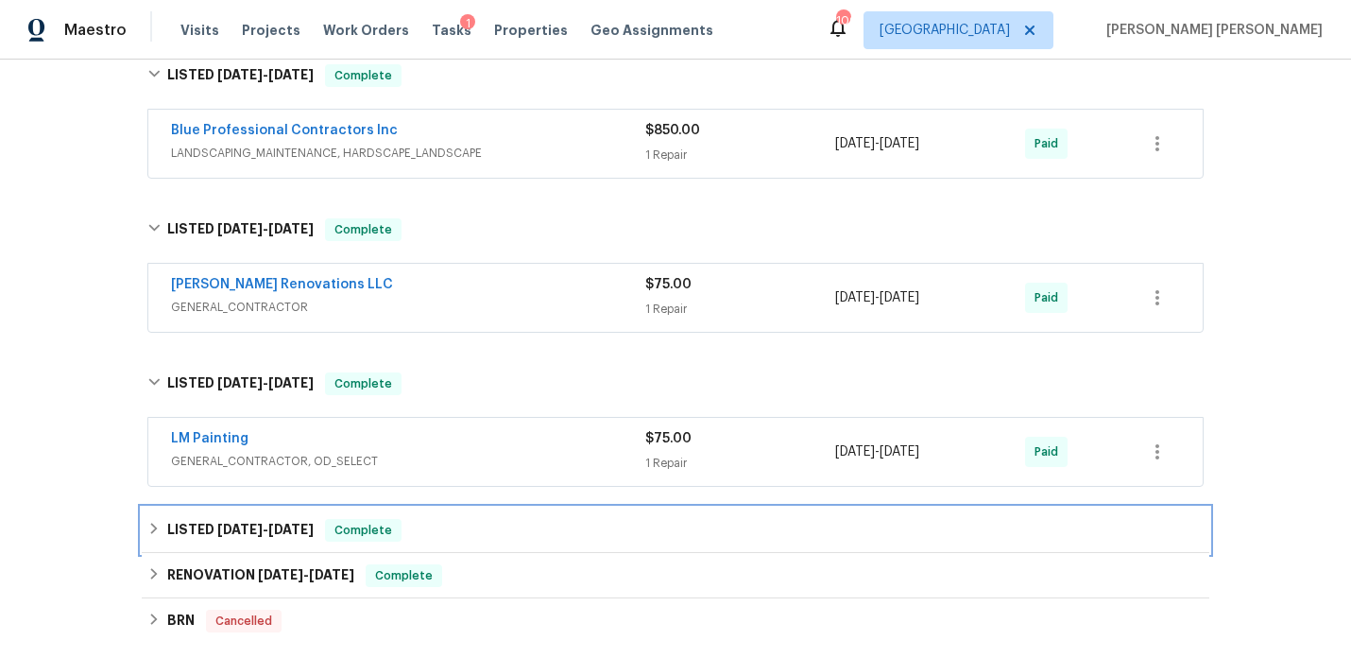
click at [270, 522] on span "[DATE] - [DATE]" at bounding box center [265, 528] width 96 height 13
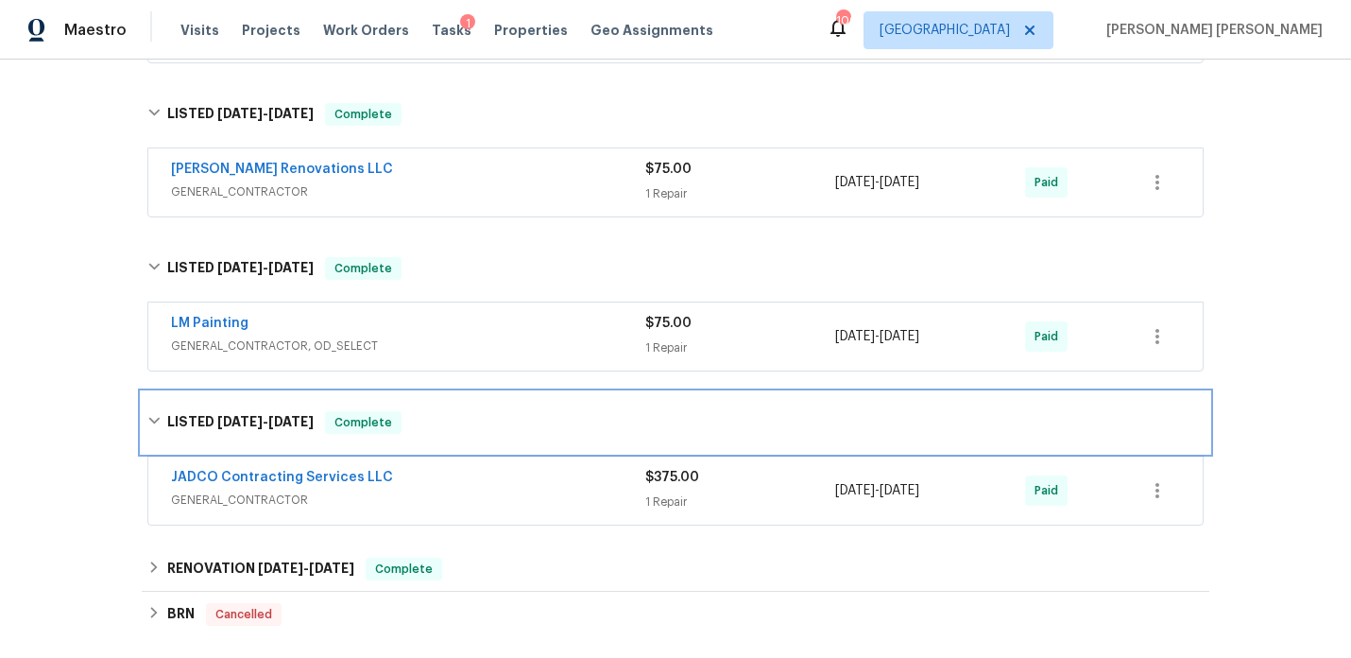
scroll to position [778, 0]
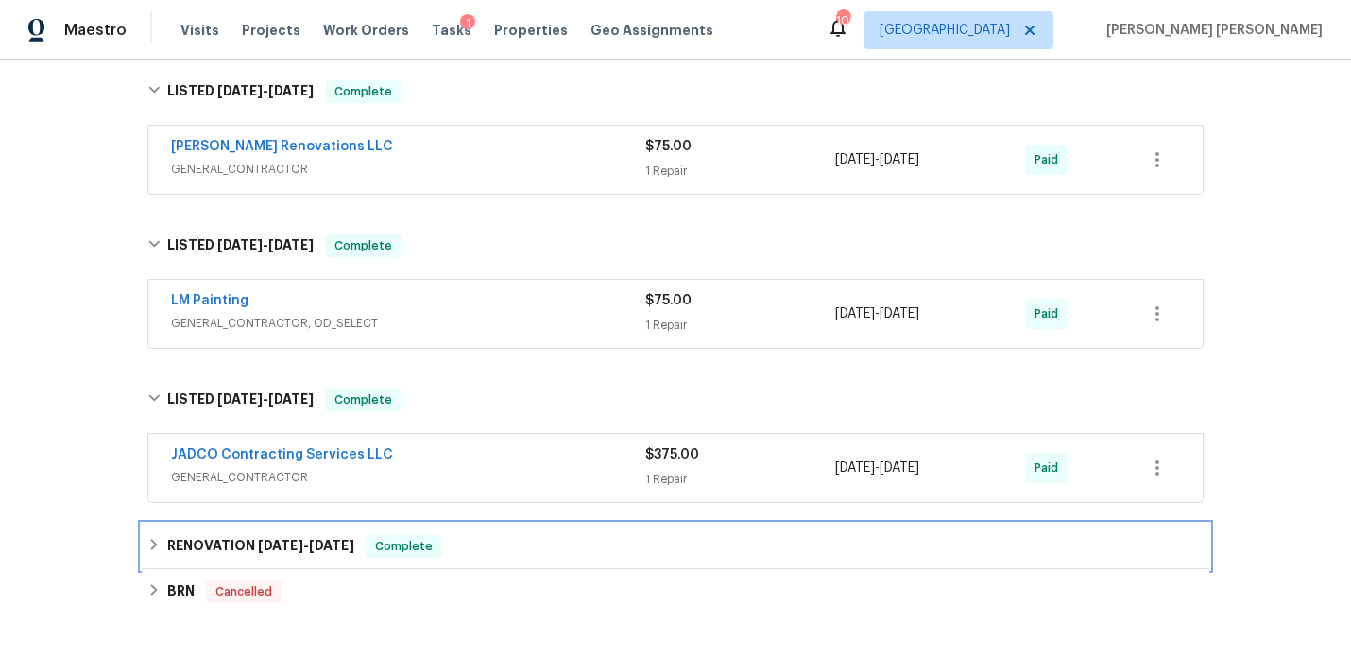
click at [262, 539] on span "[DATE]" at bounding box center [280, 545] width 45 height 13
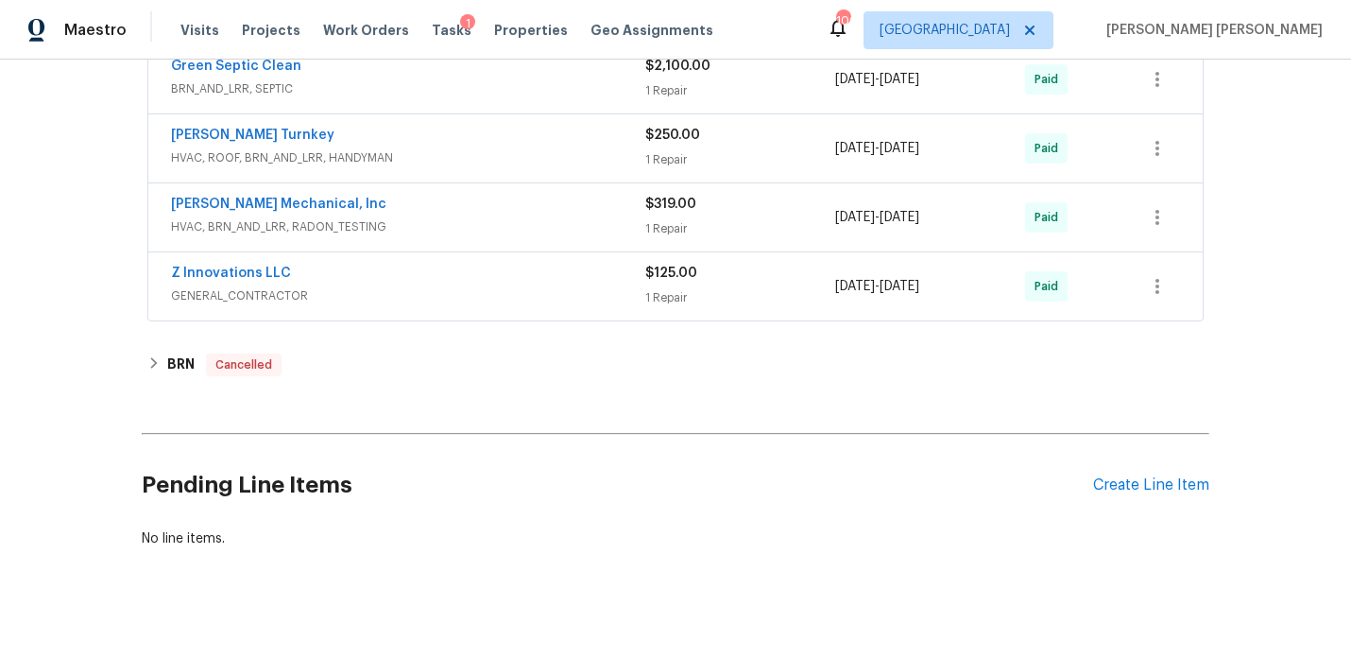
scroll to position [0, 0]
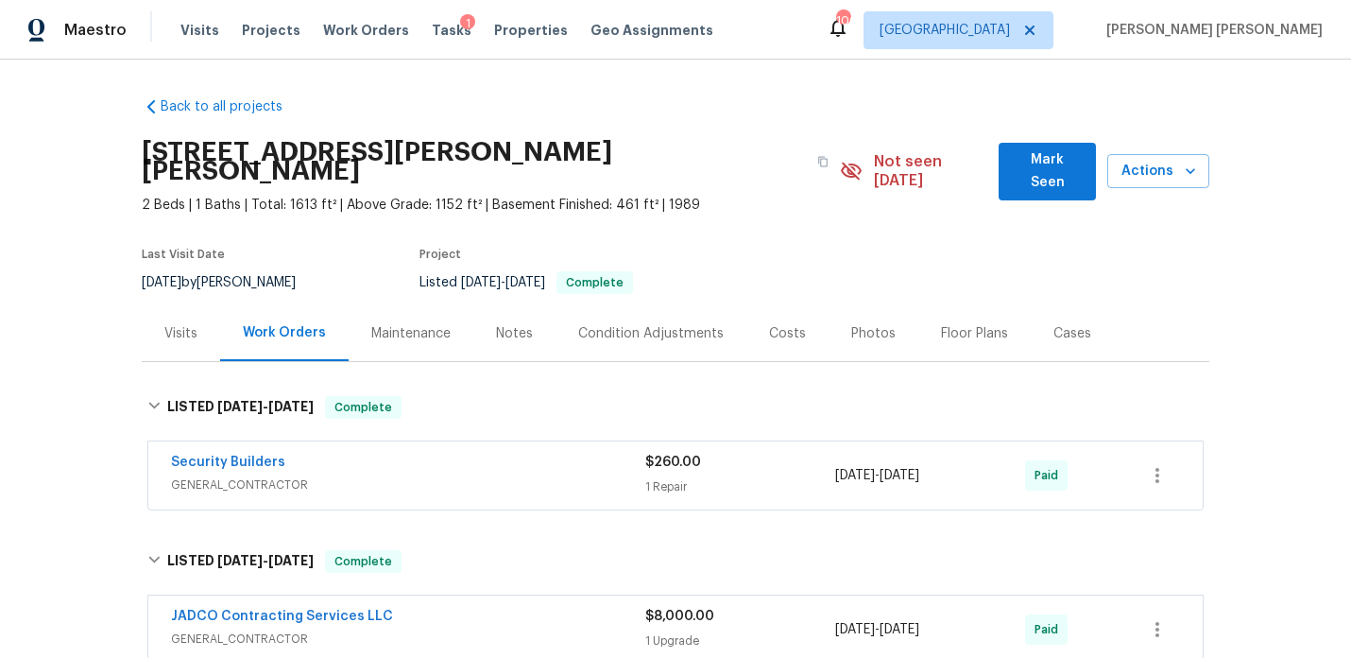
click at [483, 313] on div "Notes" at bounding box center [514, 333] width 82 height 56
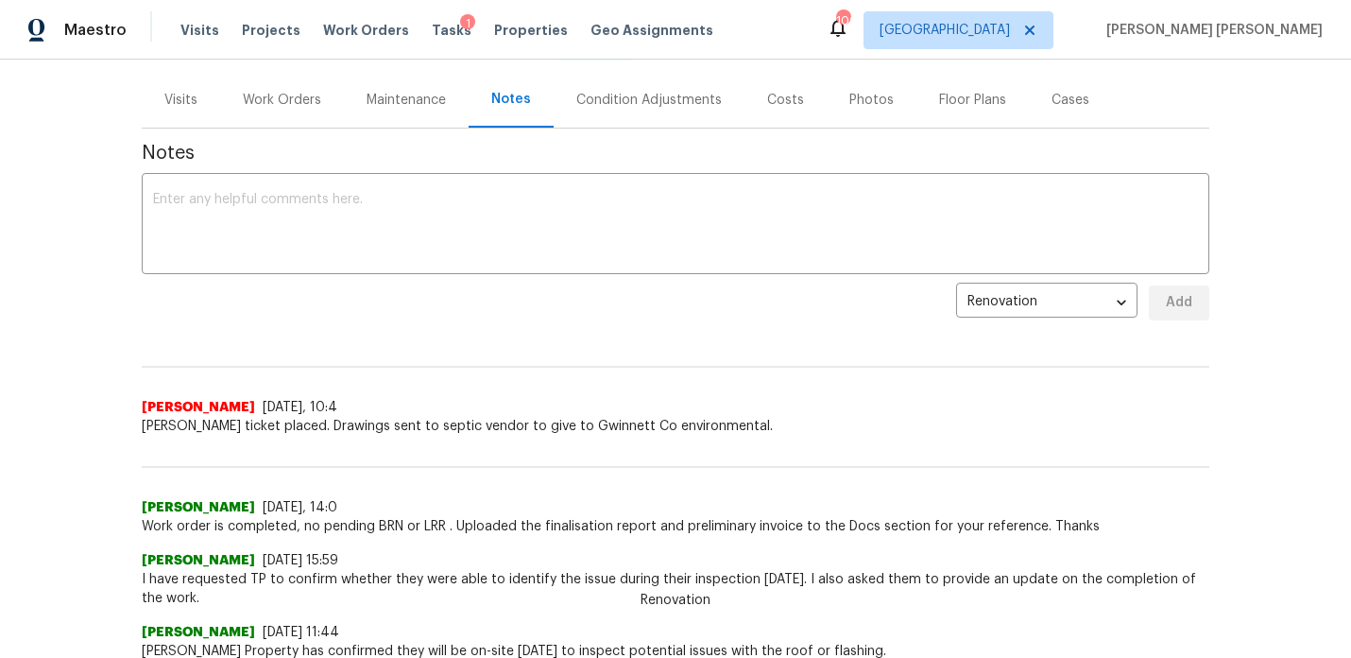
scroll to position [236, 0]
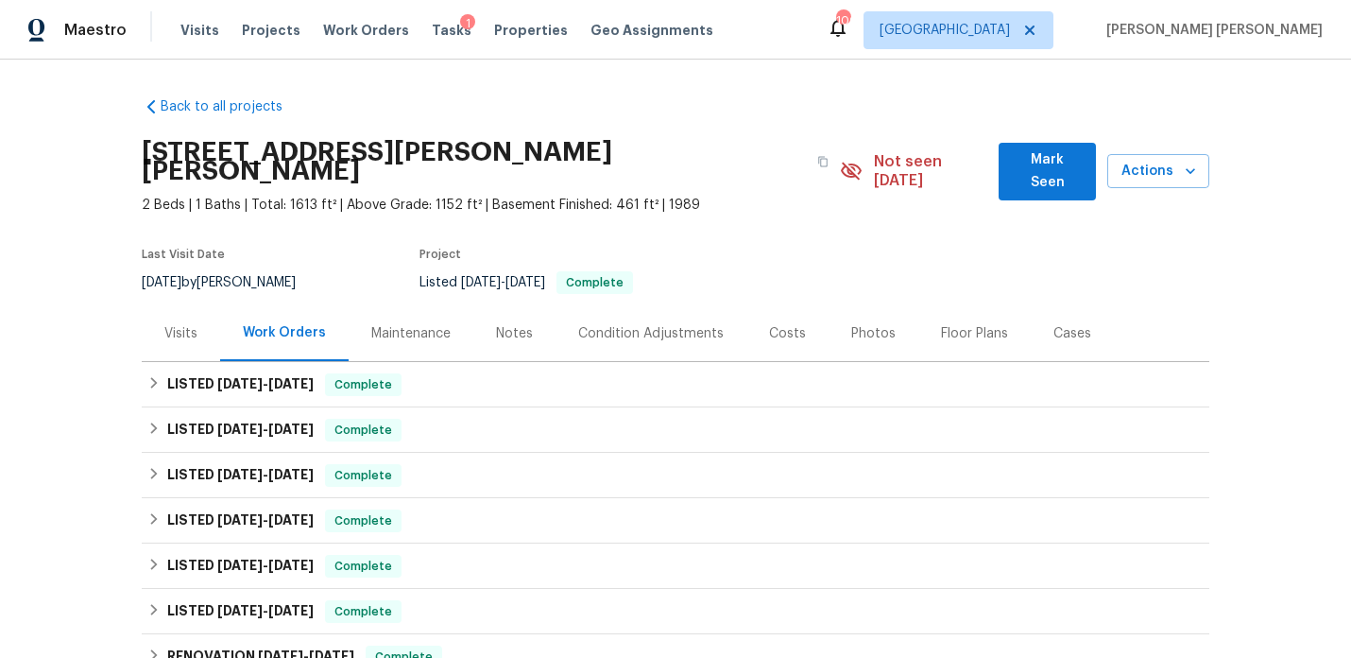
click at [499, 324] on div "Notes" at bounding box center [514, 333] width 37 height 19
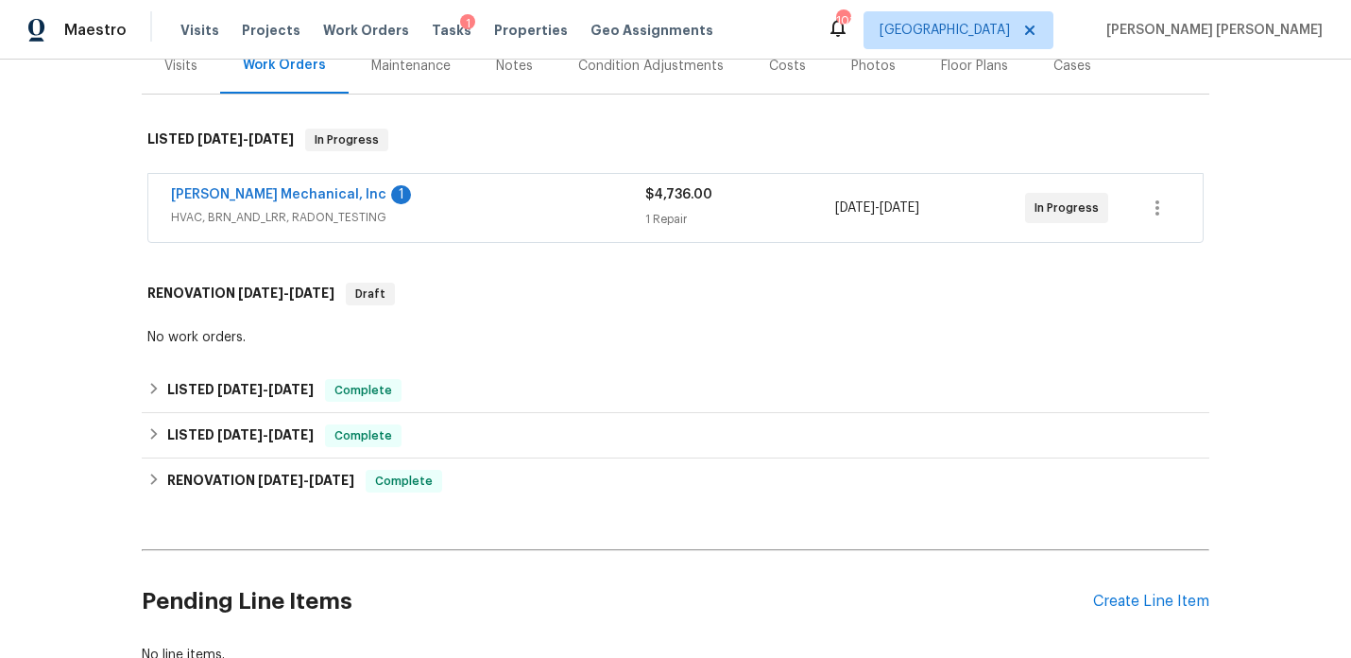
scroll to position [243, 0]
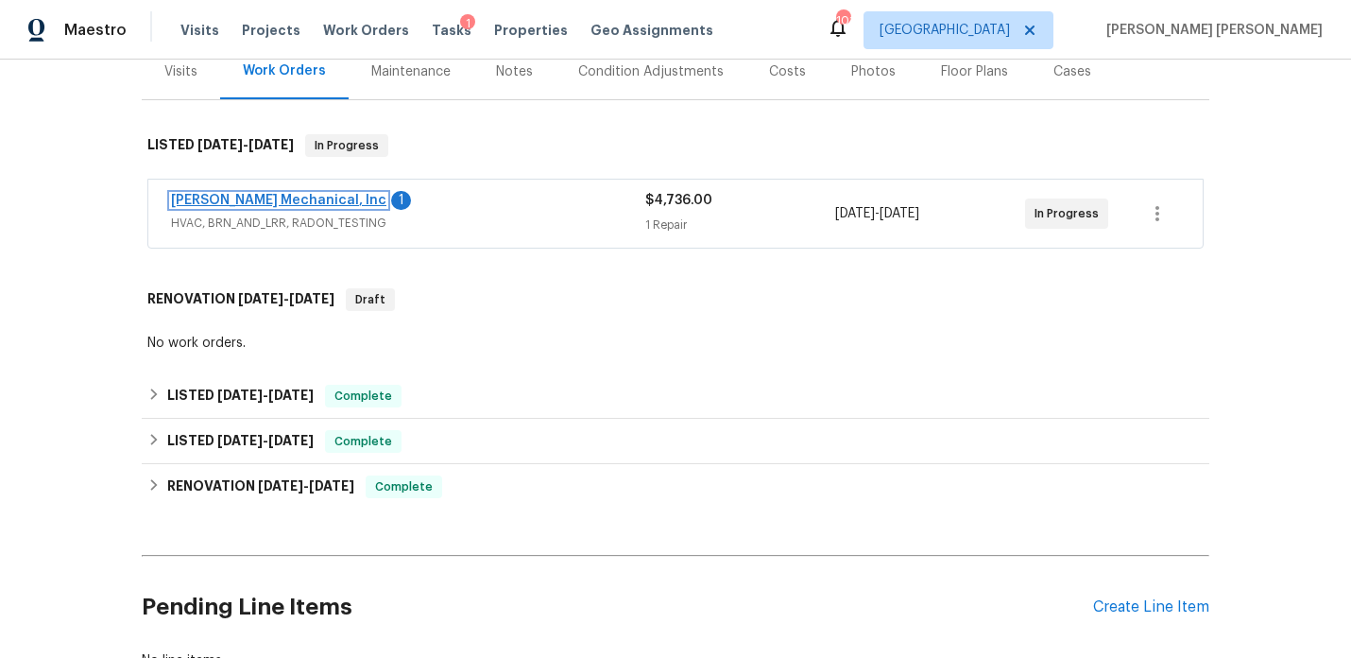
click at [289, 197] on link "[PERSON_NAME] Mechanical, Inc" at bounding box center [278, 200] width 215 height 13
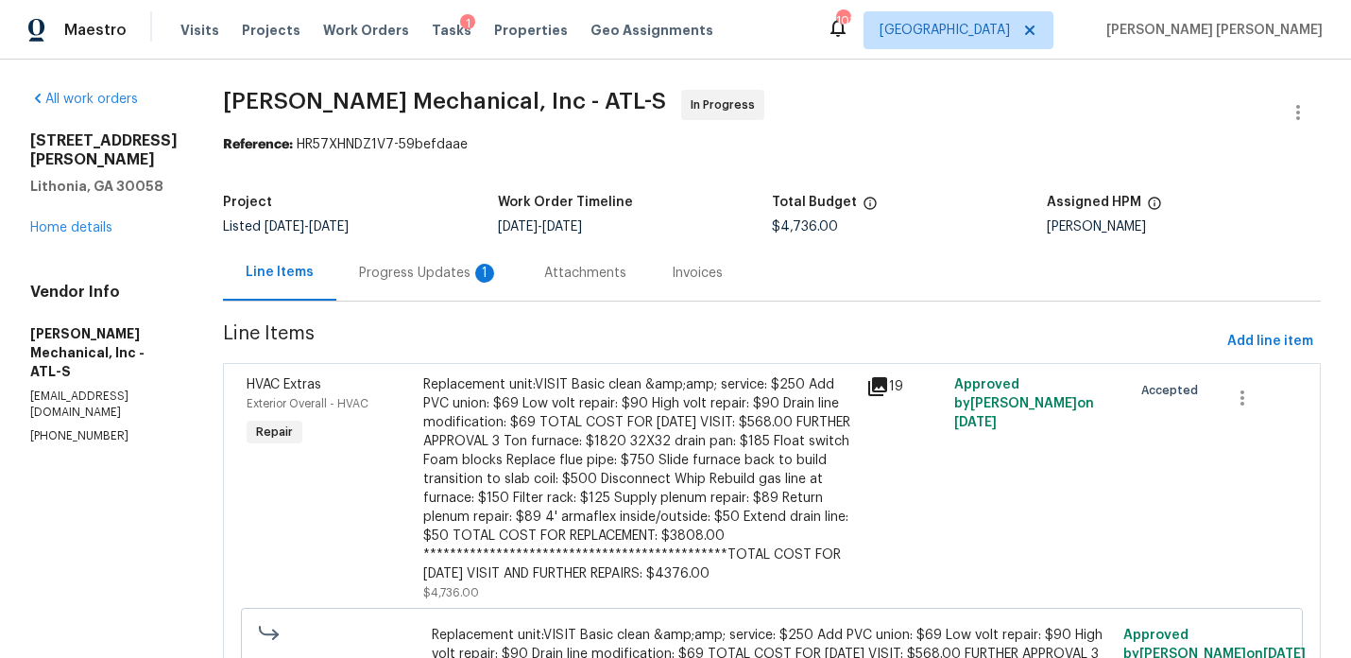
click at [465, 270] on div "Progress Updates 1" at bounding box center [429, 273] width 140 height 19
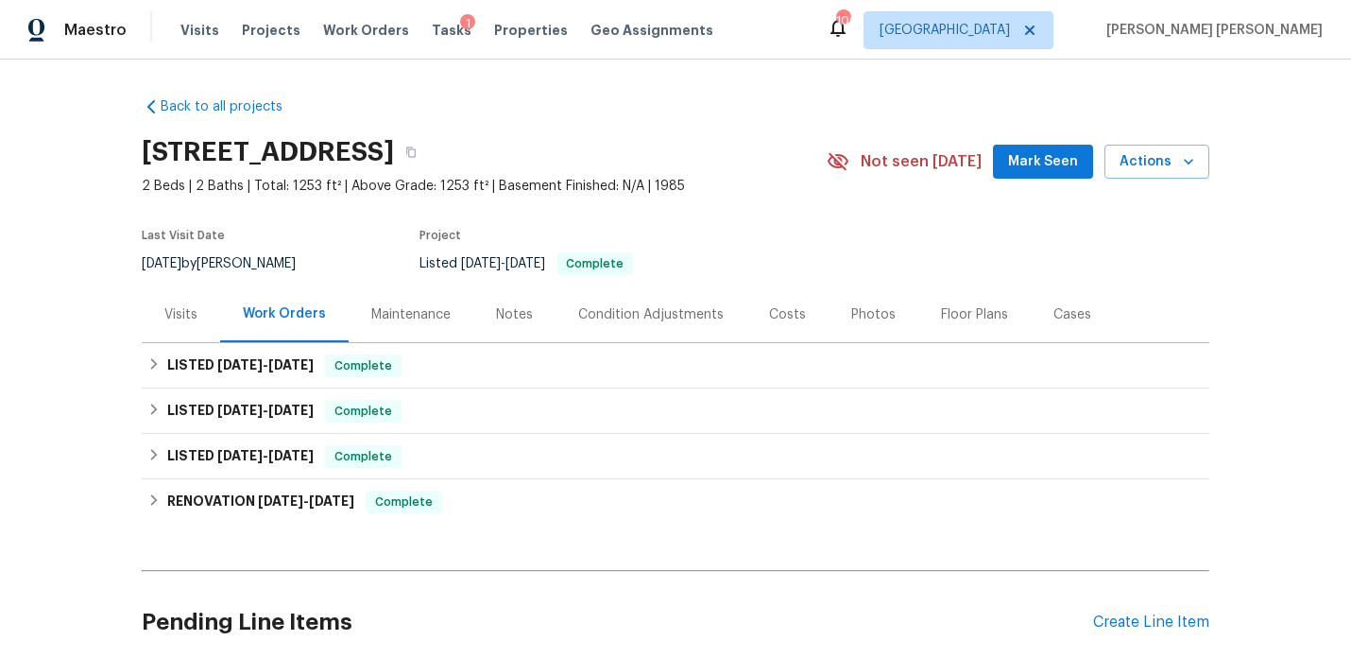
scroll to position [114, 0]
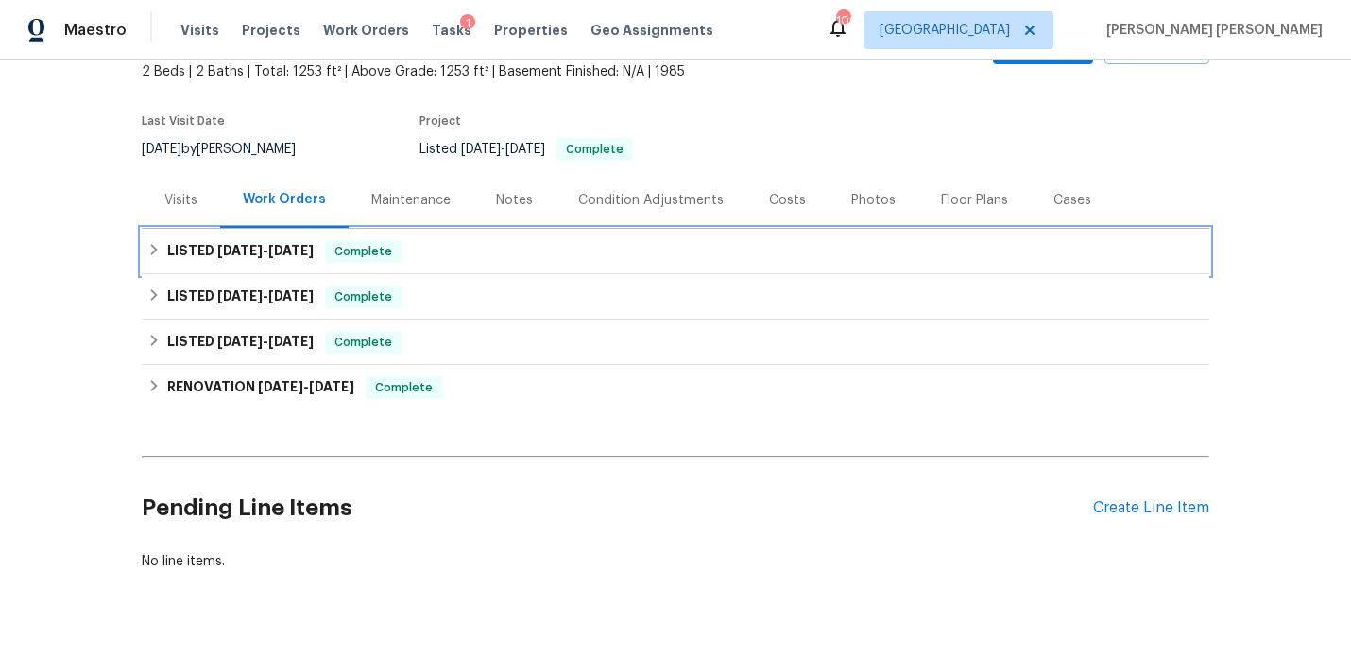
click at [245, 271] on div "LISTED [DATE] - [DATE] Complete" at bounding box center [676, 251] width 1068 height 45
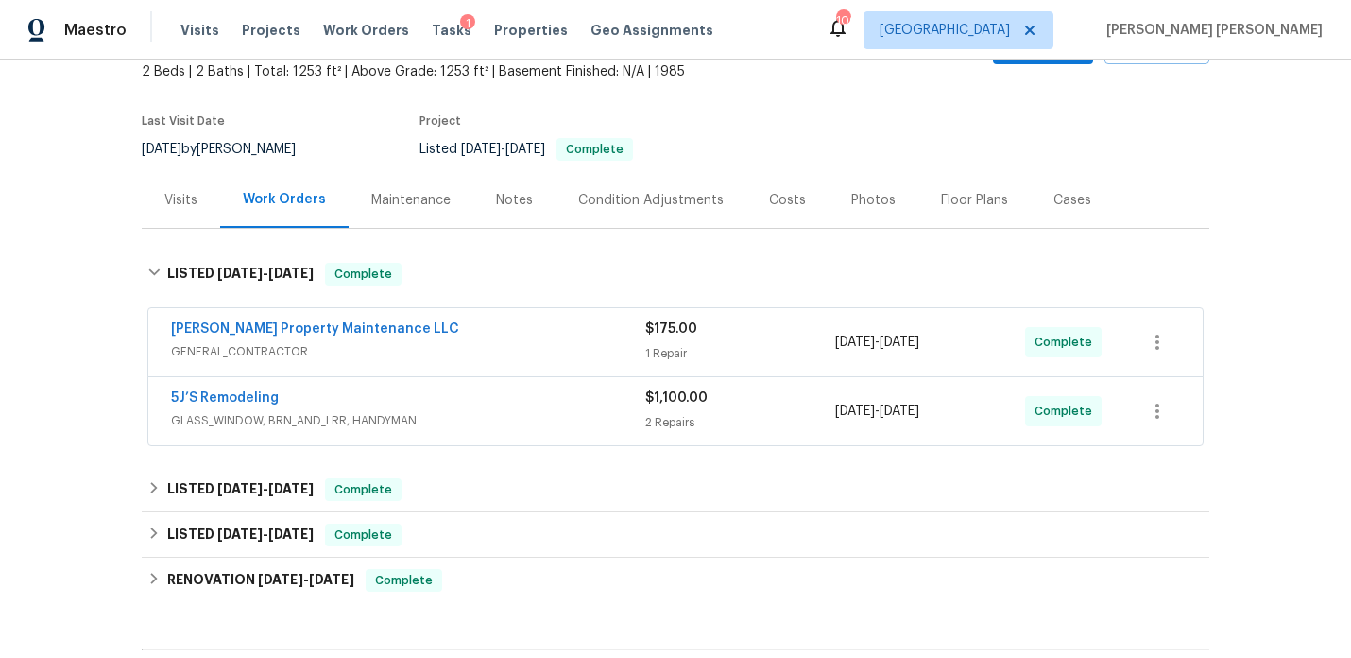
click at [557, 370] on div "[PERSON_NAME] Property Maintenance LLC GENERAL_CONTRACTOR $175.00 1 Repair [DAT…" at bounding box center [675, 342] width 1054 height 68
click at [543, 342] on span "GENERAL_CONTRACTOR" at bounding box center [408, 351] width 474 height 19
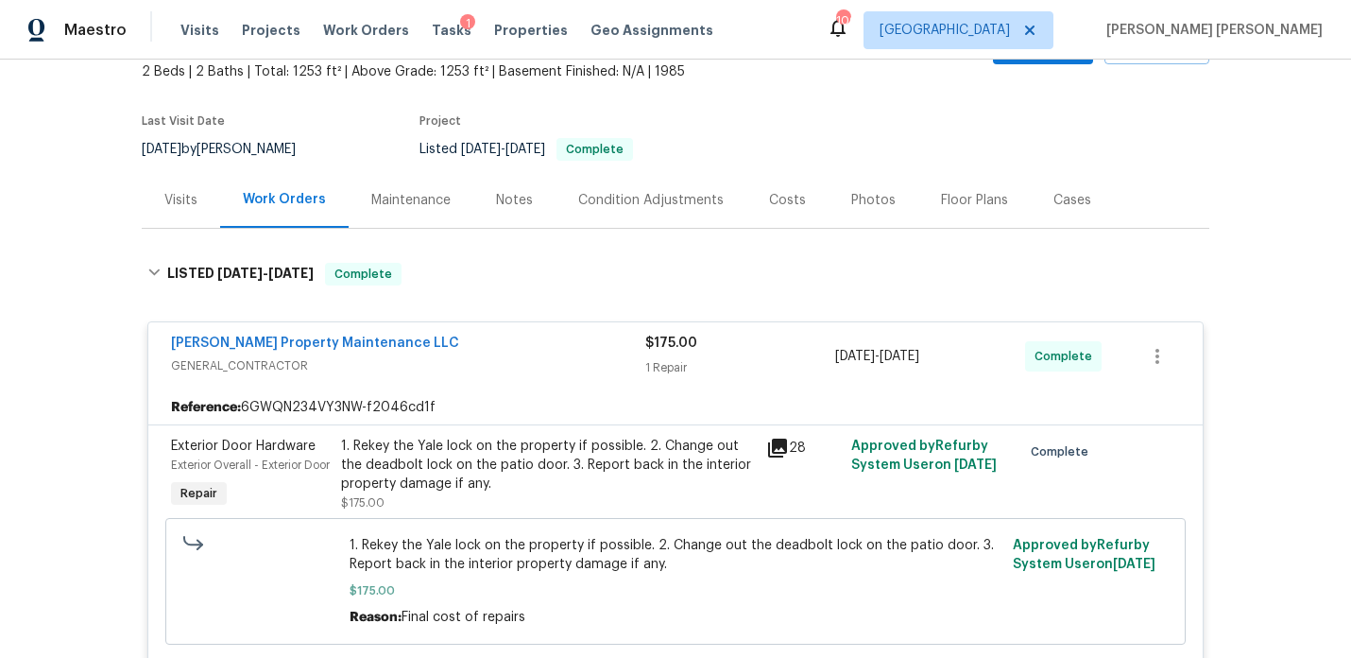
click at [476, 341] on div "[PERSON_NAME] Property Maintenance LLC" at bounding box center [408, 345] width 474 height 23
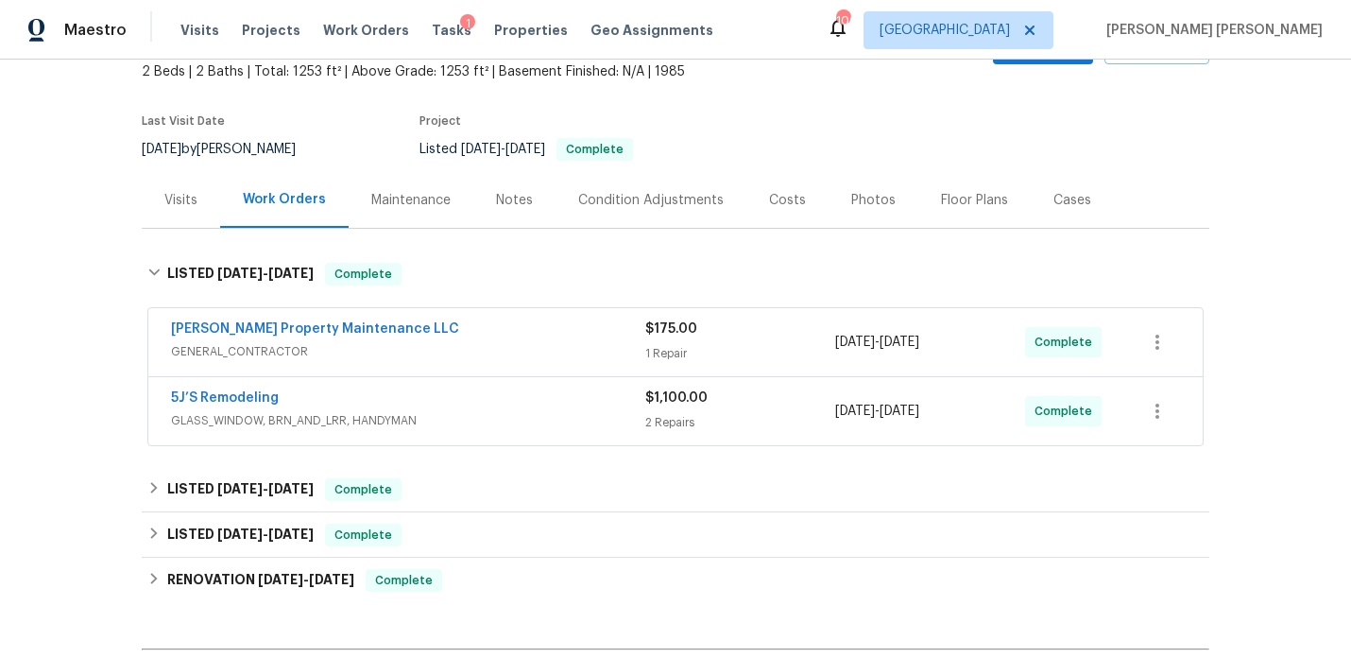
click at [394, 397] on div "5J’S Remodeling" at bounding box center [408, 399] width 474 height 23
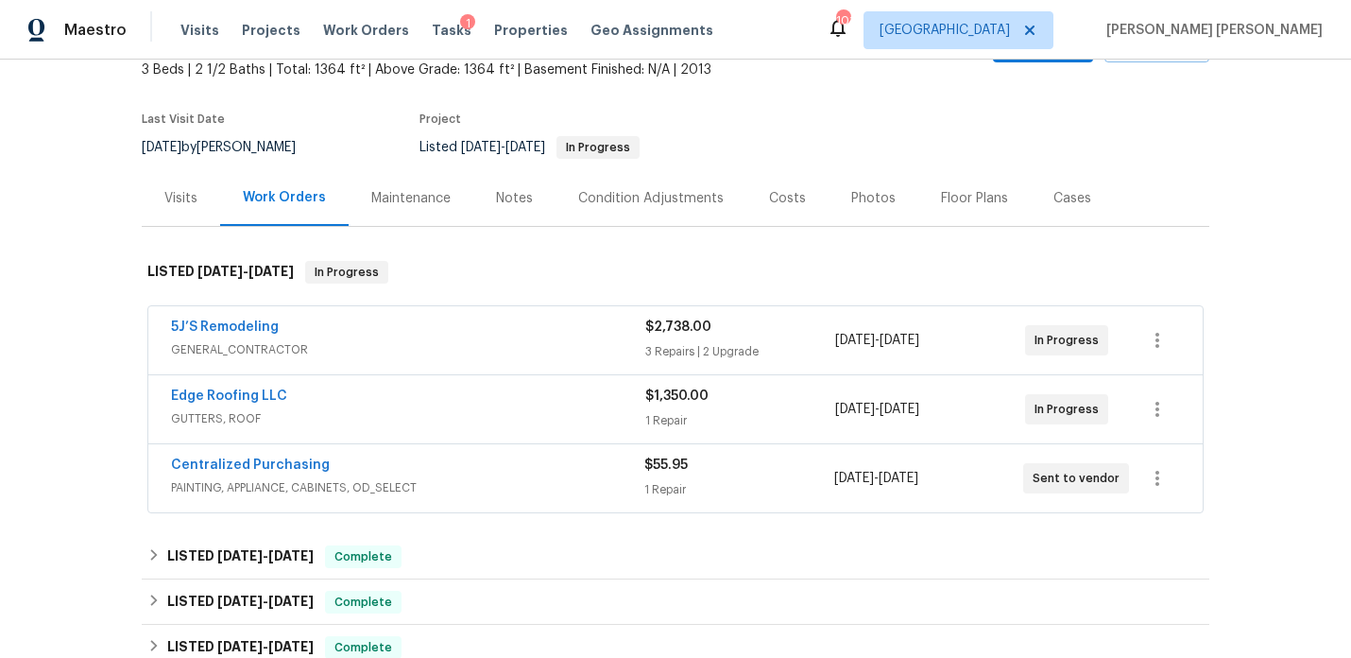
scroll to position [154, 0]
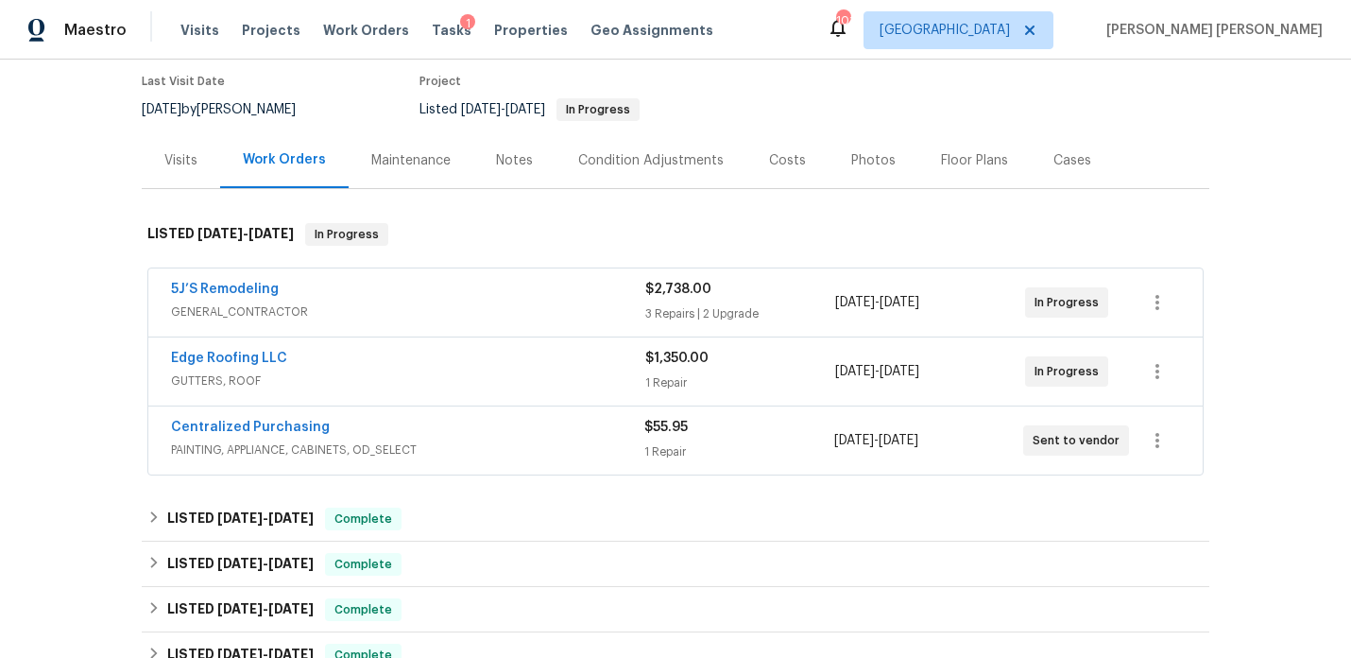
click at [549, 488] on div "Back to all projects [STREET_ADDRESS] 3 Beds | 2 1/2 Baths | Total: 1364 ft² | …" at bounding box center [676, 549] width 1068 height 1242
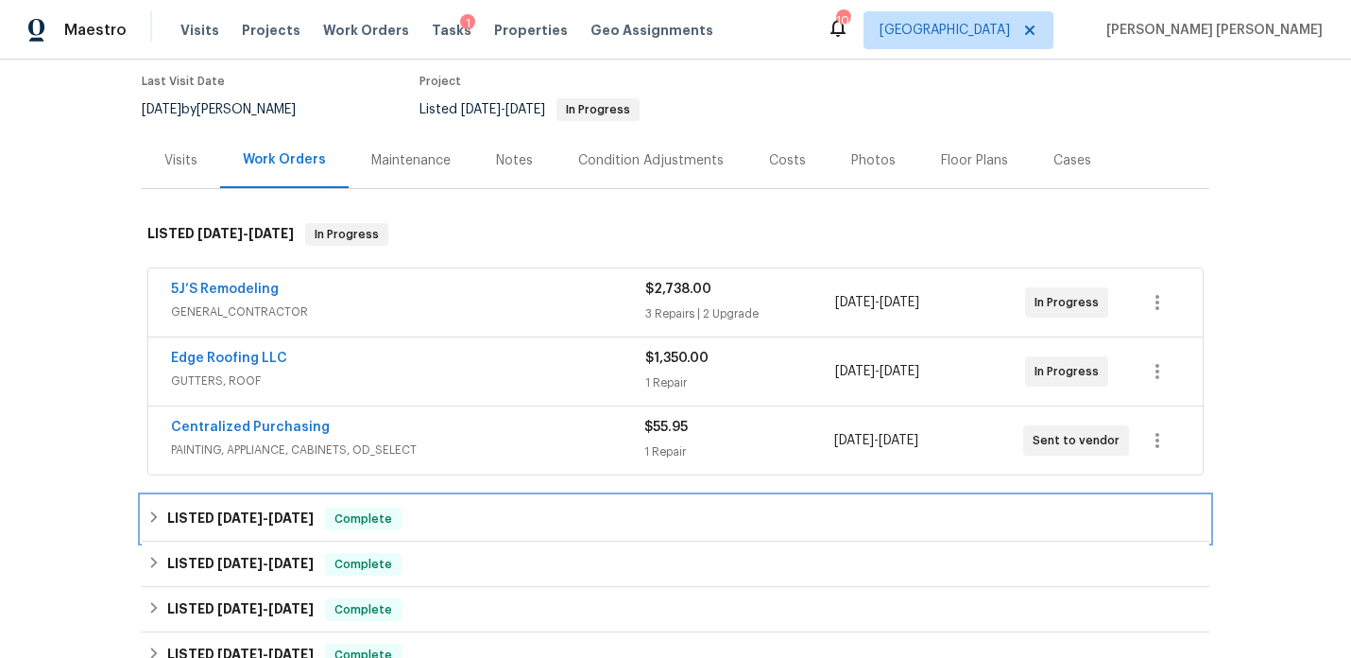
click at [417, 521] on div "LISTED [DATE] - [DATE] Complete" at bounding box center [675, 518] width 1056 height 23
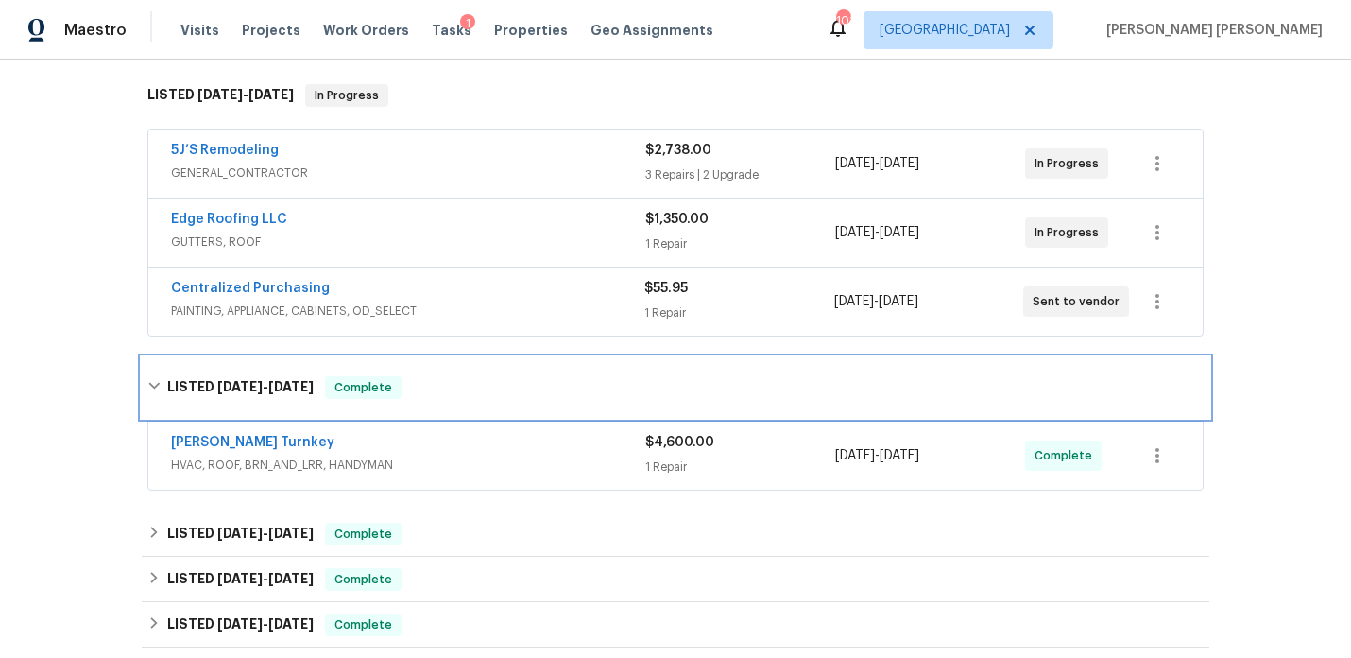
scroll to position [332, 0]
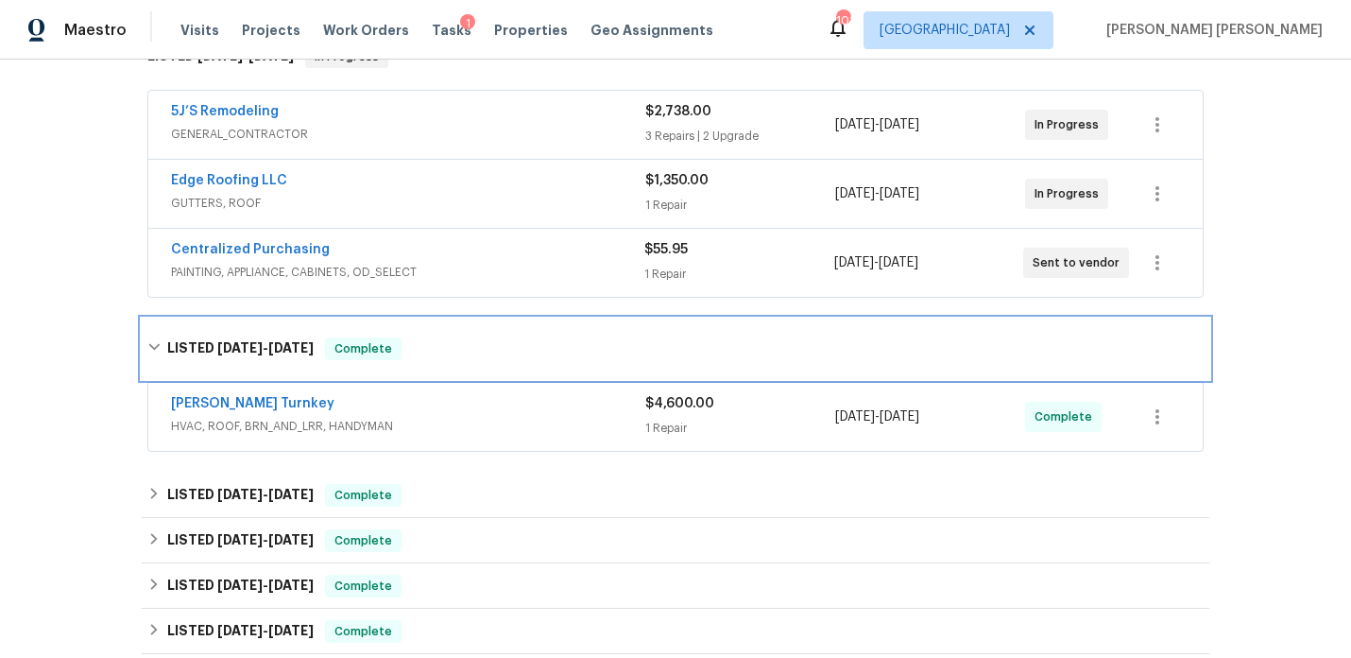
click at [253, 355] on h6 "LISTED [DATE] - [DATE]" at bounding box center [240, 348] width 146 height 23
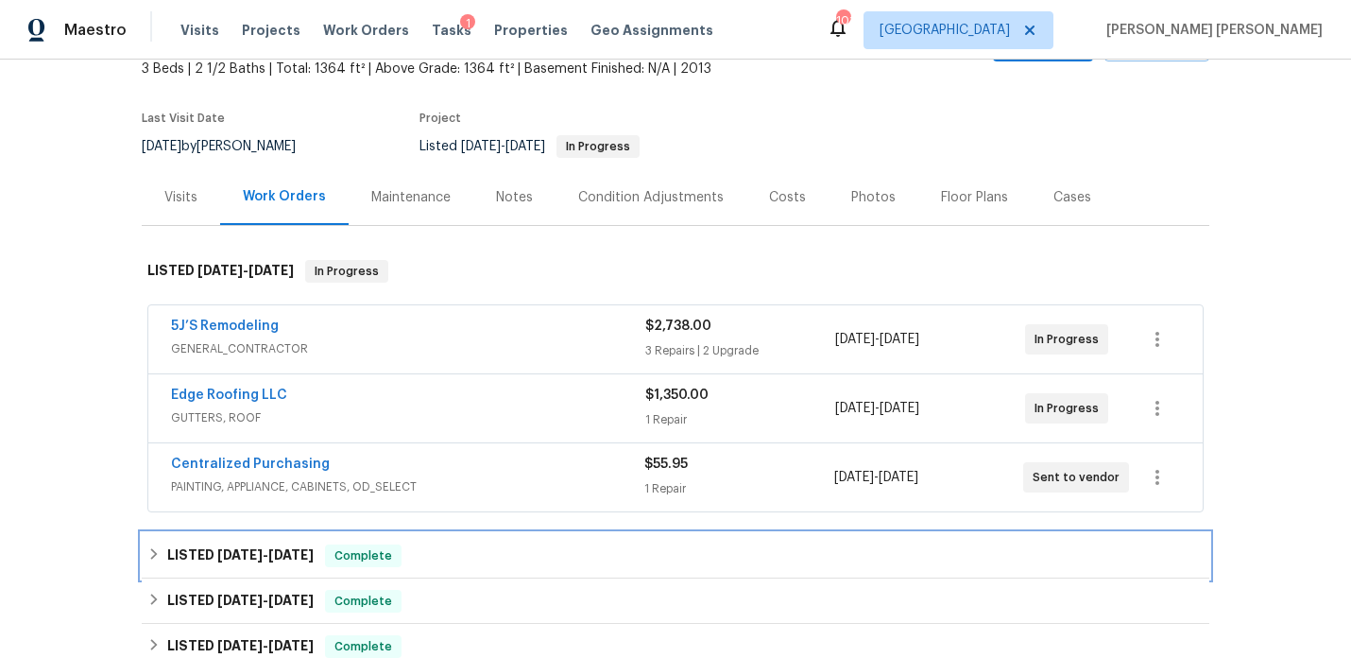
scroll to position [129, 0]
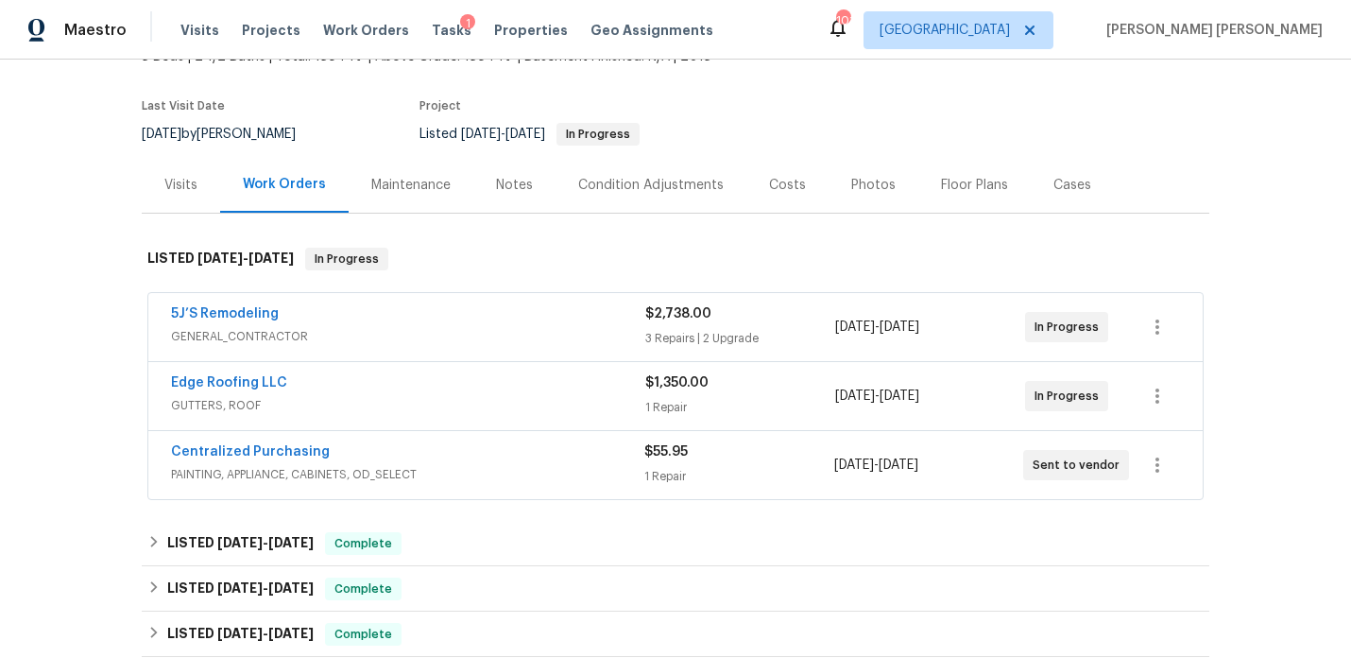
click at [80, 258] on div "Back to all projects [STREET_ADDRESS] 3 Beds | 2 1/2 Baths | Total: 1364 ft² | …" at bounding box center [675, 359] width 1351 height 598
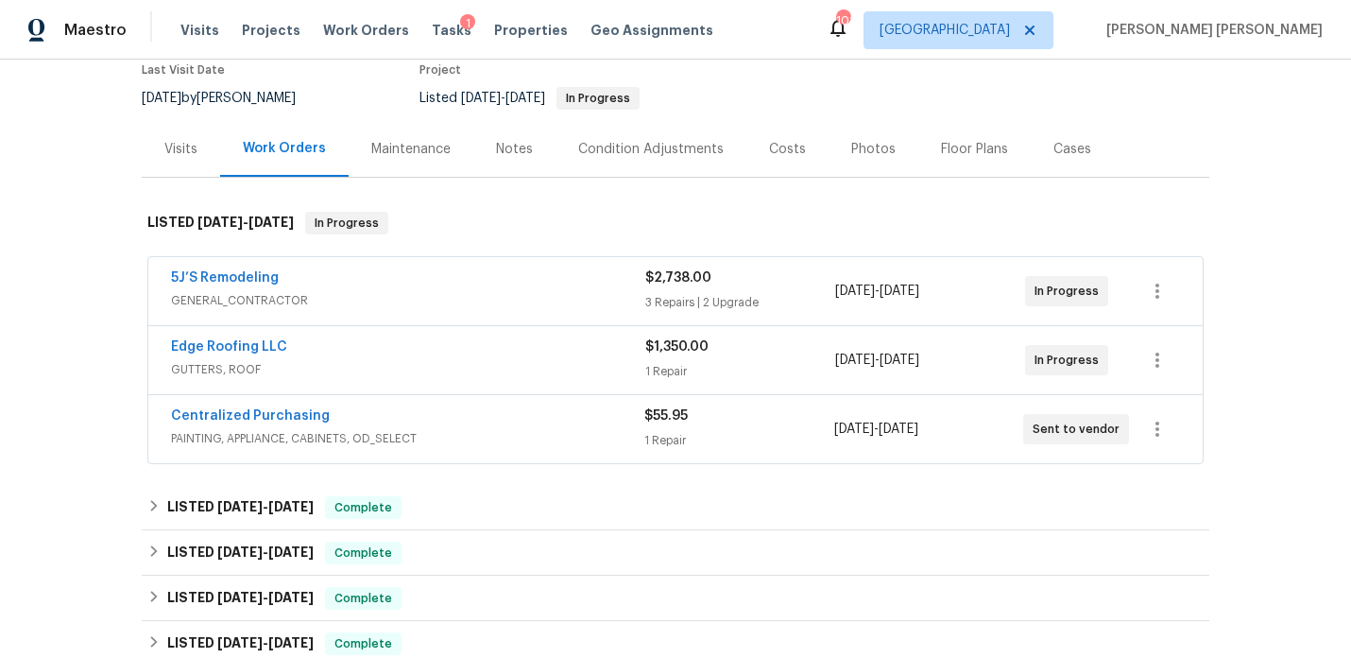
scroll to position [166, 0]
click at [510, 162] on div "Notes" at bounding box center [514, 148] width 82 height 56
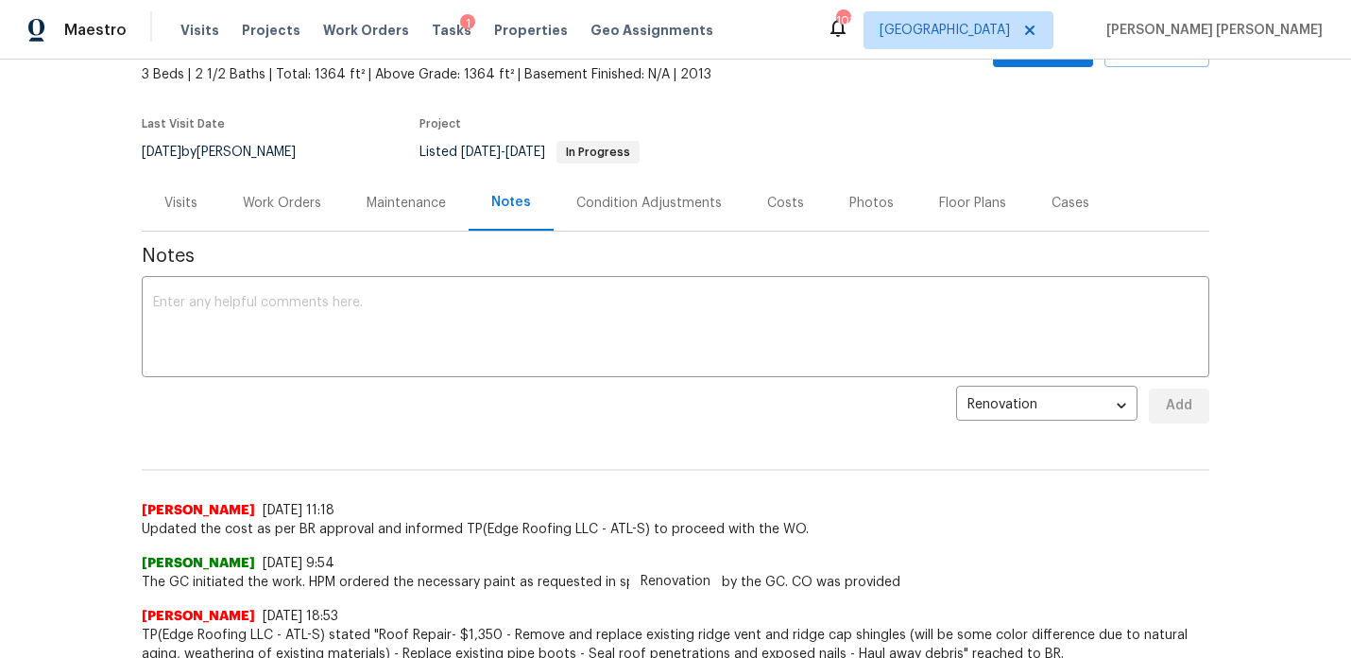
scroll to position [115, 0]
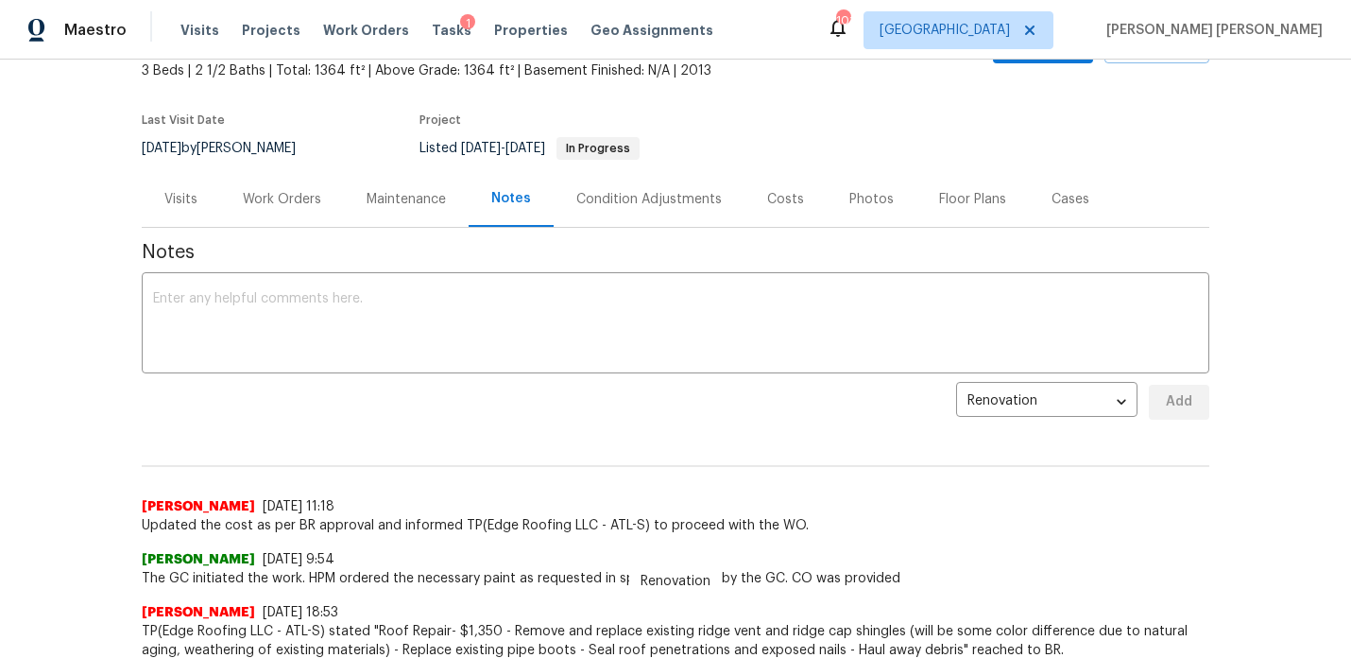
click at [276, 224] on div "Work Orders" at bounding box center [282, 199] width 124 height 56
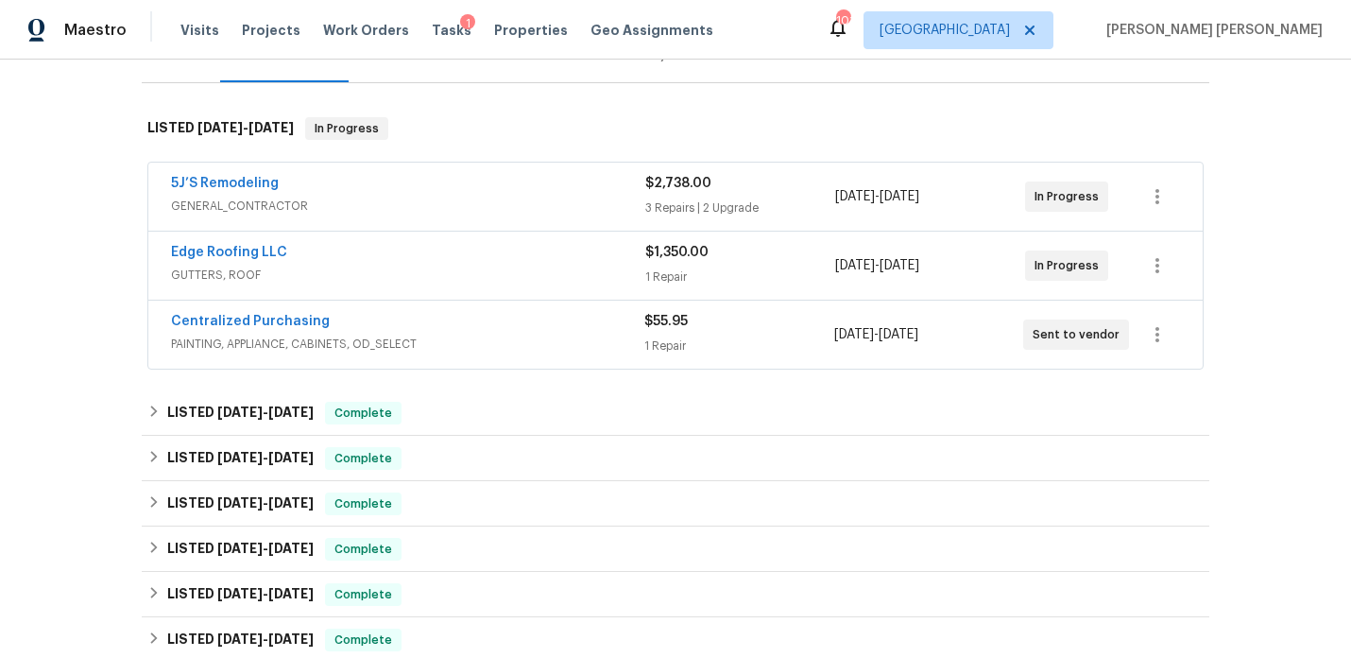
scroll to position [262, 0]
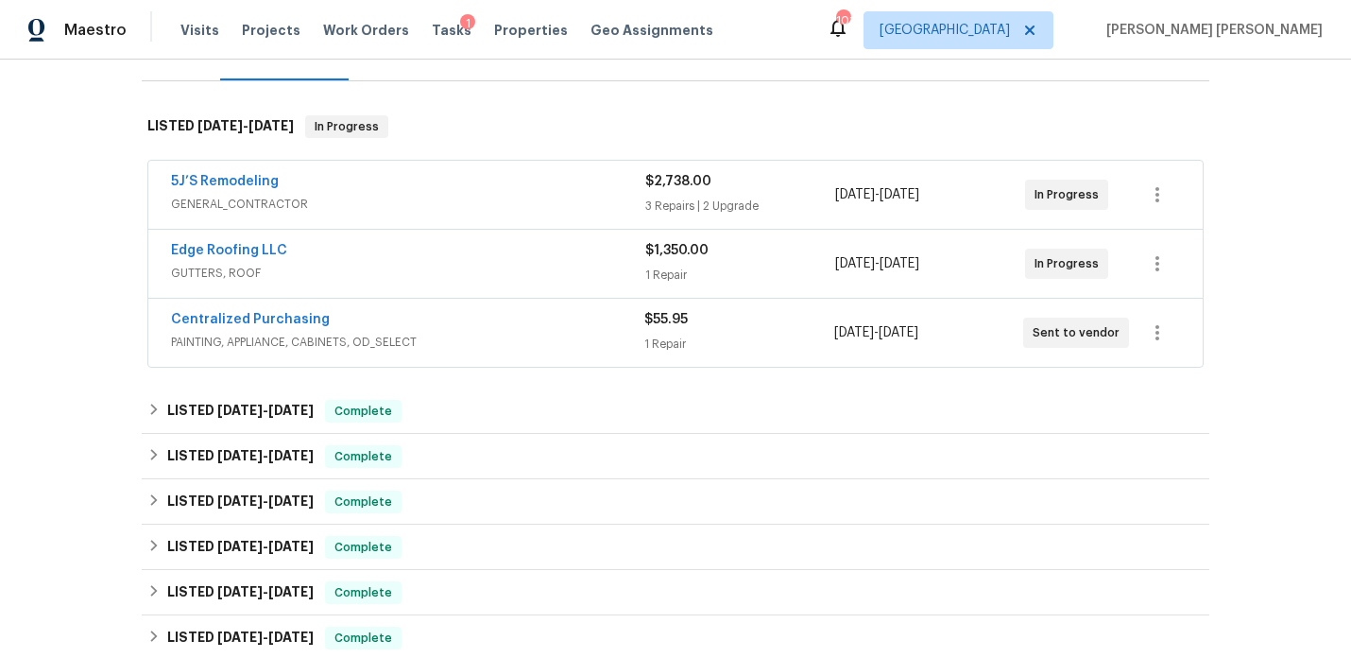
click at [340, 243] on div "Edge Roofing LLC" at bounding box center [408, 252] width 474 height 23
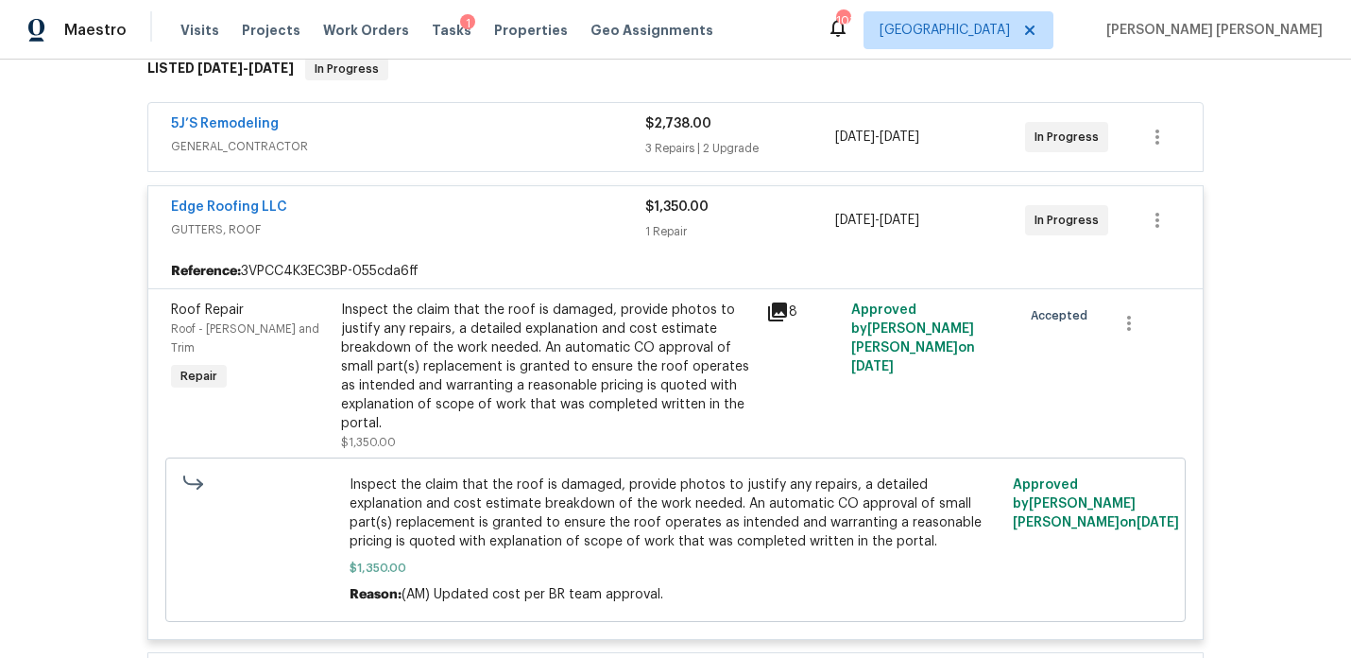
scroll to position [311, 0]
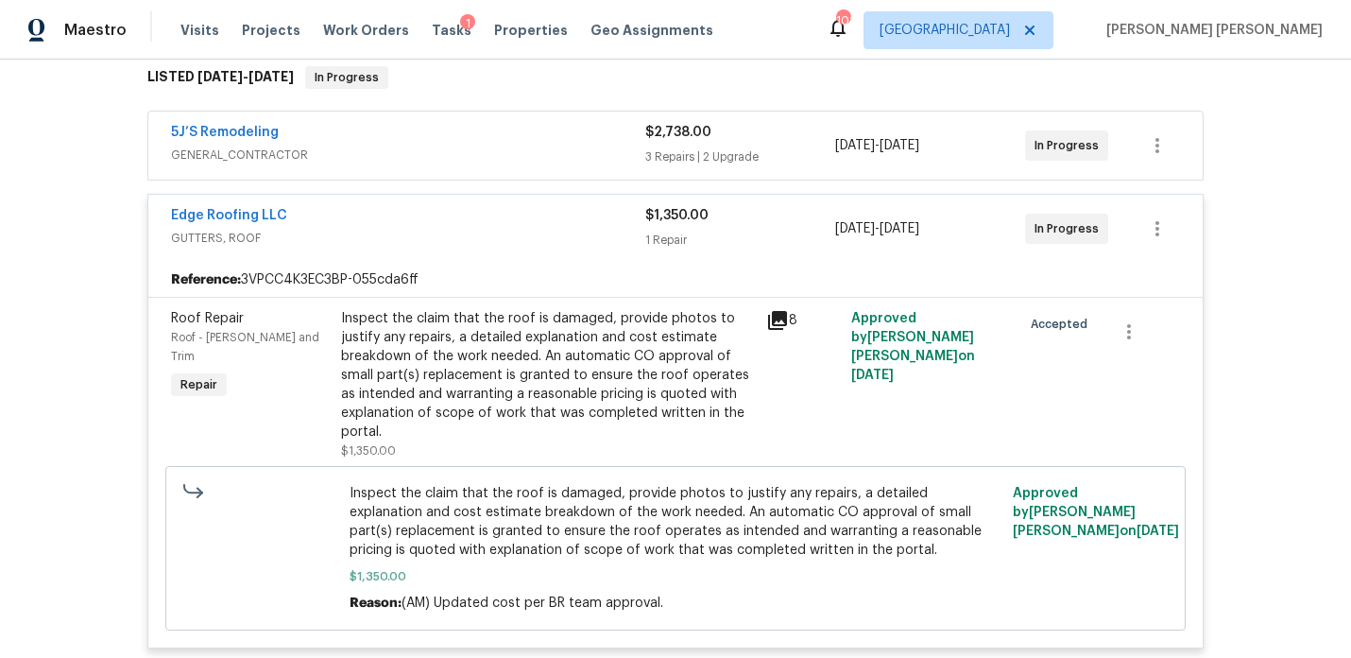
click at [494, 147] on span "GENERAL_CONTRACTOR" at bounding box center [408, 154] width 474 height 19
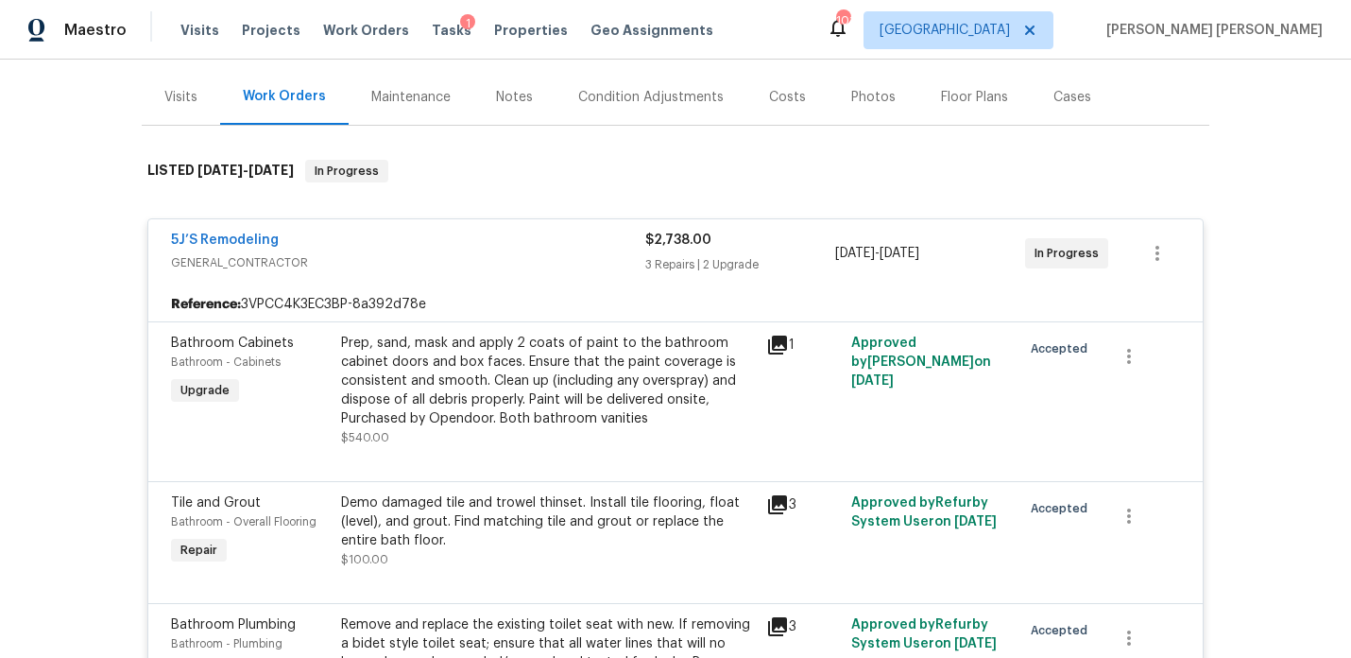
scroll to position [218, 0]
click at [188, 247] on span "5J’S Remodeling" at bounding box center [225, 239] width 108 height 19
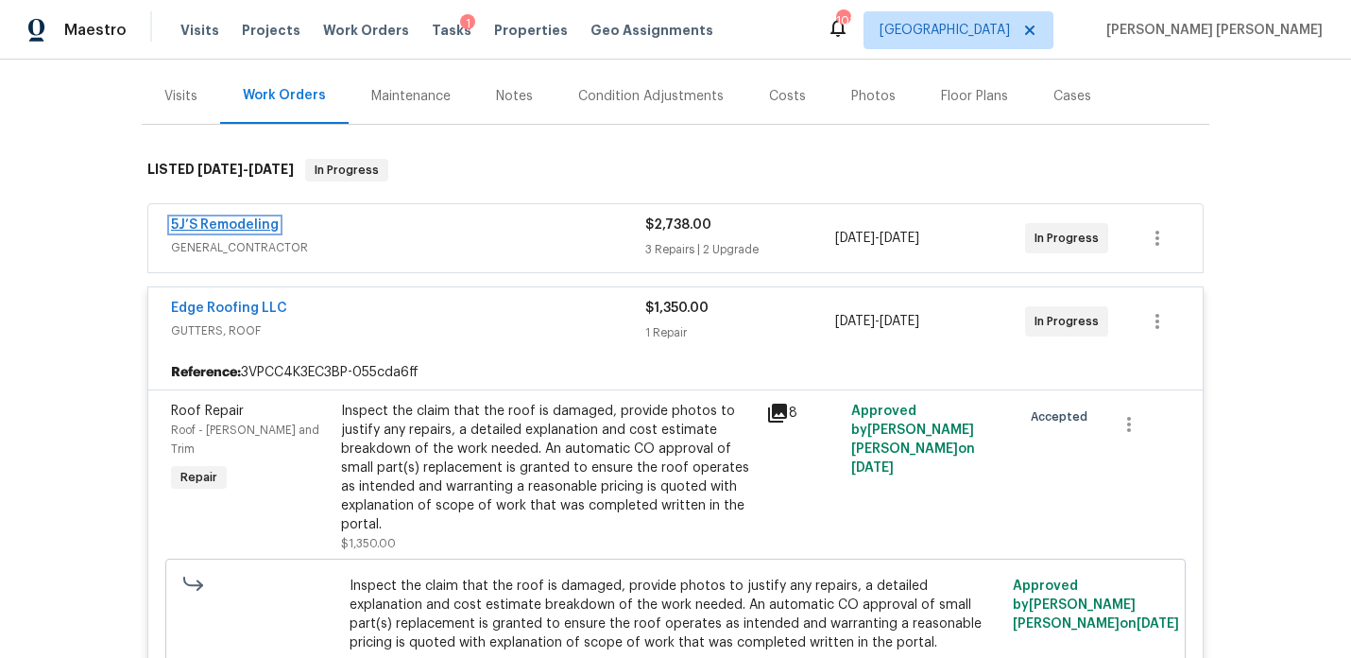
click at [217, 218] on link "5J’S Remodeling" at bounding box center [225, 224] width 108 height 13
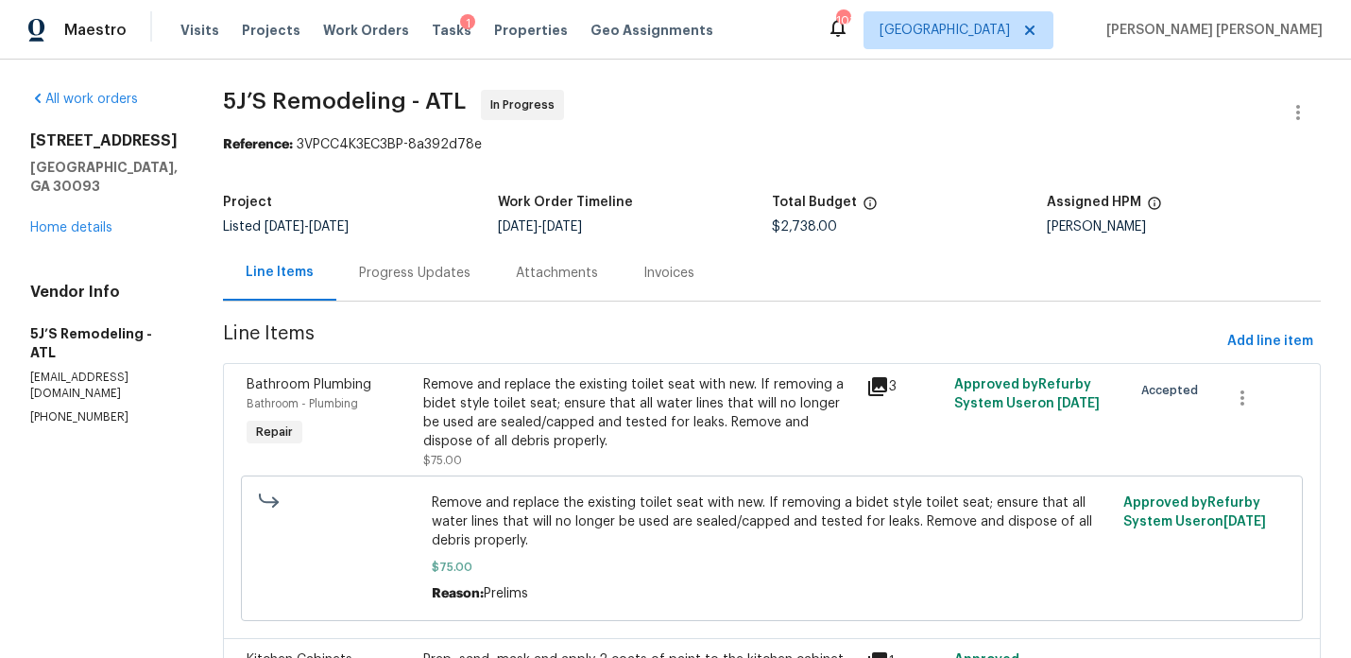
click at [401, 265] on div "Progress Updates" at bounding box center [414, 273] width 111 height 19
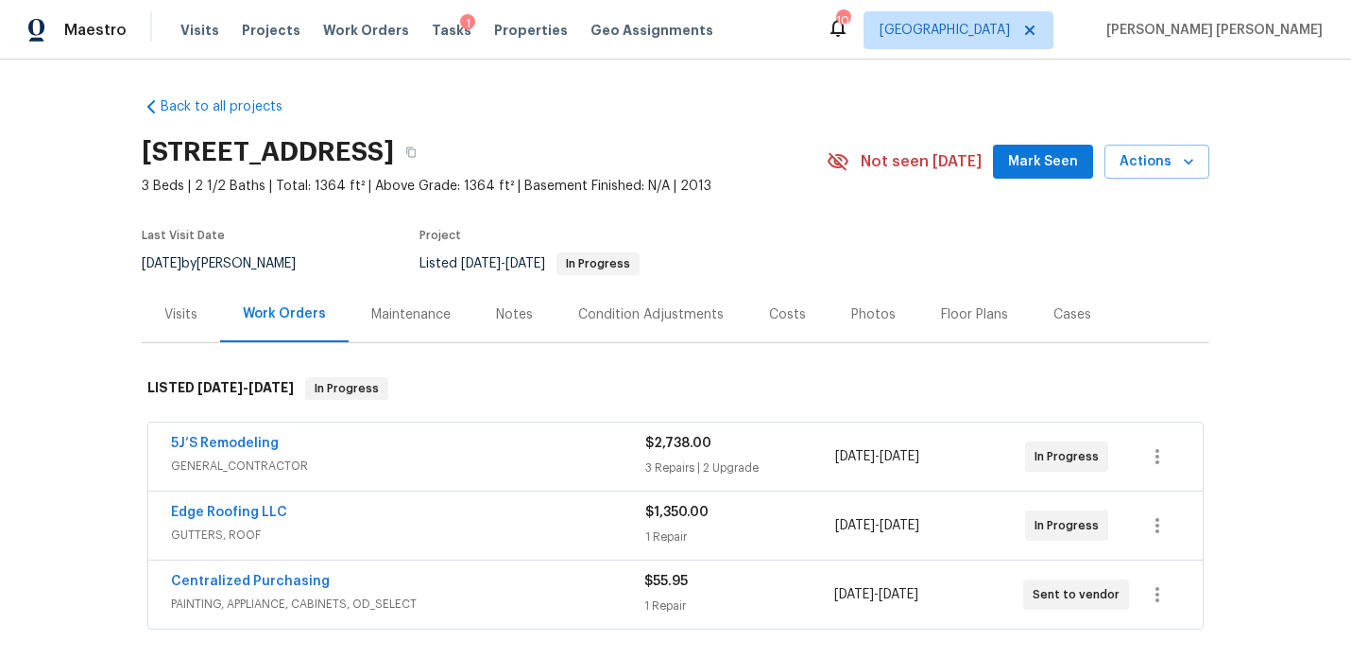
scroll to position [162, 0]
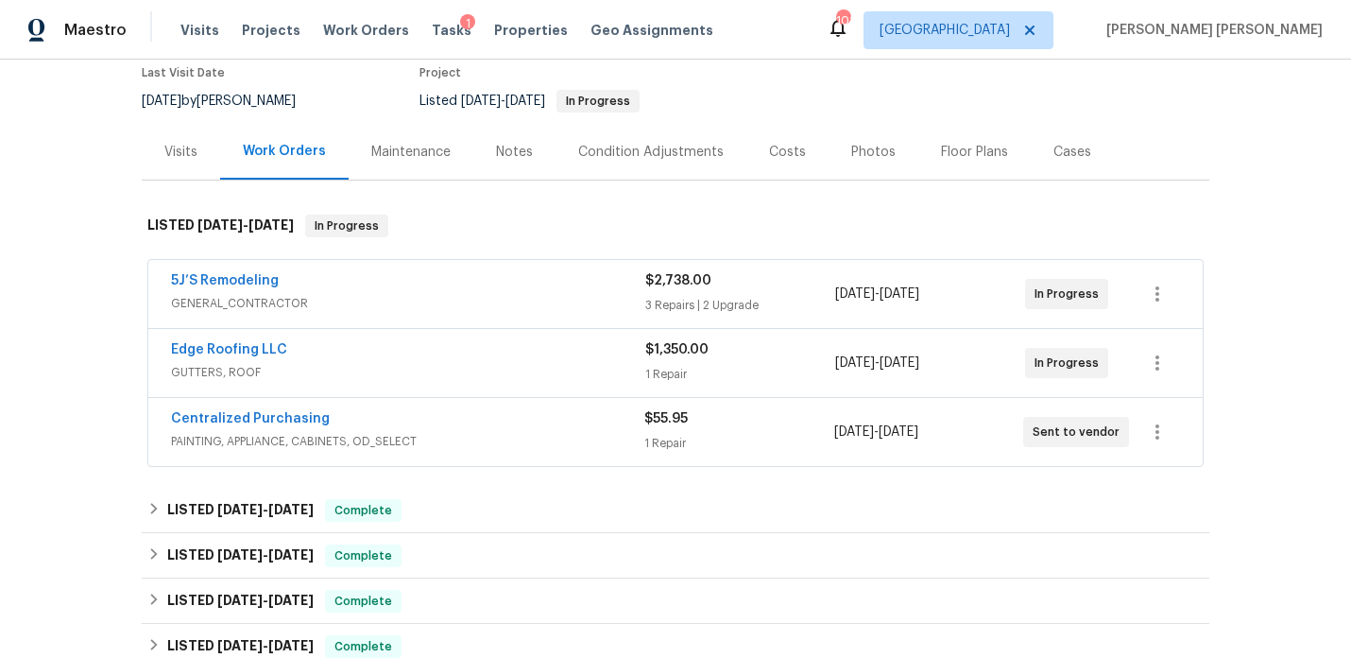
click at [521, 148] on div "Notes" at bounding box center [514, 152] width 37 height 19
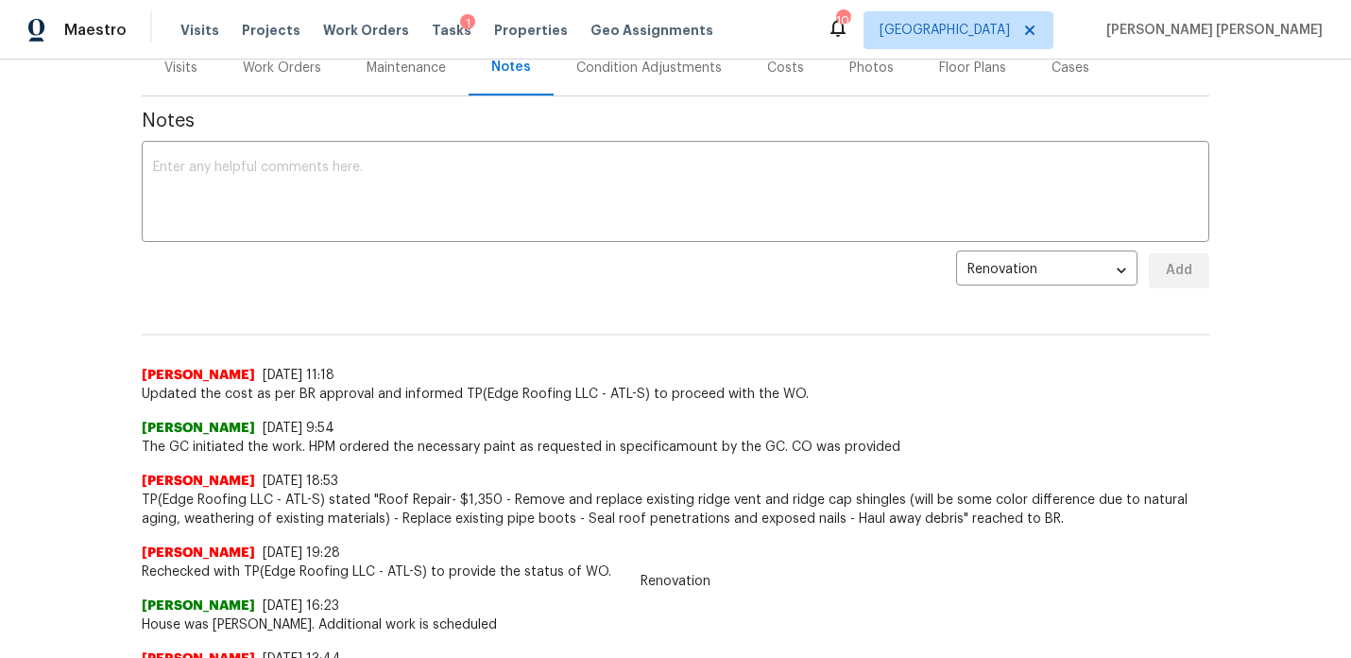
scroll to position [81, 0]
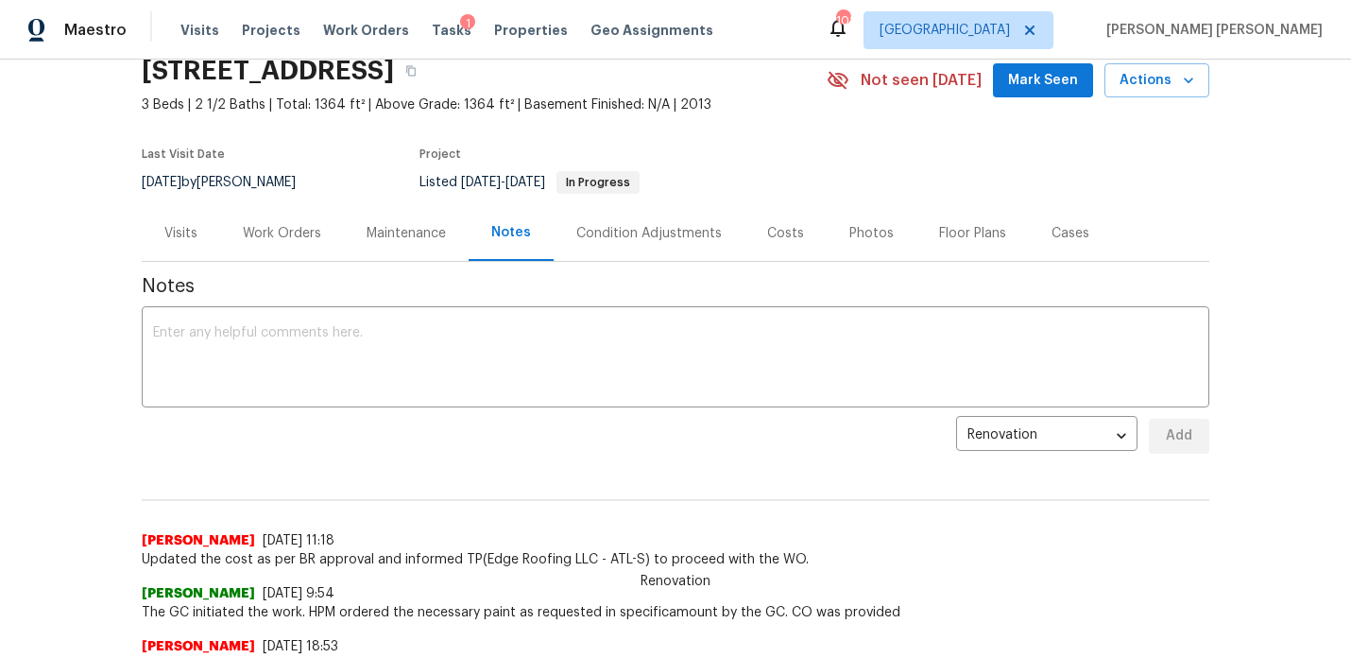
click at [269, 224] on div "Work Orders" at bounding box center [282, 233] width 78 height 19
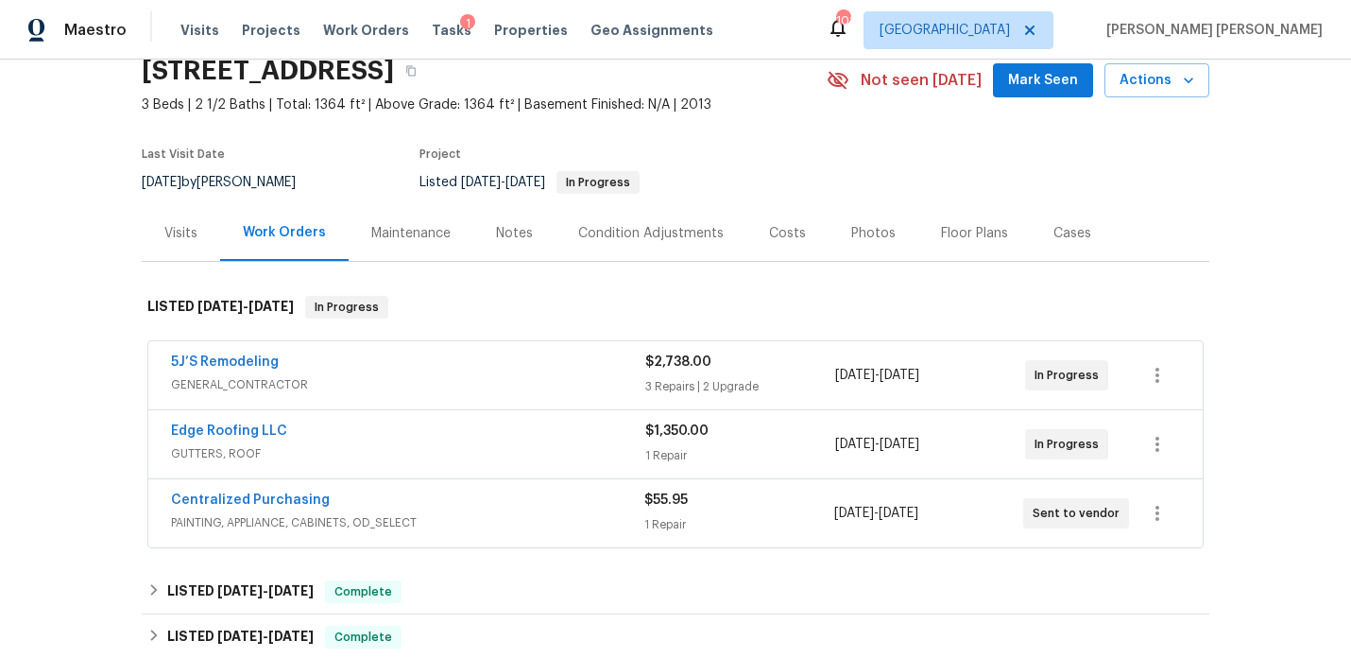
scroll to position [208, 0]
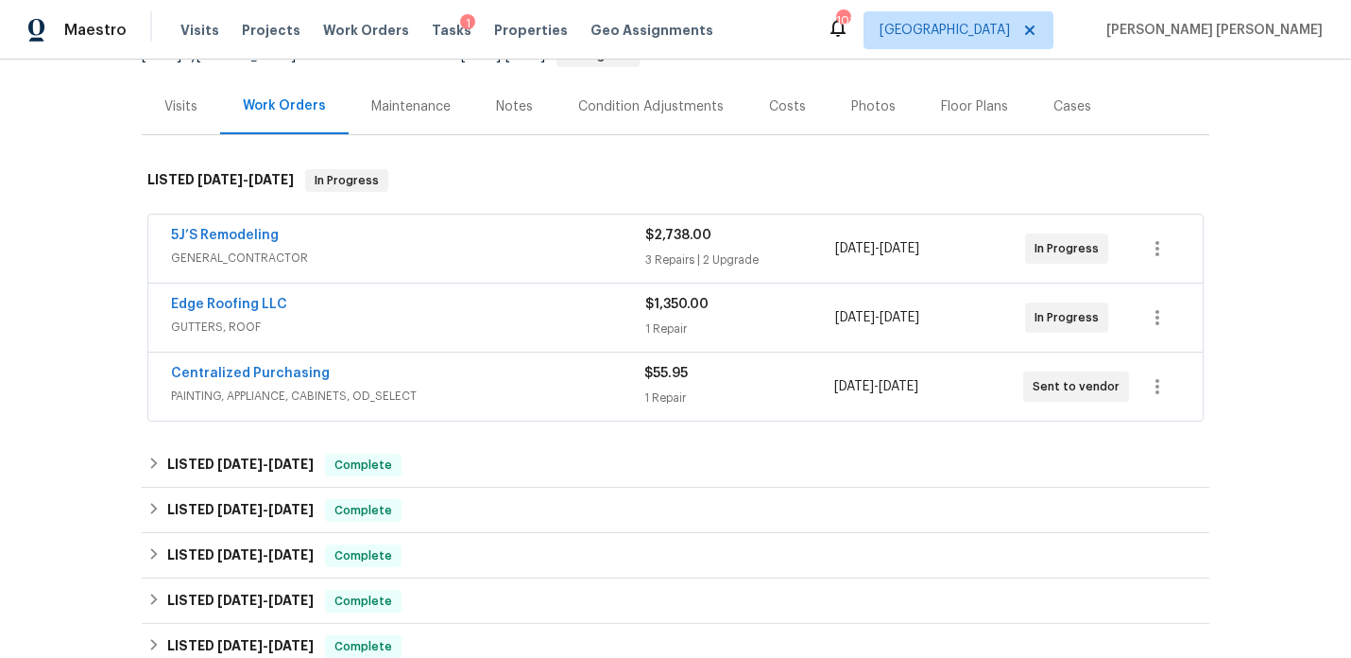
click at [384, 267] on div "5J’S Remodeling GENERAL_CONTRACTOR" at bounding box center [408, 248] width 474 height 45
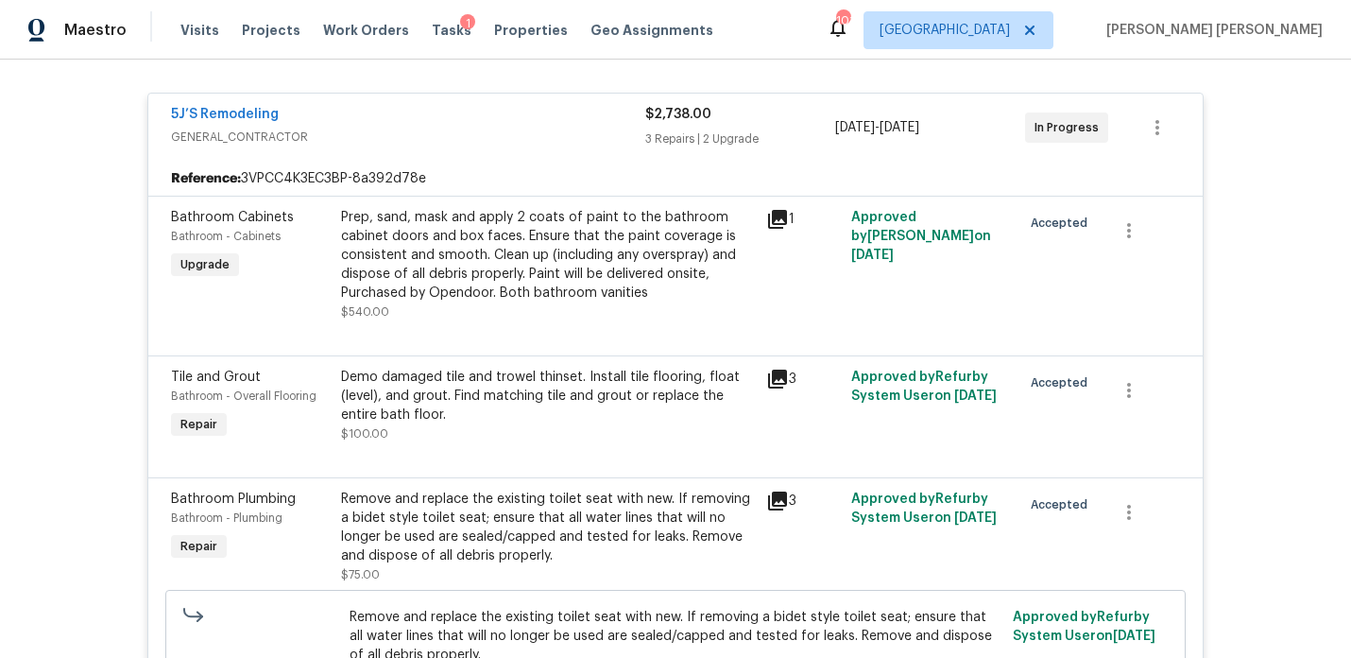
scroll to position [0, 0]
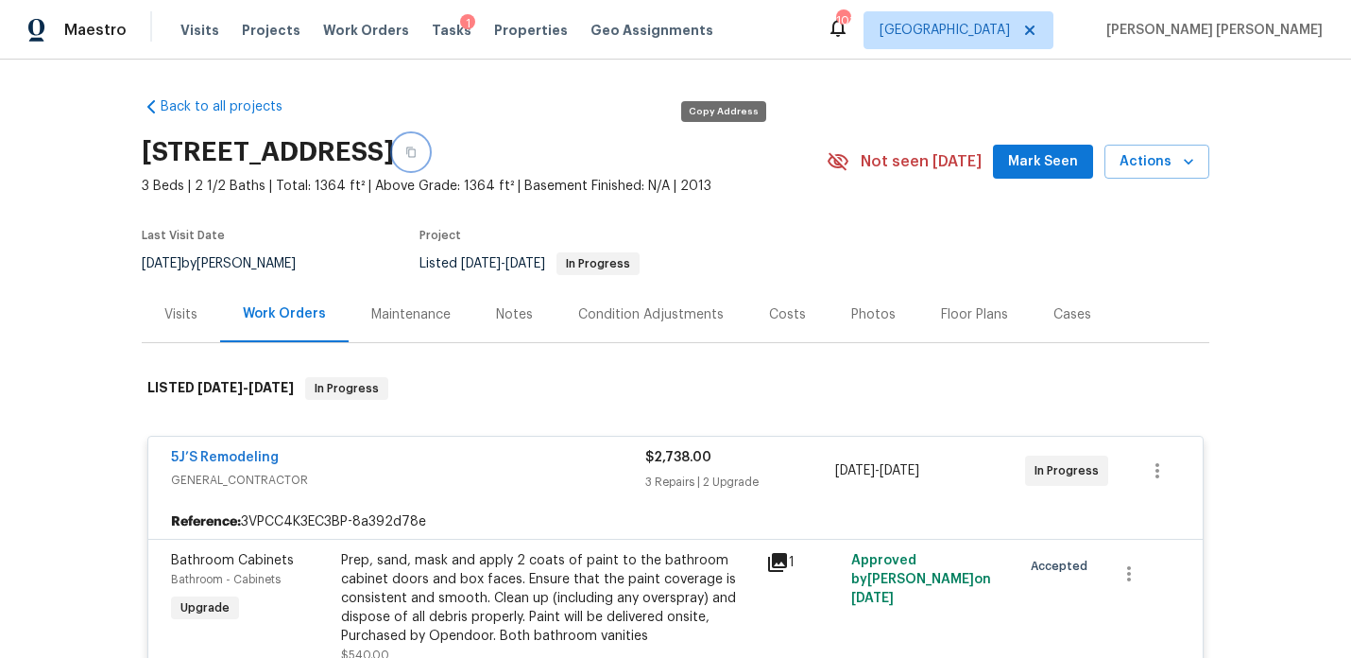
click at [428, 159] on button "button" at bounding box center [411, 152] width 34 height 34
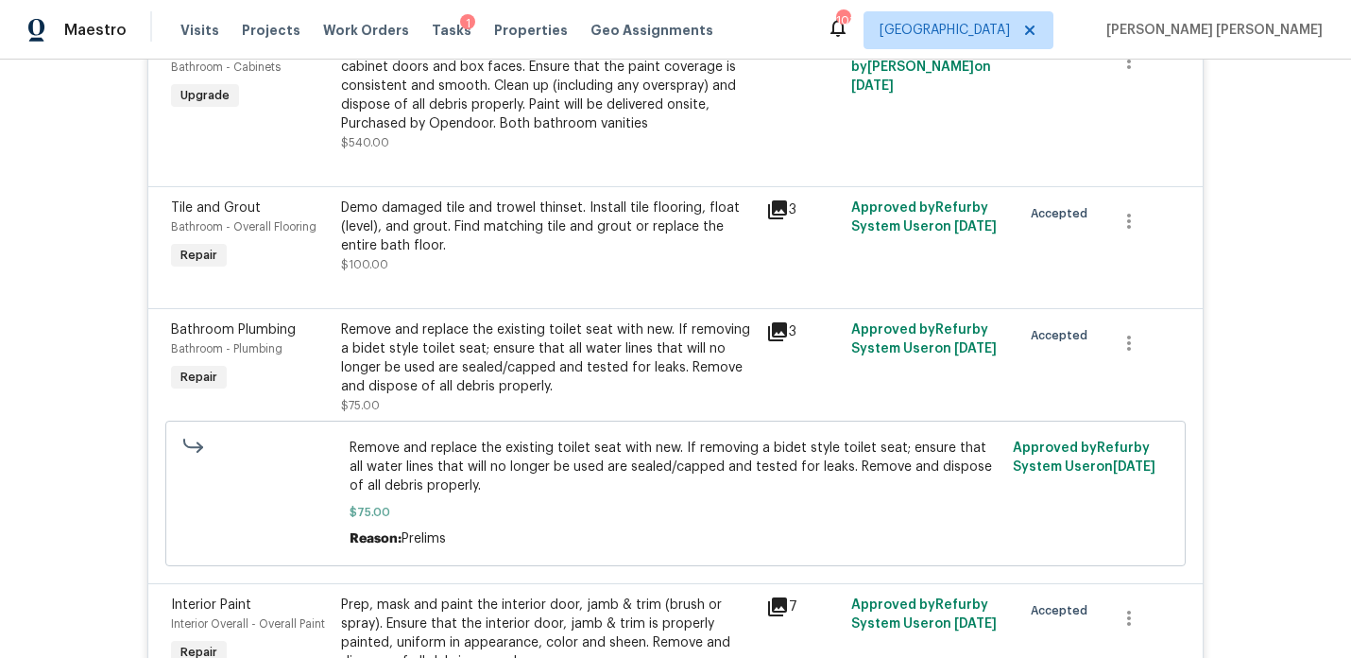
scroll to position [515, 0]
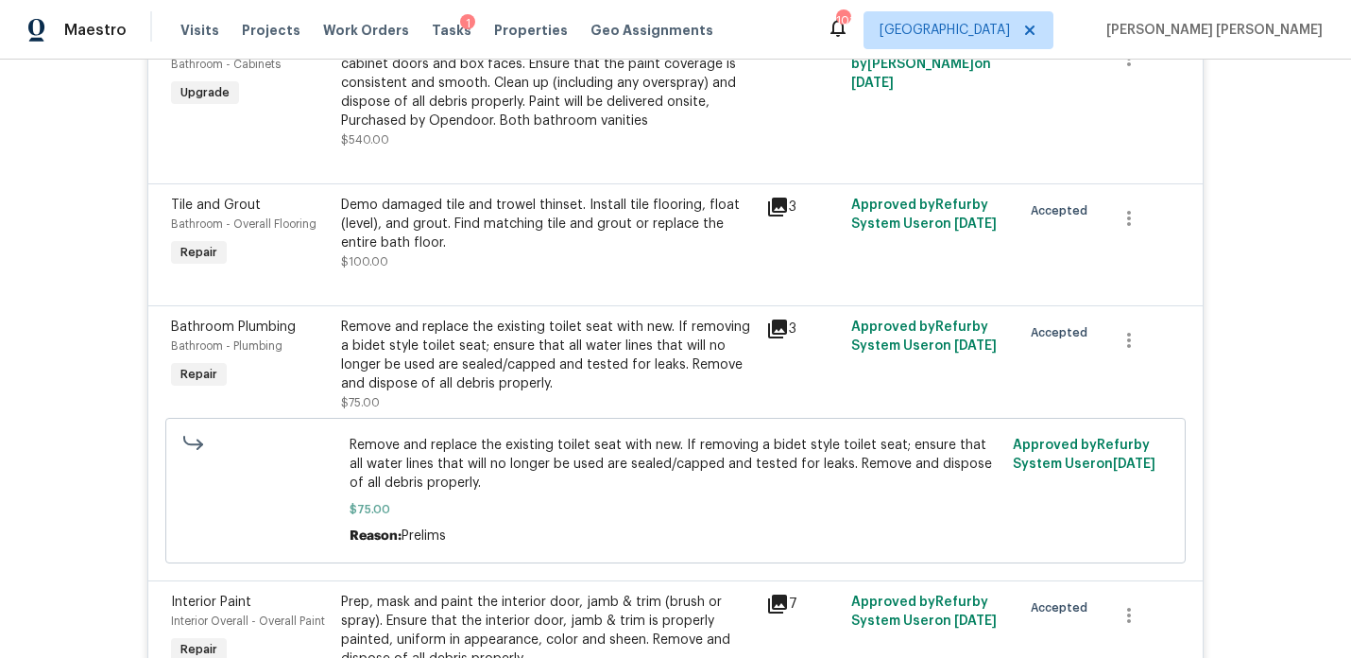
click at [777, 198] on icon at bounding box center [777, 206] width 19 height 19
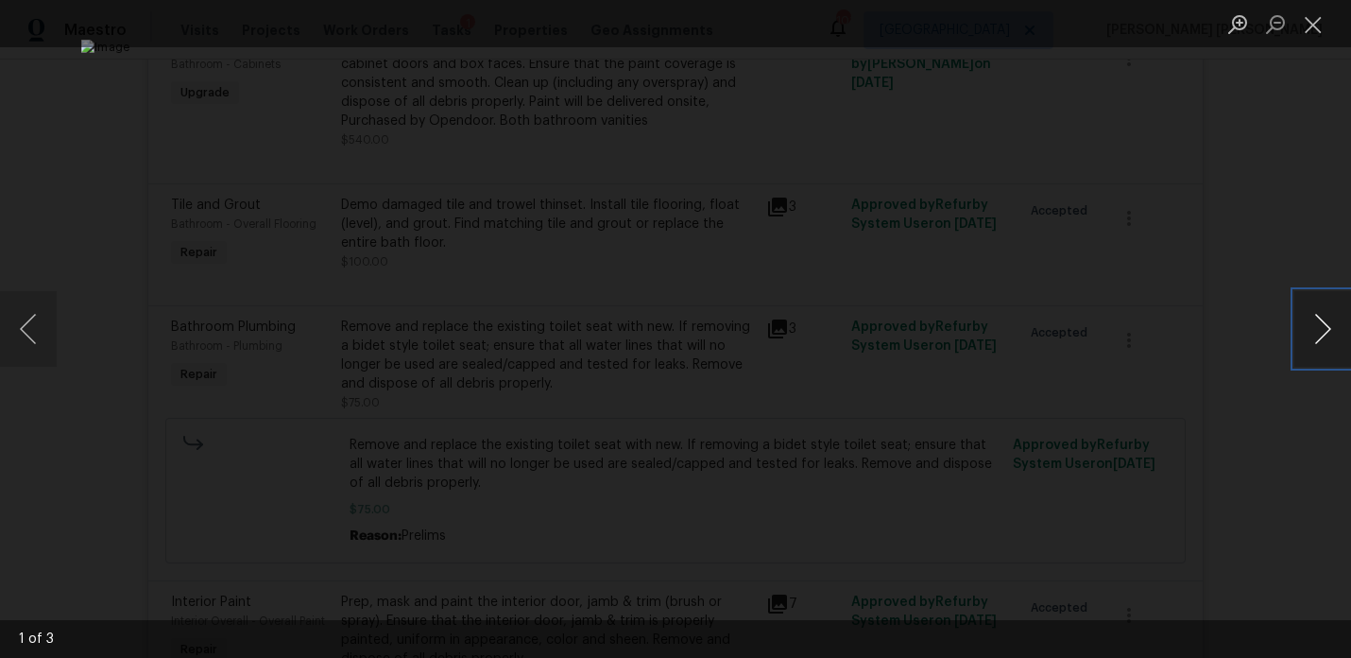
click at [1320, 337] on button "Next image" at bounding box center [1322, 329] width 57 height 76
click at [1281, 251] on div "Lightbox" at bounding box center [675, 329] width 1351 height 658
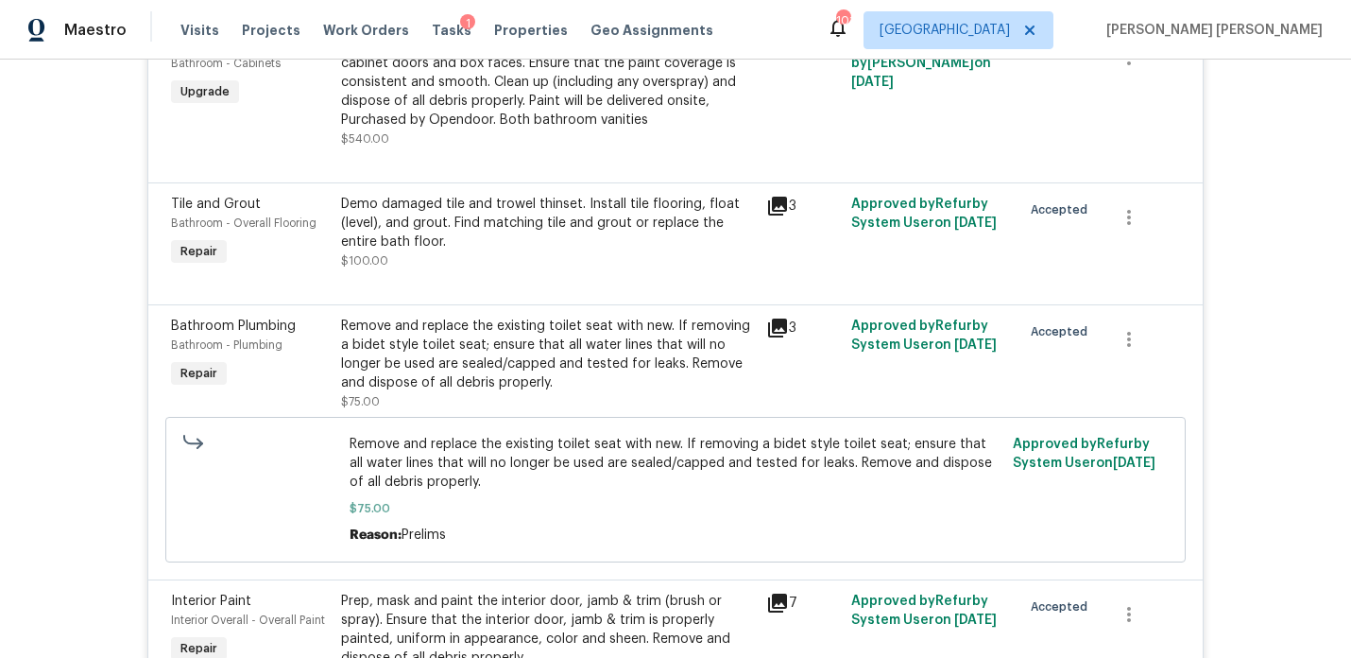
scroll to position [0, 0]
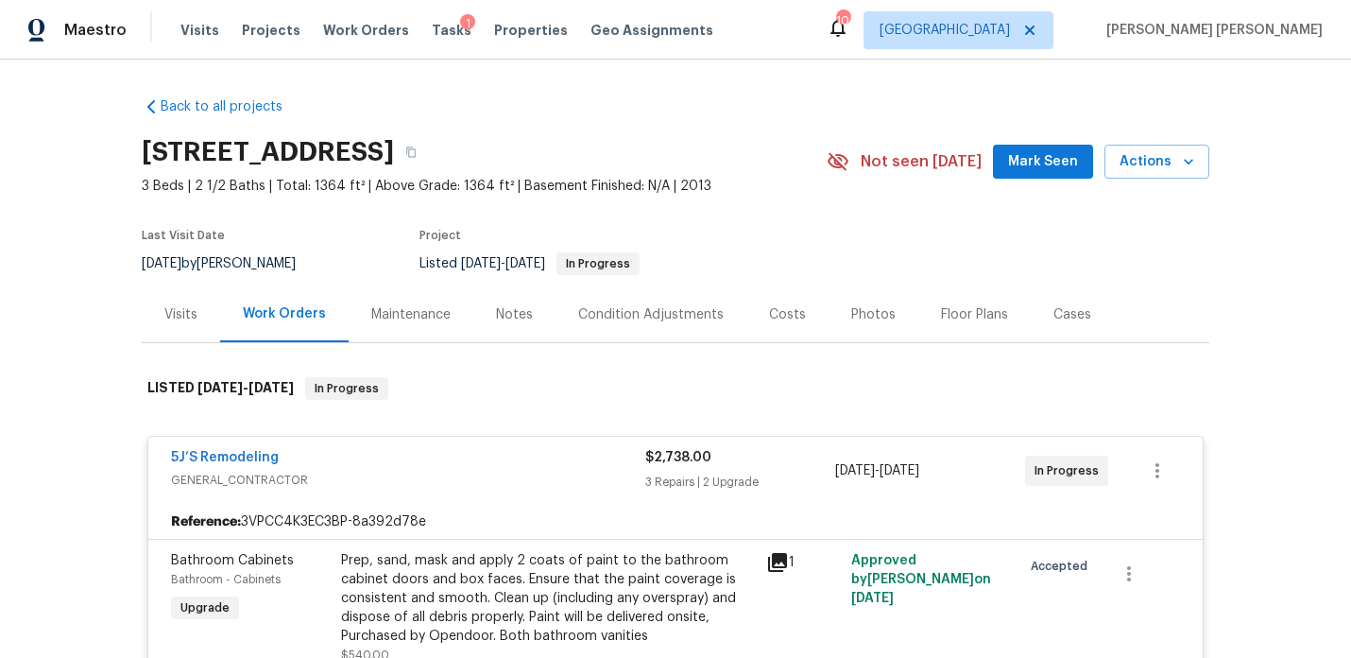
click at [505, 453] on div "5J’S Remodeling" at bounding box center [408, 459] width 474 height 23
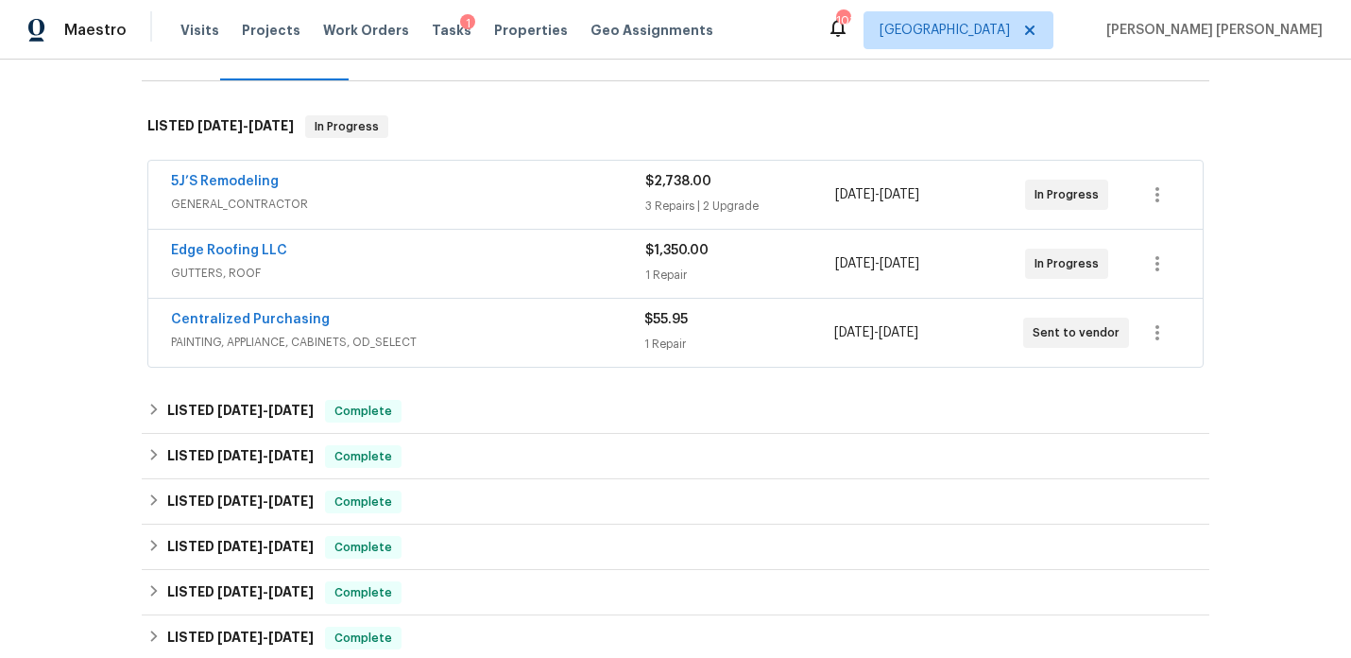
scroll to position [428, 0]
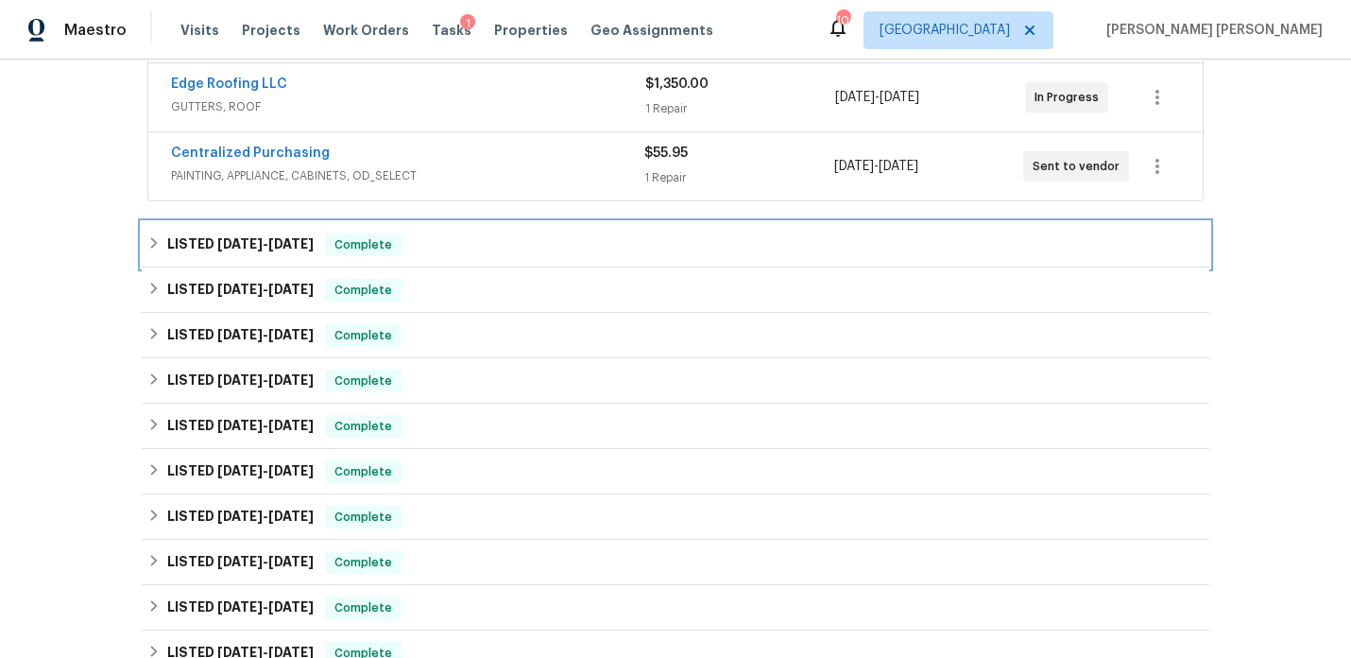
click at [291, 255] on h6 "LISTED [DATE] - [DATE]" at bounding box center [240, 244] width 146 height 23
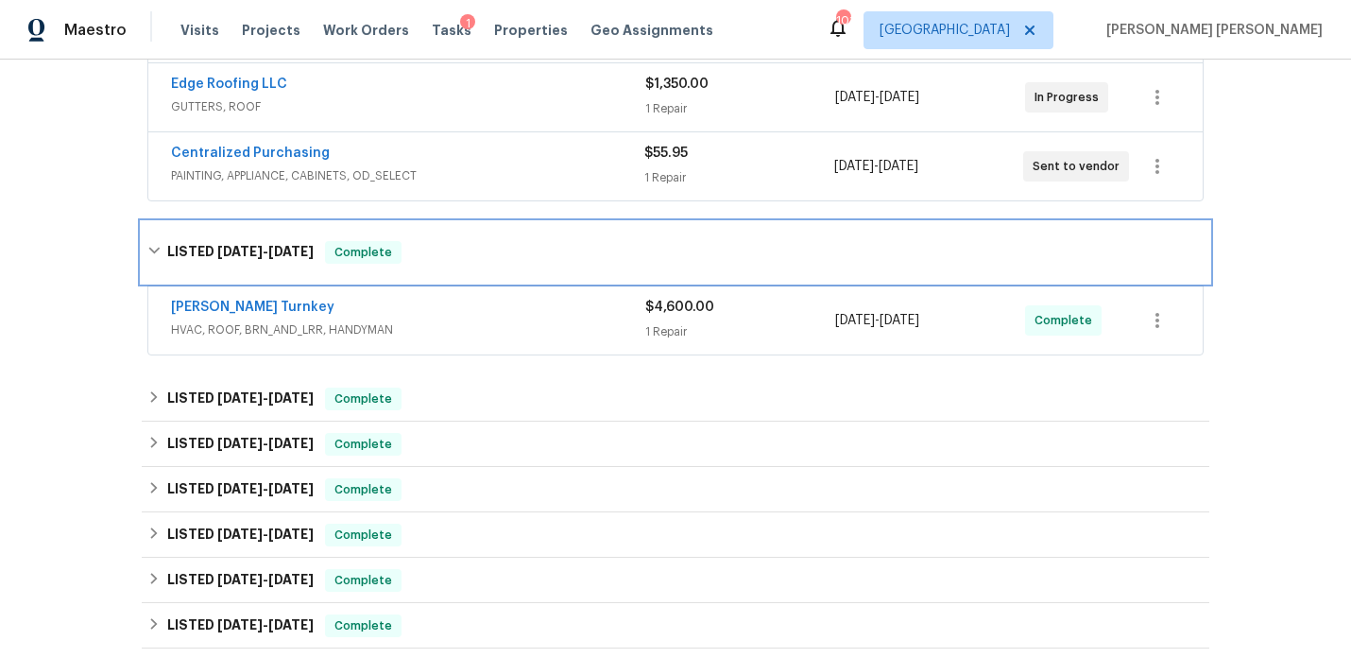
click at [291, 255] on span "[DATE]" at bounding box center [290, 251] width 45 height 13
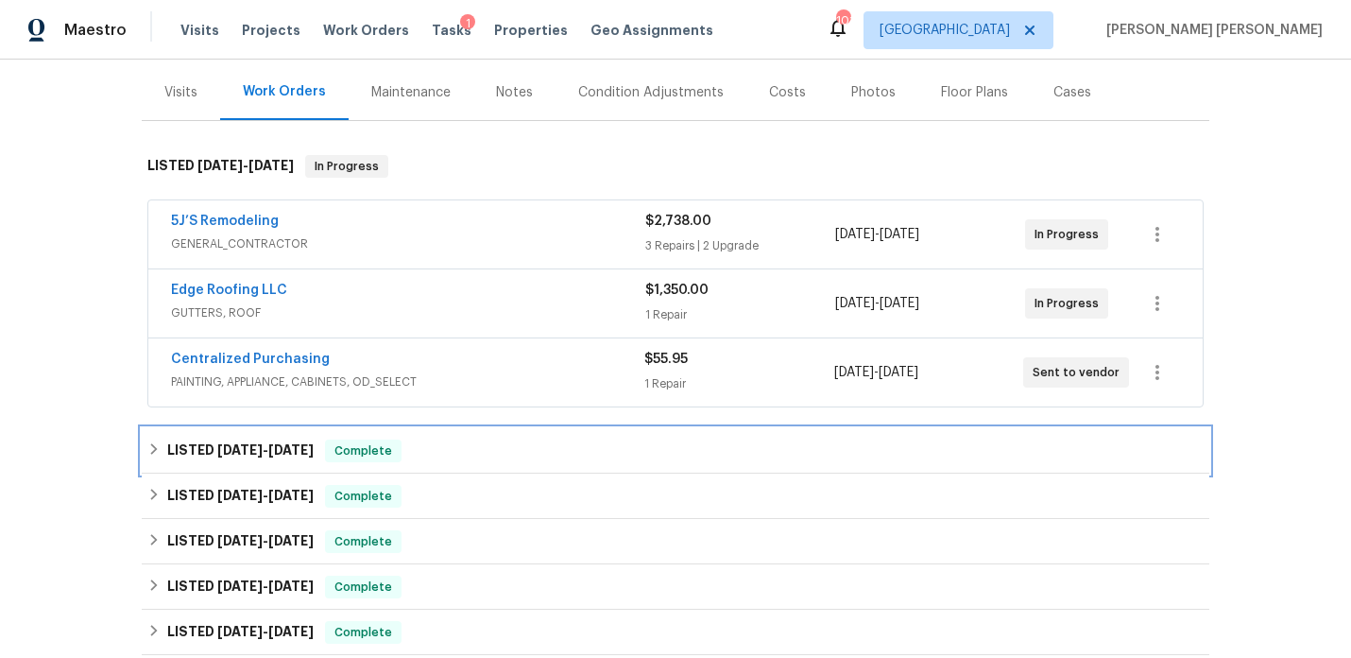
scroll to position [218, 0]
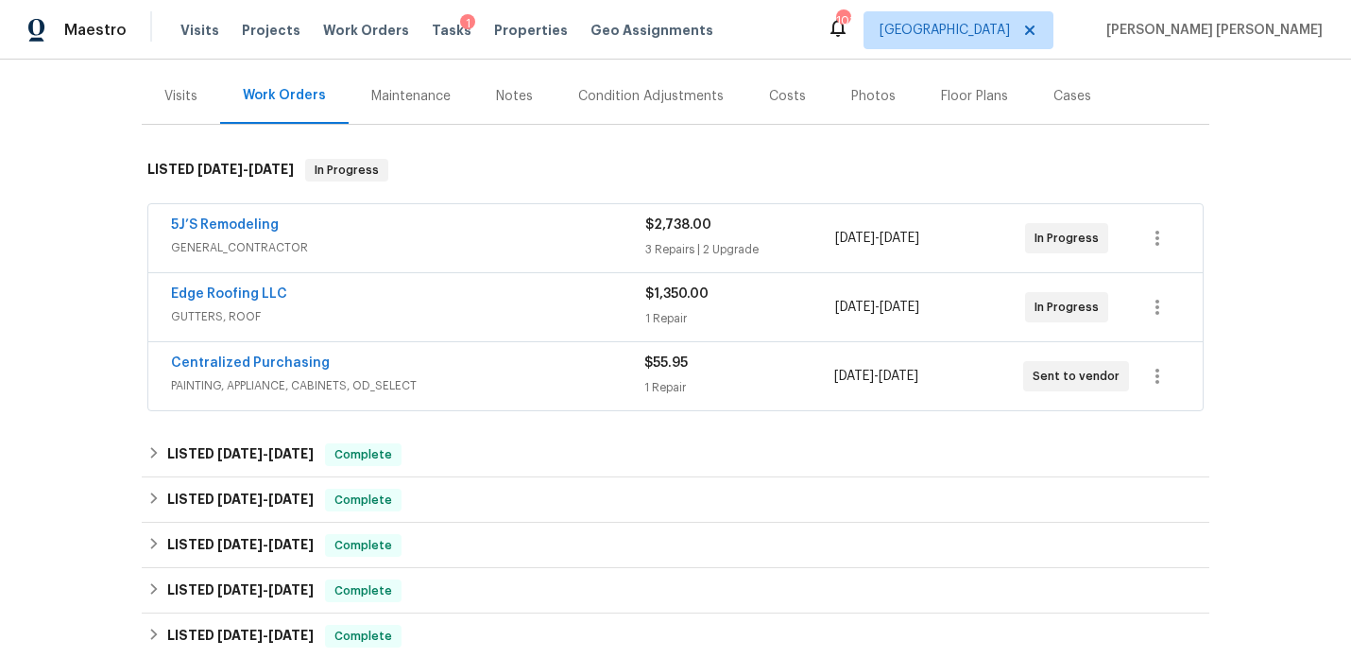
click at [487, 240] on span "GENERAL_CONTRACTOR" at bounding box center [408, 247] width 474 height 19
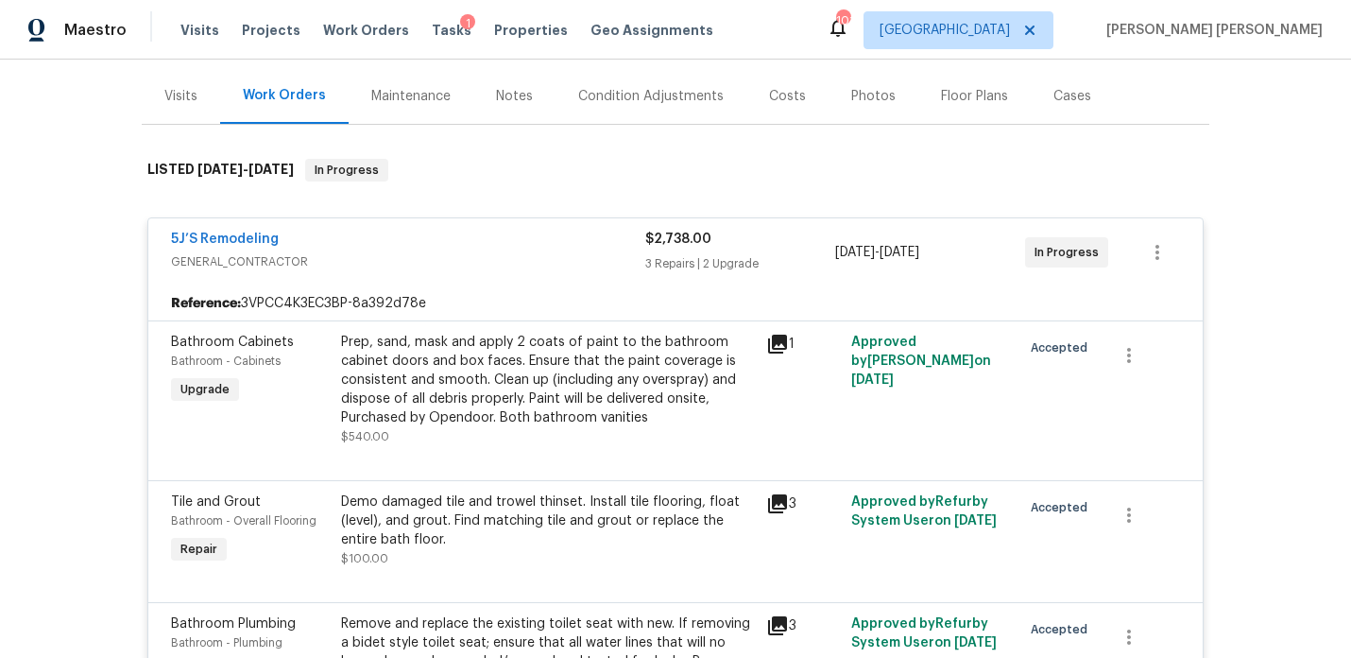
click at [534, 103] on div "Notes" at bounding box center [514, 96] width 82 height 56
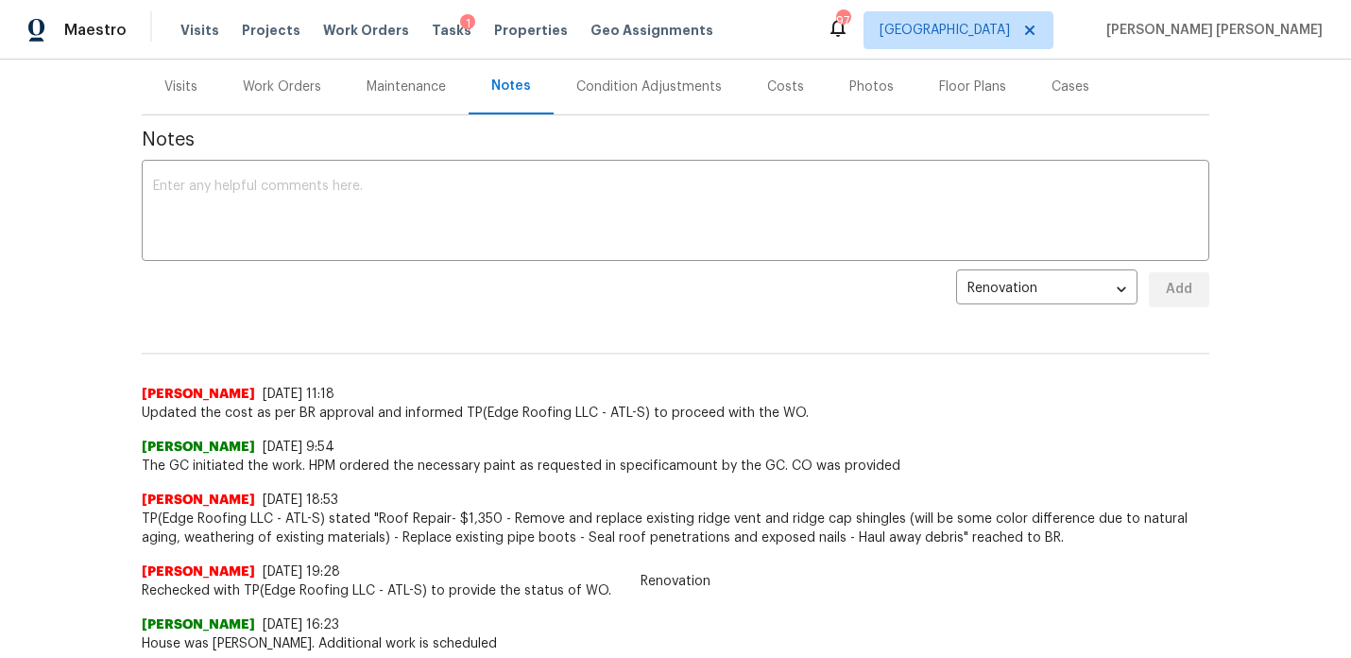
scroll to position [227, 0]
click at [186, 90] on div "Visits" at bounding box center [180, 87] width 33 height 19
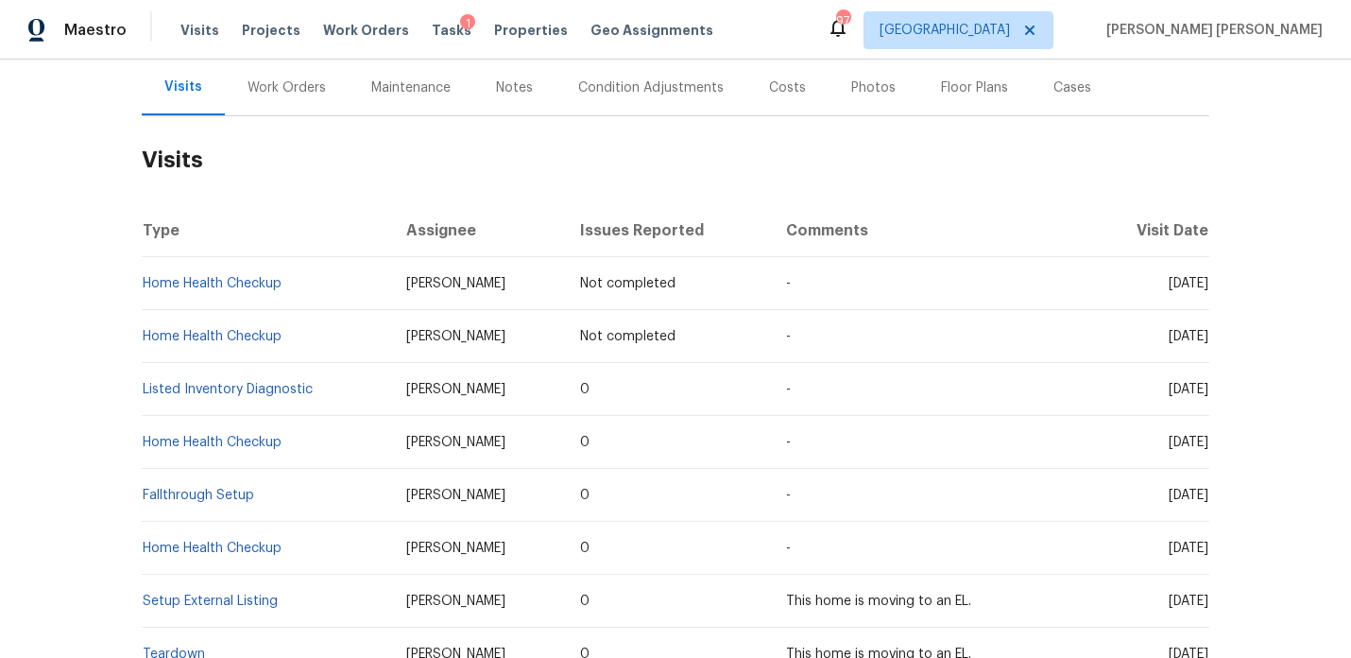
click at [508, 99] on div "Notes" at bounding box center [514, 88] width 82 height 56
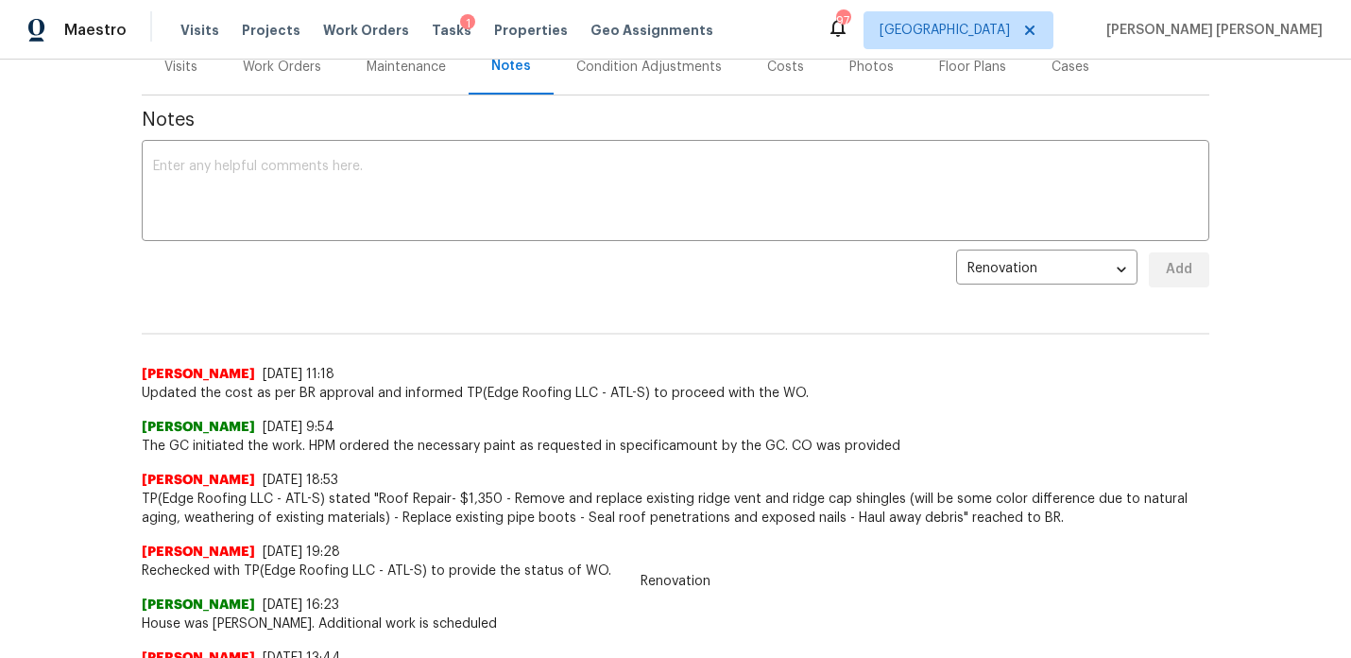
scroll to position [248, 0]
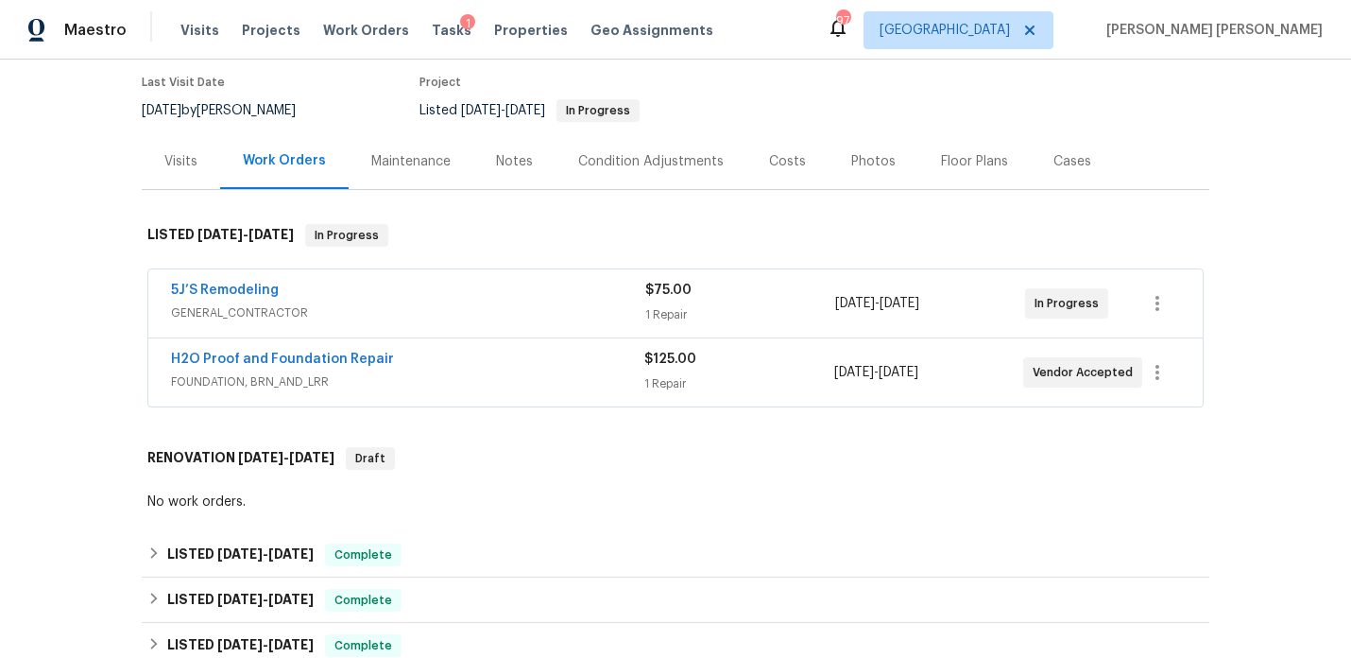
scroll to position [165, 0]
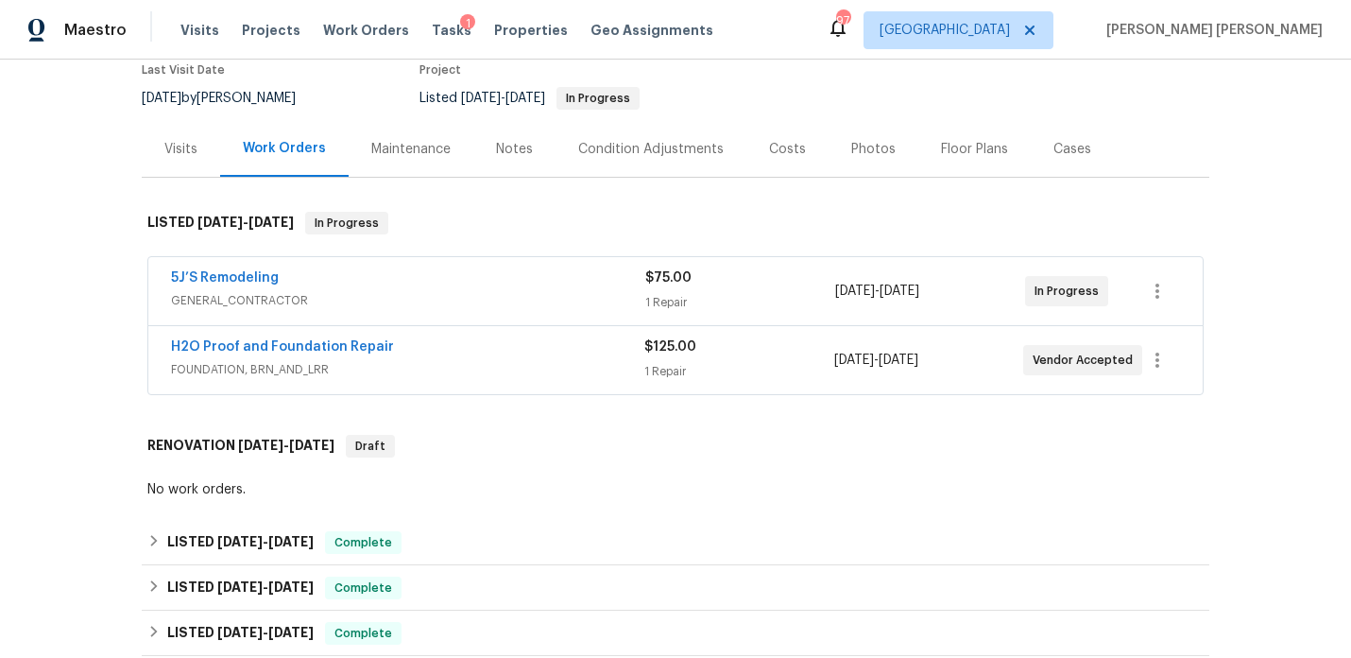
click at [460, 283] on div "5J’S Remodeling" at bounding box center [408, 279] width 474 height 23
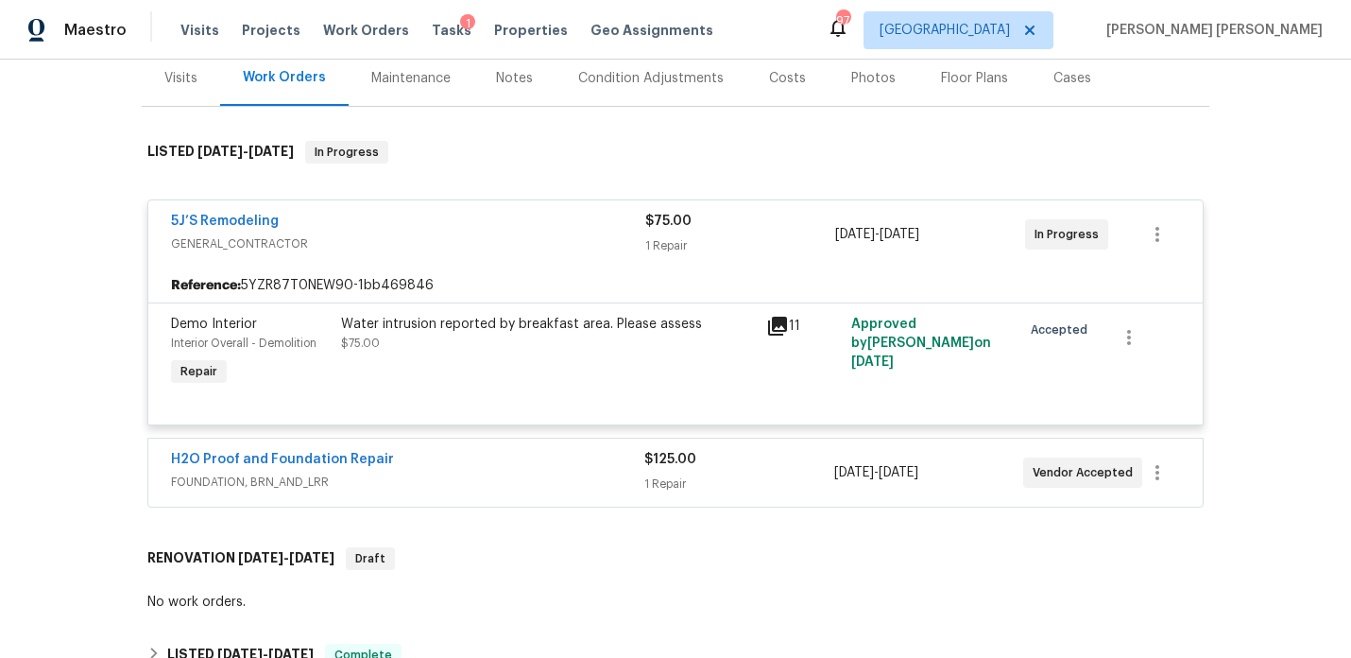
scroll to position [248, 0]
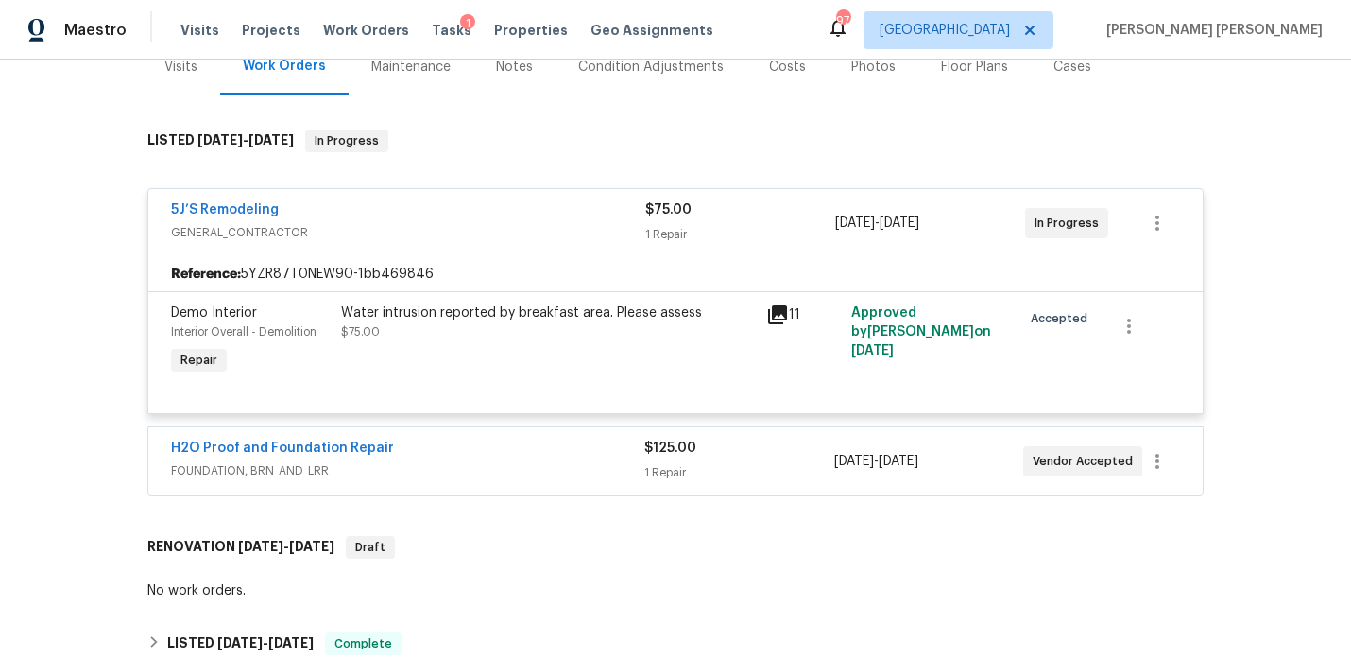
click at [488, 466] on span "FOUNDATION, BRN_AND_LRR" at bounding box center [407, 470] width 473 height 19
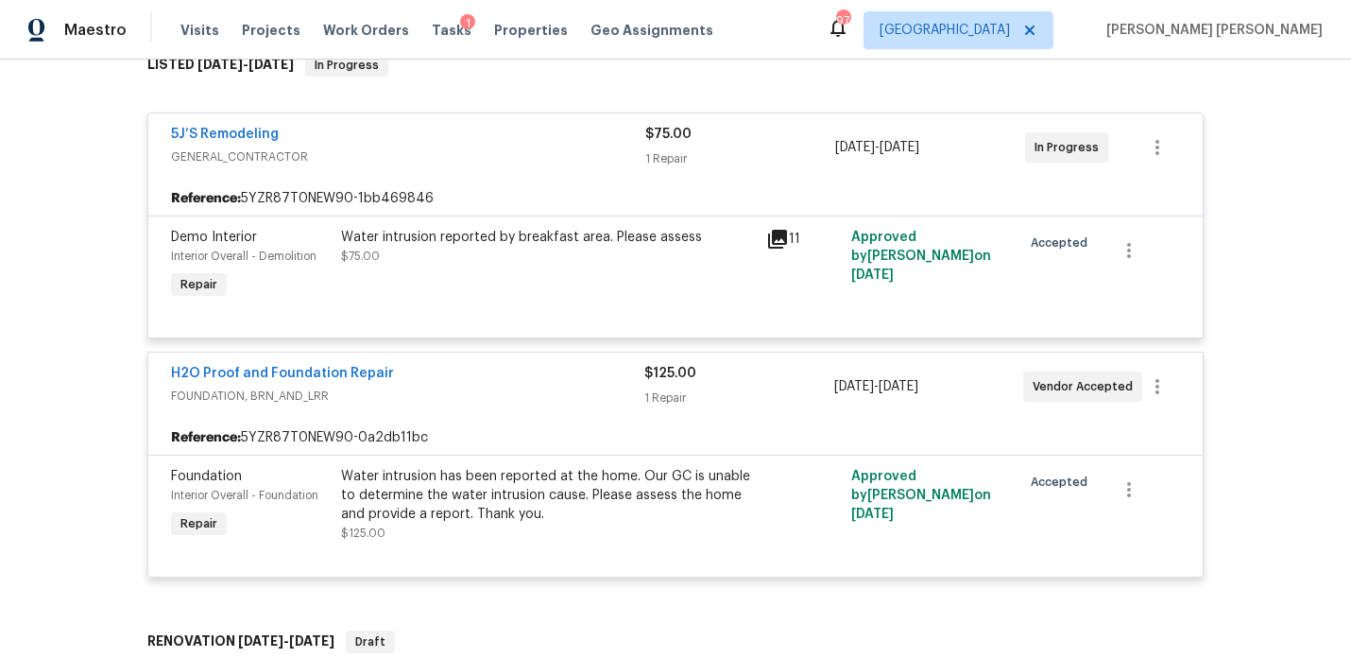
scroll to position [321, 0]
click at [786, 239] on icon at bounding box center [777, 240] width 19 height 19
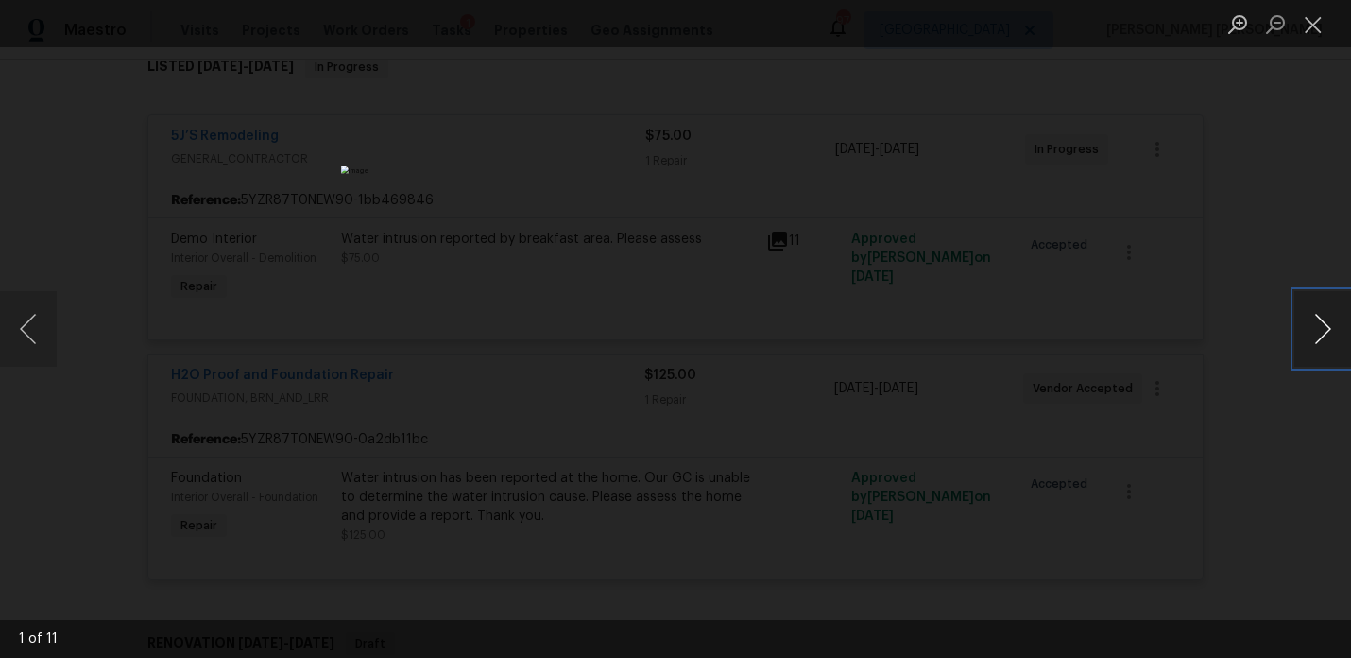
click at [1327, 334] on button "Next image" at bounding box center [1322, 329] width 57 height 76
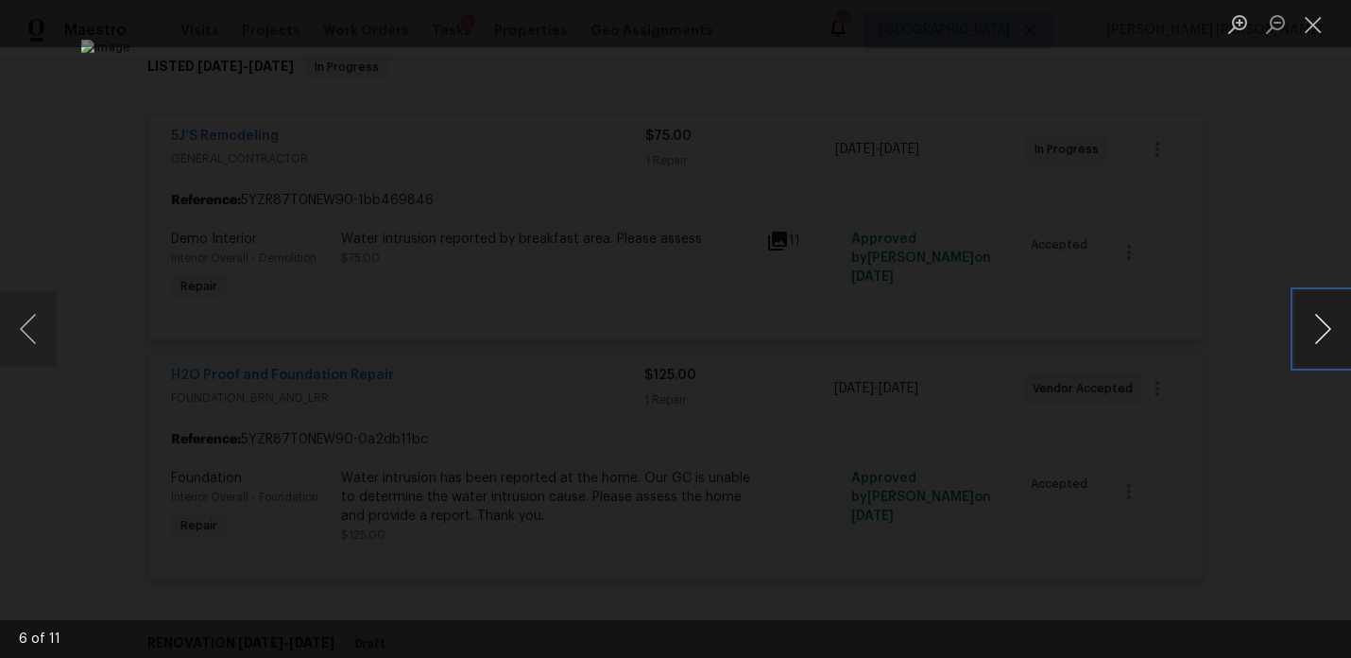
click at [1327, 334] on button "Next image" at bounding box center [1322, 329] width 57 height 76
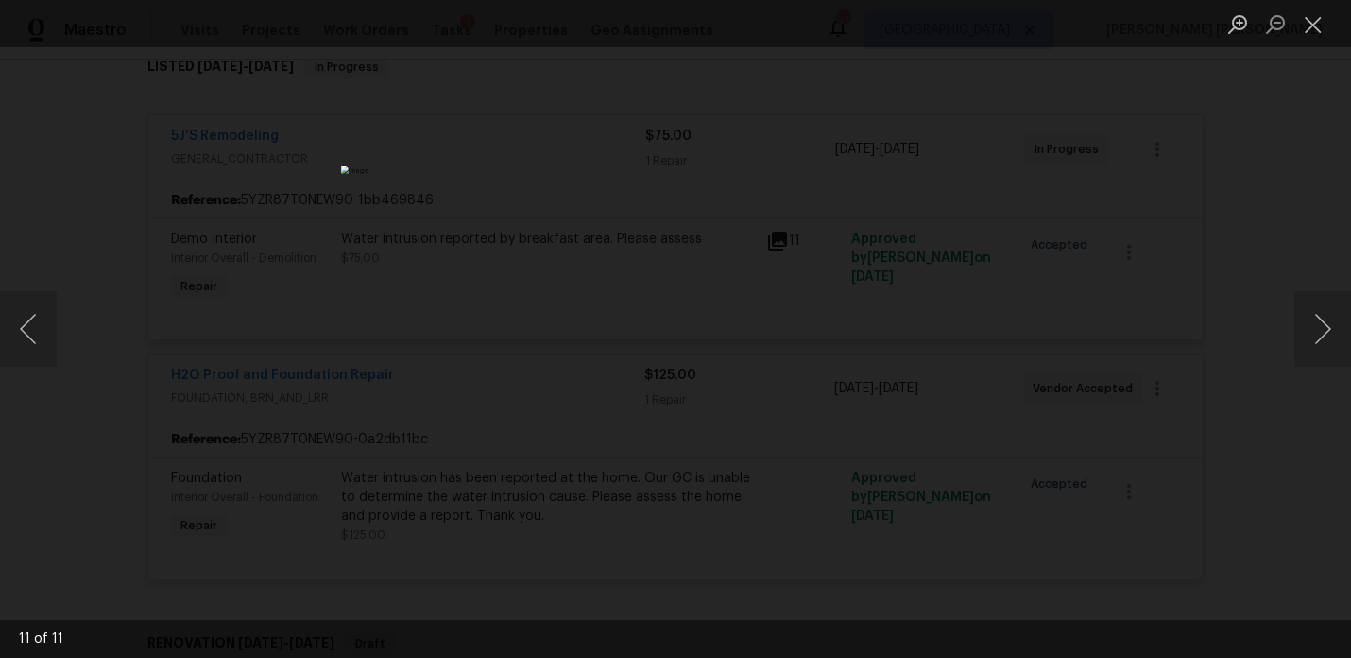
click at [1233, 307] on div "Lightbox" at bounding box center [675, 329] width 1351 height 658
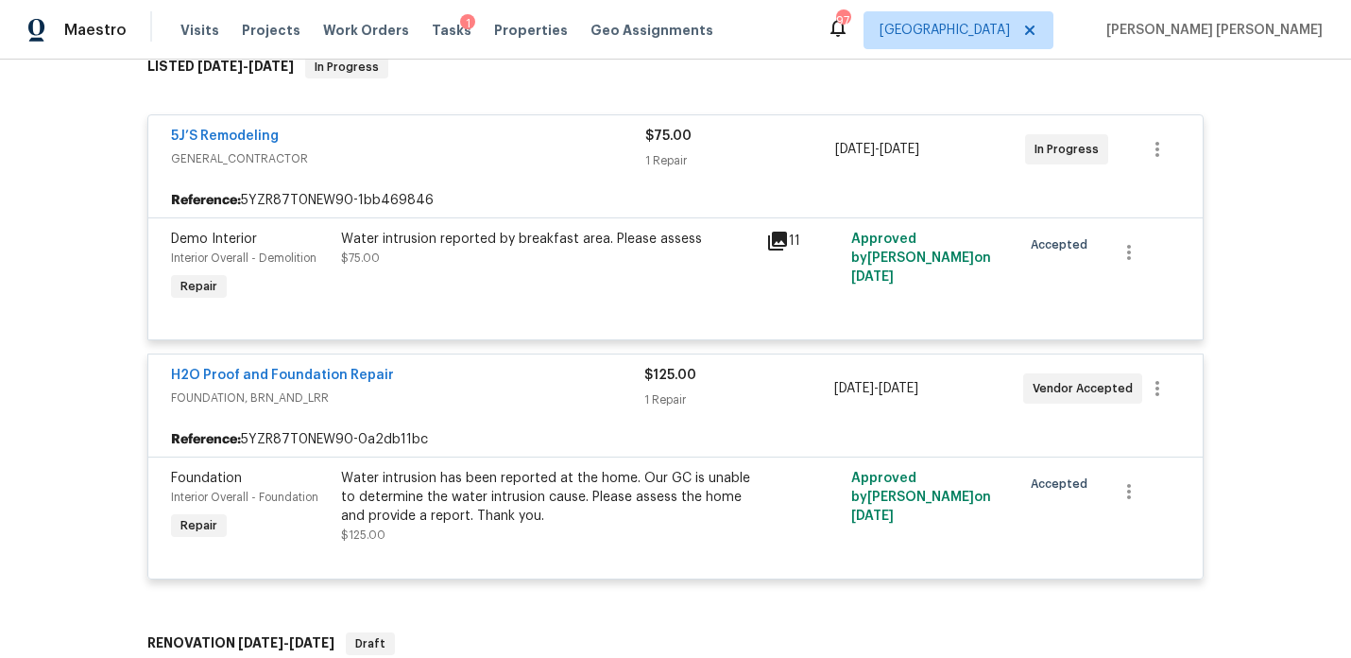
click at [229, 162] on span "GENERAL_CONTRACTOR" at bounding box center [408, 158] width 474 height 19
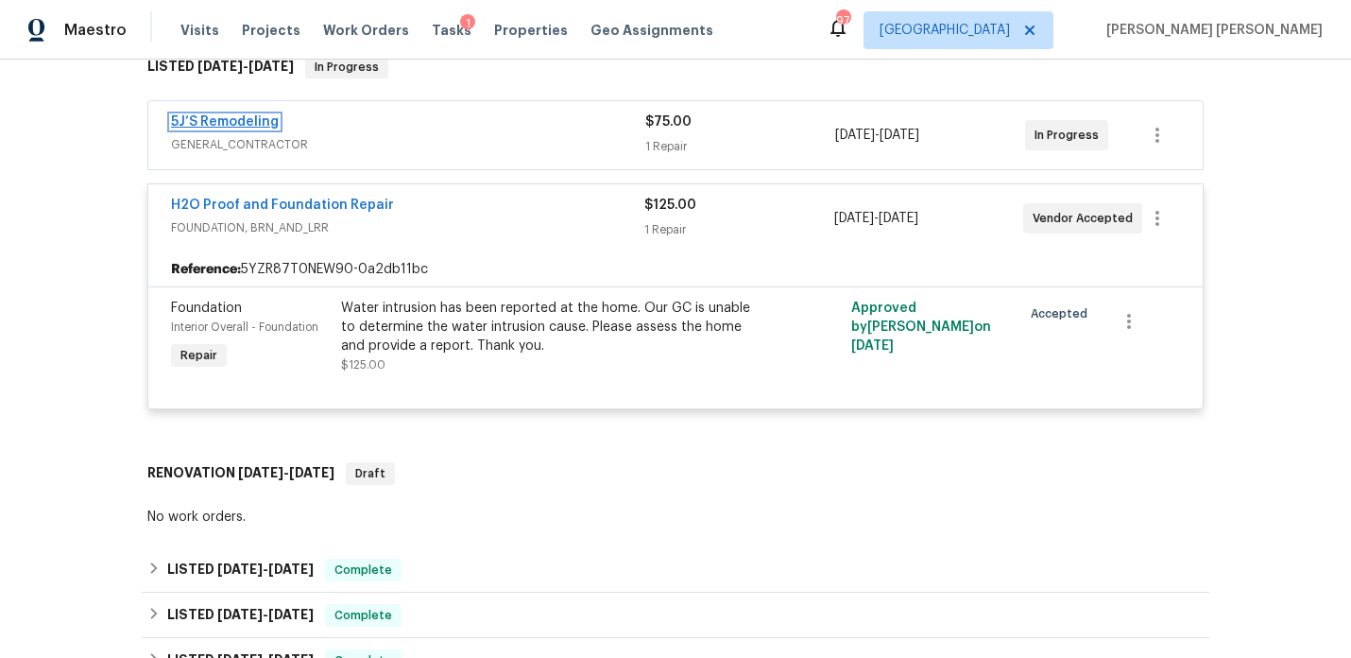
click at [248, 125] on link "5J’S Remodeling" at bounding box center [225, 121] width 108 height 13
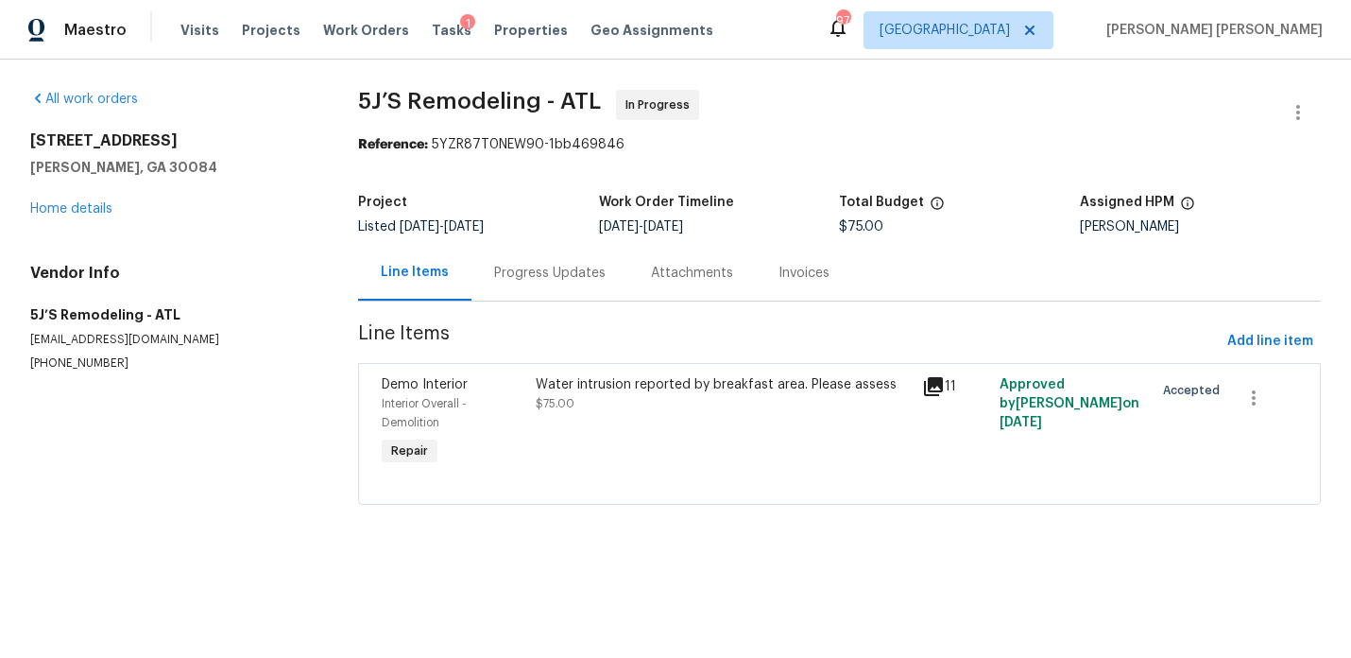
click at [541, 286] on div "Progress Updates" at bounding box center [549, 273] width 157 height 56
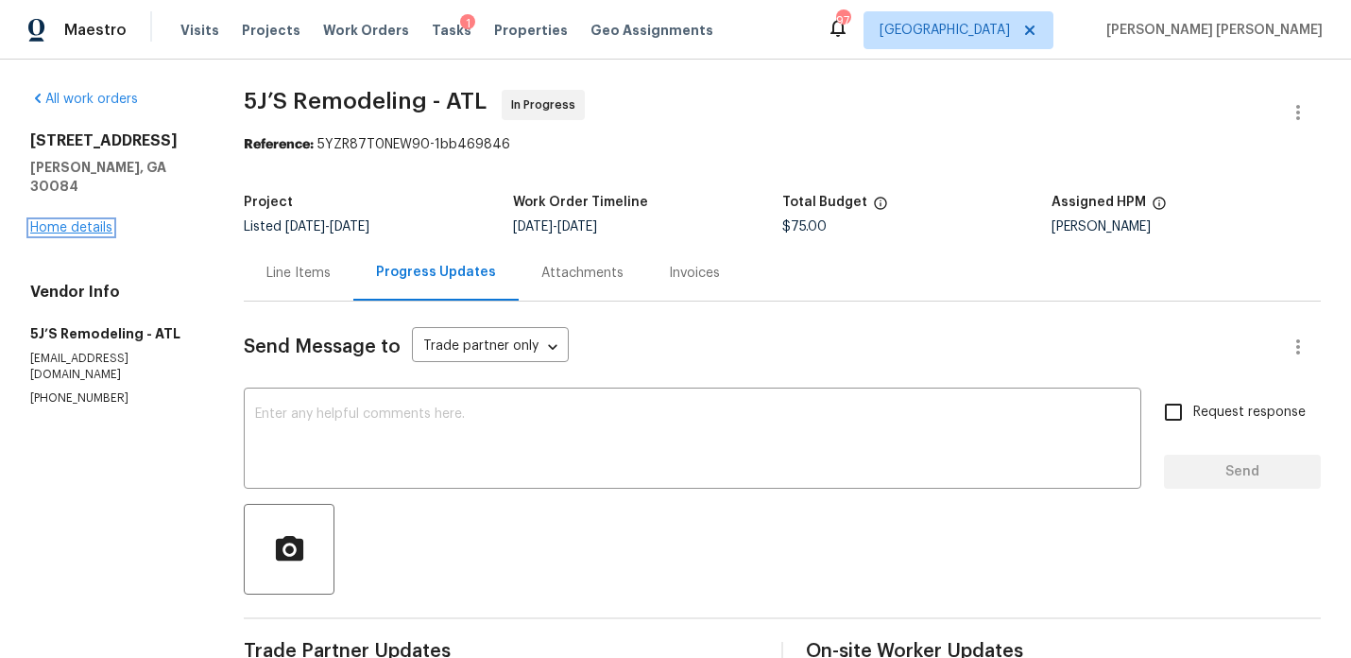
click at [98, 221] on link "Home details" at bounding box center [71, 227] width 82 height 13
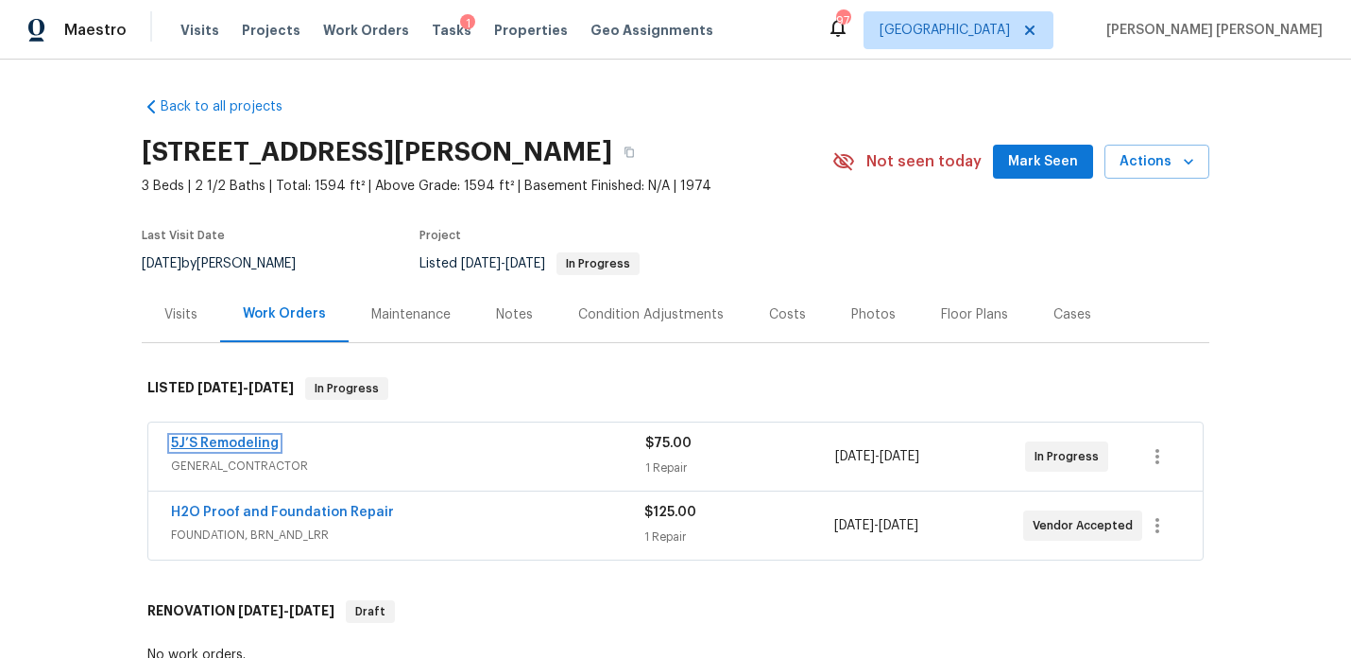
click at [229, 442] on link "5J’S Remodeling" at bounding box center [225, 442] width 108 height 13
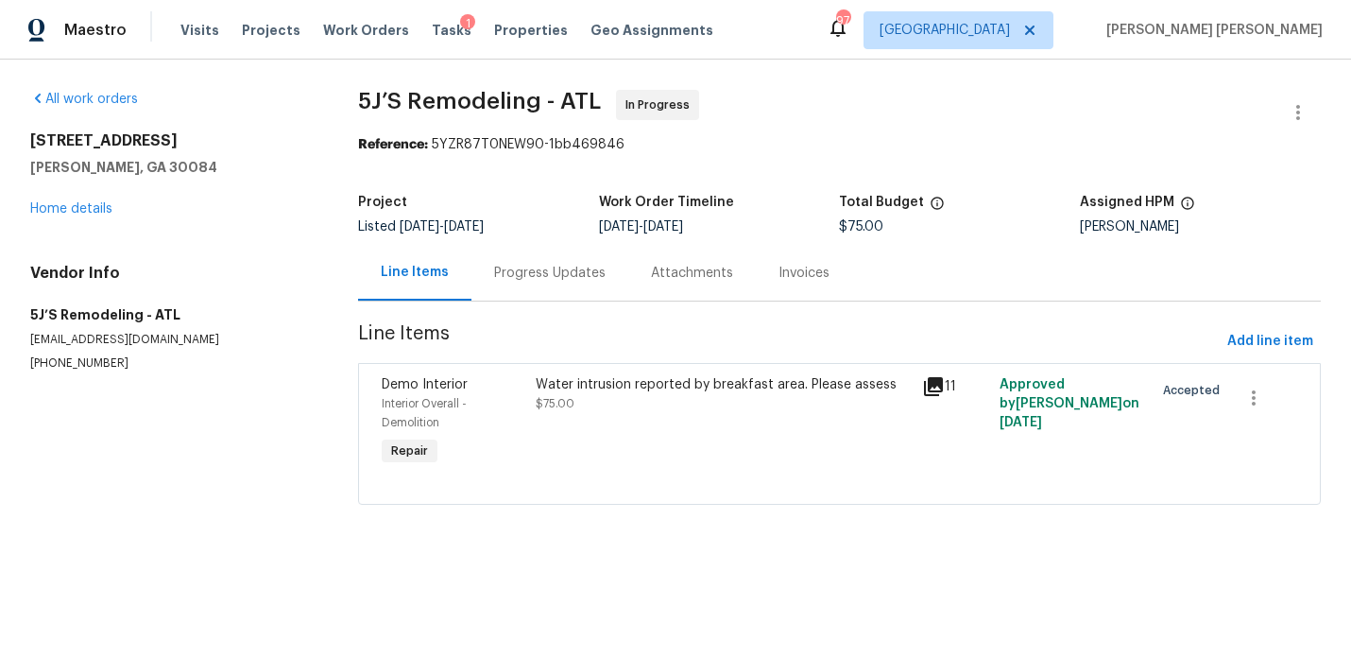
click at [518, 290] on div "Progress Updates" at bounding box center [549, 273] width 157 height 56
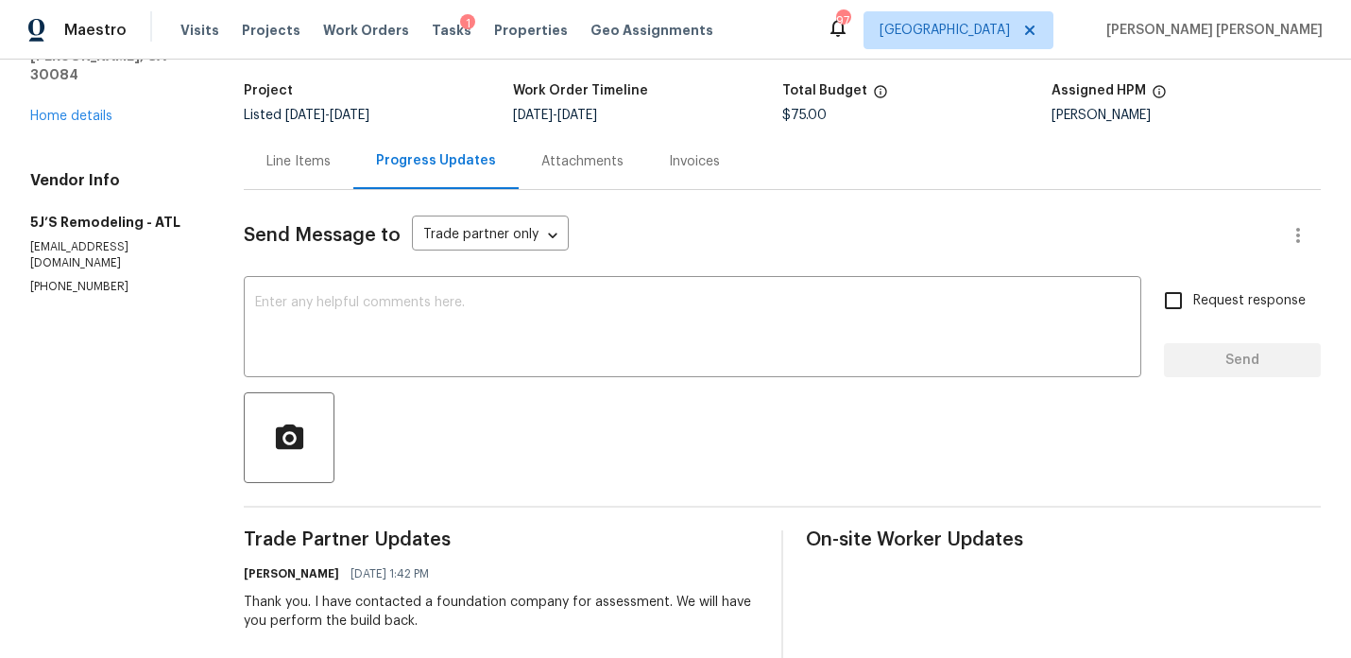
scroll to position [109, 0]
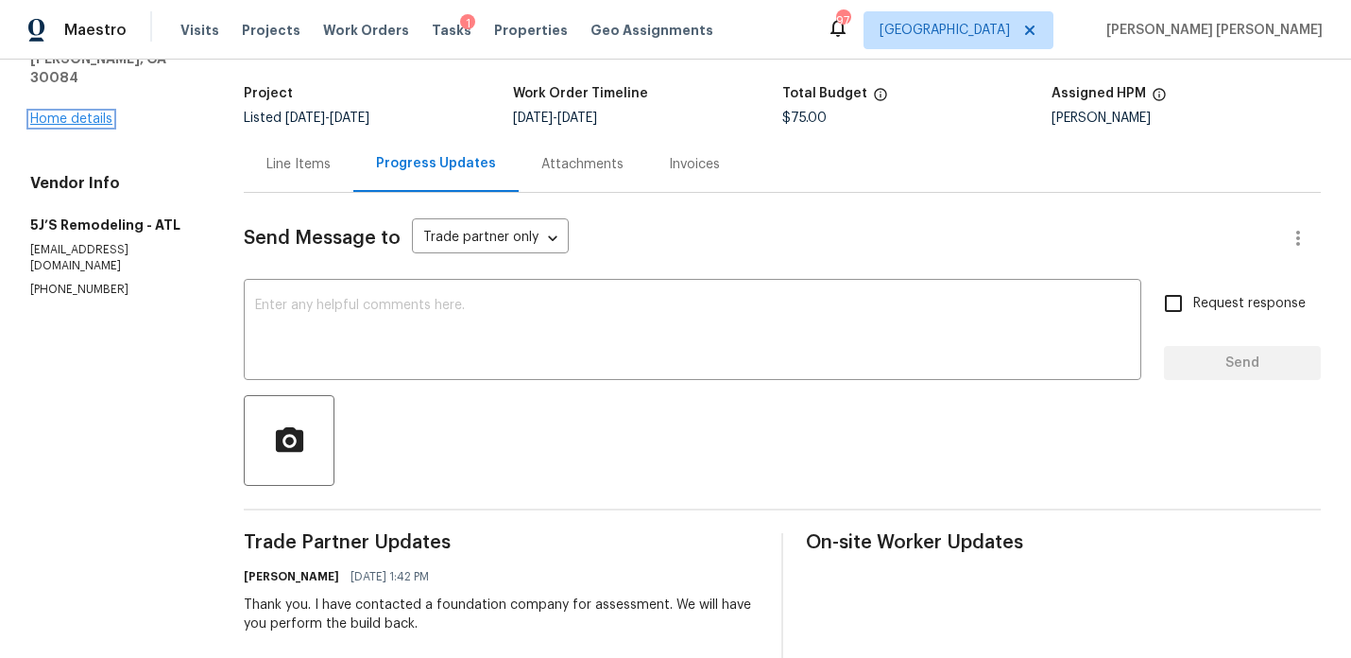
click at [42, 112] on link "Home details" at bounding box center [71, 118] width 82 height 13
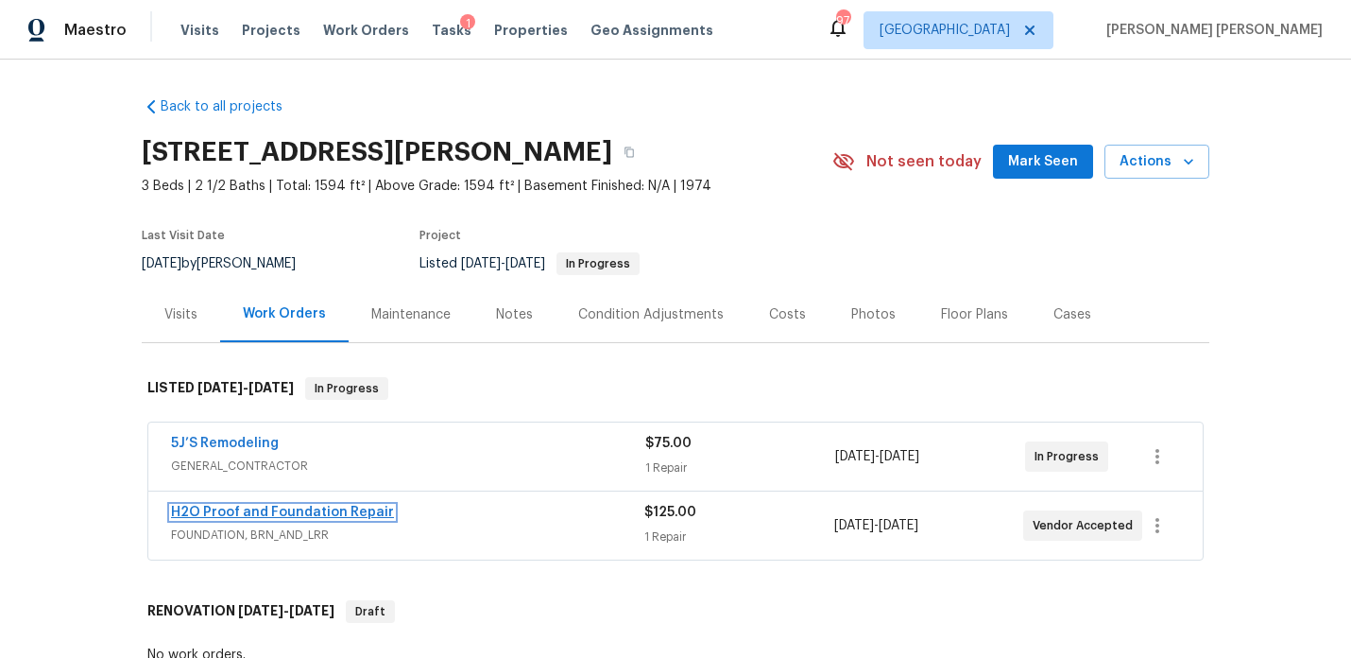
click at [279, 511] on link "H2O Proof and Foundation Repair" at bounding box center [282, 511] width 223 height 13
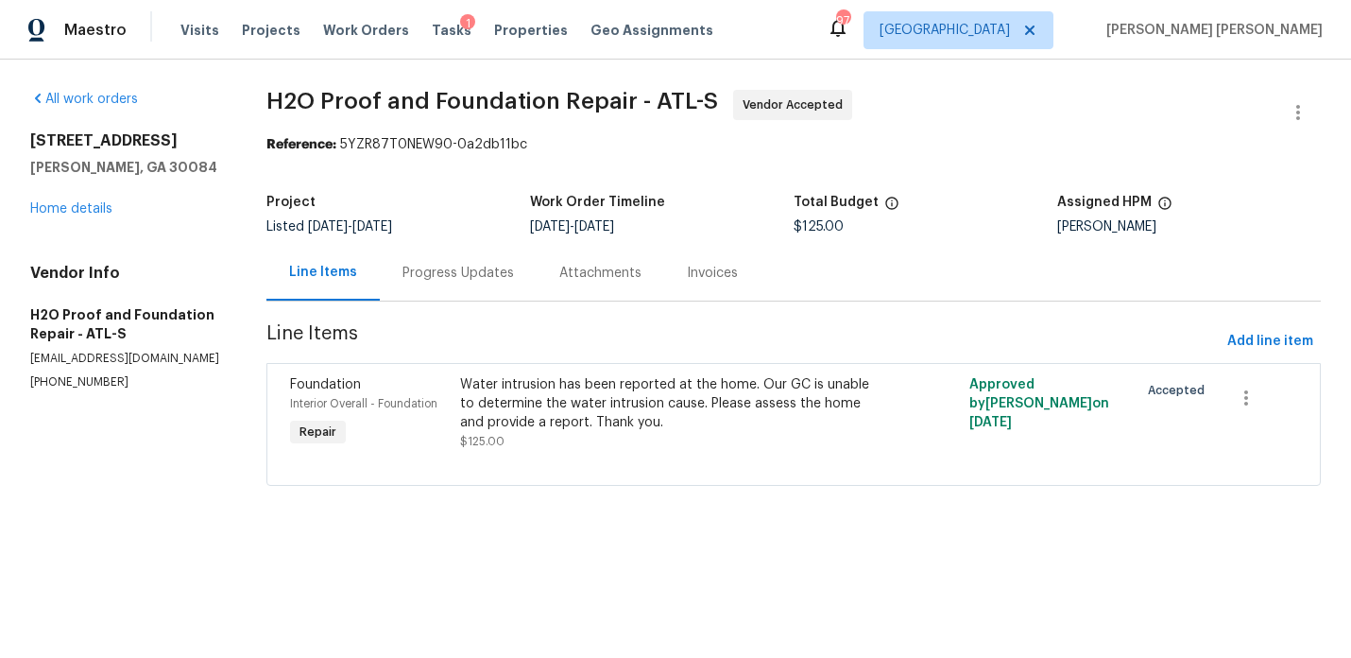
click at [444, 273] on div "Progress Updates" at bounding box center [457, 273] width 111 height 19
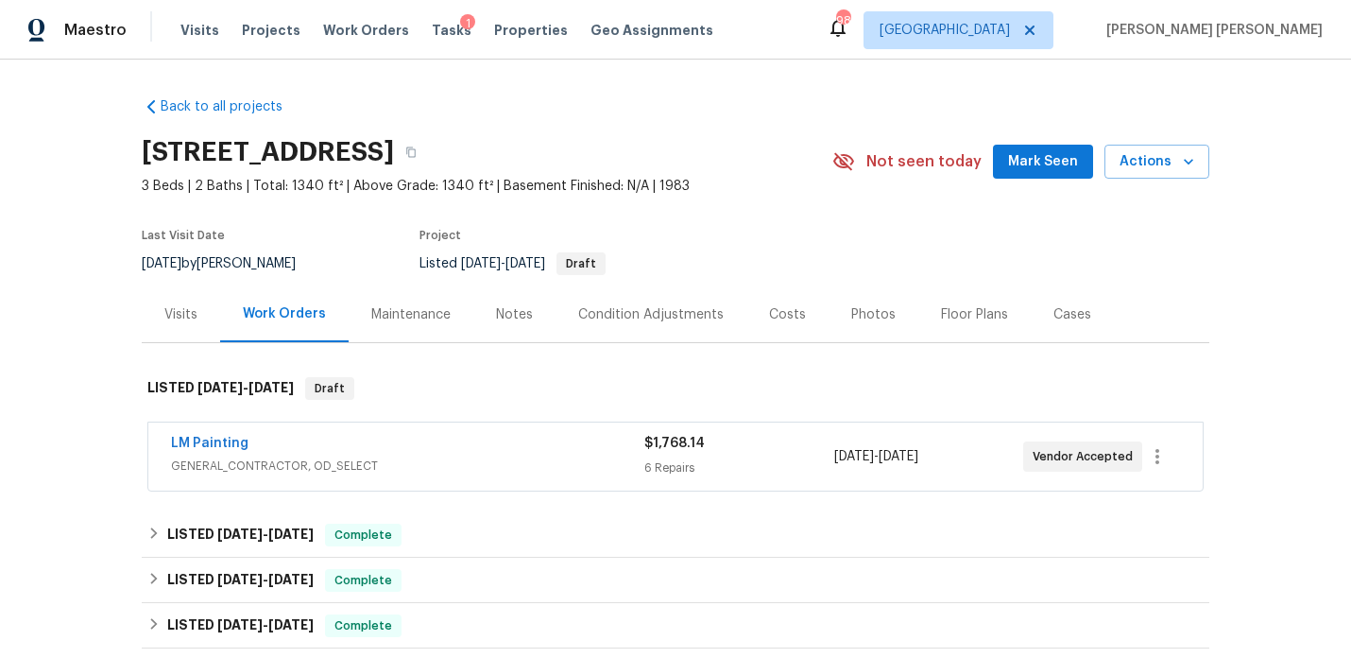
scroll to position [44, 0]
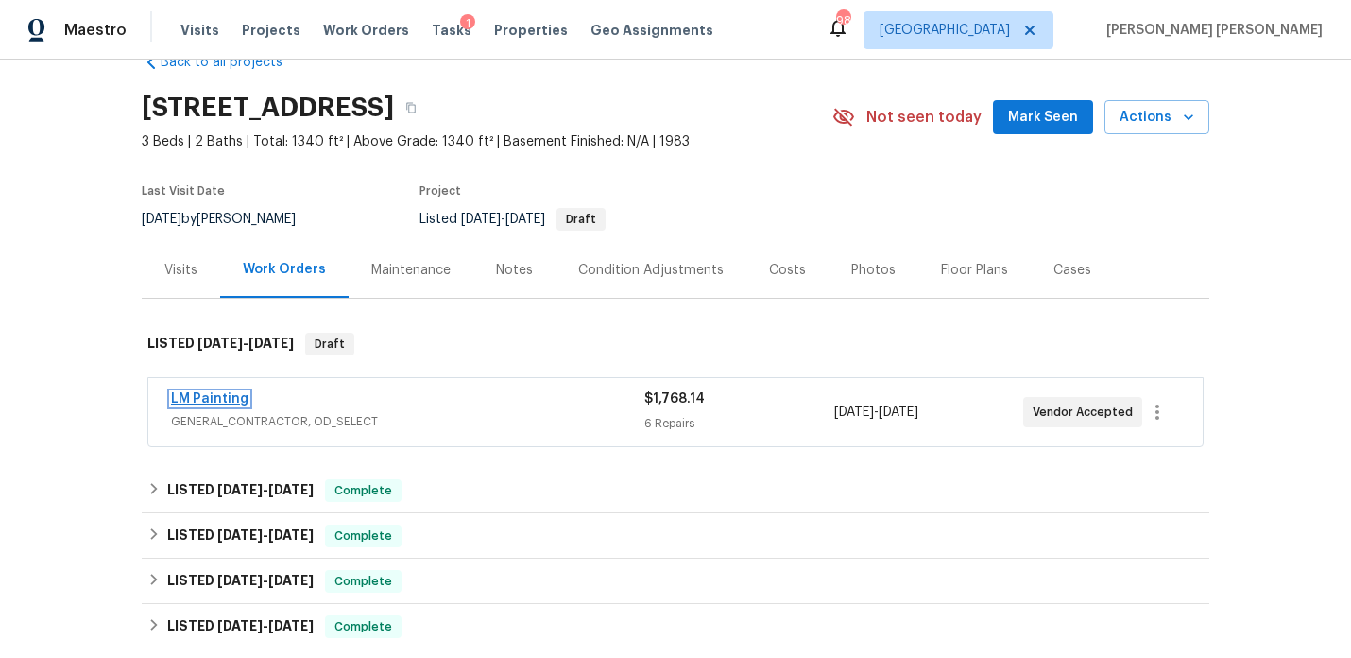
click at [191, 398] on link "LM Painting" at bounding box center [209, 398] width 77 height 13
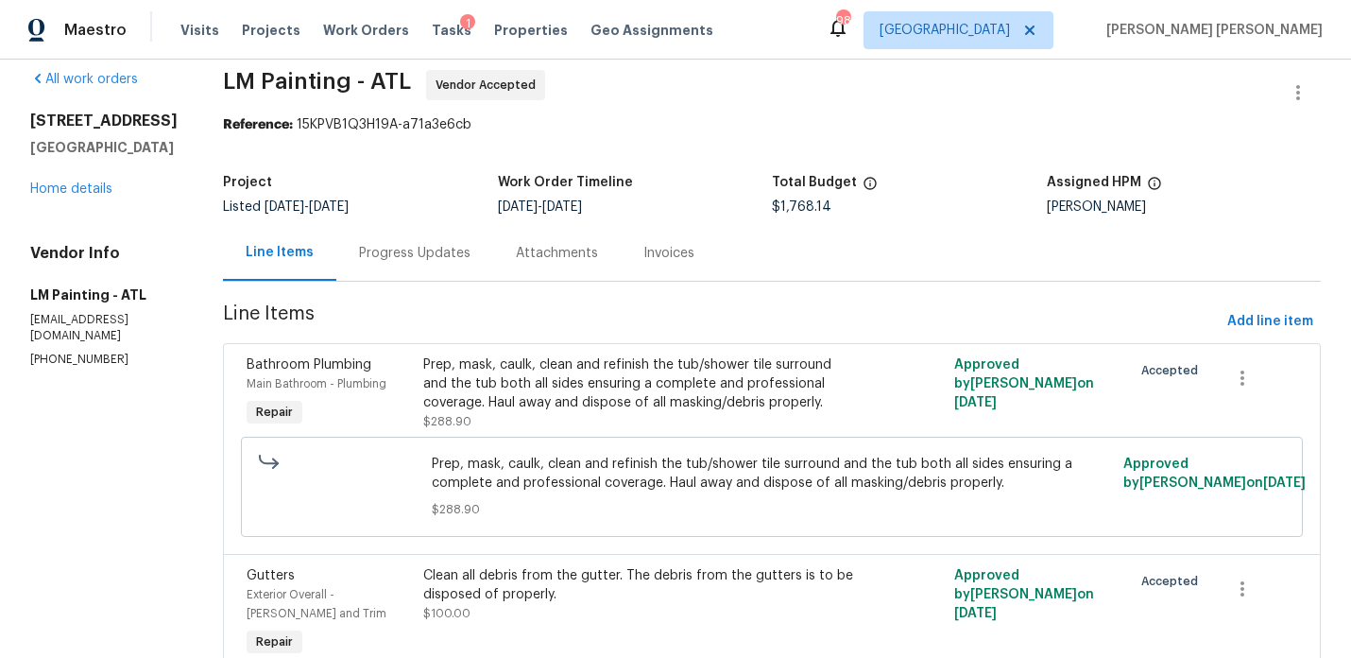
scroll to position [24, 0]
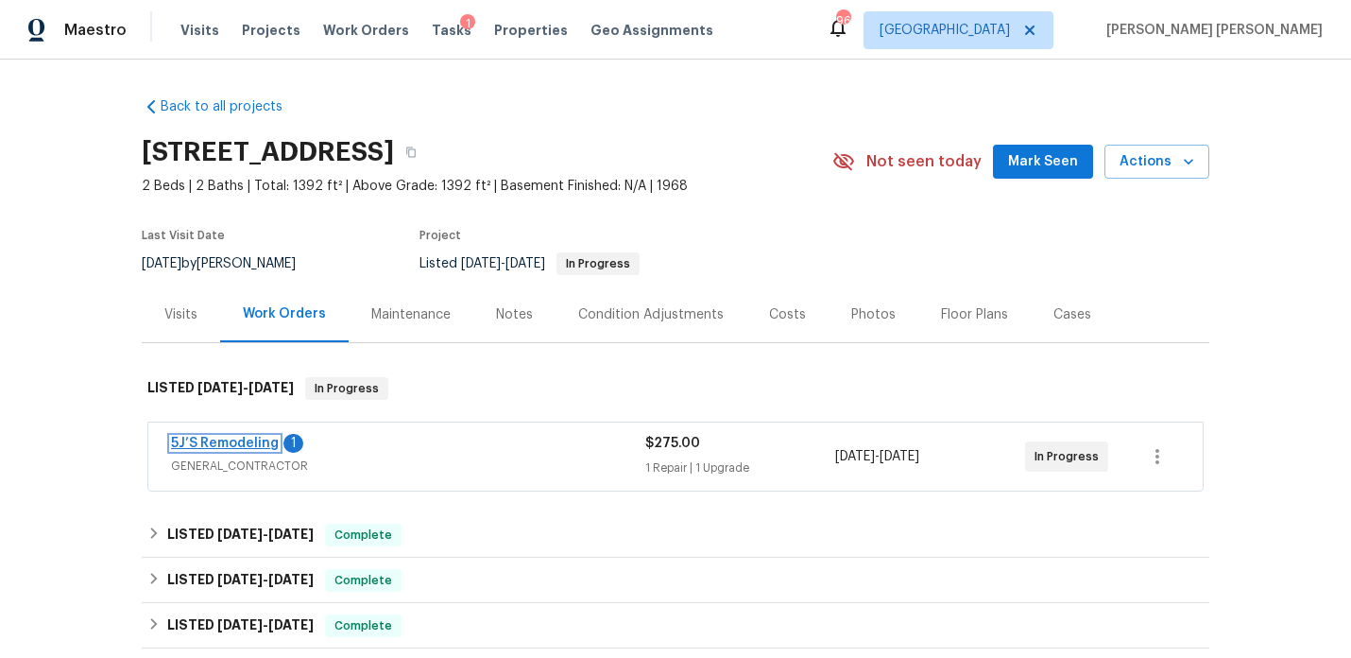
click at [246, 437] on link "5J’S Remodeling" at bounding box center [225, 442] width 108 height 13
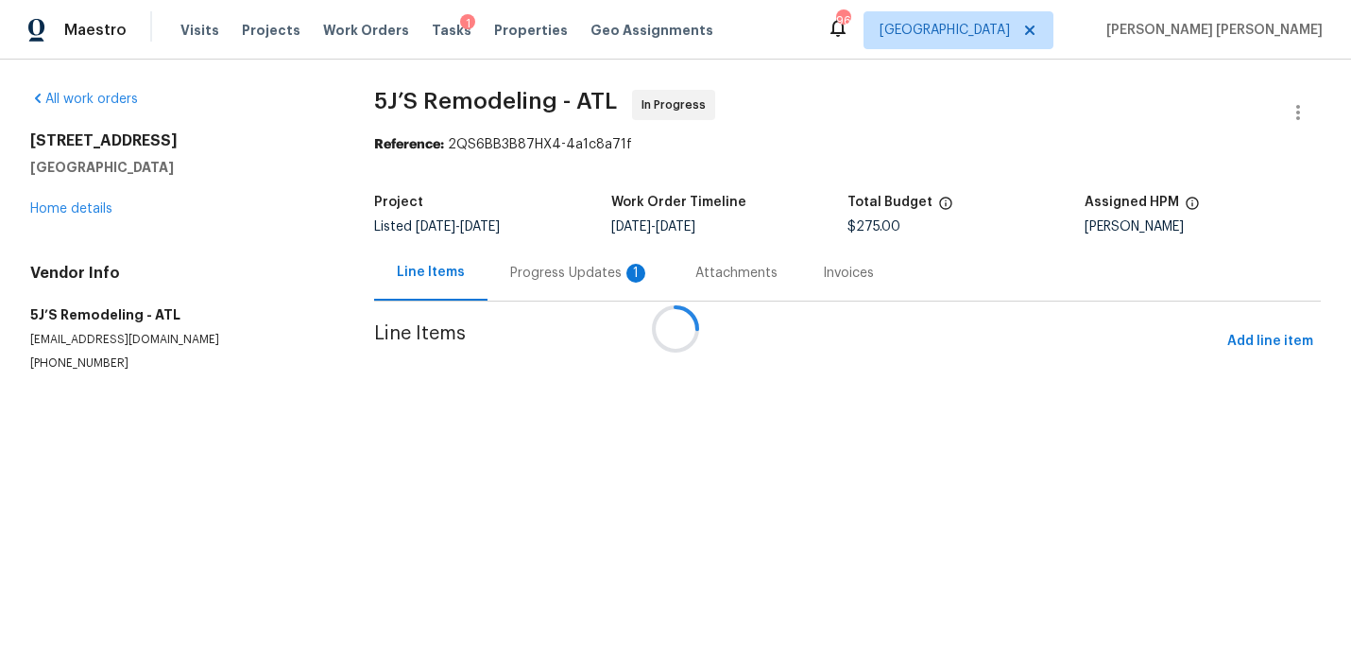
click at [521, 283] on div at bounding box center [675, 329] width 1351 height 658
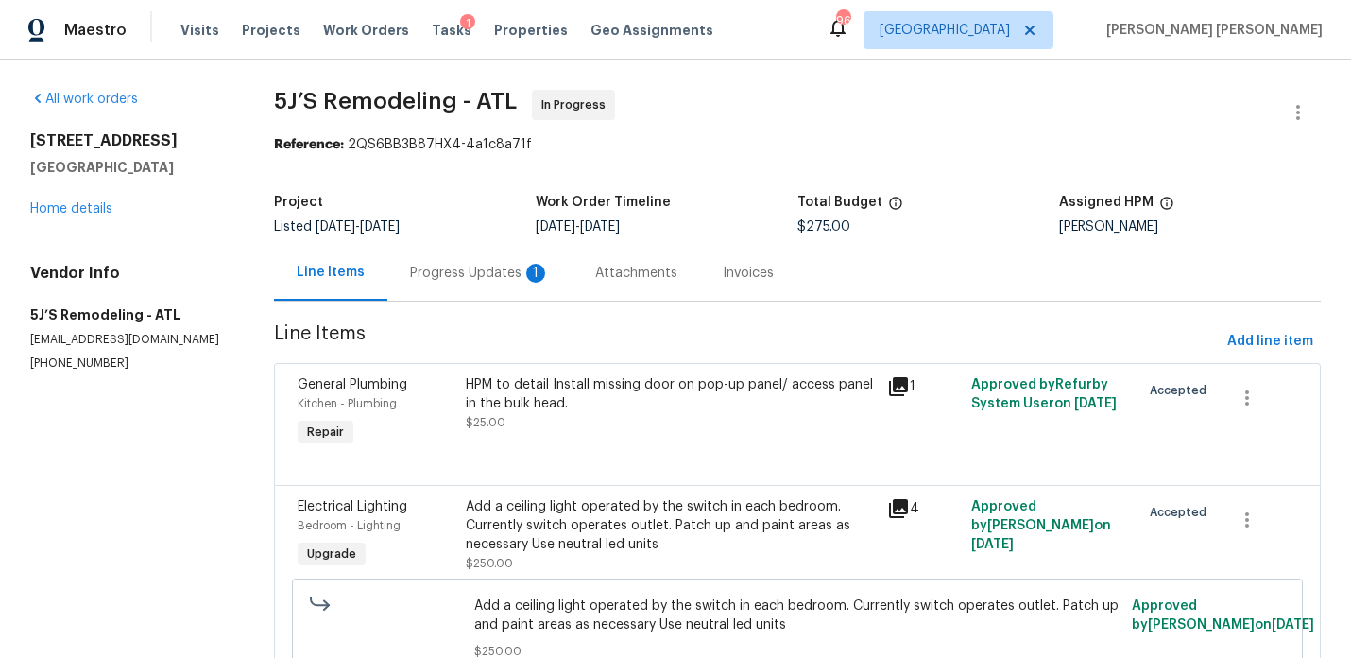
click at [521, 283] on div "Progress Updates 1" at bounding box center [479, 273] width 185 height 56
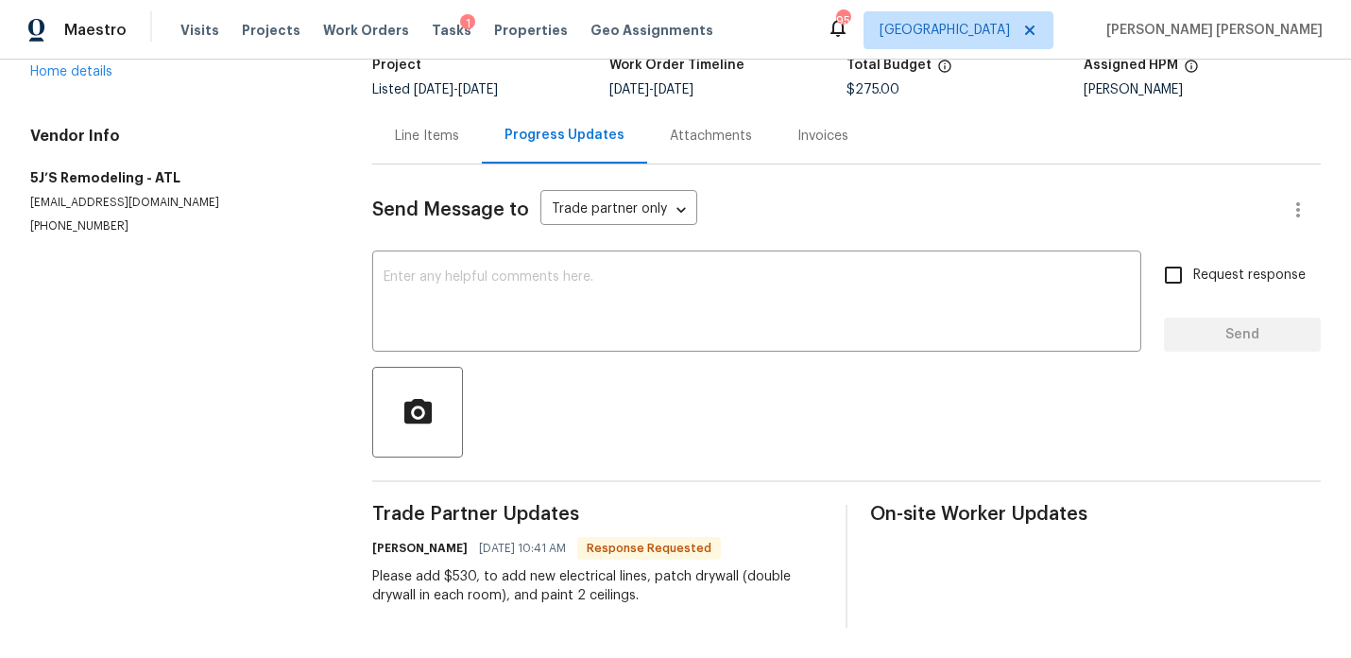
scroll to position [123, 0]
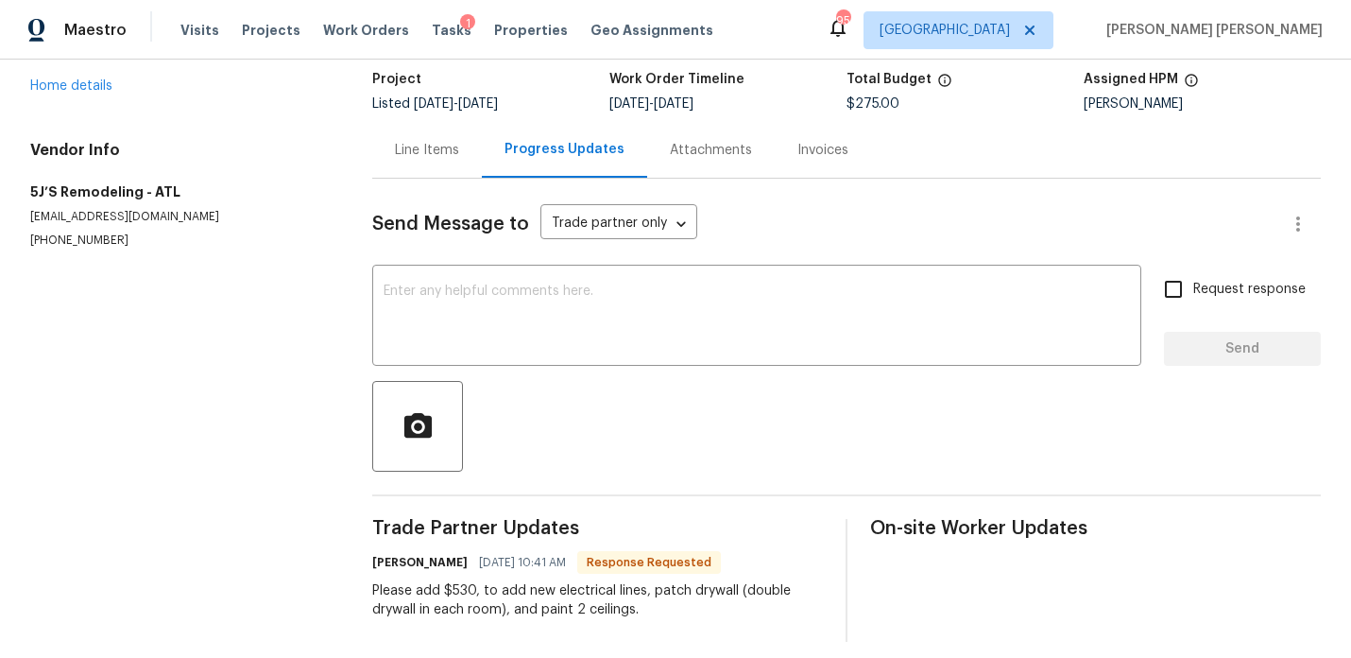
click at [420, 158] on div "Line Items" at bounding box center [427, 150] width 64 height 19
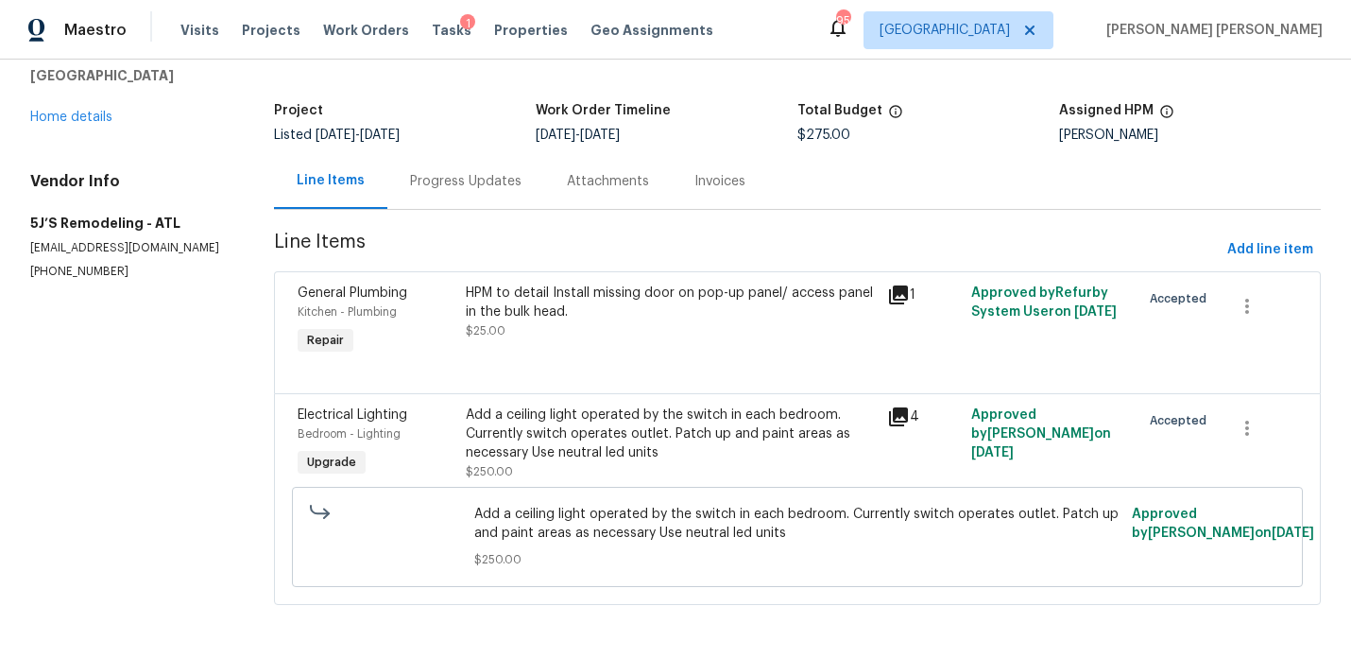
scroll to position [93, 0]
click at [648, 419] on div "Add a ceiling light operated by the switch in each bedroom. Currently switch op…" at bounding box center [671, 433] width 410 height 57
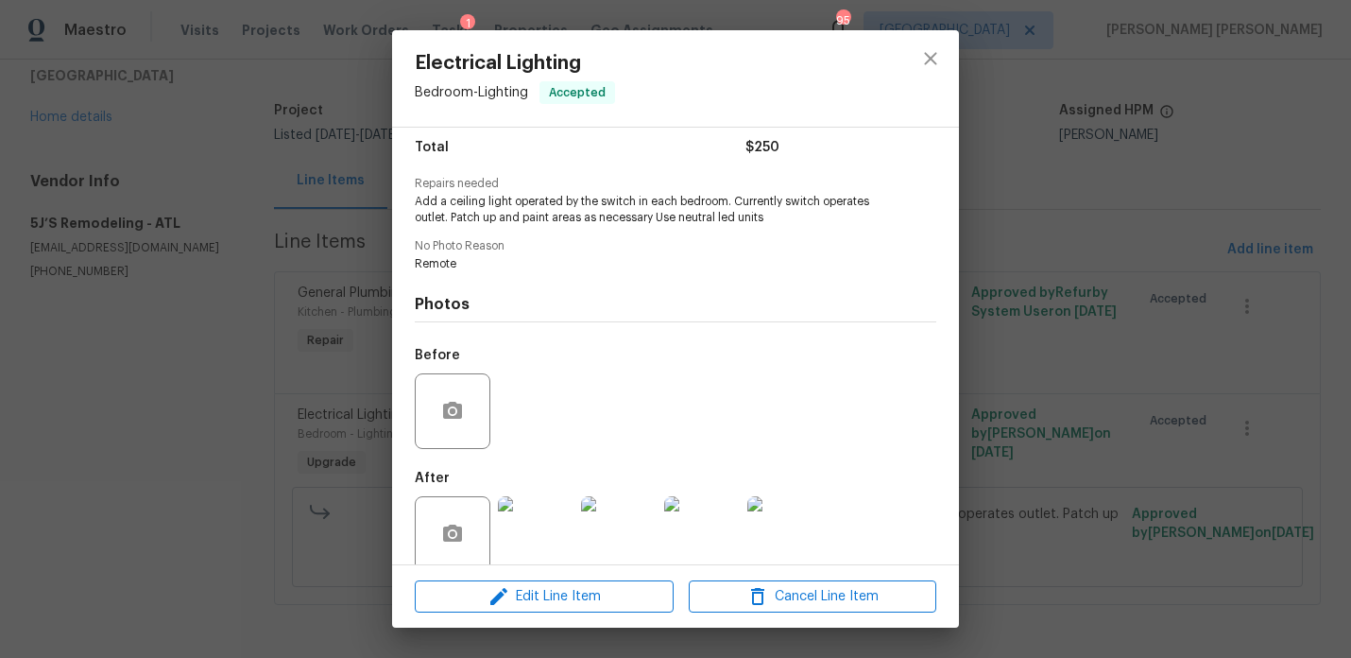
scroll to position [180, 0]
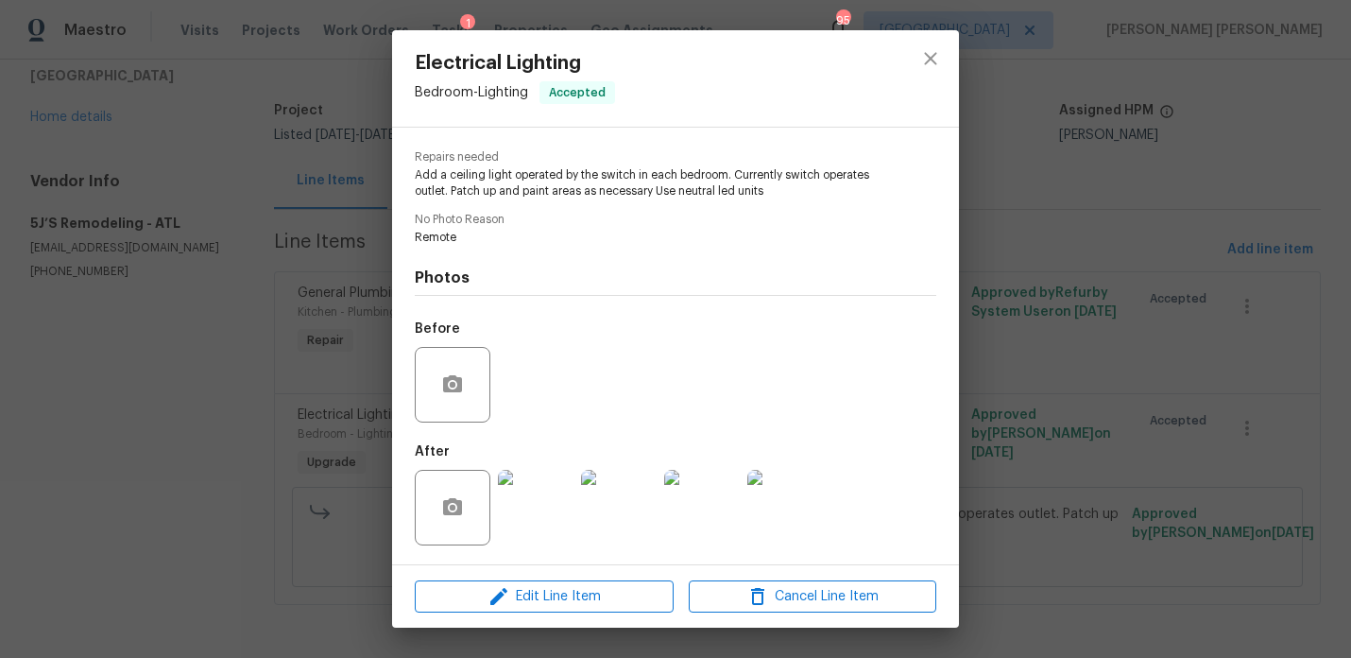
click at [554, 505] on img at bounding box center [536, 508] width 76 height 76
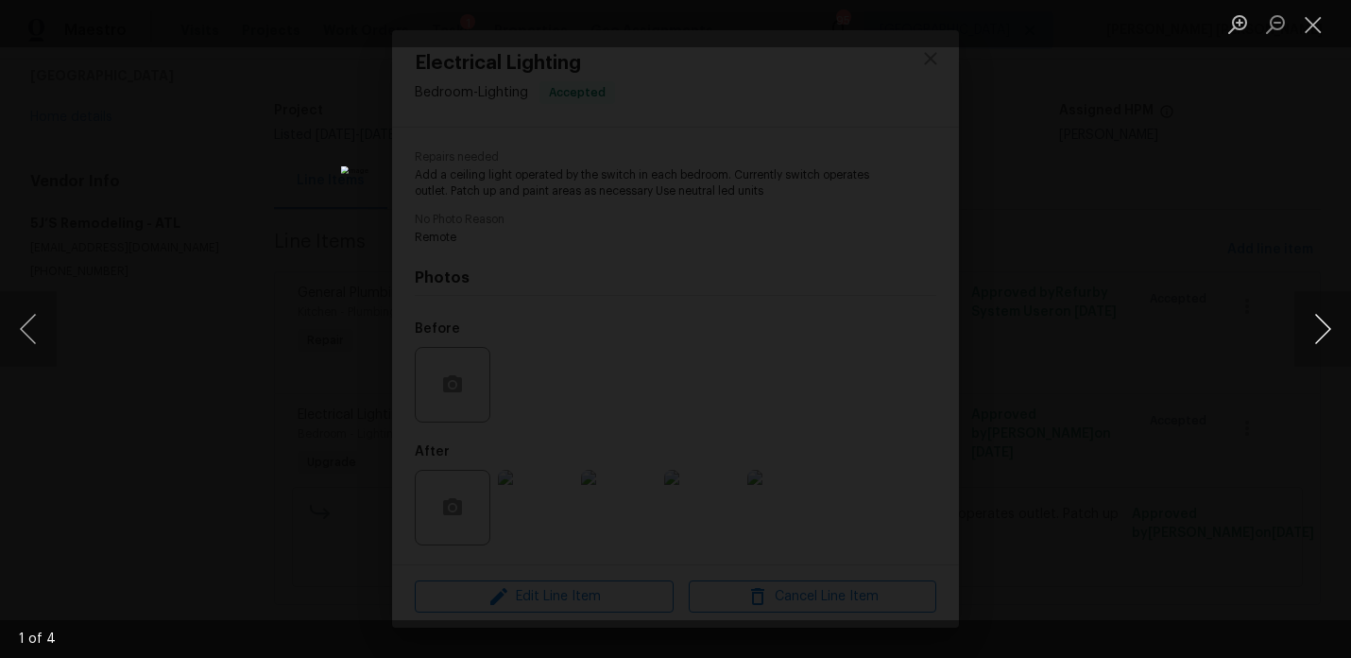
click at [1331, 318] on button "Next image" at bounding box center [1322, 329] width 57 height 76
click at [1240, 306] on div "Lightbox" at bounding box center [675, 329] width 1351 height 658
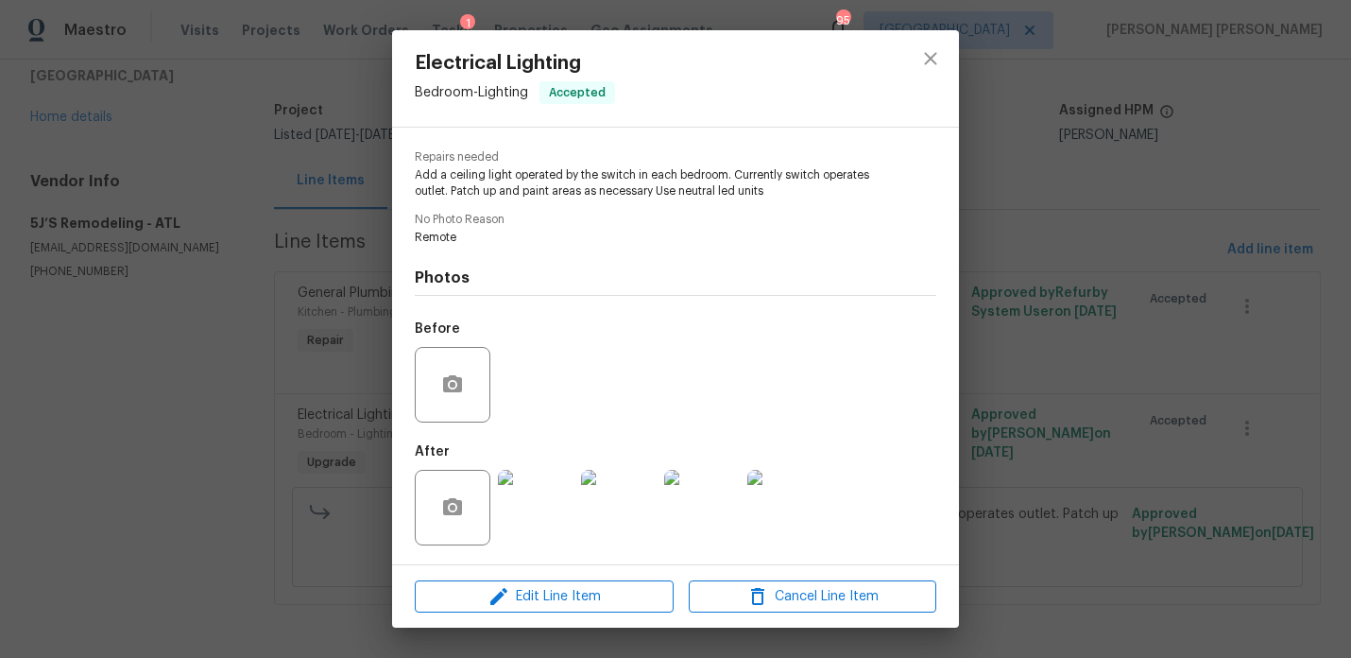
click at [1148, 302] on div "Electrical Lighting Bedroom - Lighting Accepted Vendor 5J’S Remodeling Account …" at bounding box center [675, 329] width 1351 height 658
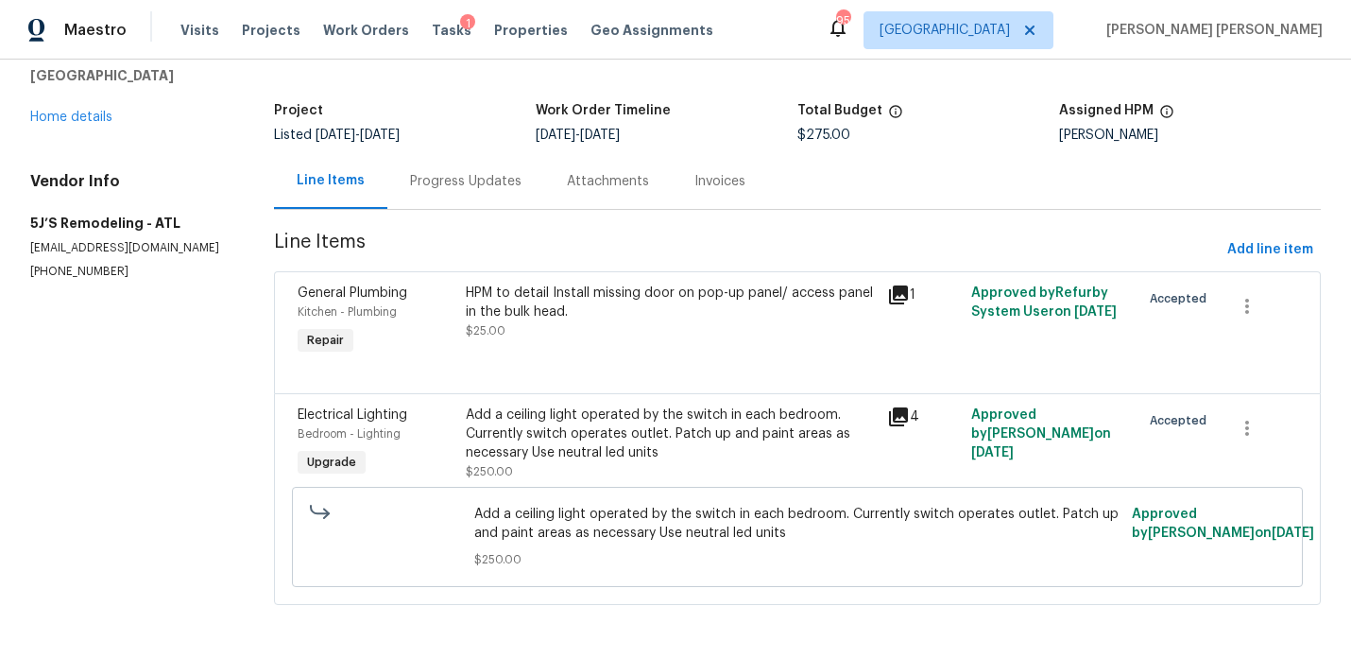
scroll to position [0, 0]
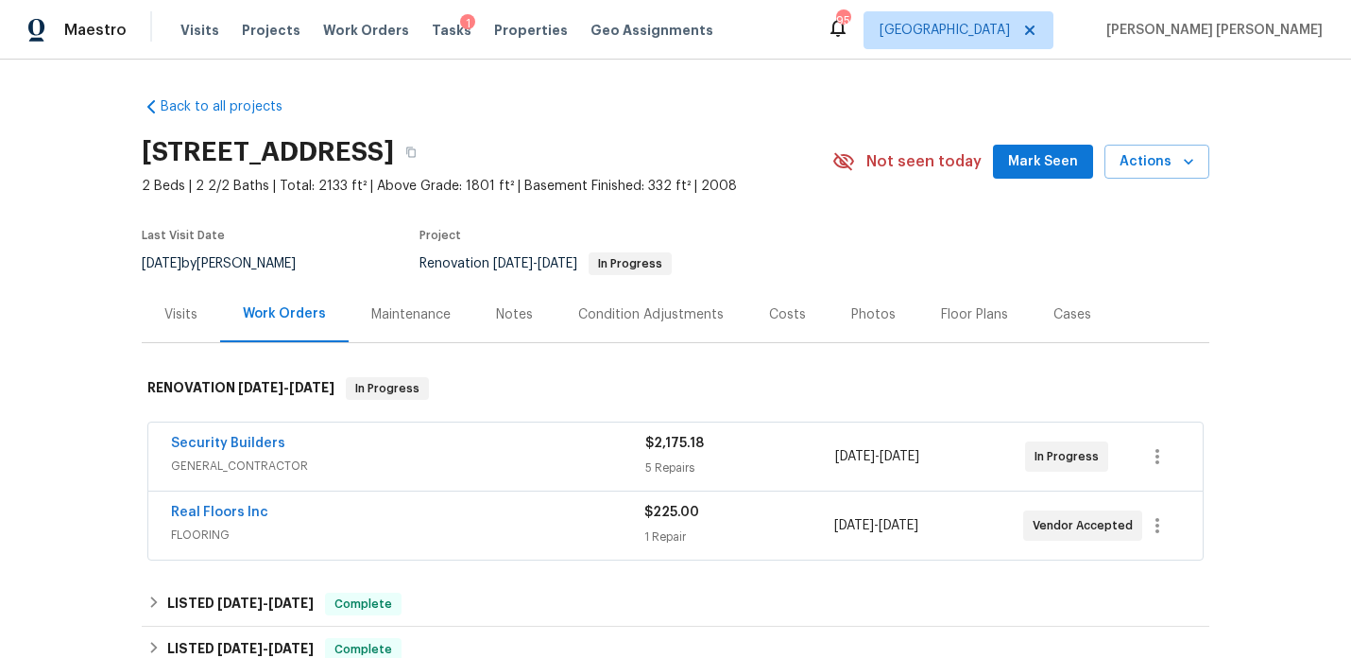
scroll to position [24, 0]
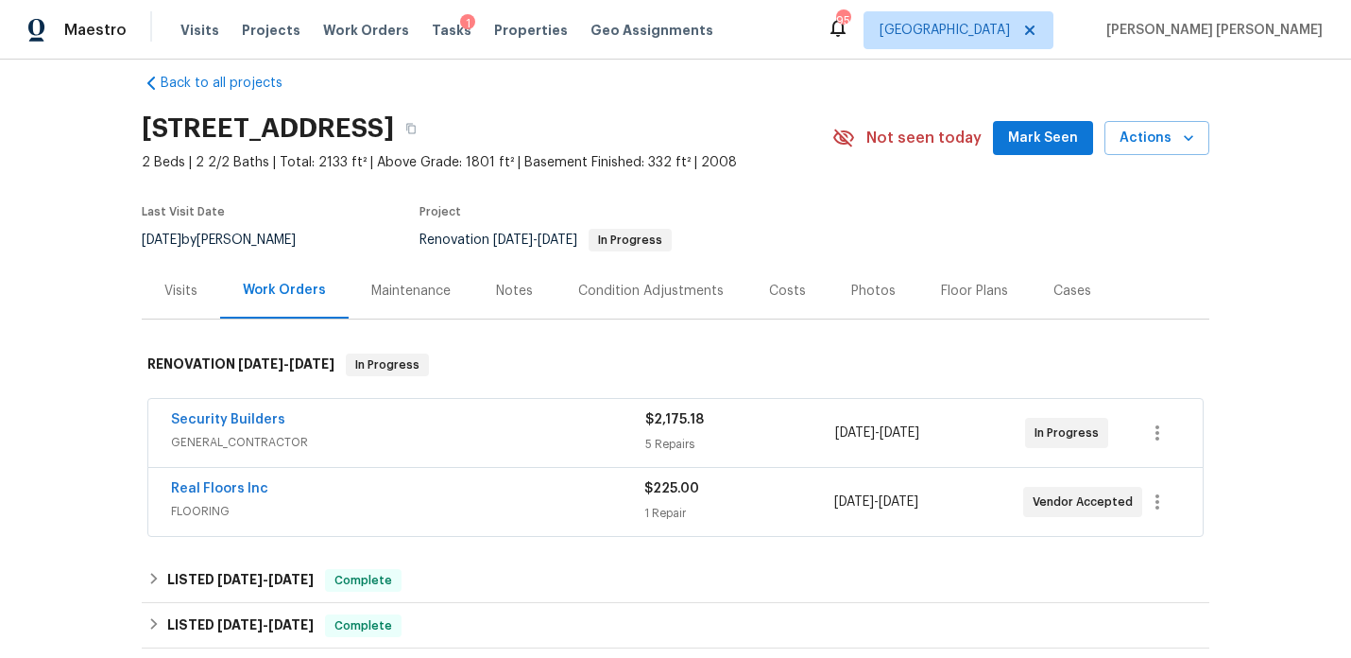
click at [511, 427] on div "Security Builders" at bounding box center [408, 421] width 474 height 23
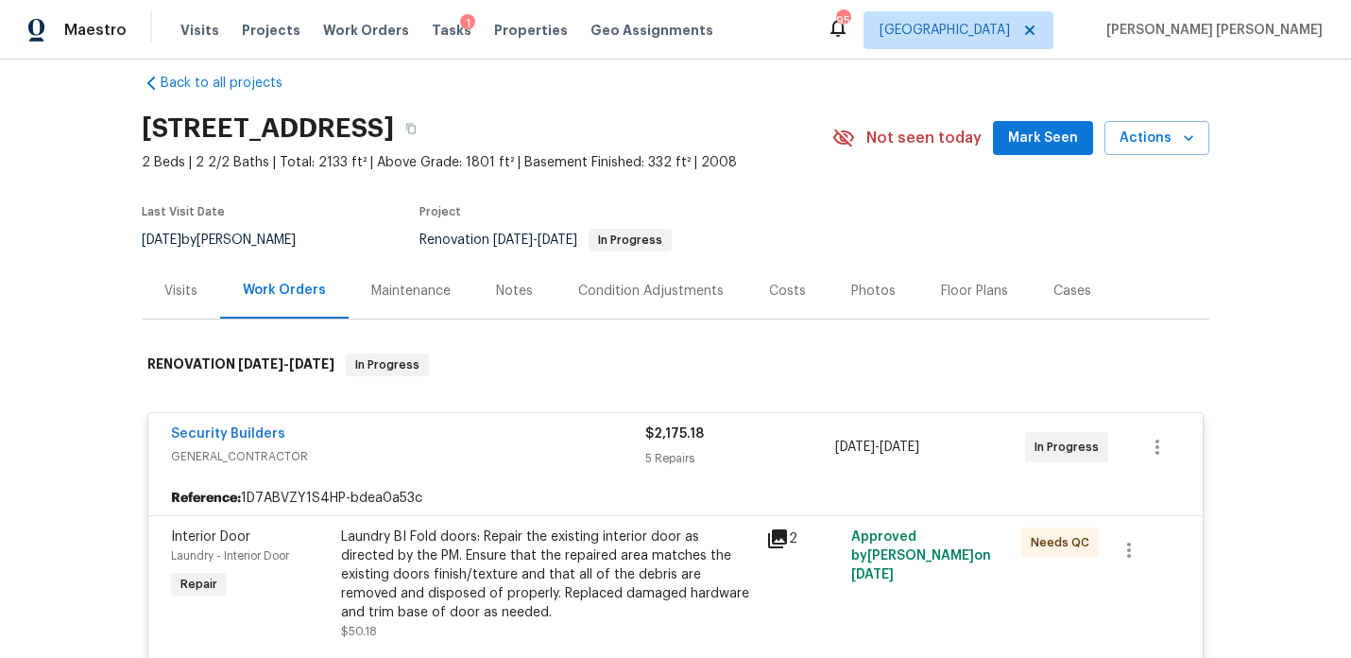
click at [522, 294] on div "Notes" at bounding box center [514, 291] width 37 height 19
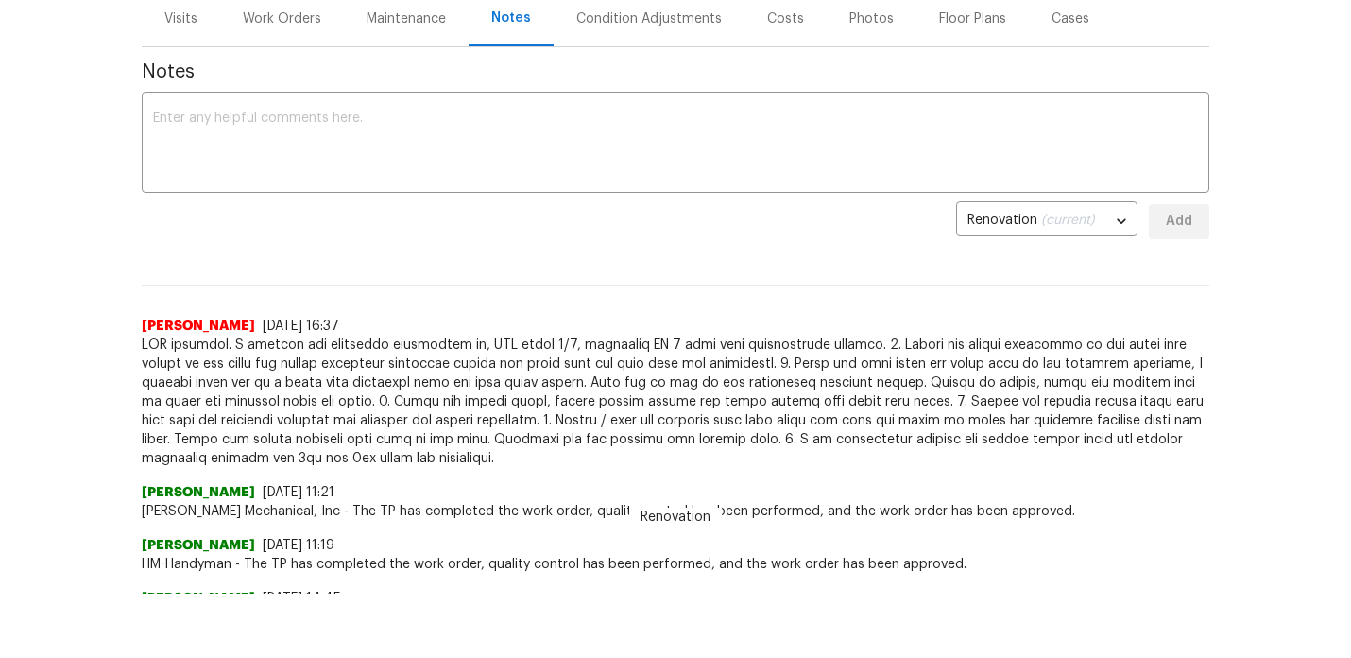
scroll to position [231, 0]
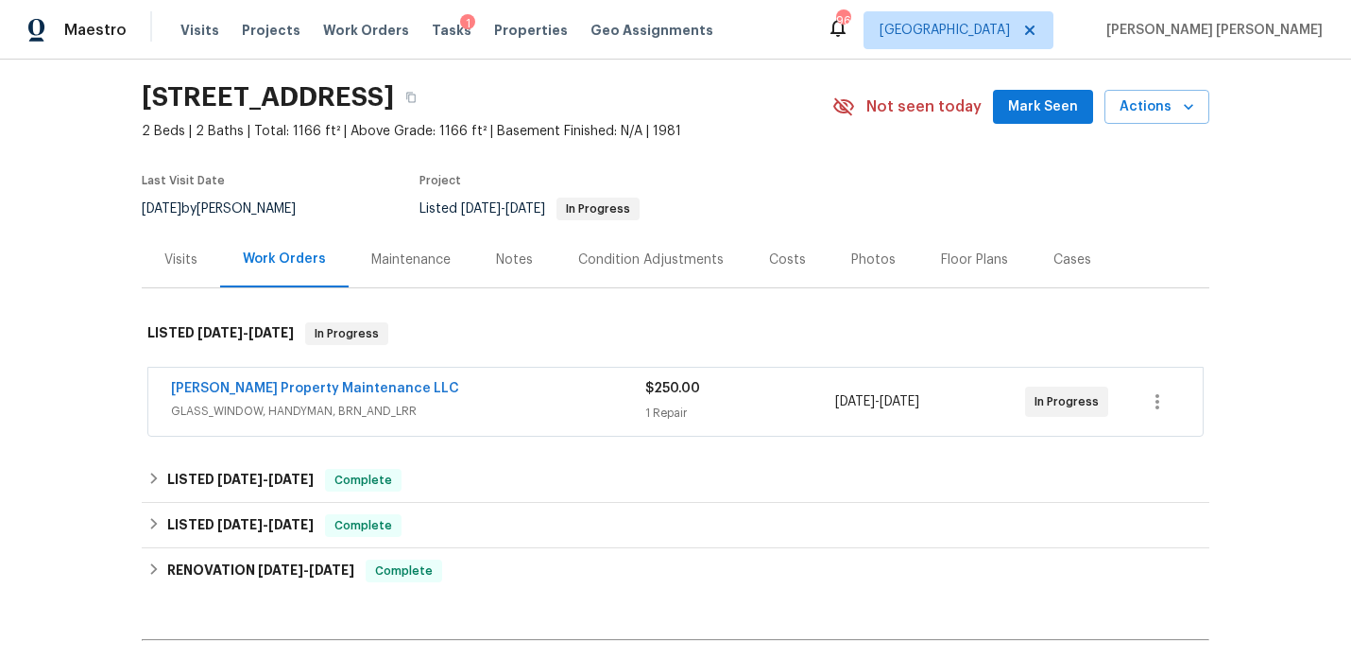
scroll to position [150, 0]
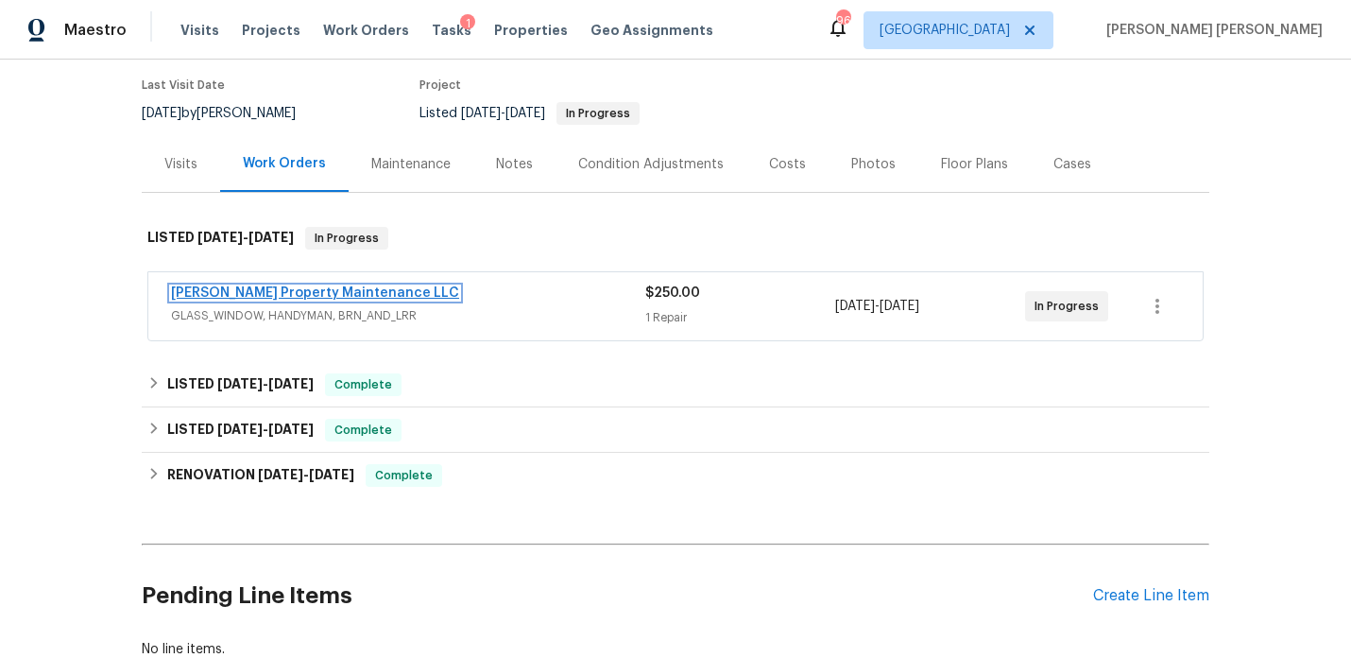
click at [316, 298] on link "[PERSON_NAME] Property Maintenance LLC" at bounding box center [315, 292] width 288 height 13
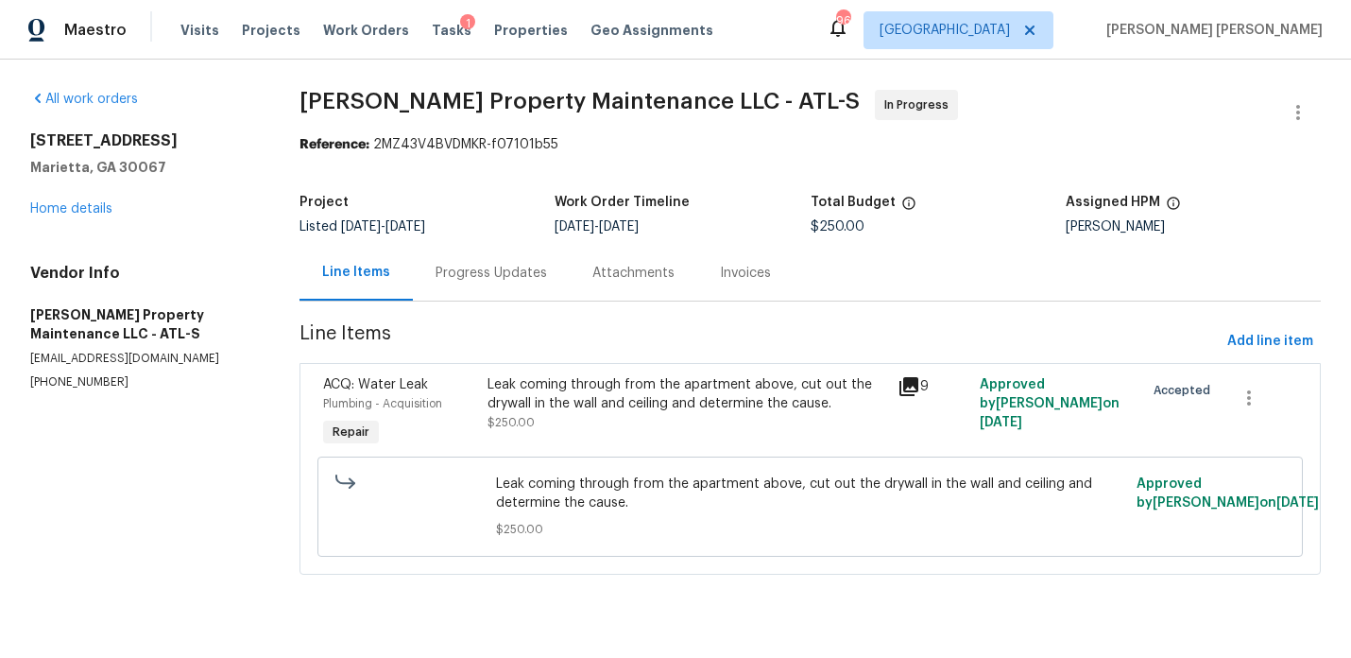
click at [468, 277] on div "Progress Updates" at bounding box center [491, 273] width 111 height 19
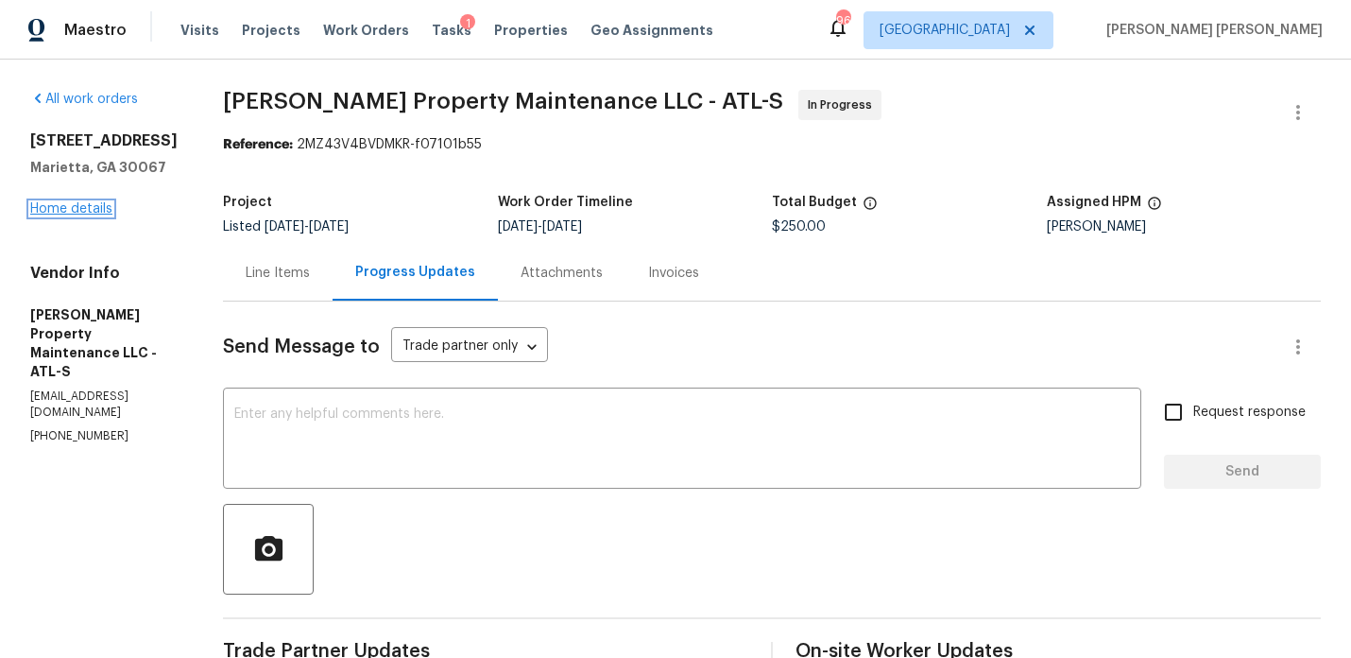
click at [94, 215] on link "Home details" at bounding box center [71, 208] width 82 height 13
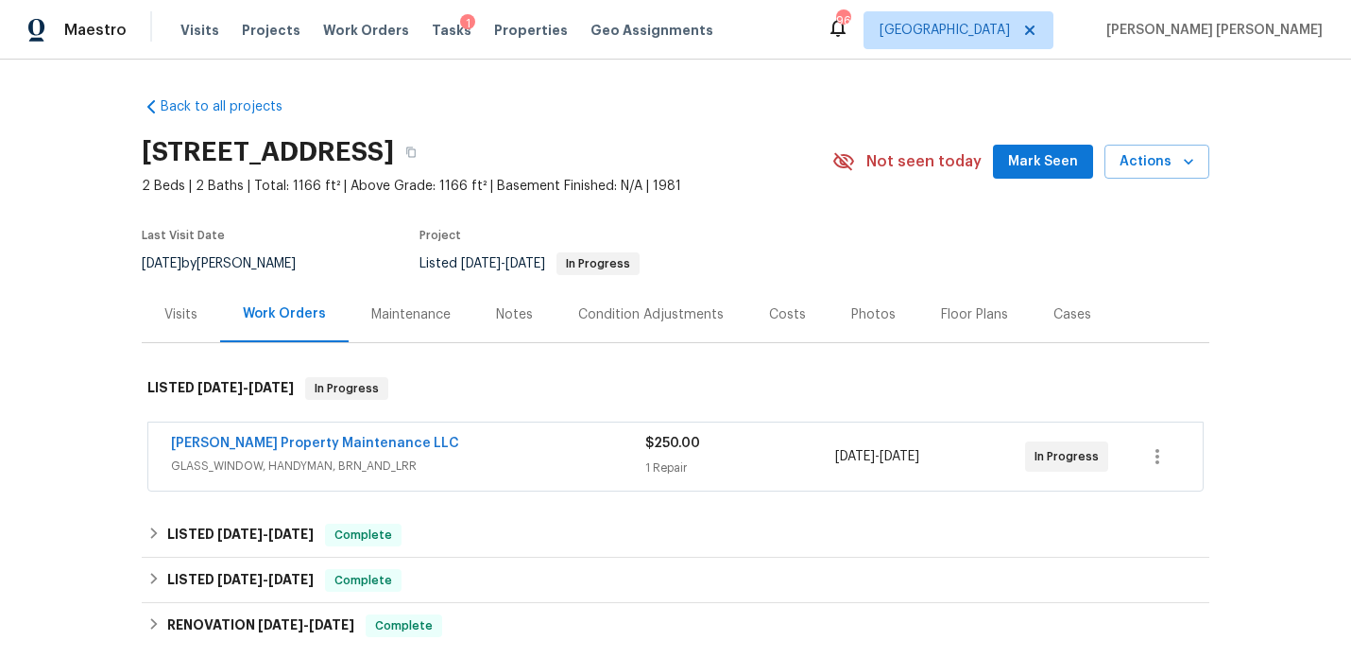
click at [527, 303] on div "Notes" at bounding box center [514, 314] width 82 height 56
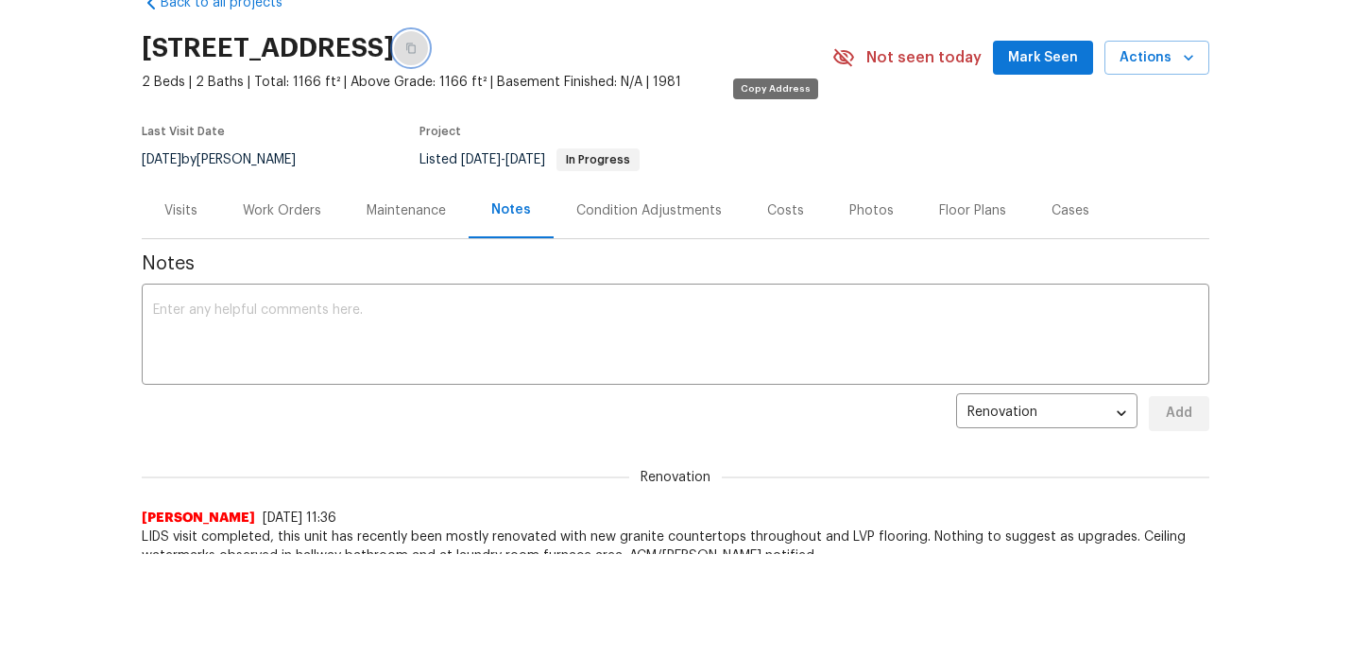
click at [428, 59] on button "button" at bounding box center [411, 48] width 34 height 34
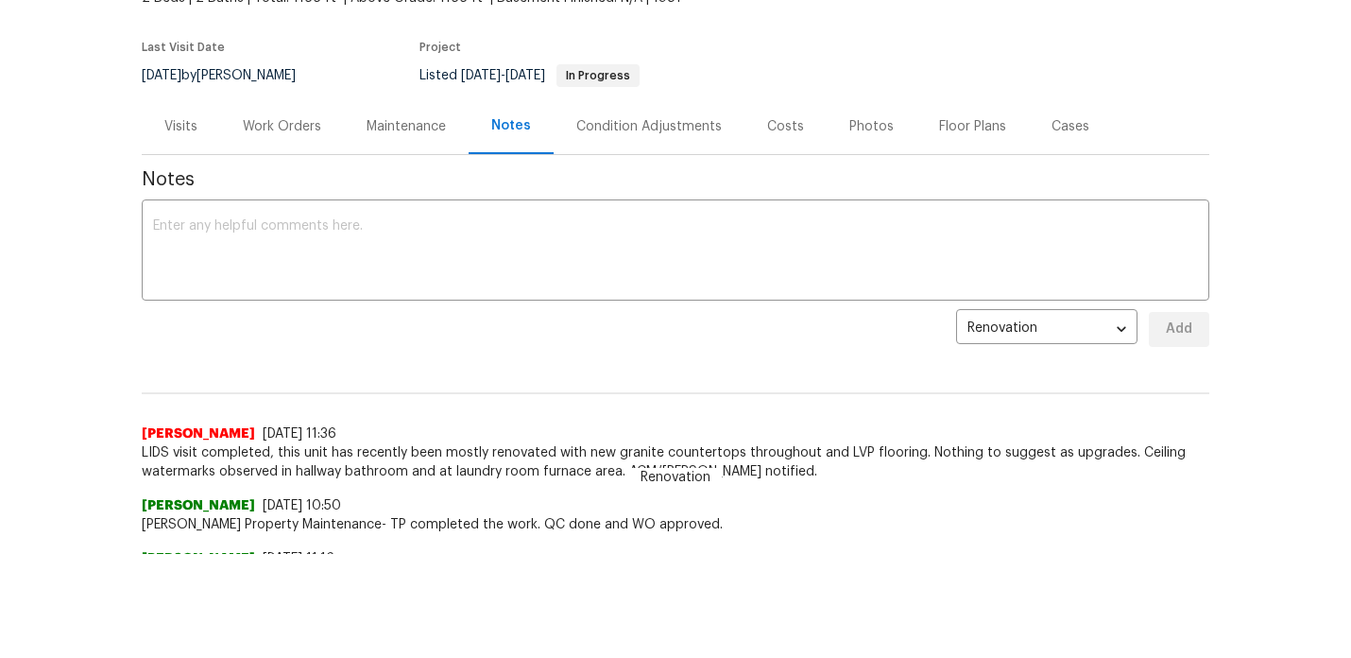
scroll to position [115, 0]
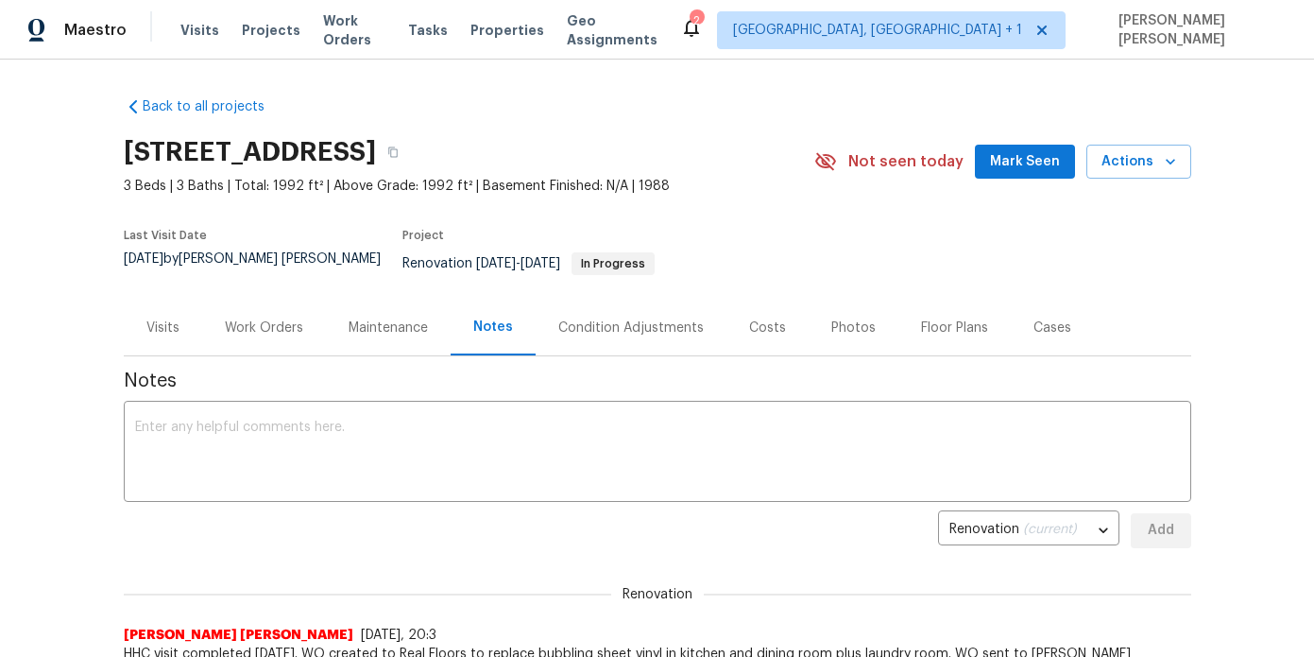
click at [266, 333] on div "Work Orders" at bounding box center [264, 327] width 124 height 56
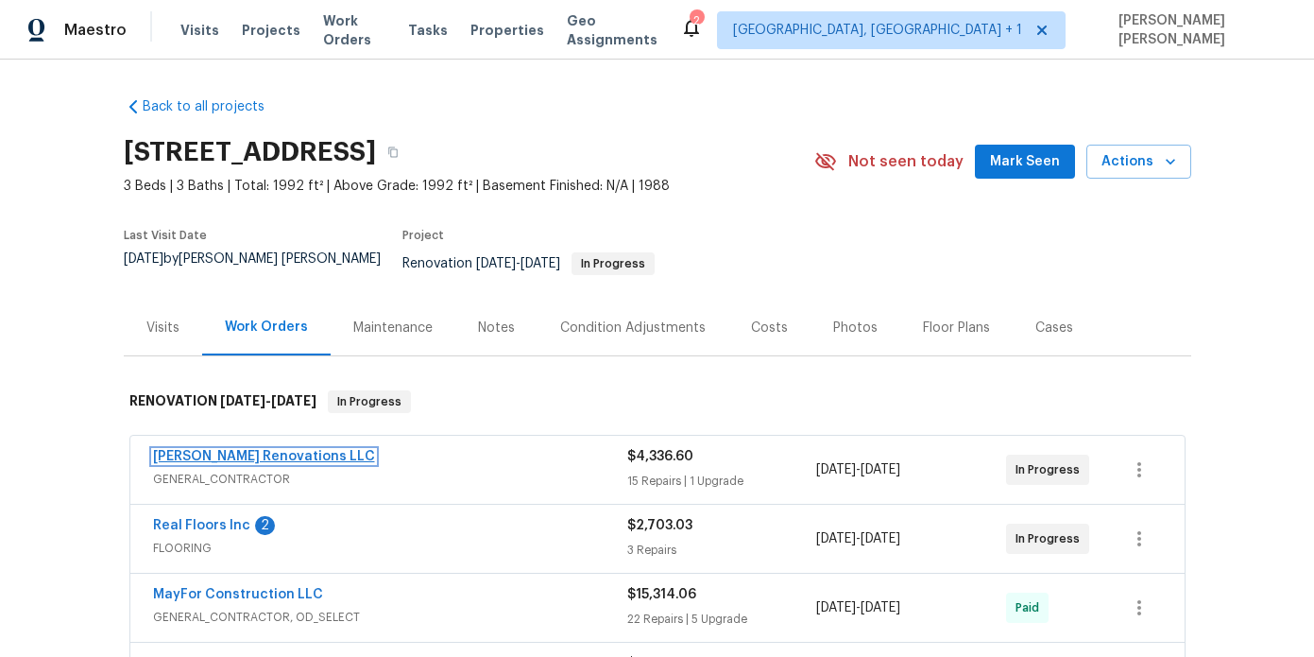
click at [265, 450] on link "[PERSON_NAME] Renovations LLC" at bounding box center [264, 456] width 222 height 13
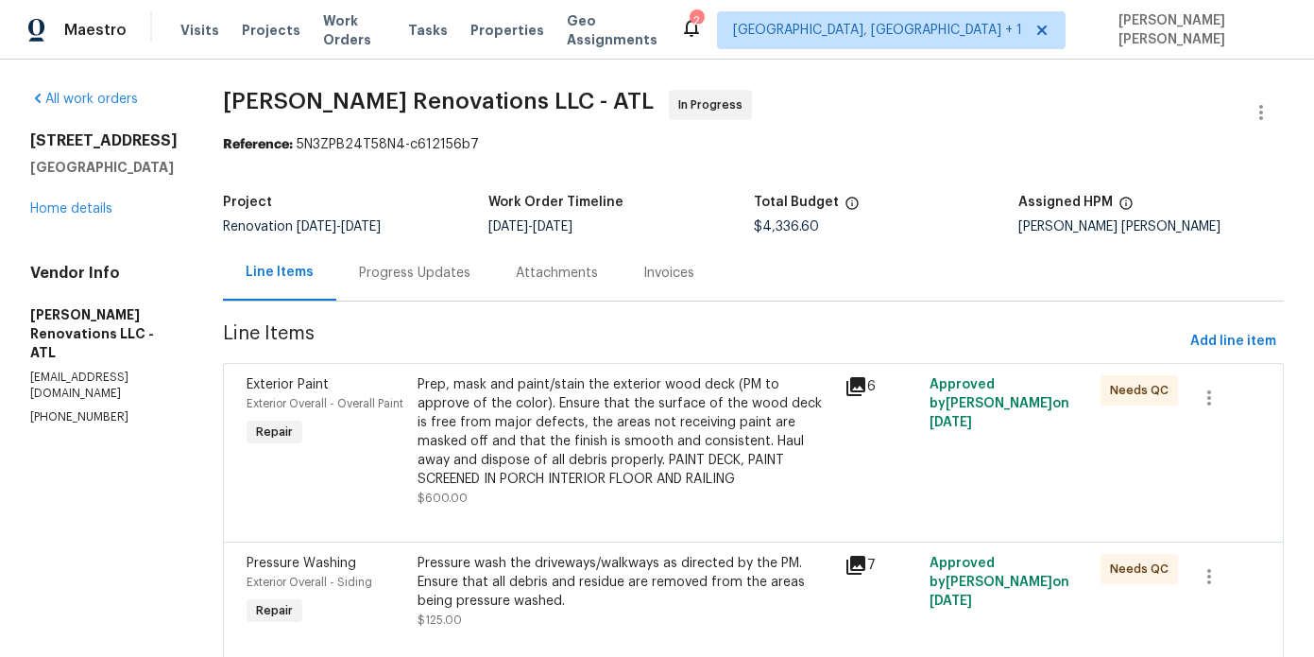
click at [795, 197] on h5 "Total Budget" at bounding box center [796, 202] width 85 height 13
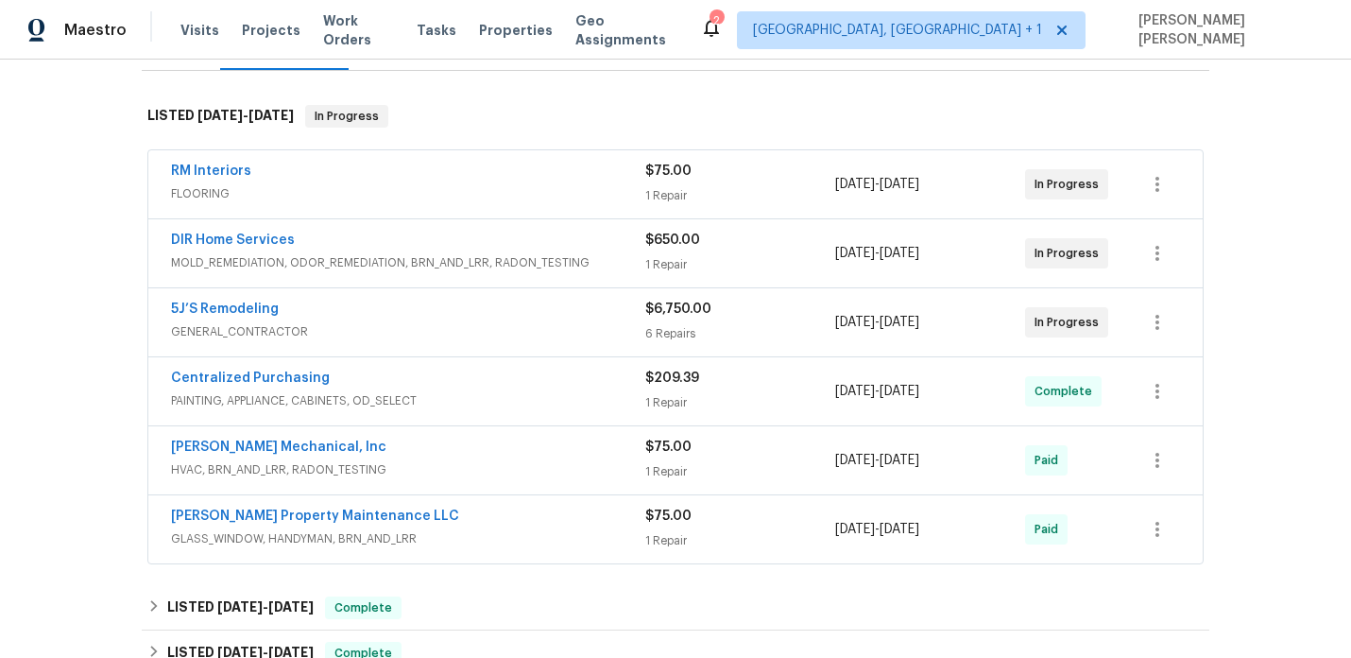
scroll to position [274, 0]
click at [454, 327] on span "GENERAL_CONTRACTOR" at bounding box center [408, 329] width 474 height 19
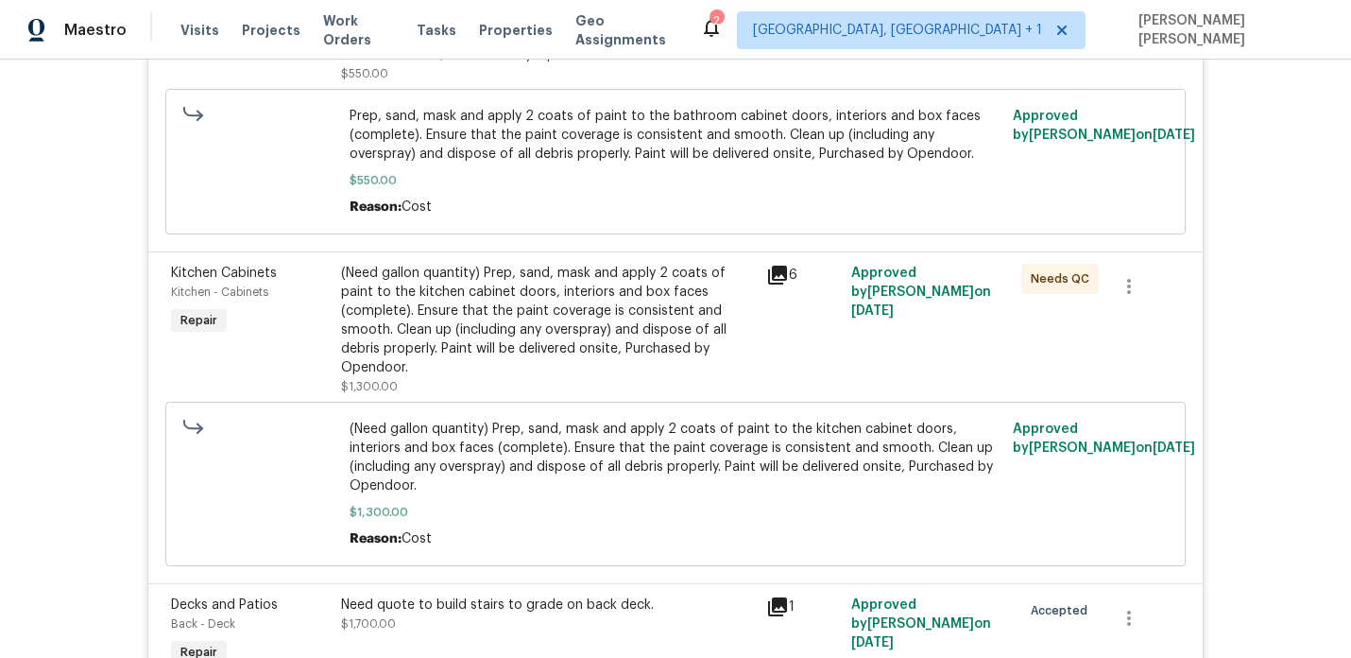
scroll to position [723, 0]
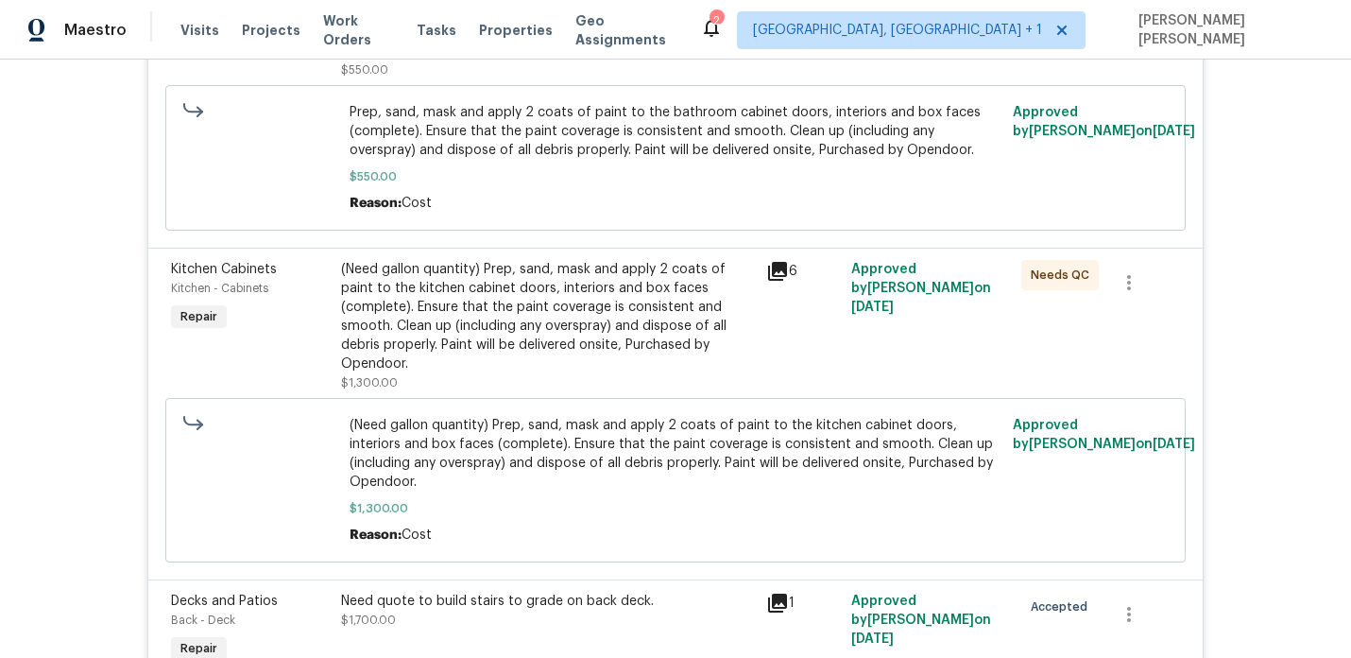
click at [530, 341] on div "(Need gallon quantity) Prep, sand, mask and apply 2 coats of paint to the kitch…" at bounding box center [548, 316] width 414 height 113
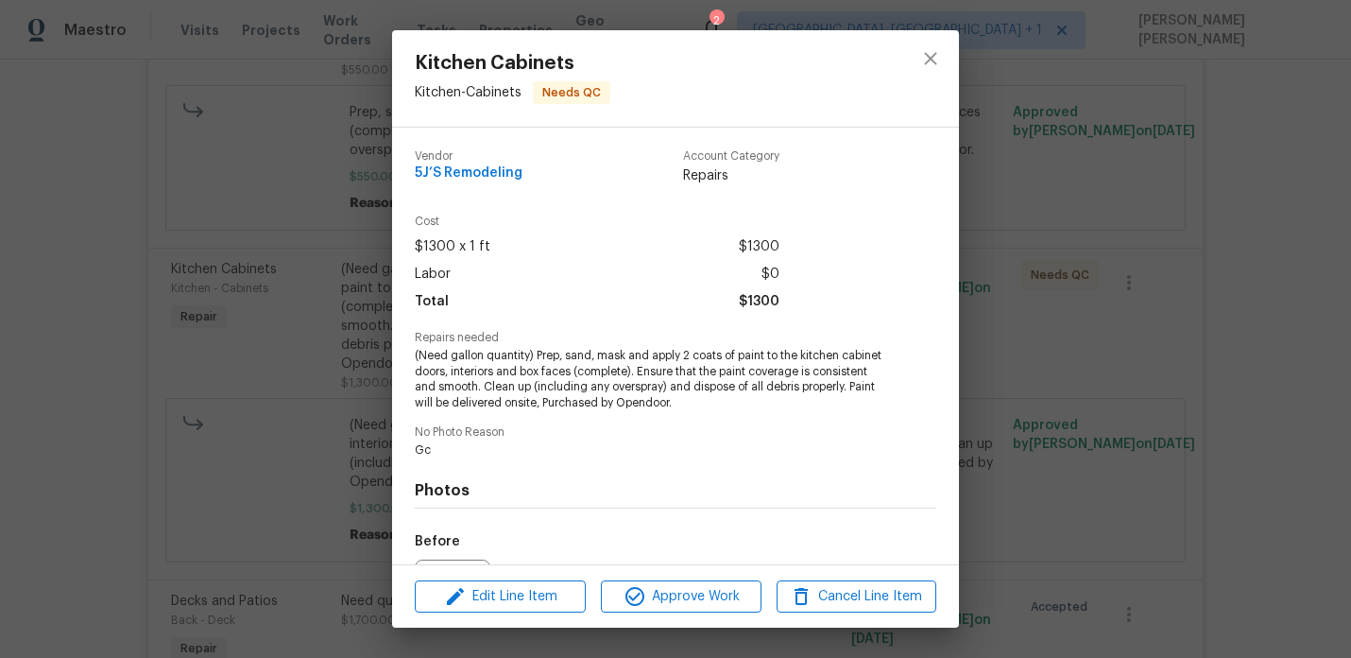
scroll to position [213, 0]
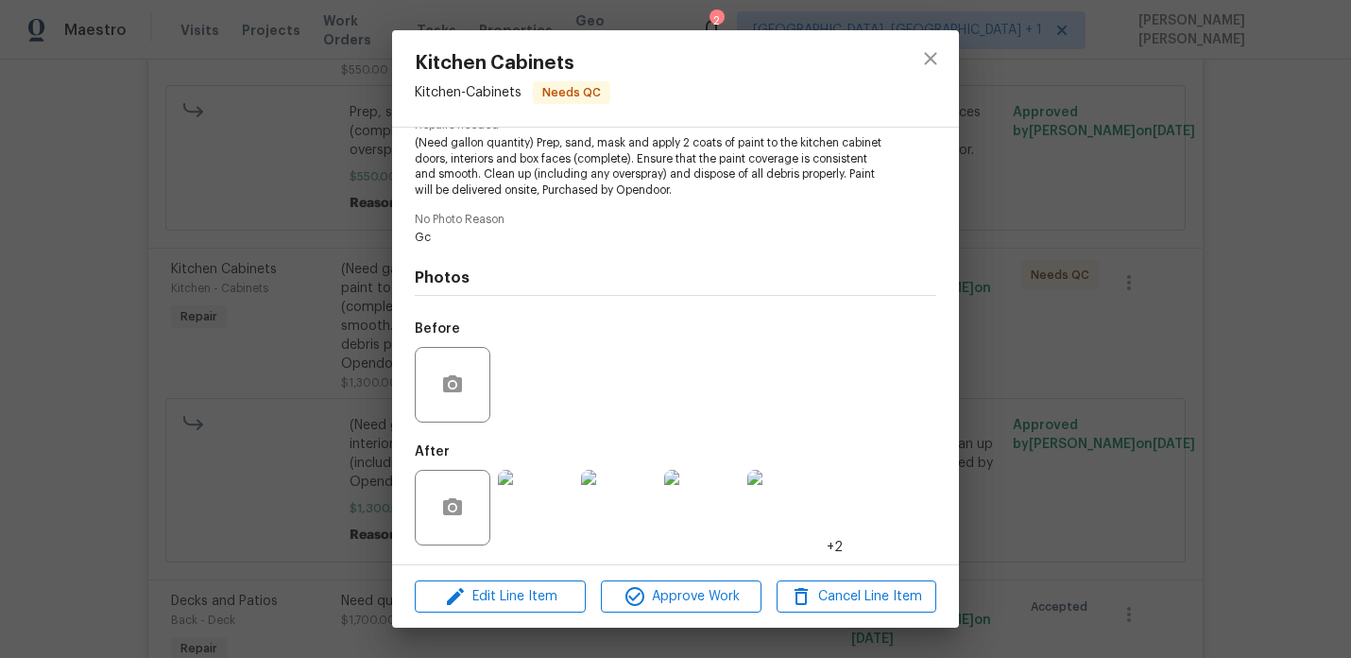
click at [509, 523] on img at bounding box center [536, 508] width 76 height 76
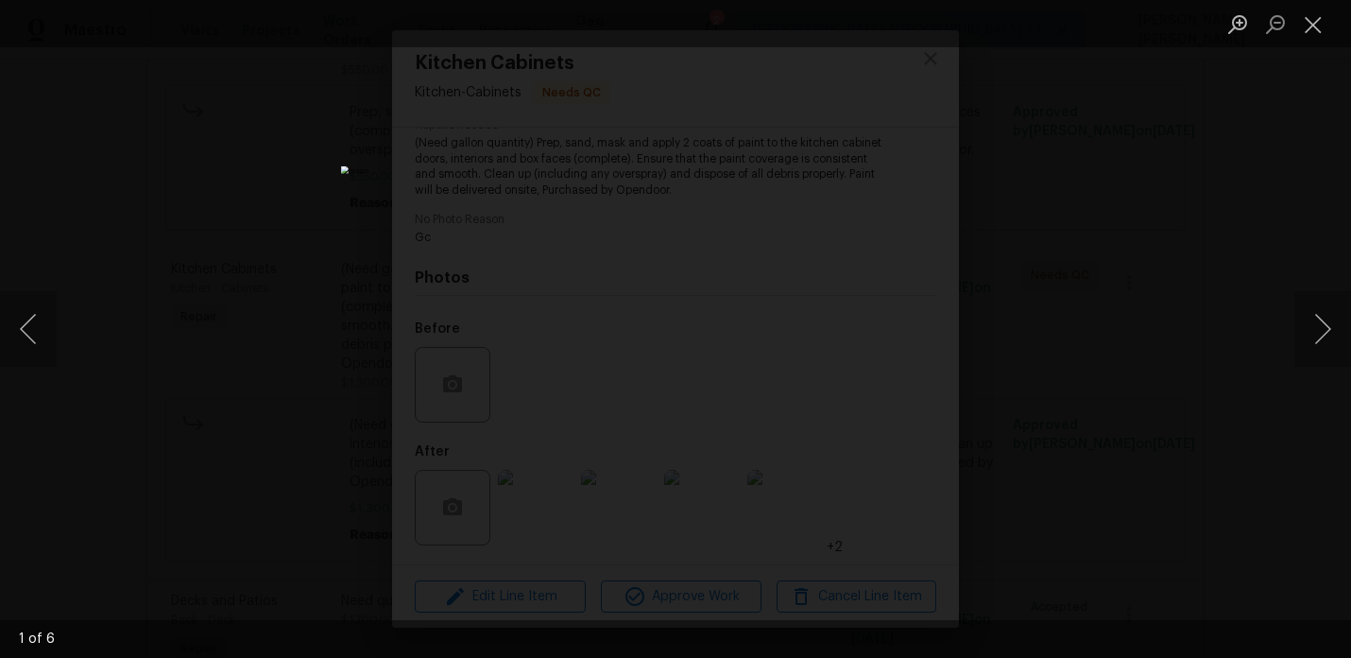
click at [1185, 343] on div "Lightbox" at bounding box center [675, 329] width 1351 height 658
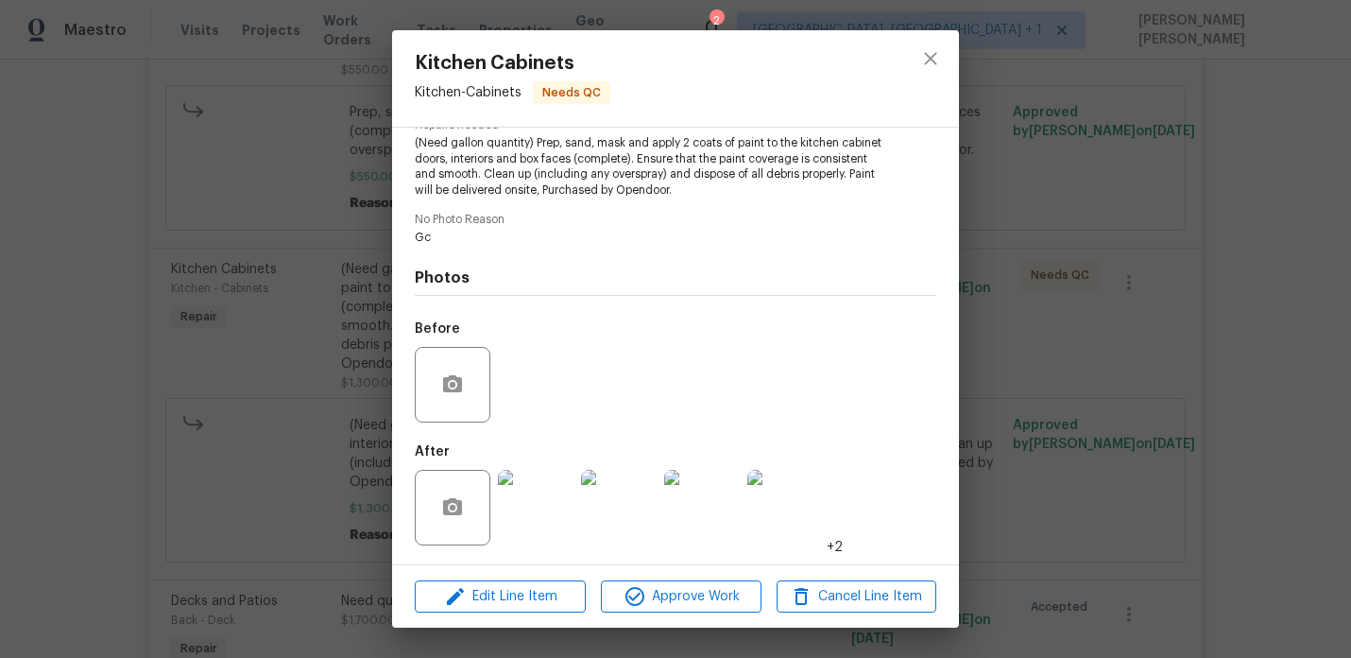
click at [1062, 319] on div "Kitchen Cabinets Kitchen - Cabinets Needs QC Vendor 5J’S Remodeling Account Cat…" at bounding box center [675, 329] width 1351 height 658
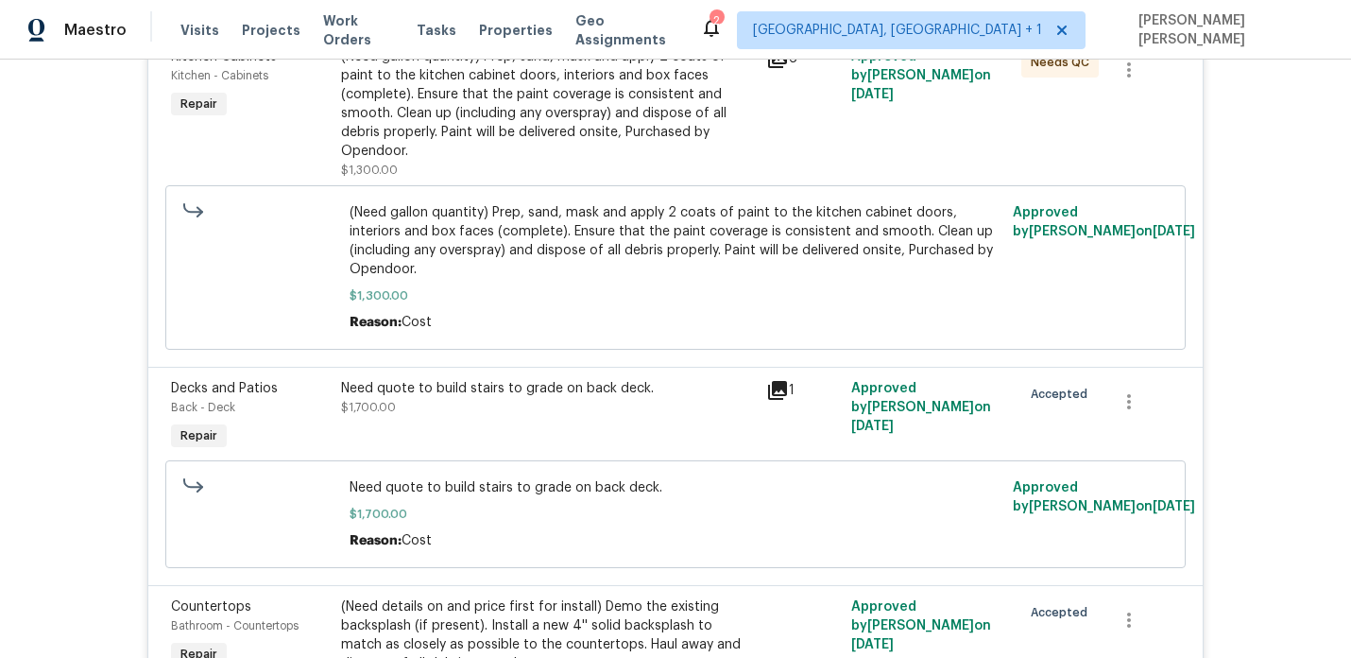
scroll to position [1001, 0]
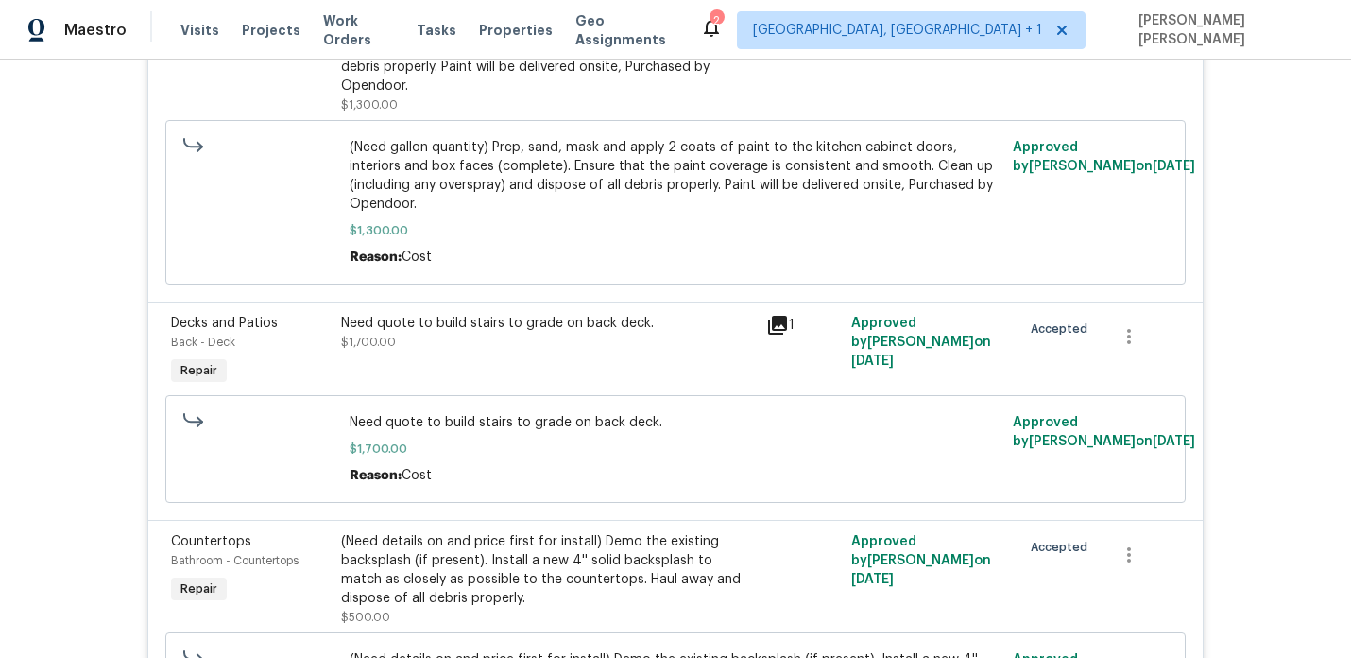
click at [772, 316] on icon at bounding box center [777, 325] width 19 height 19
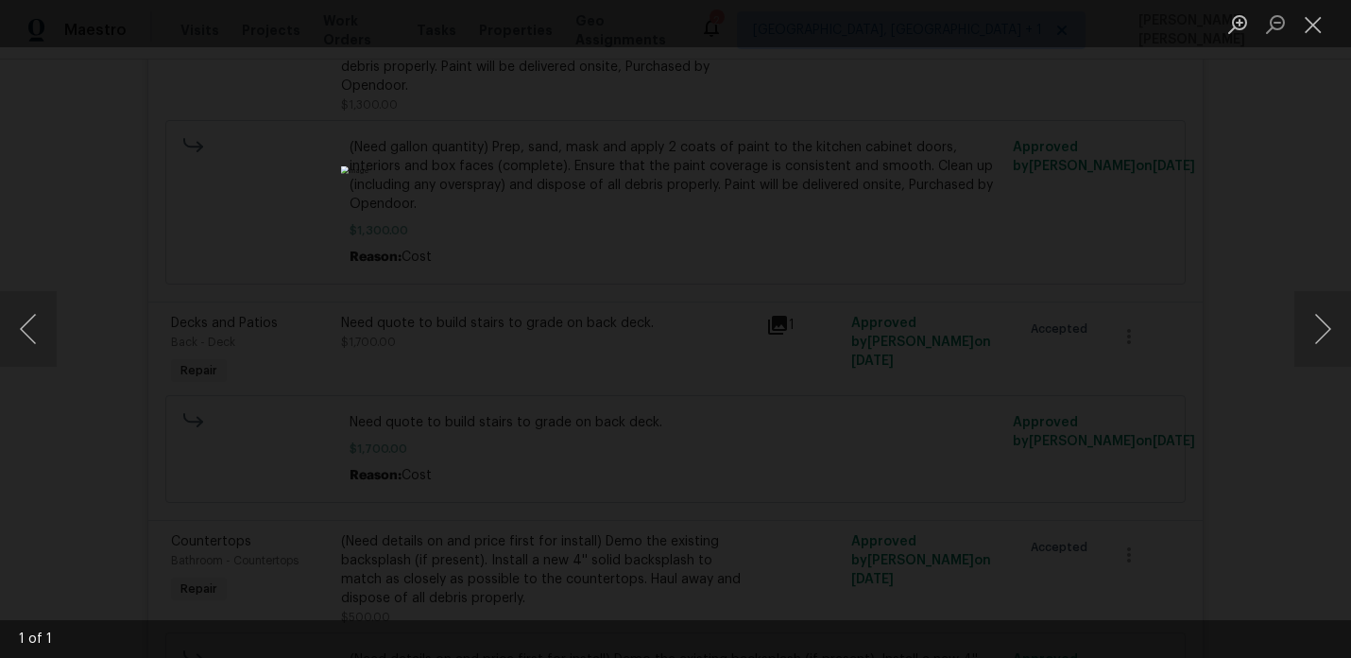
click at [1043, 379] on div "Lightbox" at bounding box center [675, 329] width 1351 height 658
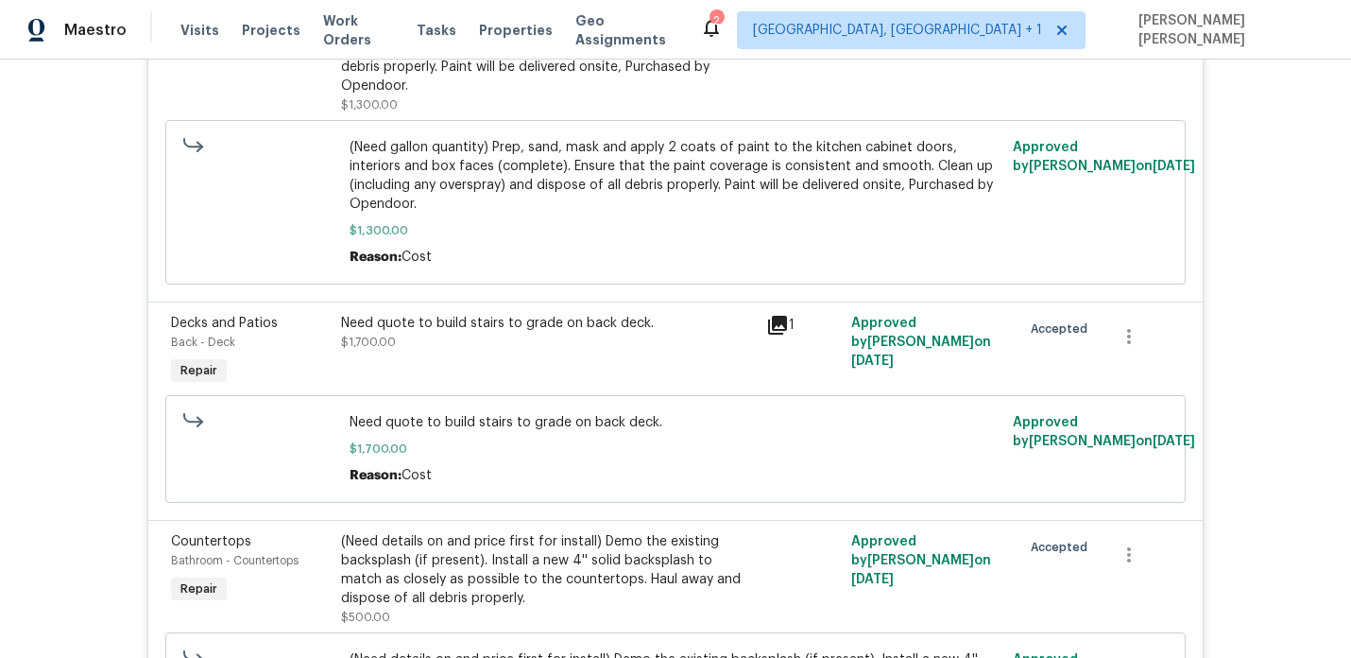
scroll to position [0, 0]
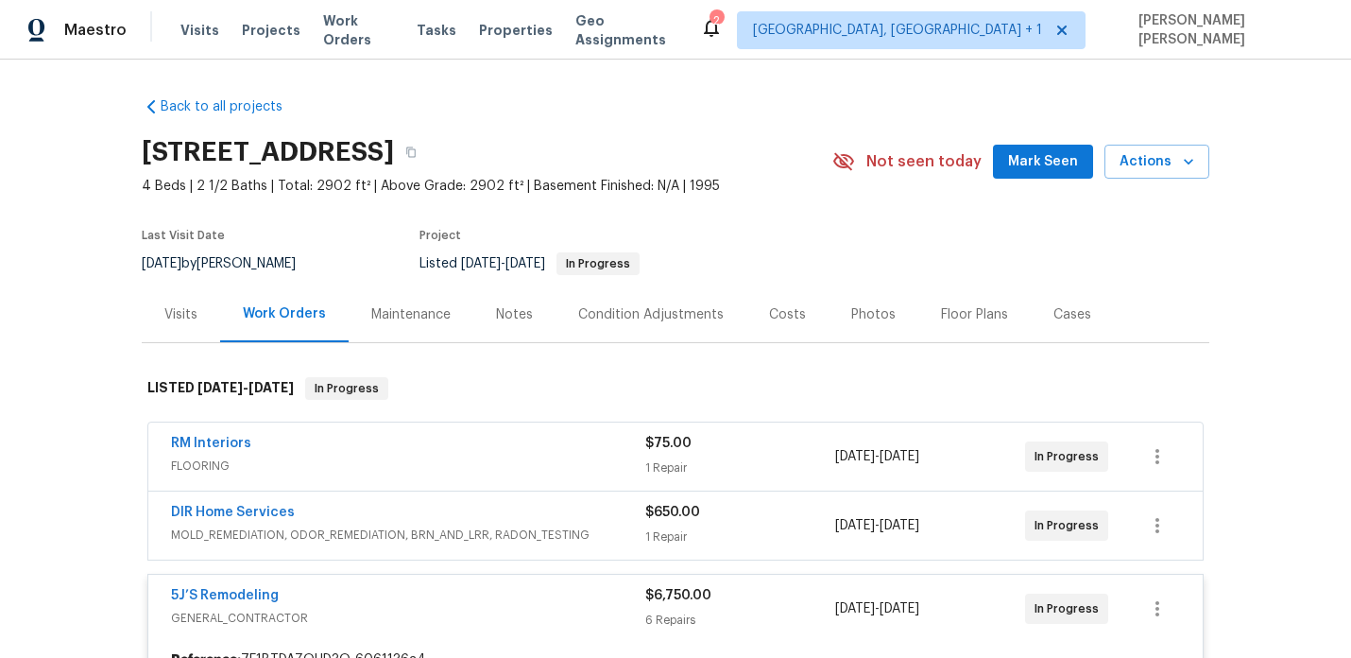
click at [198, 317] on div "Visits" at bounding box center [181, 314] width 78 height 56
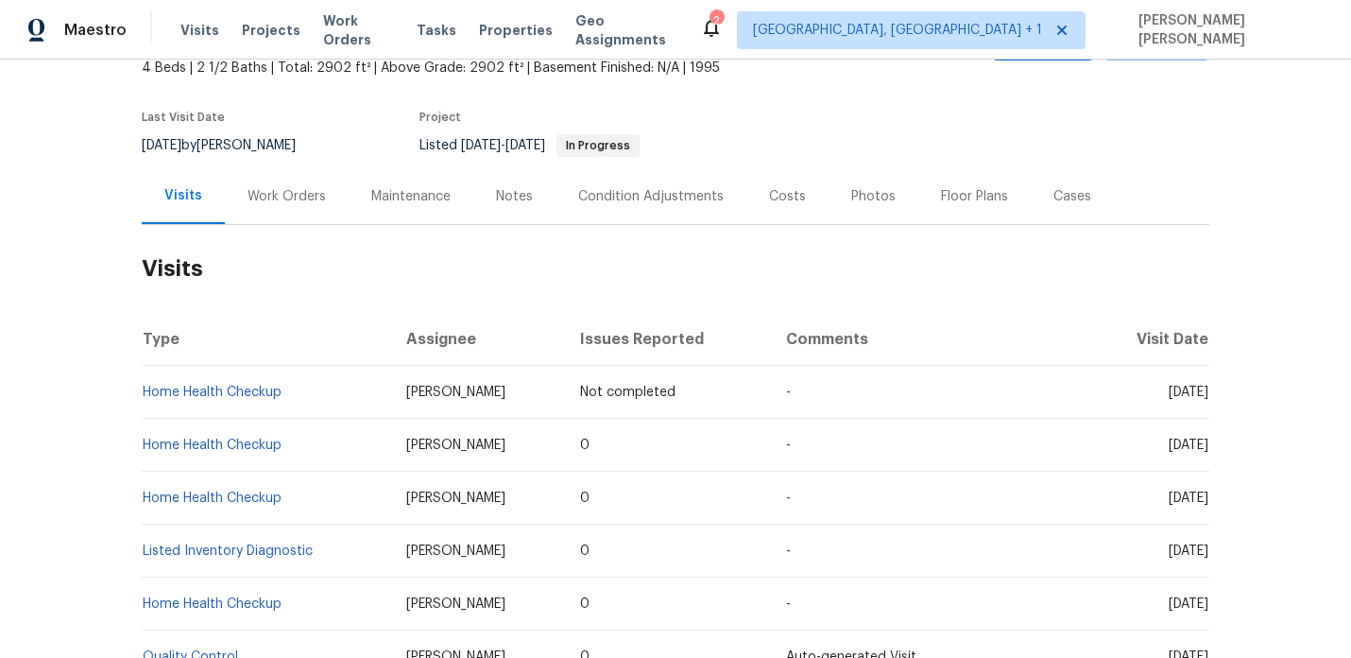
scroll to position [107, 0]
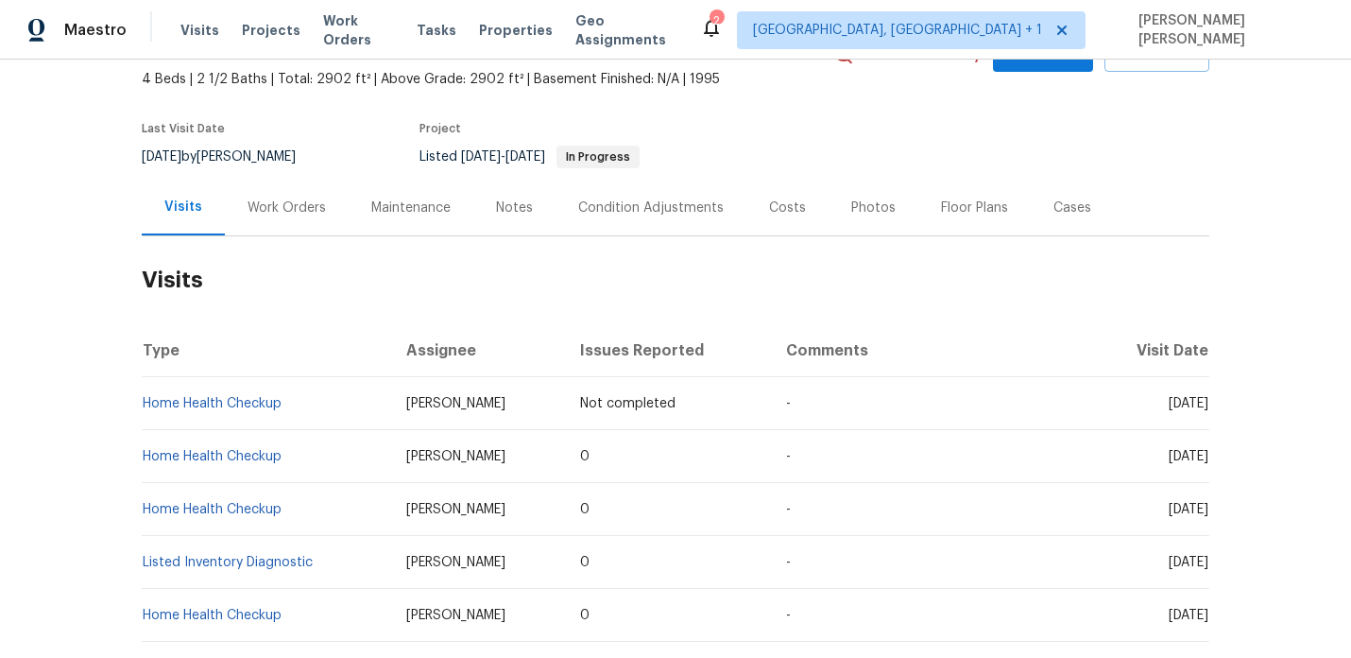
click at [522, 190] on div "Notes" at bounding box center [514, 208] width 82 height 56
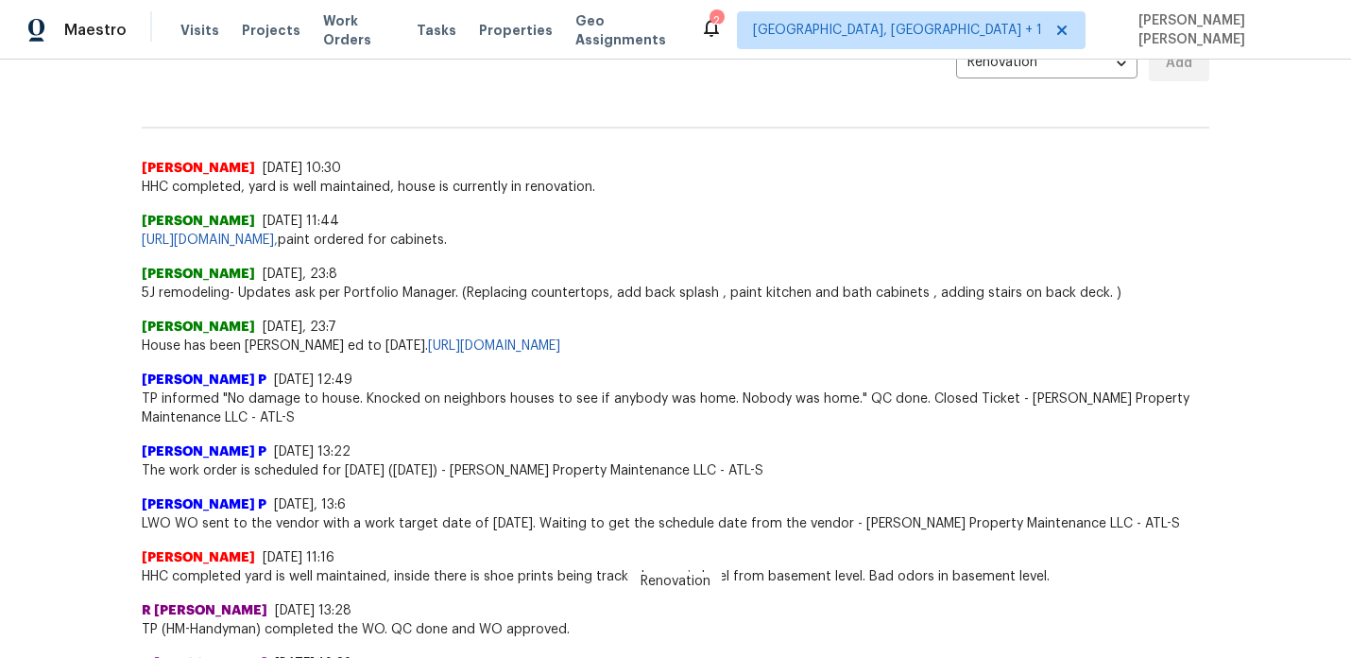
scroll to position [451, 0]
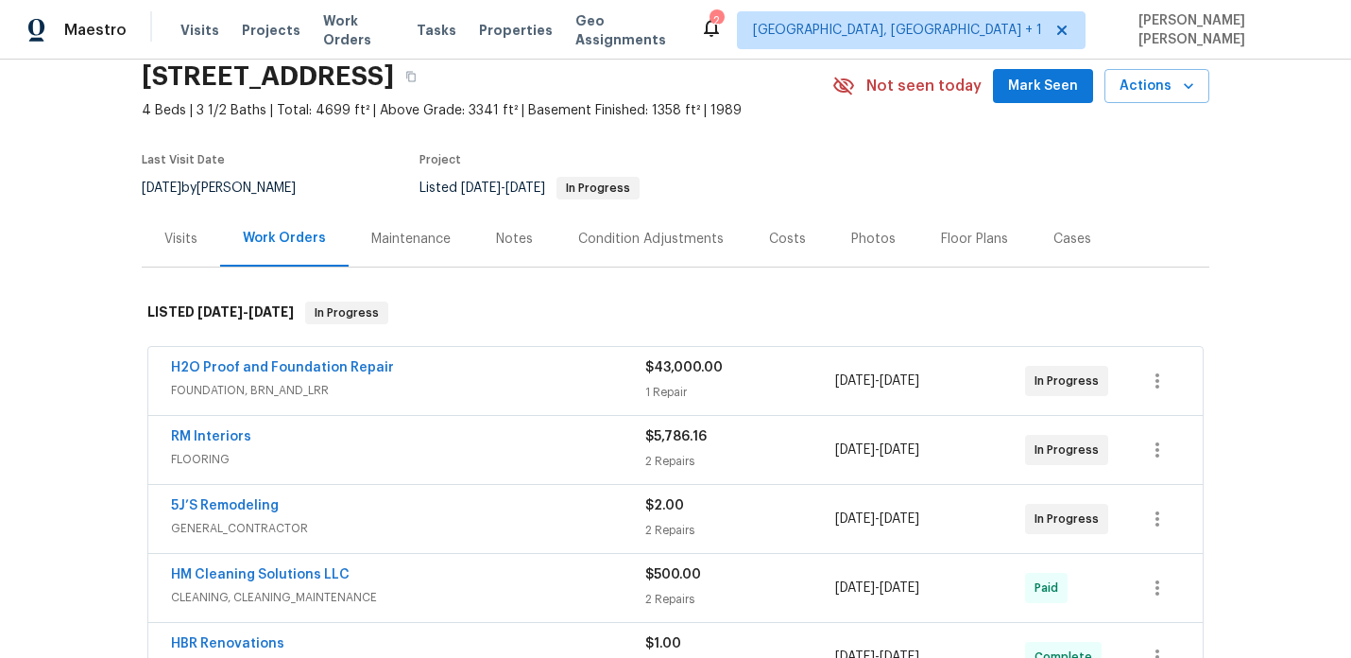
scroll to position [96, 0]
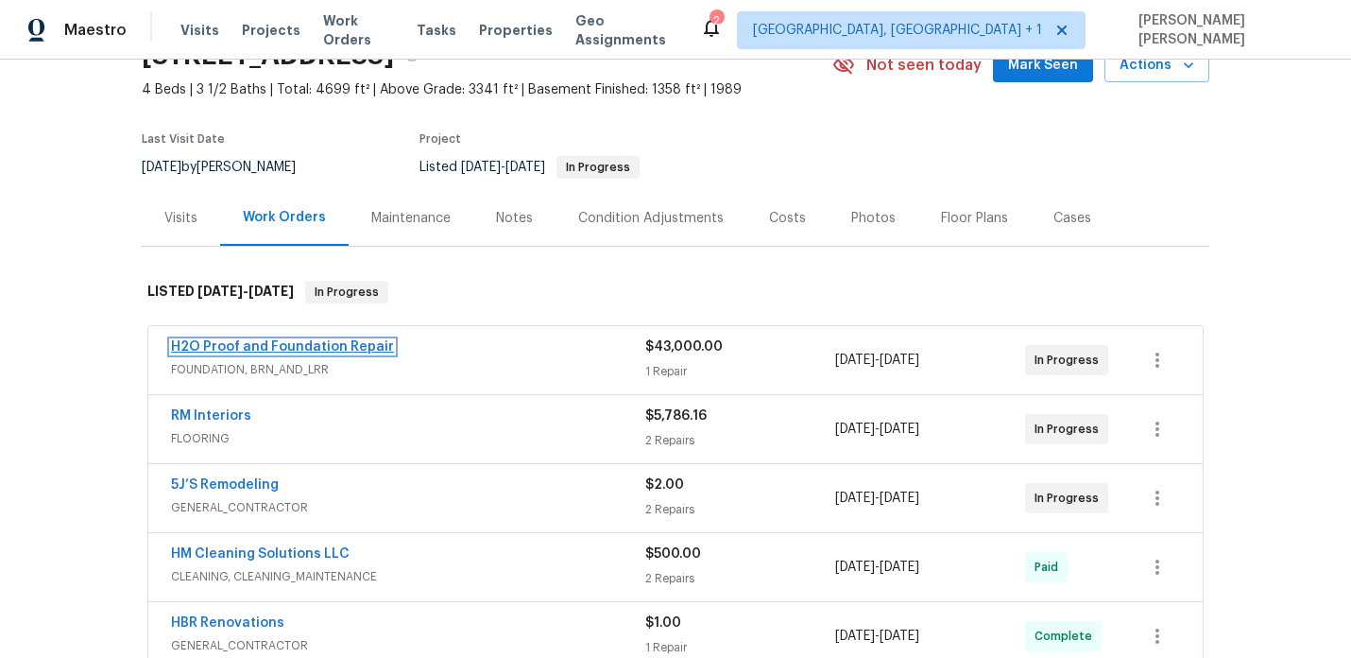
click at [297, 341] on link "H2O Proof and Foundation Repair" at bounding box center [282, 346] width 223 height 13
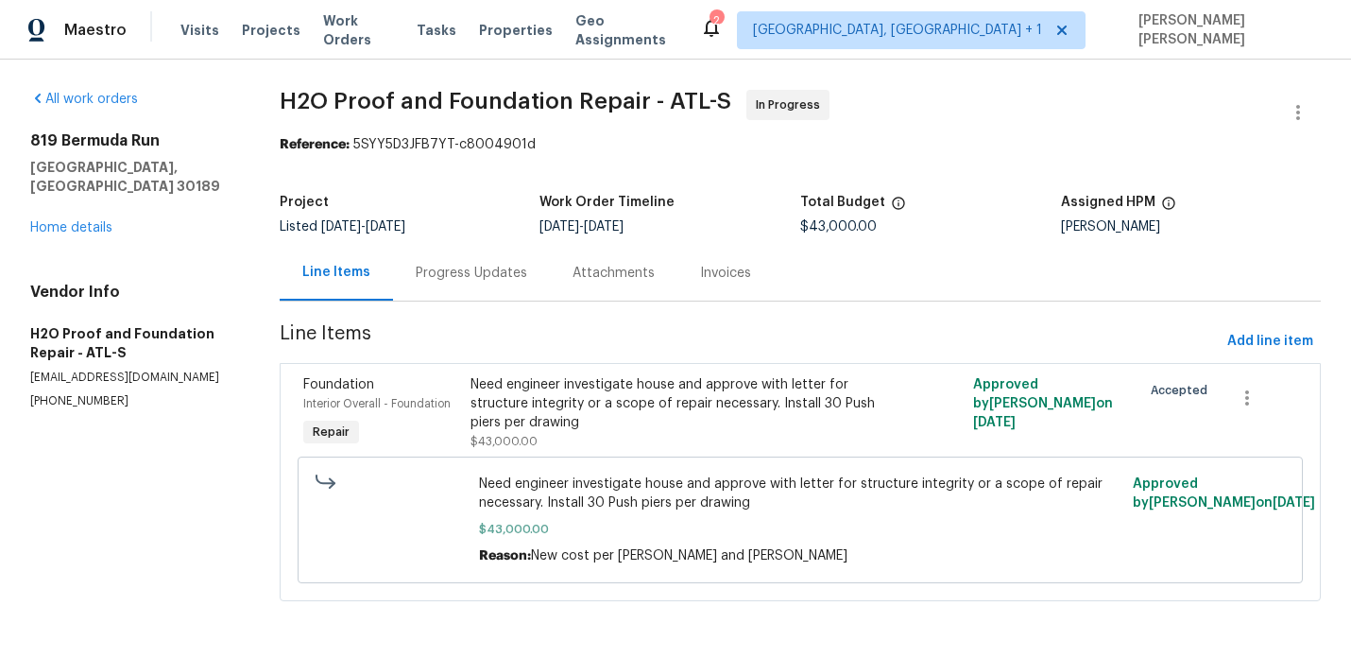
click at [460, 283] on div "Progress Updates" at bounding box center [471, 273] width 157 height 56
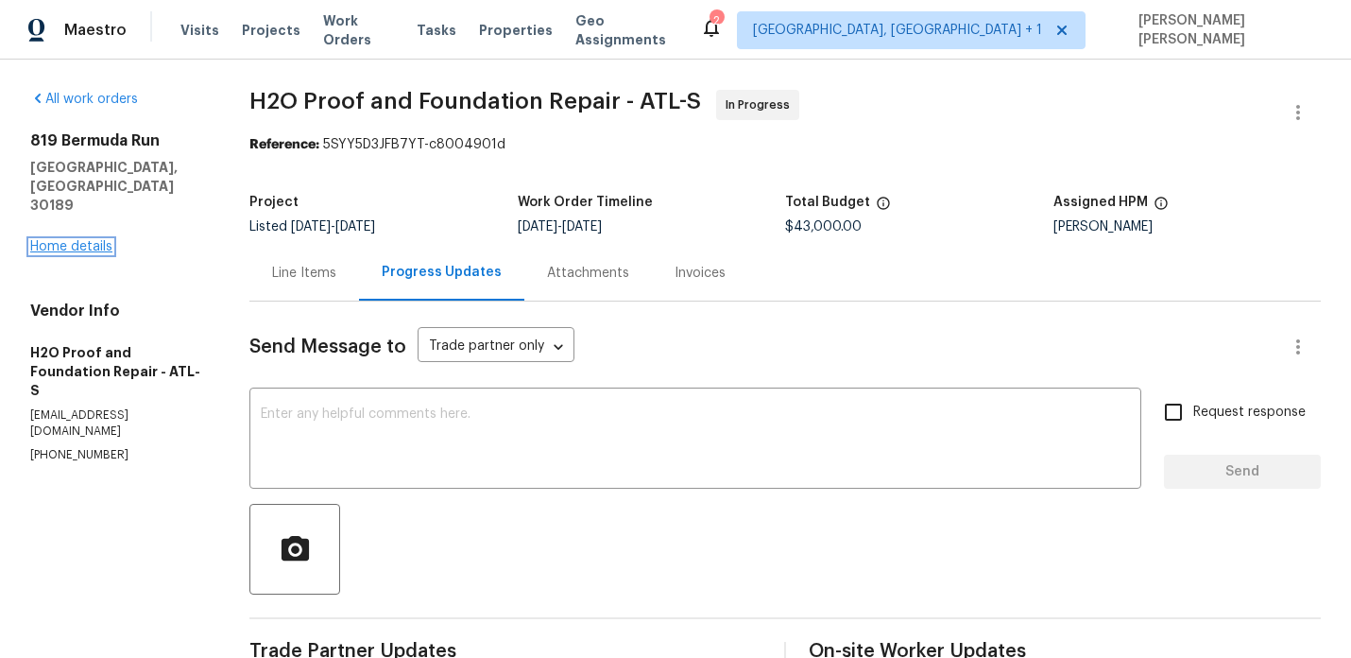
click at [86, 240] on link "Home details" at bounding box center [71, 246] width 82 height 13
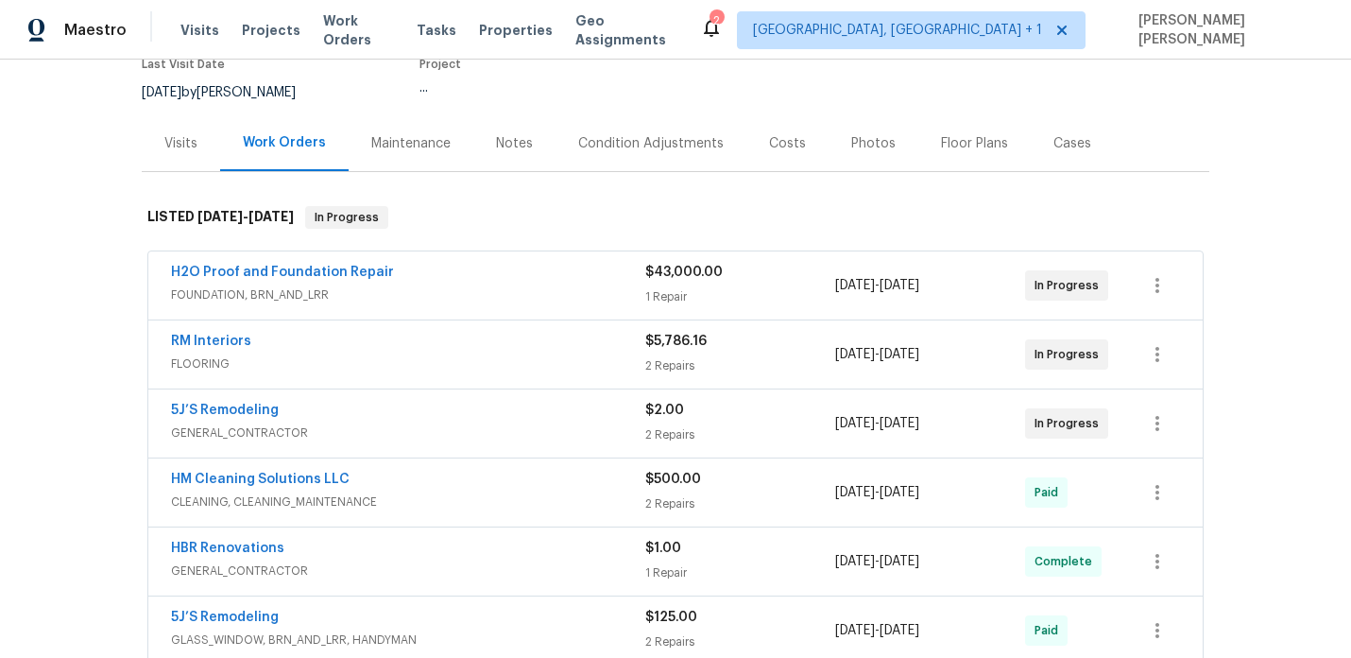
scroll to position [172, 0]
click at [419, 342] on div "RM Interiors" at bounding box center [408, 342] width 474 height 23
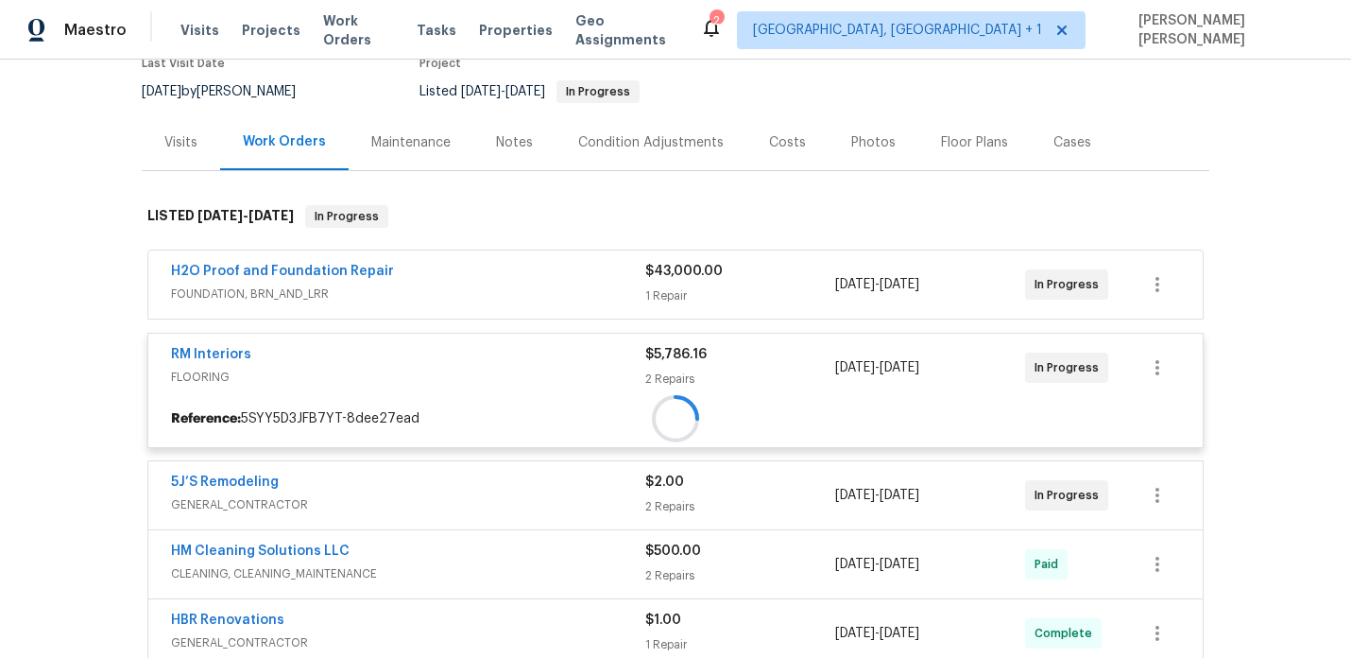
scroll to position [262, 0]
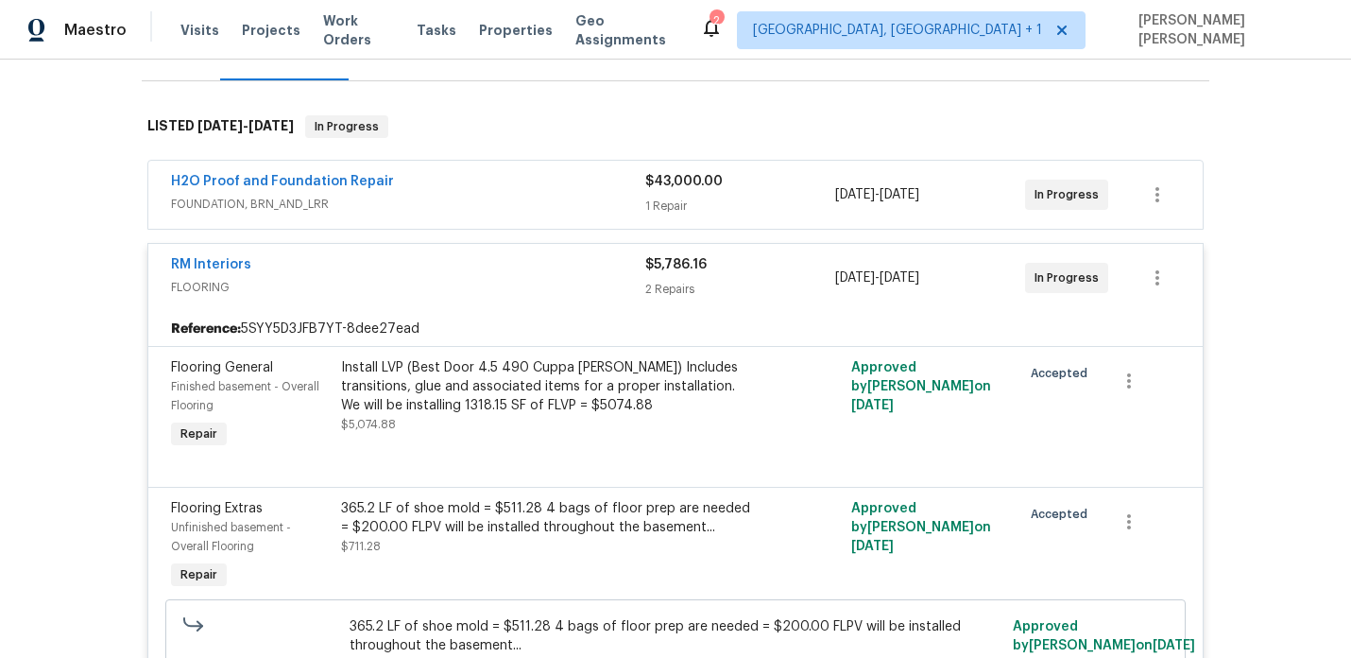
click at [427, 274] on div "RM Interiors" at bounding box center [408, 266] width 474 height 23
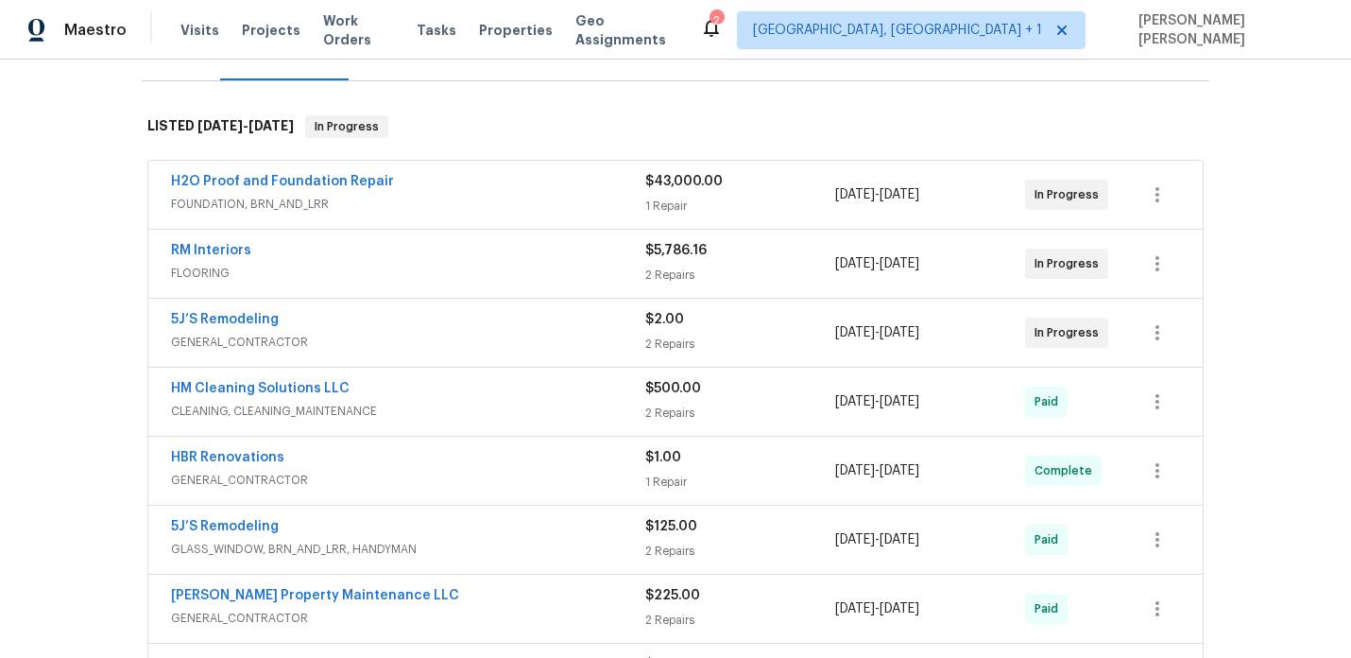
click at [406, 343] on span "GENERAL_CONTRACTOR" at bounding box center [408, 342] width 474 height 19
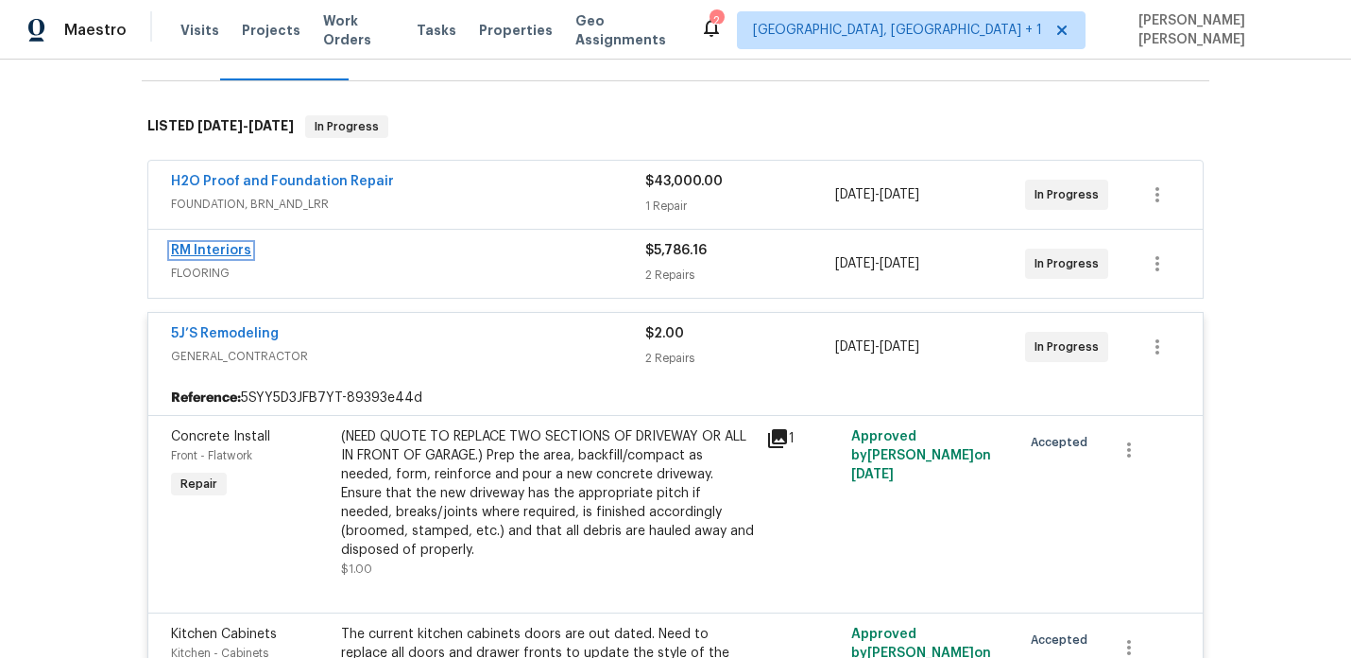
click at [196, 249] on link "RM Interiors" at bounding box center [211, 250] width 80 height 13
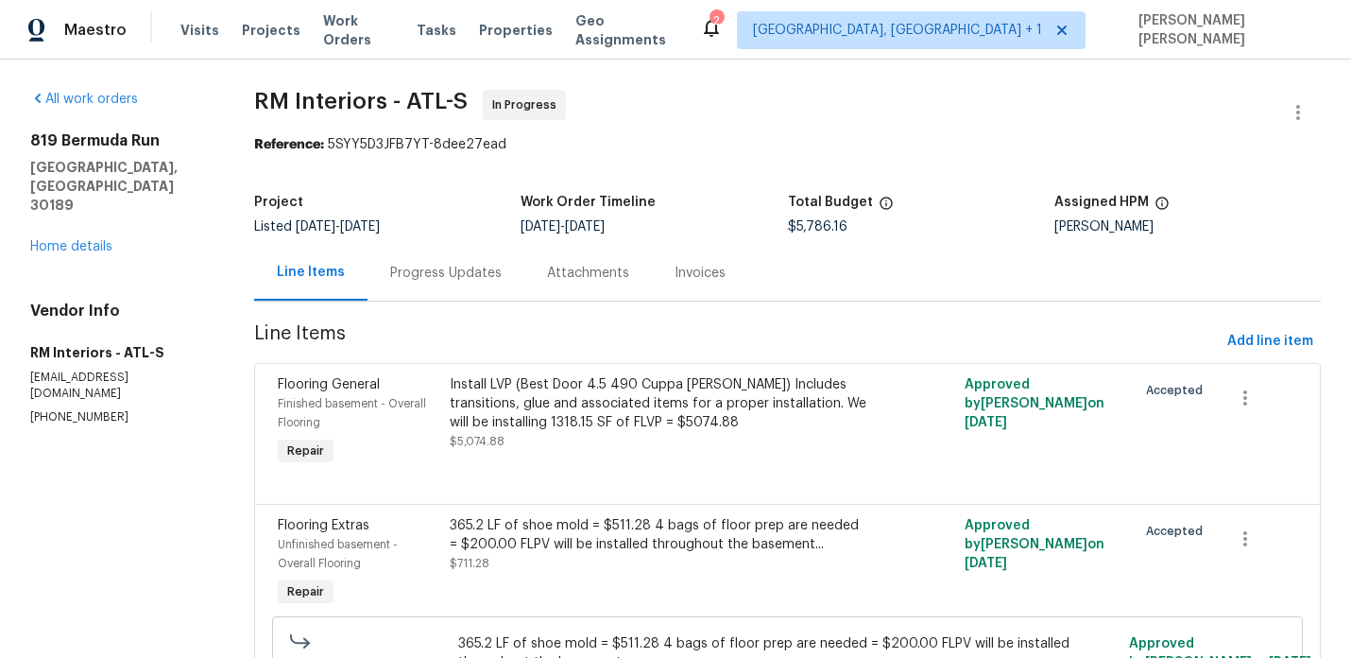
click at [476, 278] on div "Progress Updates" at bounding box center [445, 273] width 111 height 19
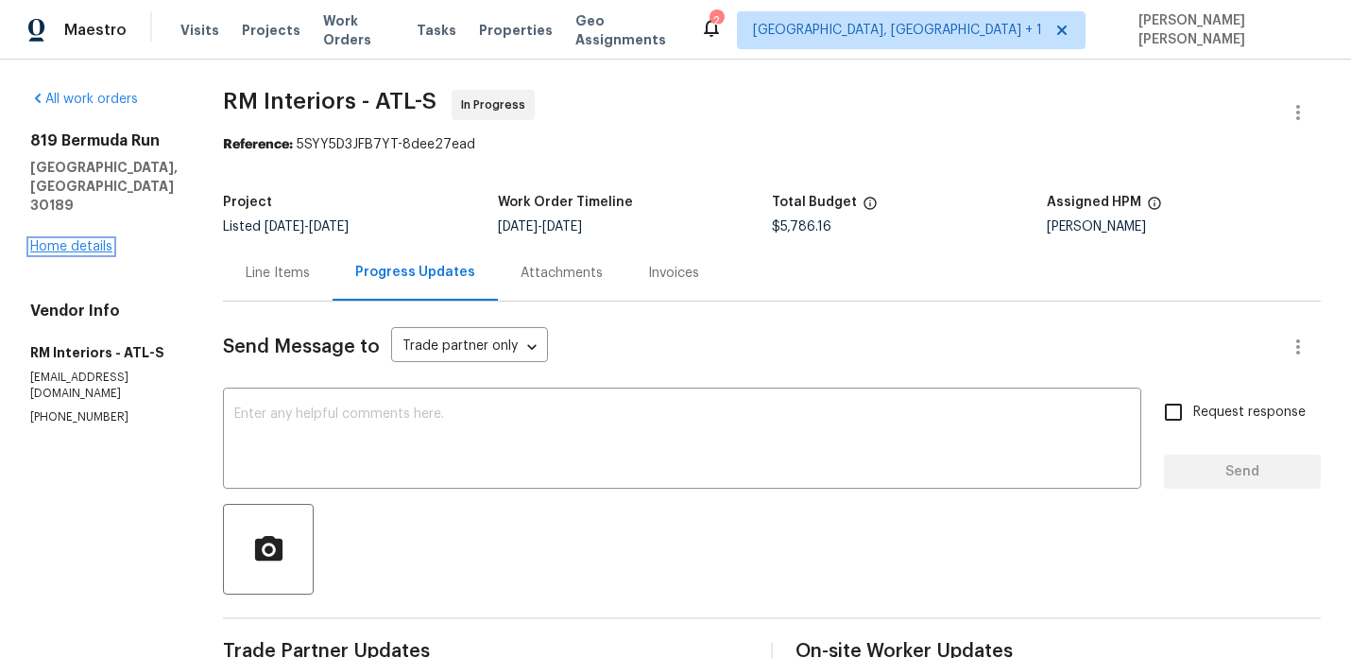
click at [83, 240] on link "Home details" at bounding box center [71, 246] width 82 height 13
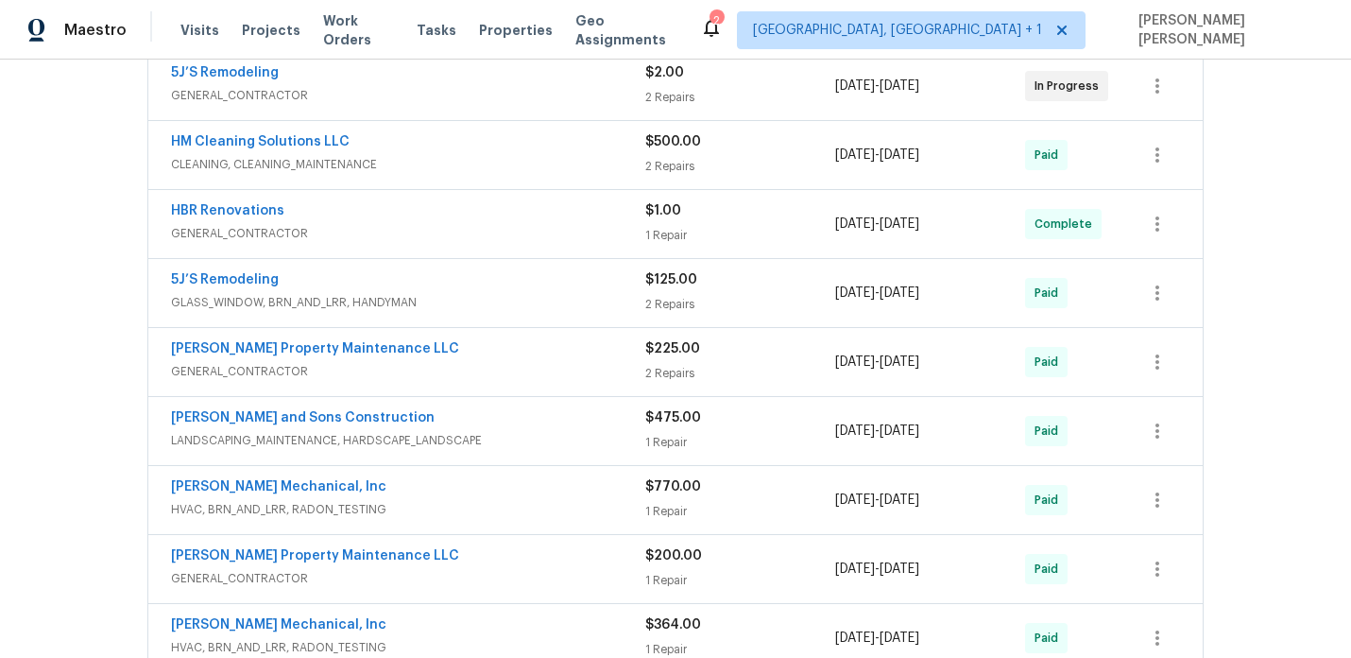
scroll to position [319, 0]
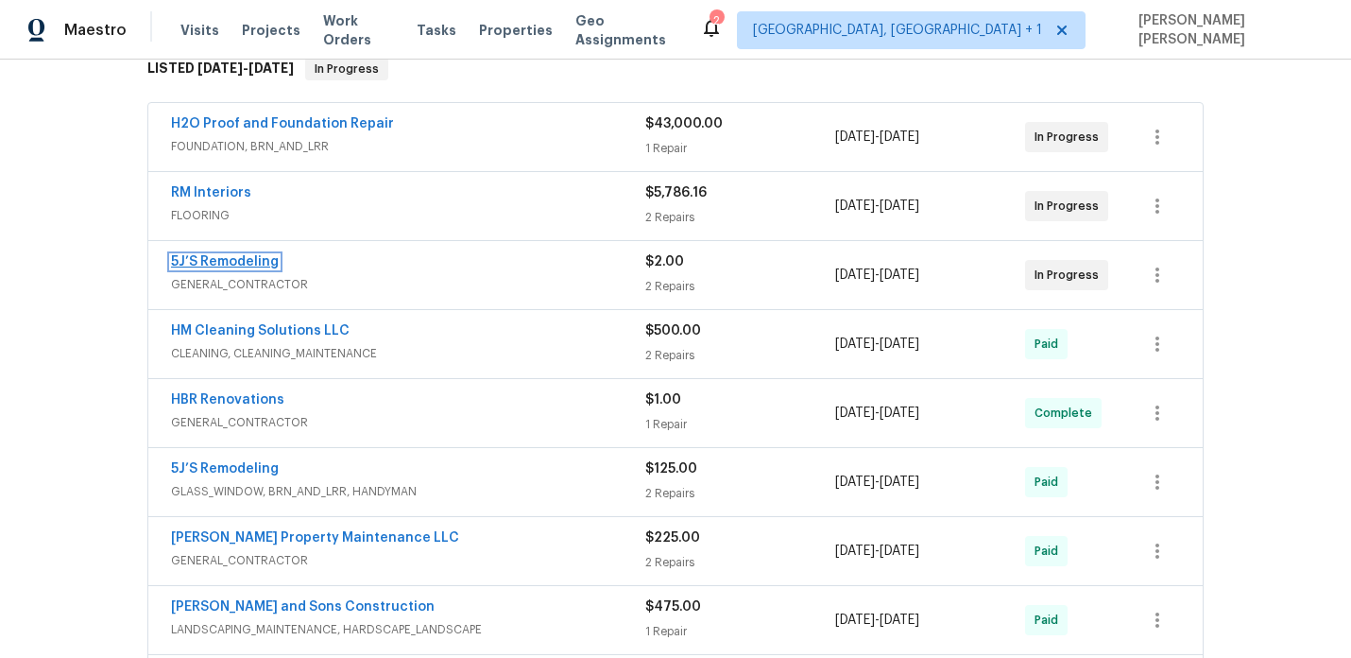
click at [224, 260] on link "5J’S Remodeling" at bounding box center [225, 261] width 108 height 13
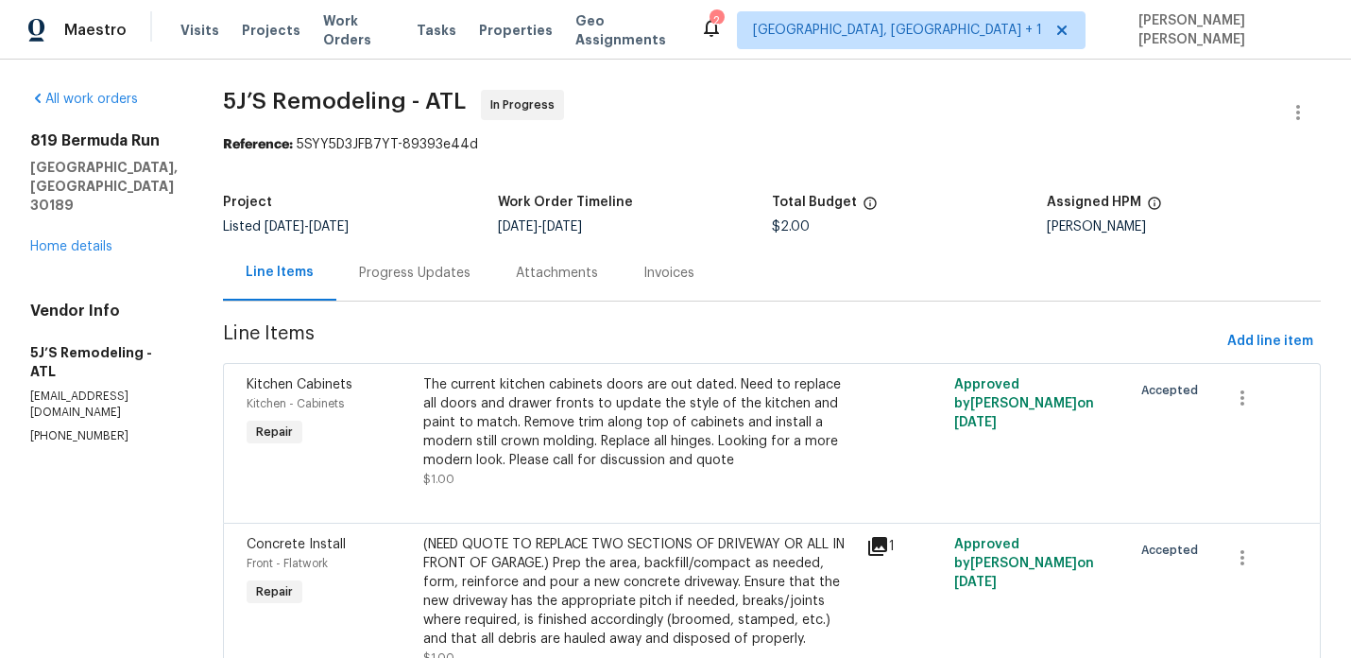
click at [420, 278] on div "Progress Updates" at bounding box center [414, 273] width 111 height 19
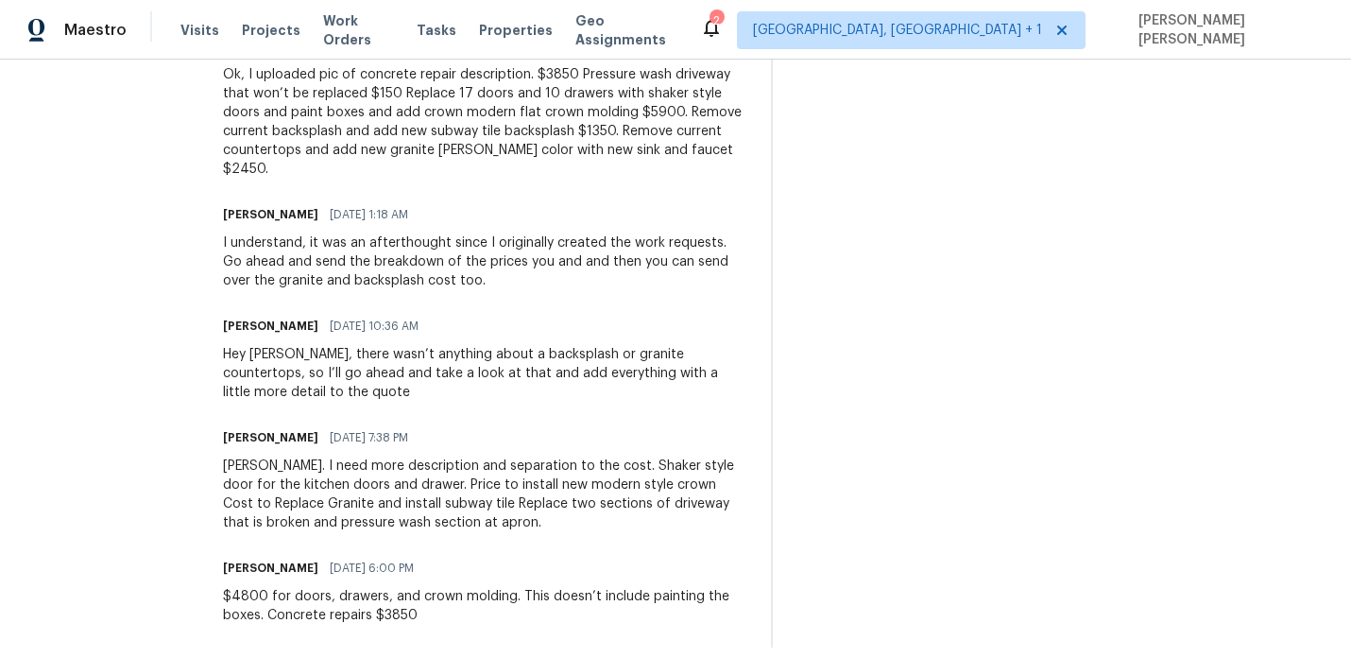
scroll to position [640, 0]
